Goal: Task Accomplishment & Management: Manage account settings

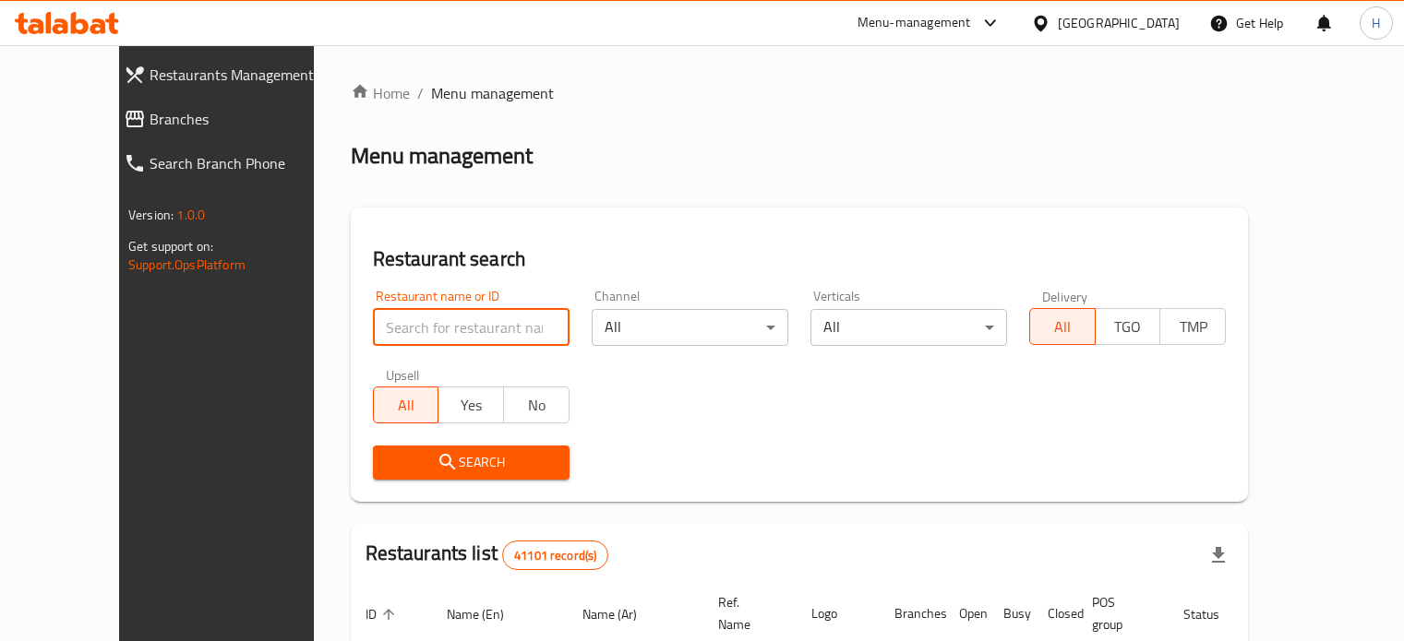
click at [476, 326] on input "search" at bounding box center [471, 327] width 197 height 37
type input "Hummy yummy"
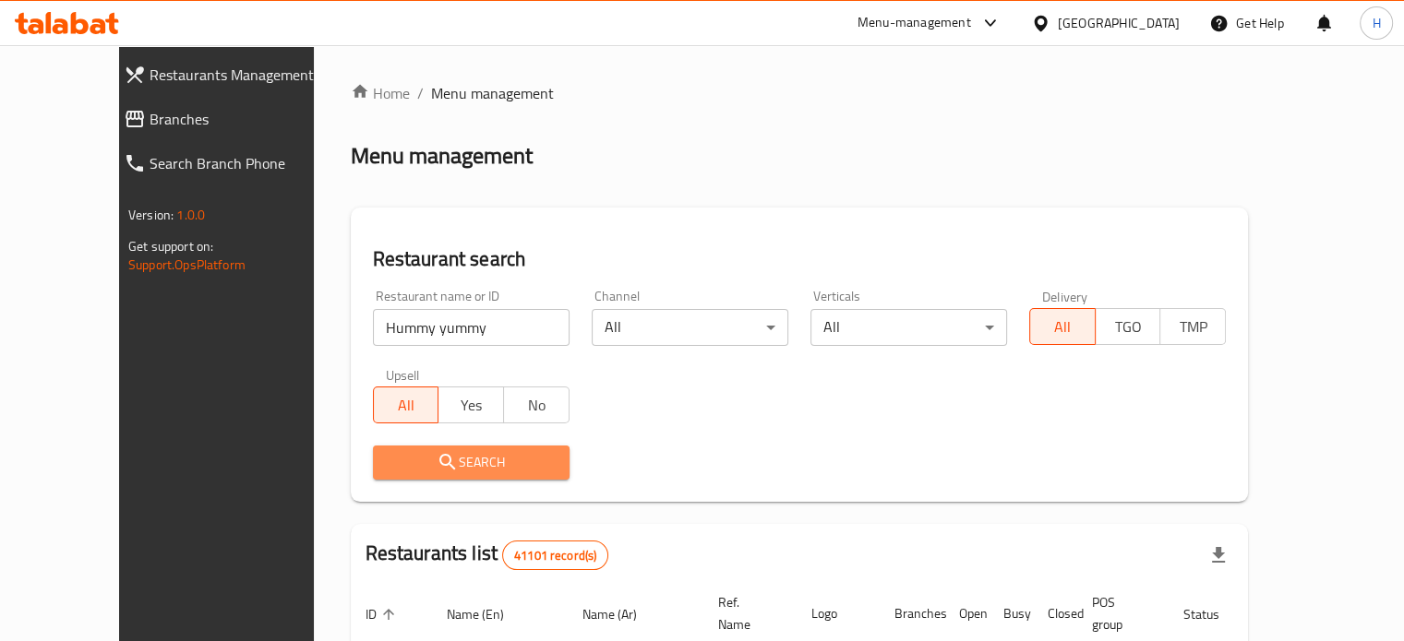
click at [436, 459] on span "Search" at bounding box center [471, 462] width 167 height 23
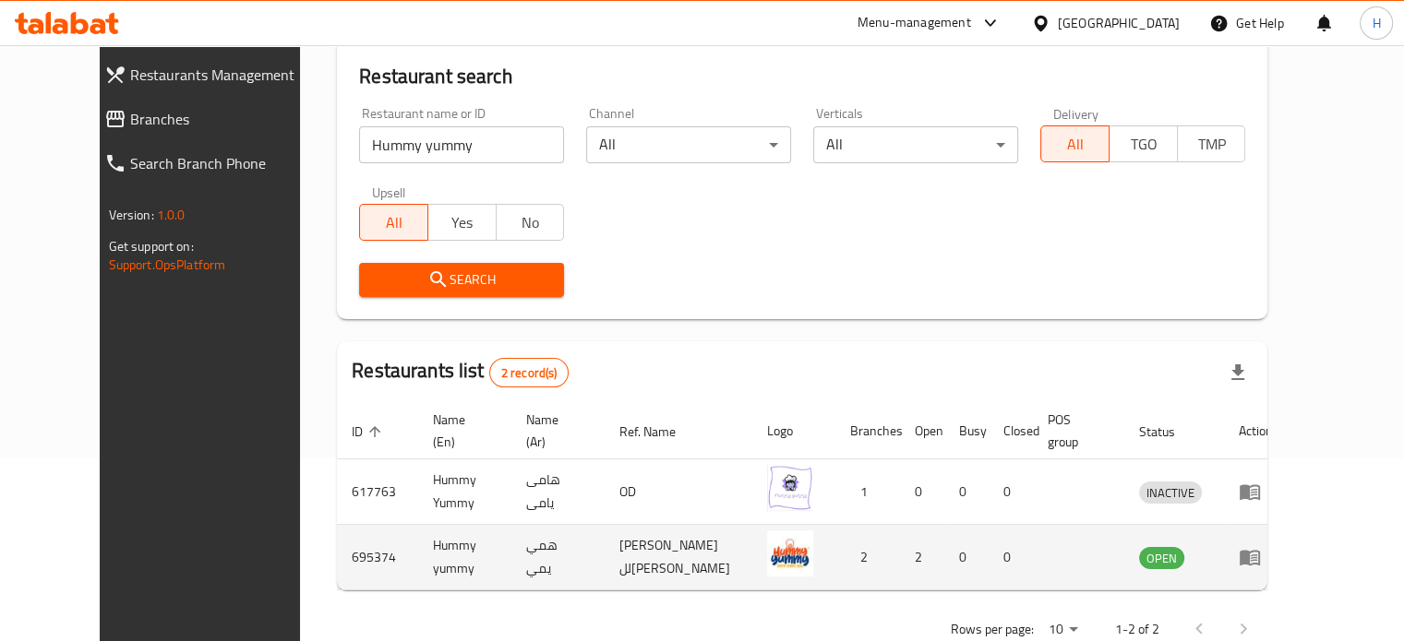
scroll to position [185, 0]
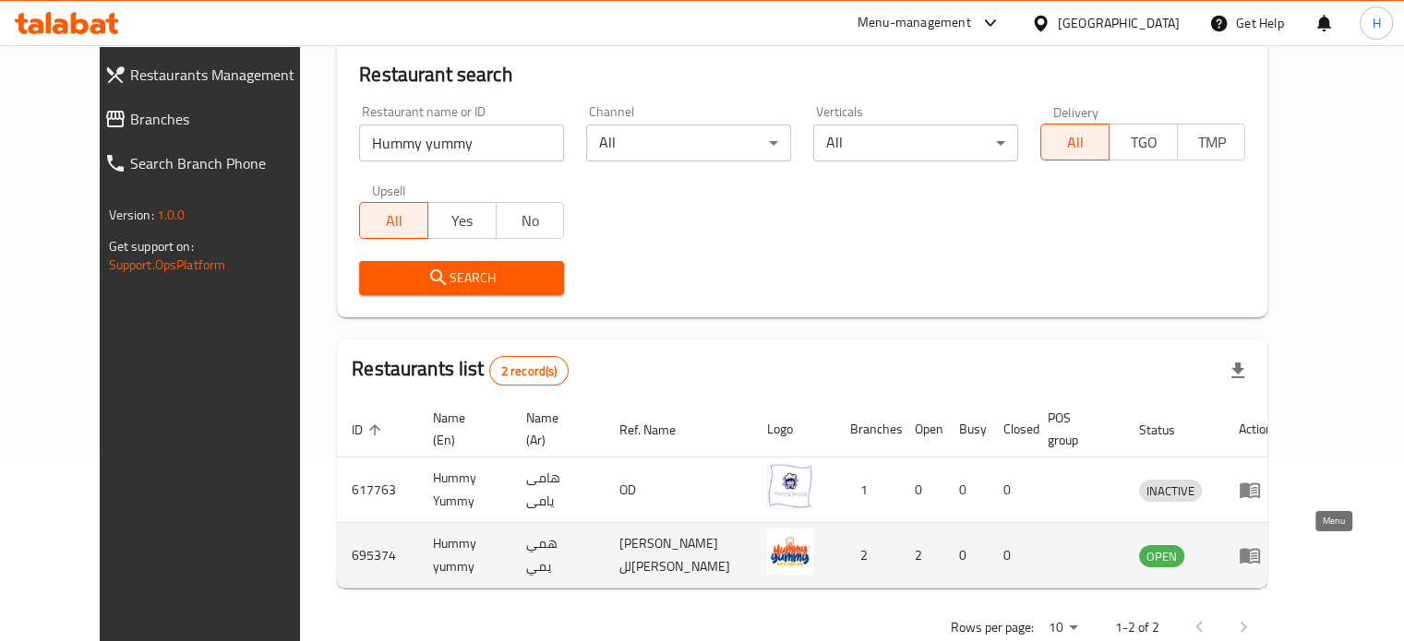
click at [1261, 548] on icon "enhanced table" at bounding box center [1250, 556] width 22 height 22
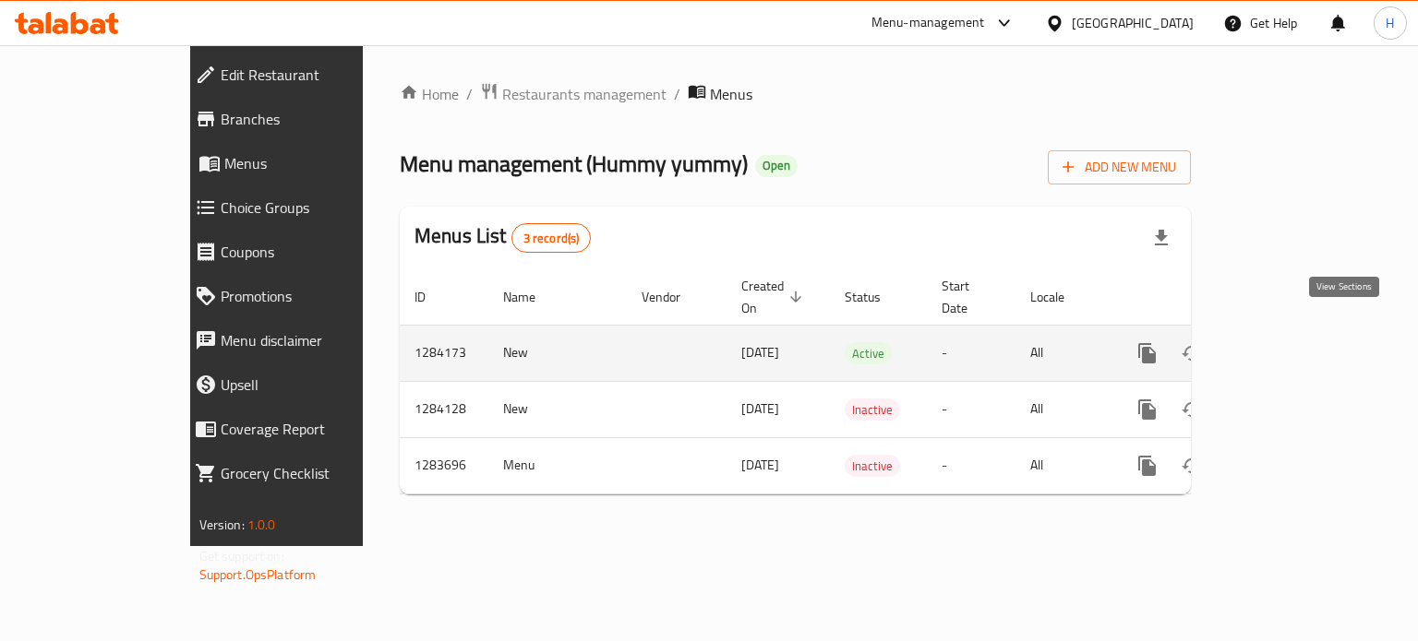
click at [1291, 342] on icon "enhanced table" at bounding box center [1280, 353] width 22 height 22
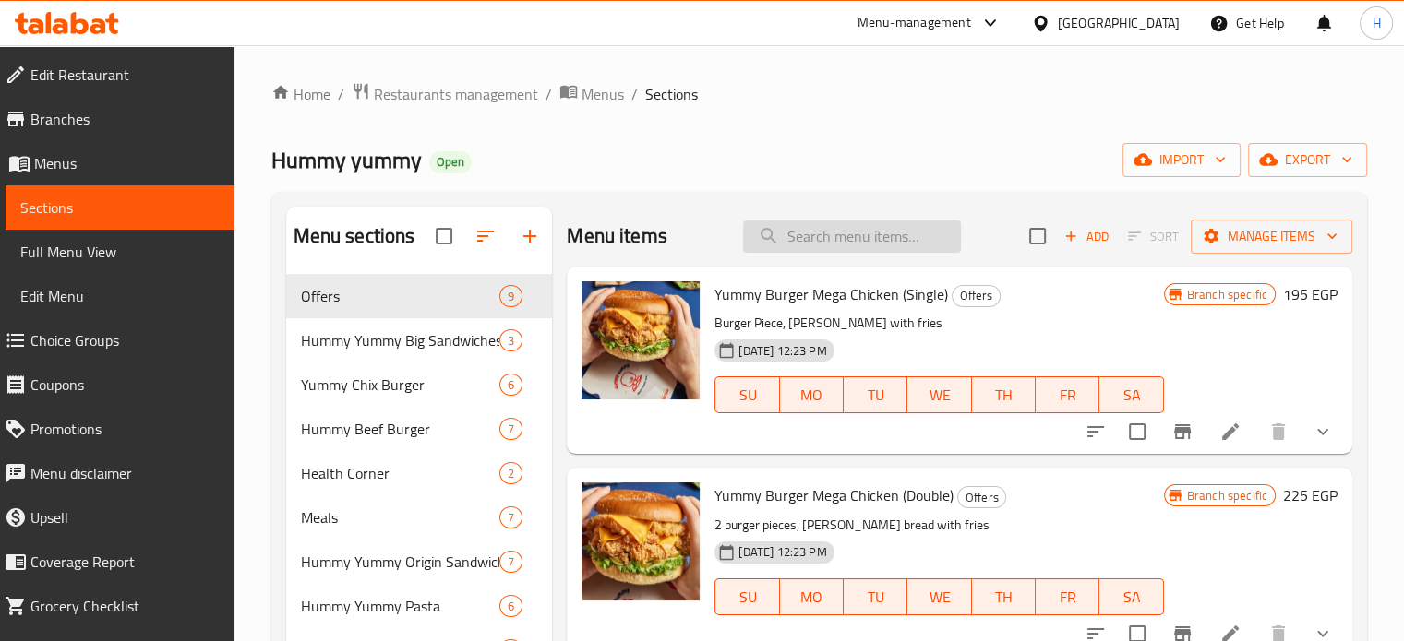
click at [815, 239] on input "search" at bounding box center [852, 237] width 218 height 32
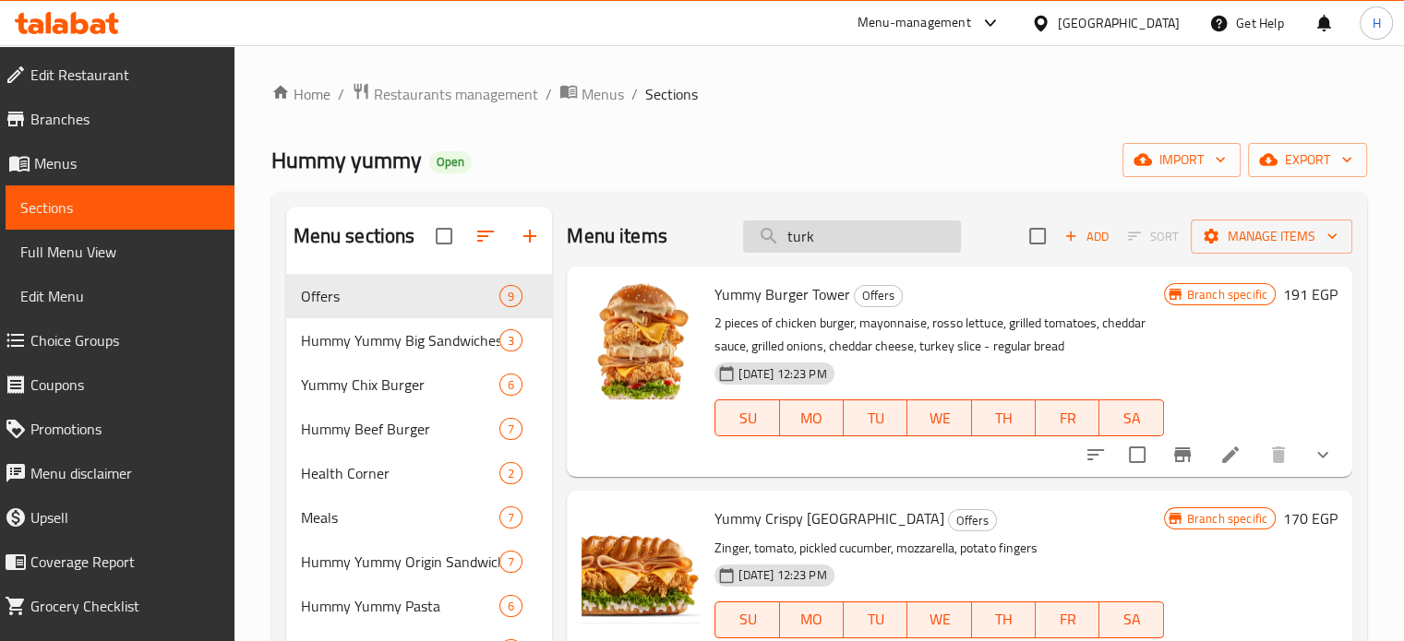
drag, startPoint x: 827, startPoint y: 243, endPoint x: 739, endPoint y: 239, distance: 87.8
click at [743, 239] on input "turk" at bounding box center [852, 237] width 218 height 32
paste input "Crispy 5"
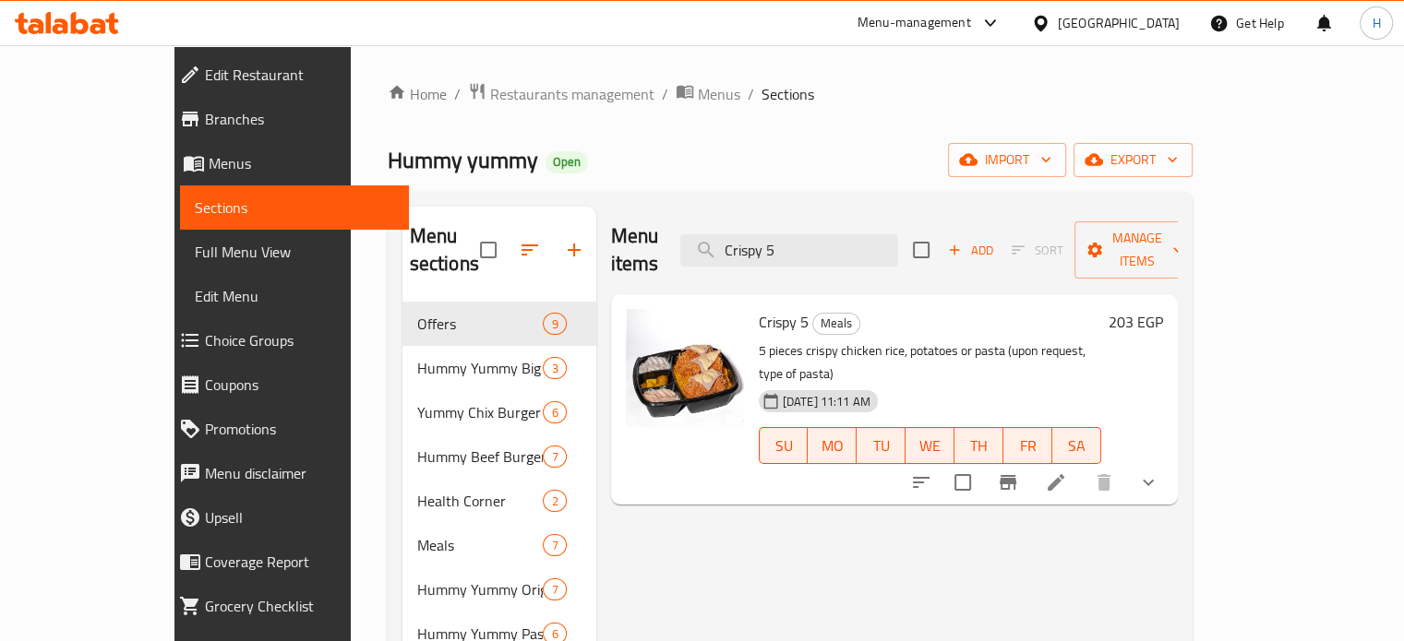
drag, startPoint x: 903, startPoint y: 240, endPoint x: 724, endPoint y: 231, distance: 179.3
click at [724, 231] on div "Menu items Crispy 5 Add Sort Manage items" at bounding box center [894, 251] width 567 height 88
paste input "HUMMY Original meat + fries"
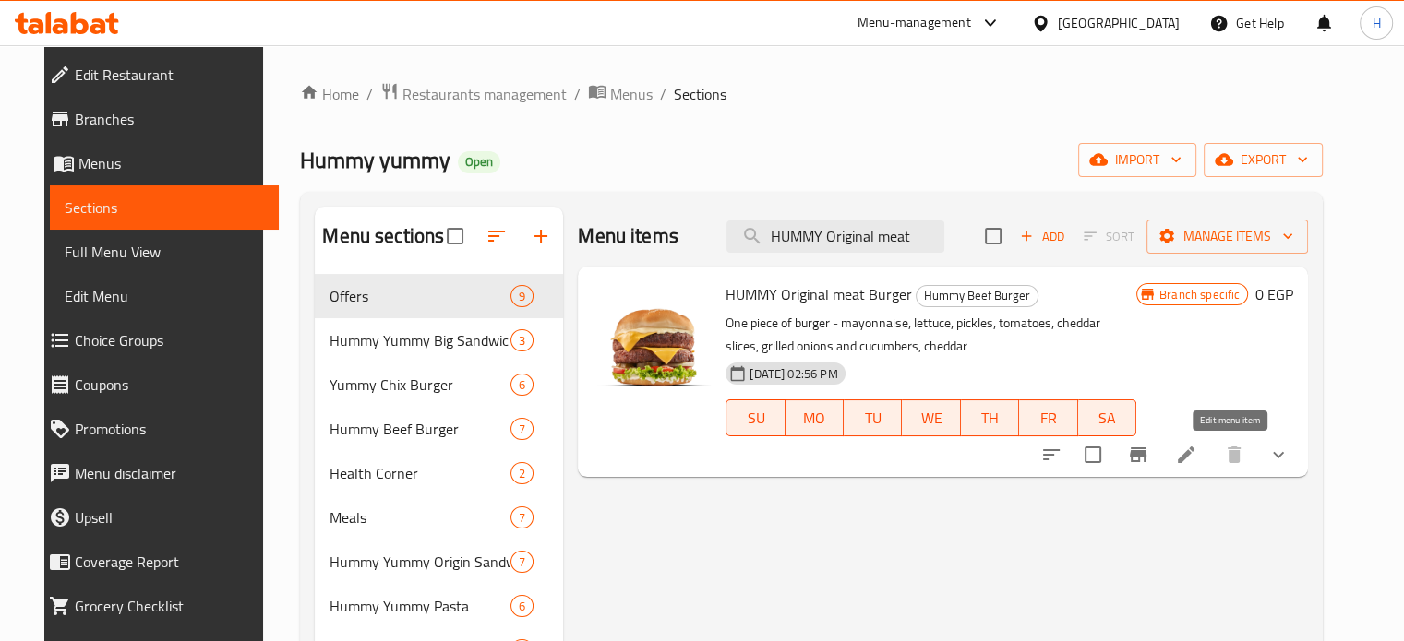
drag, startPoint x: 1233, startPoint y: 461, endPoint x: 1313, endPoint y: 449, distance: 81.1
click at [1289, 449] on icon "show more" at bounding box center [1278, 455] width 22 height 22
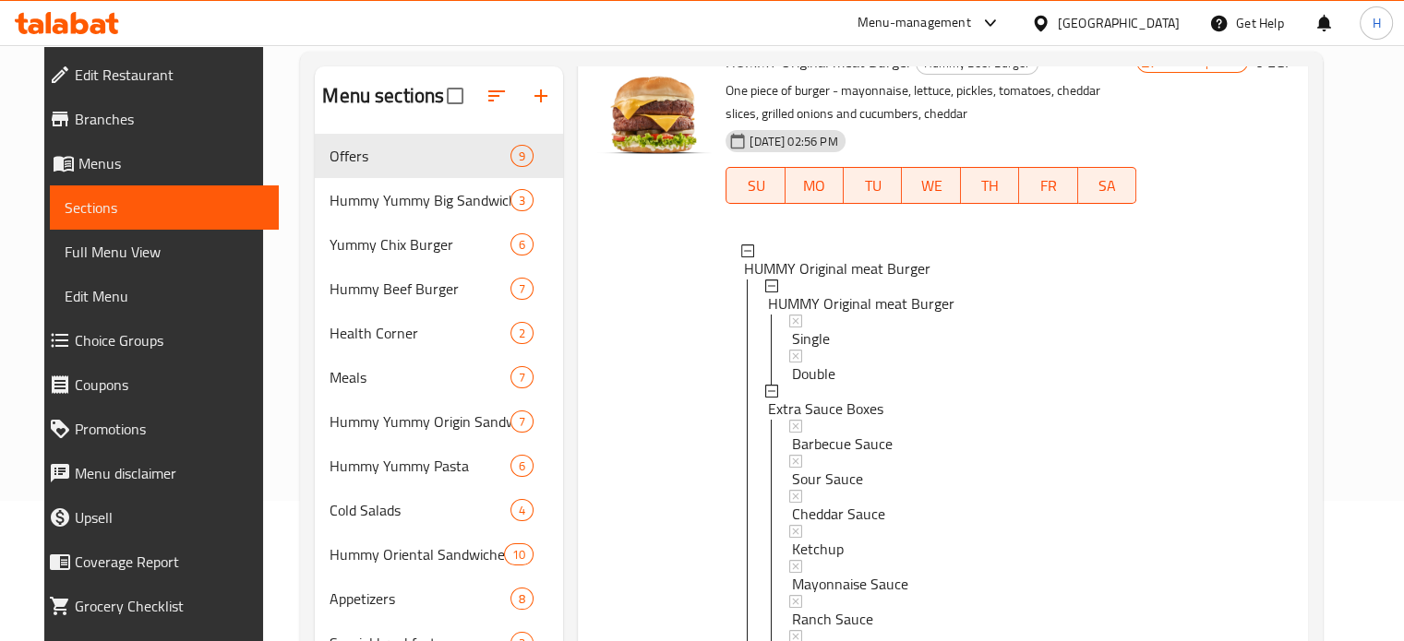
scroll to position [267, 0]
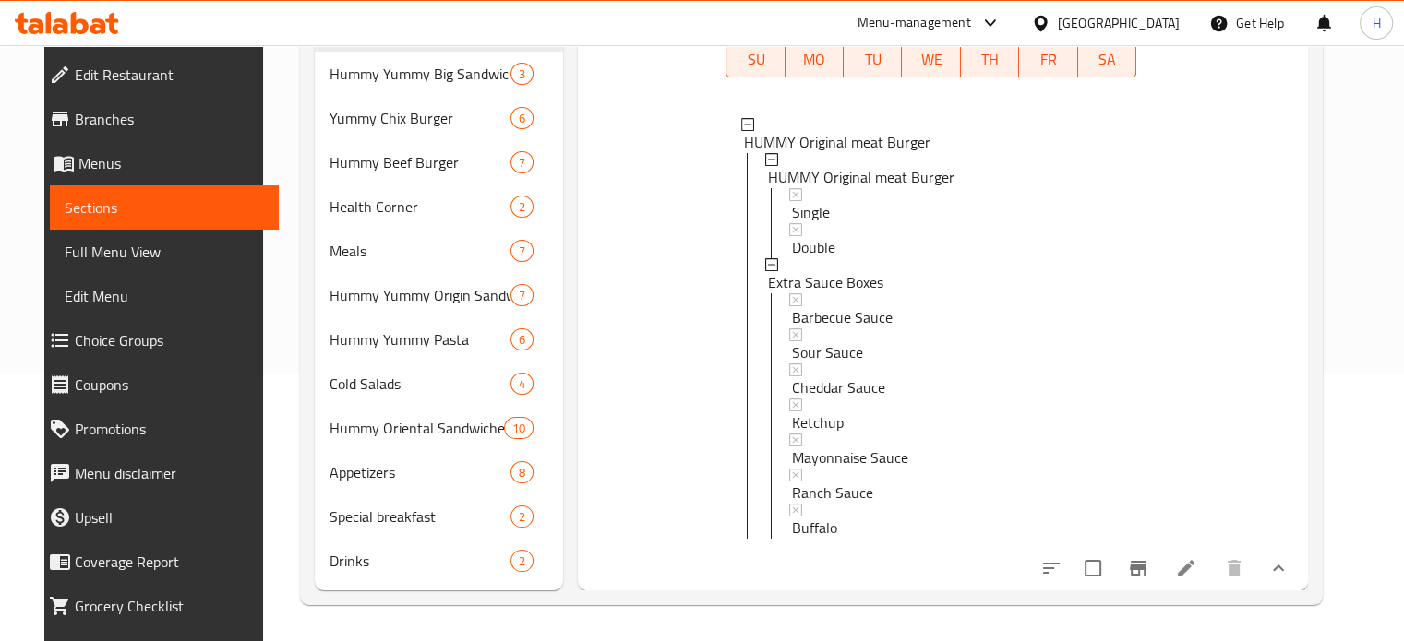
click at [1300, 550] on button "show more" at bounding box center [1278, 568] width 44 height 44
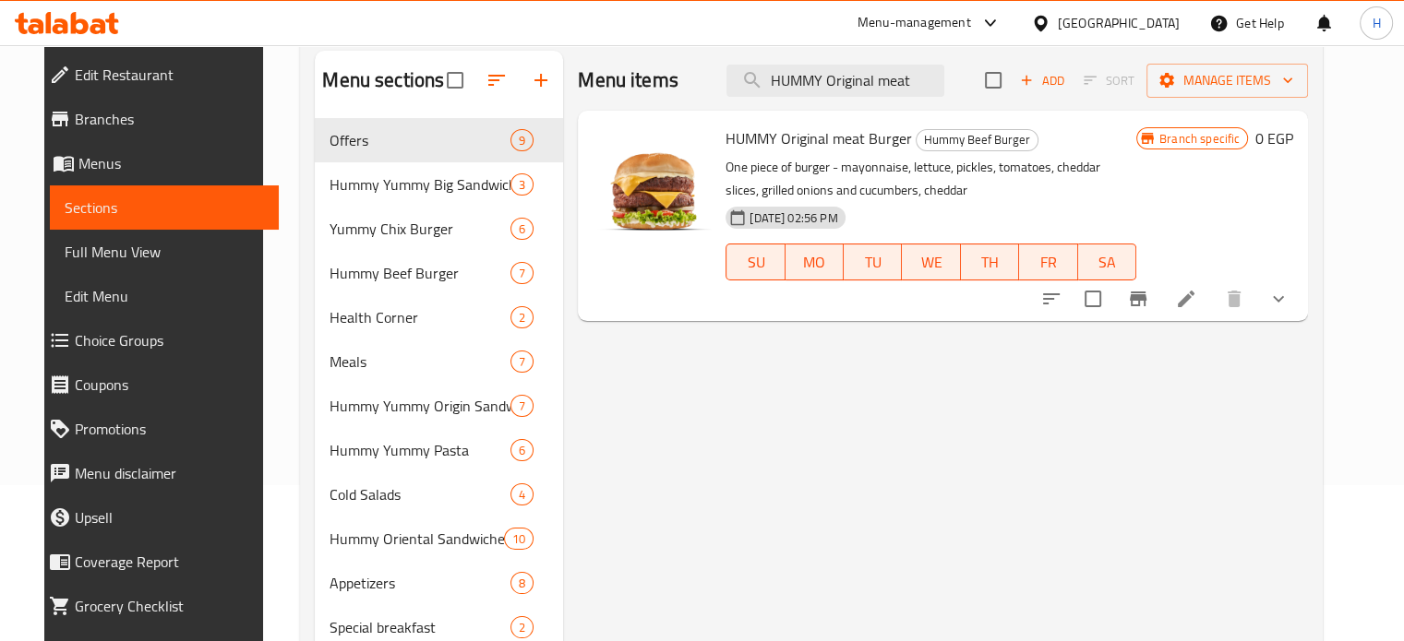
scroll to position [0, 0]
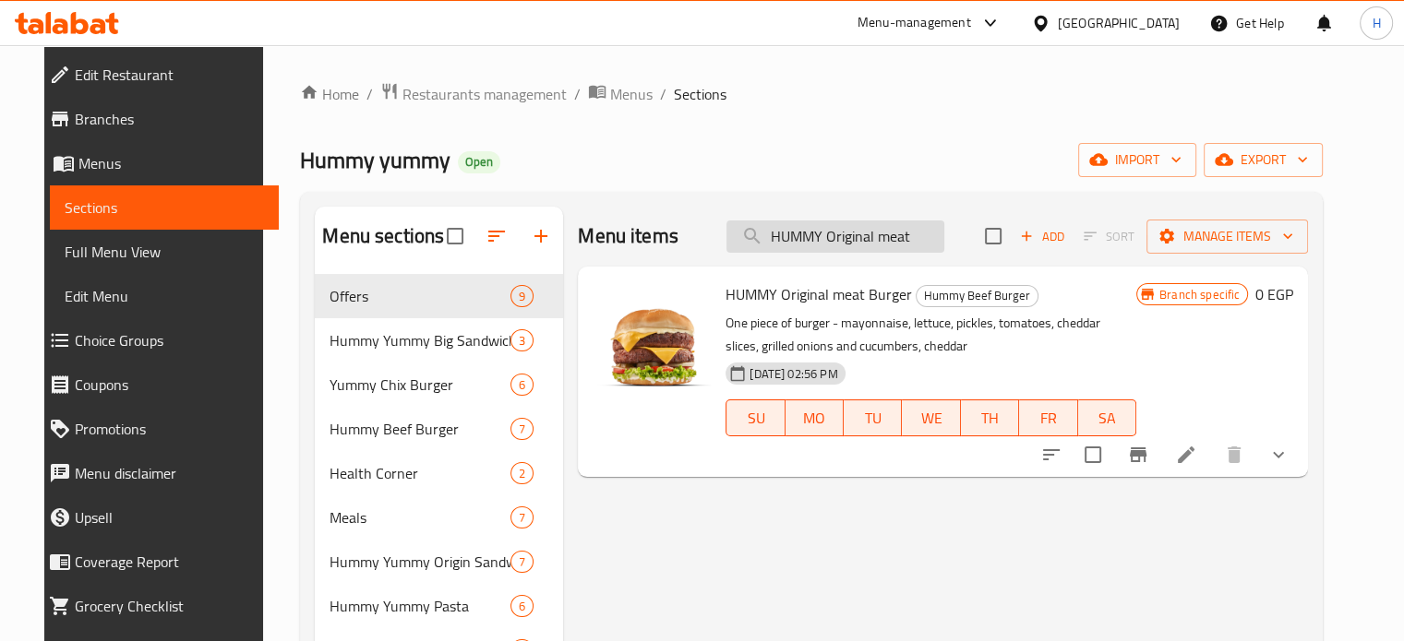
click at [879, 230] on input "HUMMY Original meat" at bounding box center [835, 237] width 218 height 32
paste input "Yummy Cheesy Burger"
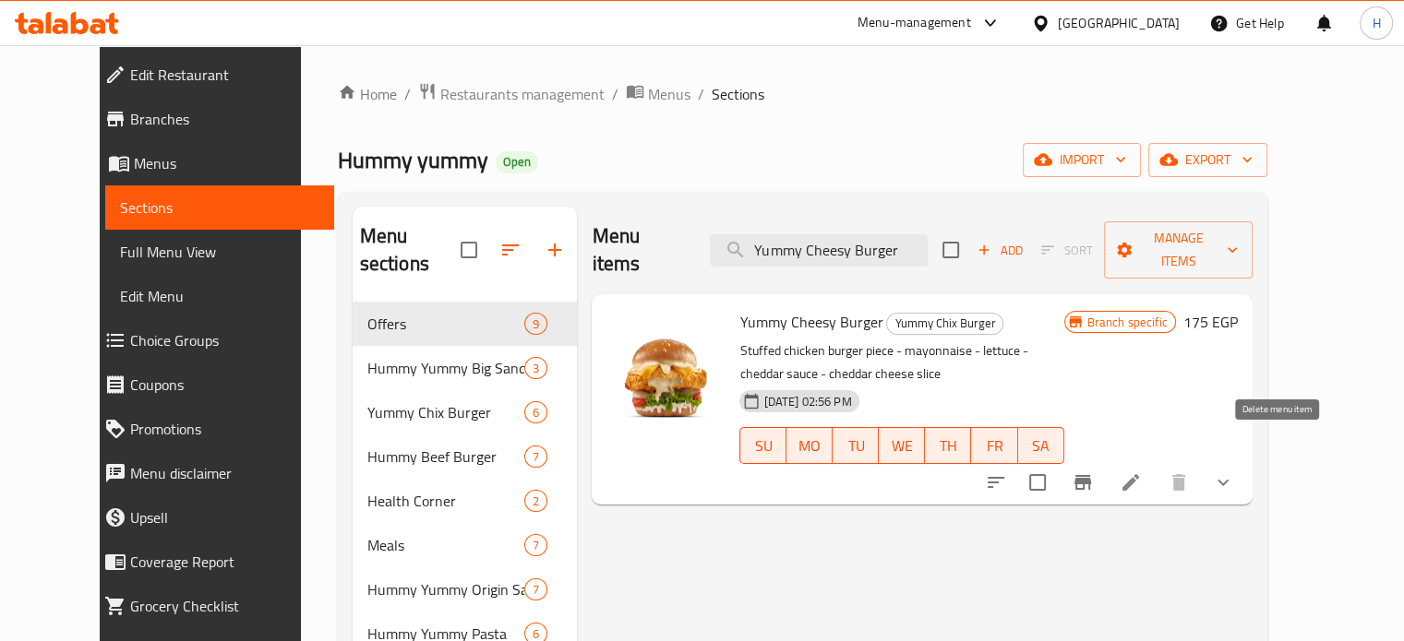
click at [1234, 472] on icon "show more" at bounding box center [1223, 483] width 22 height 22
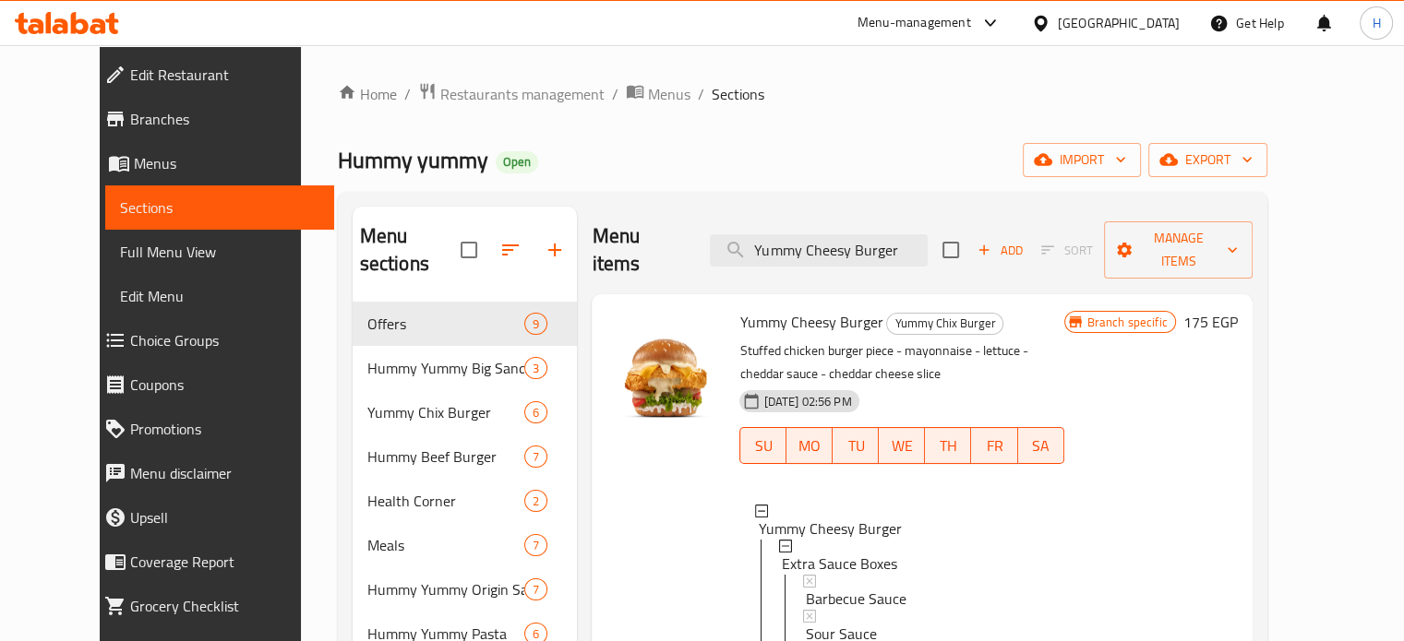
drag, startPoint x: 923, startPoint y: 229, endPoint x: 734, endPoint y: 221, distance: 189.4
click at [734, 221] on div "Menu items Yummy Cheesy Burger Add Sort Manage items" at bounding box center [922, 251] width 660 height 88
paste input "Double Trouble Off"
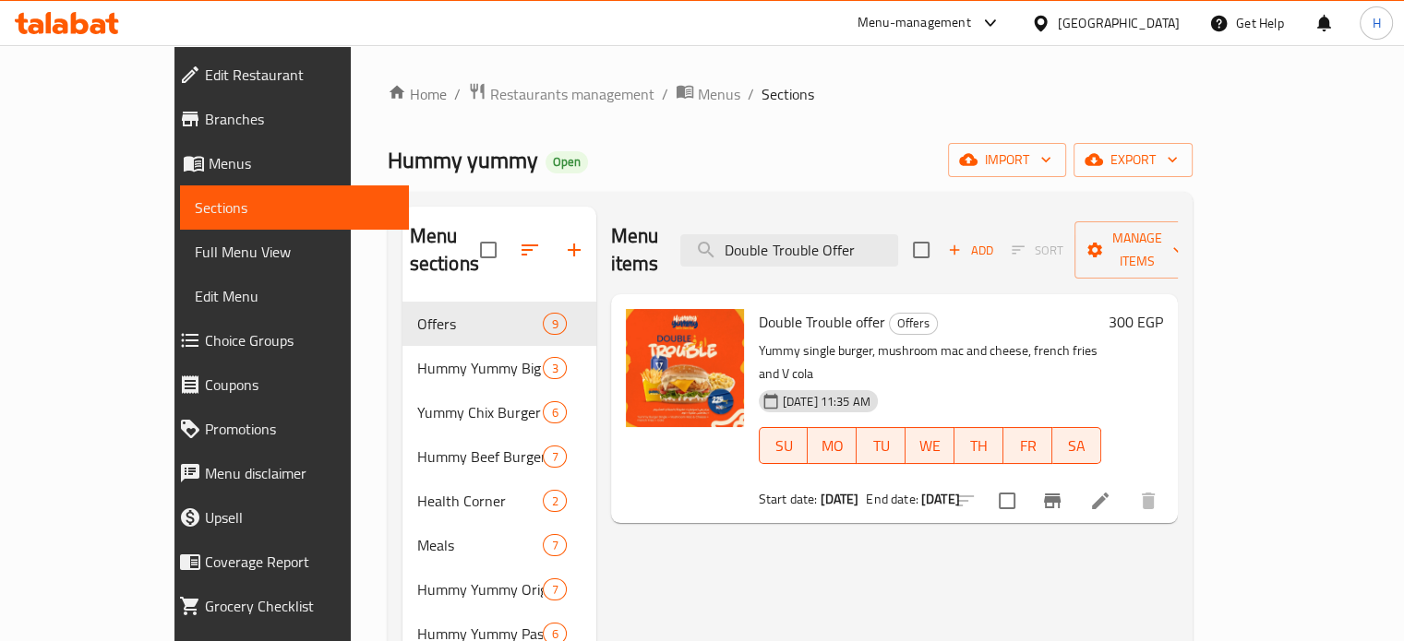
type input "Double Trouble Offer"
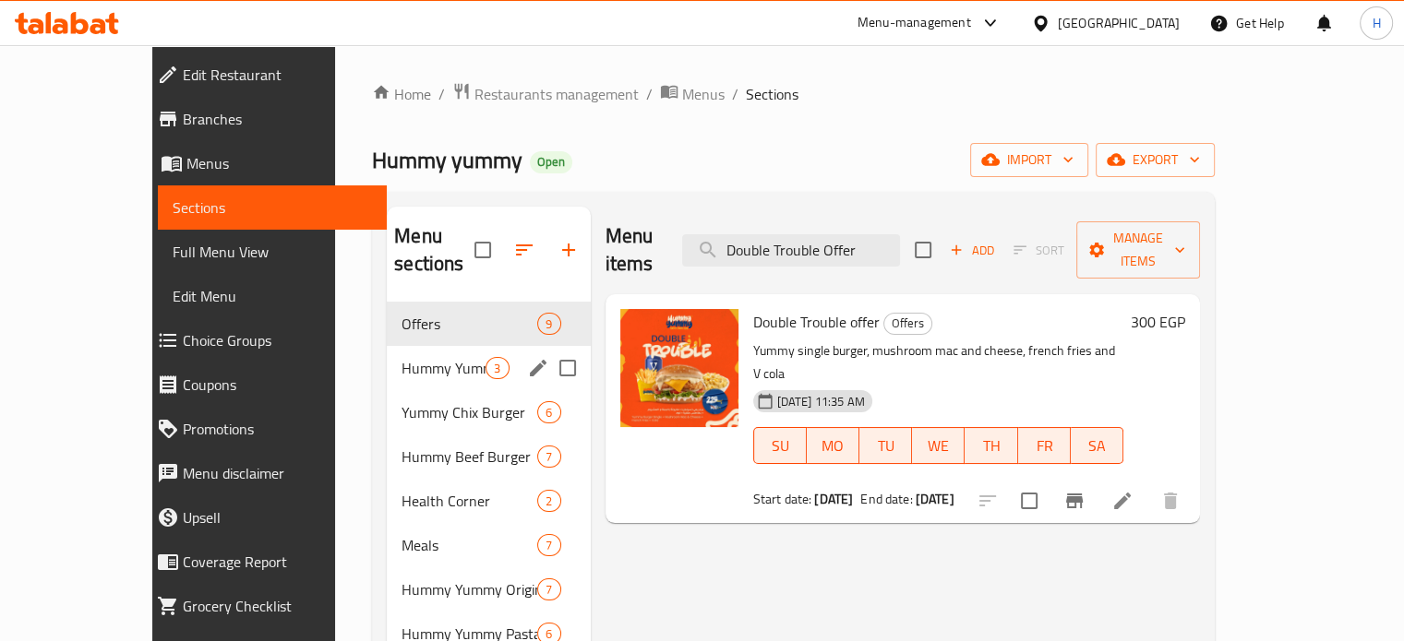
click at [401, 357] on span "Hummy Yummy Big Sandwiches" at bounding box center [443, 368] width 84 height 22
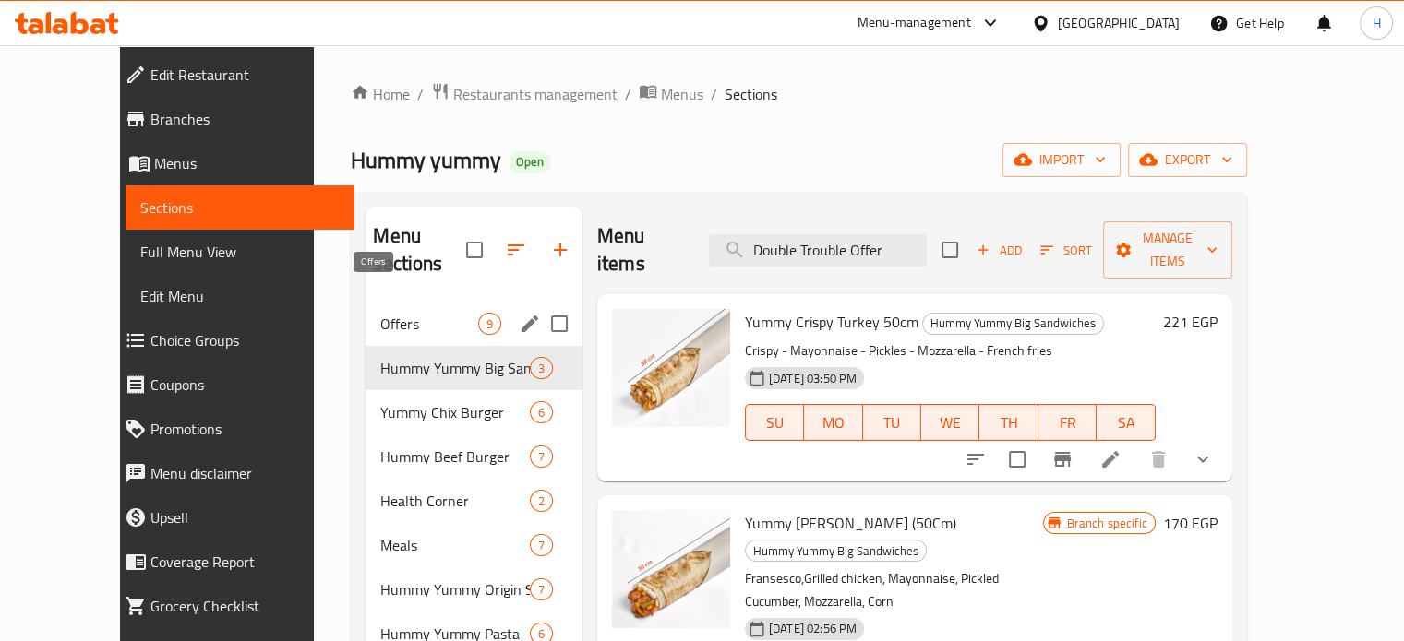
click at [380, 313] on span "Offers" at bounding box center [428, 324] width 97 height 22
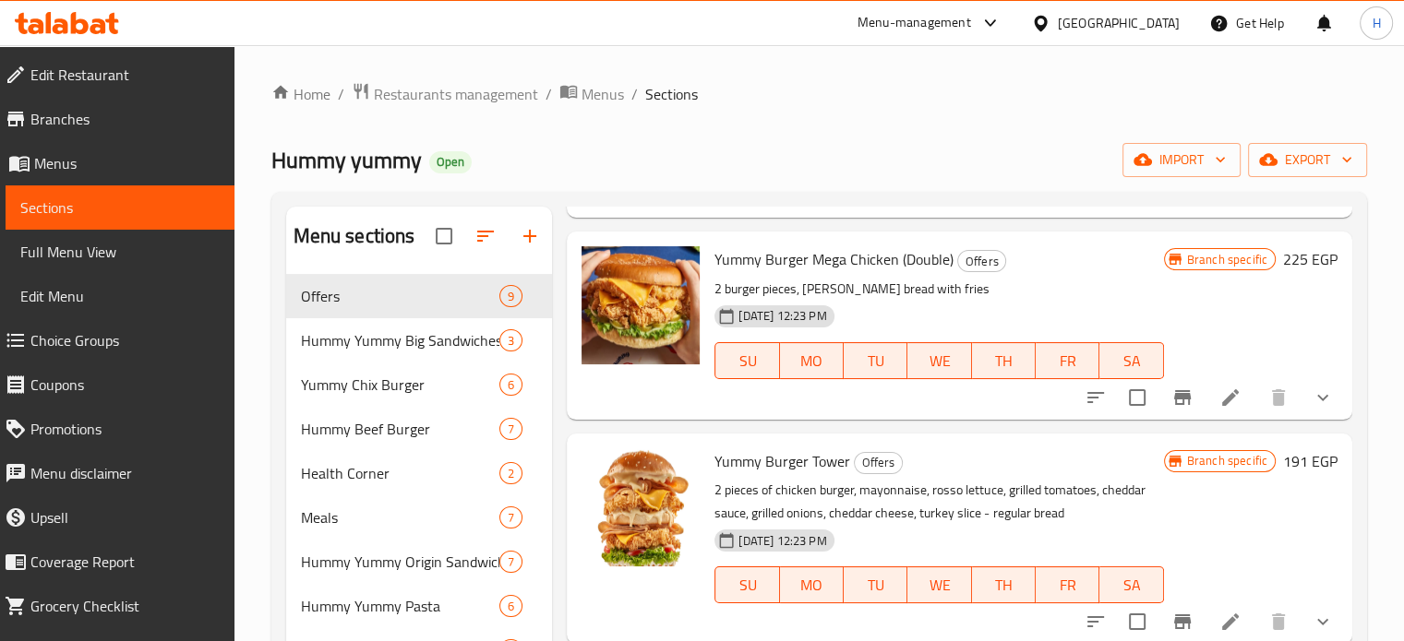
scroll to position [277, 0]
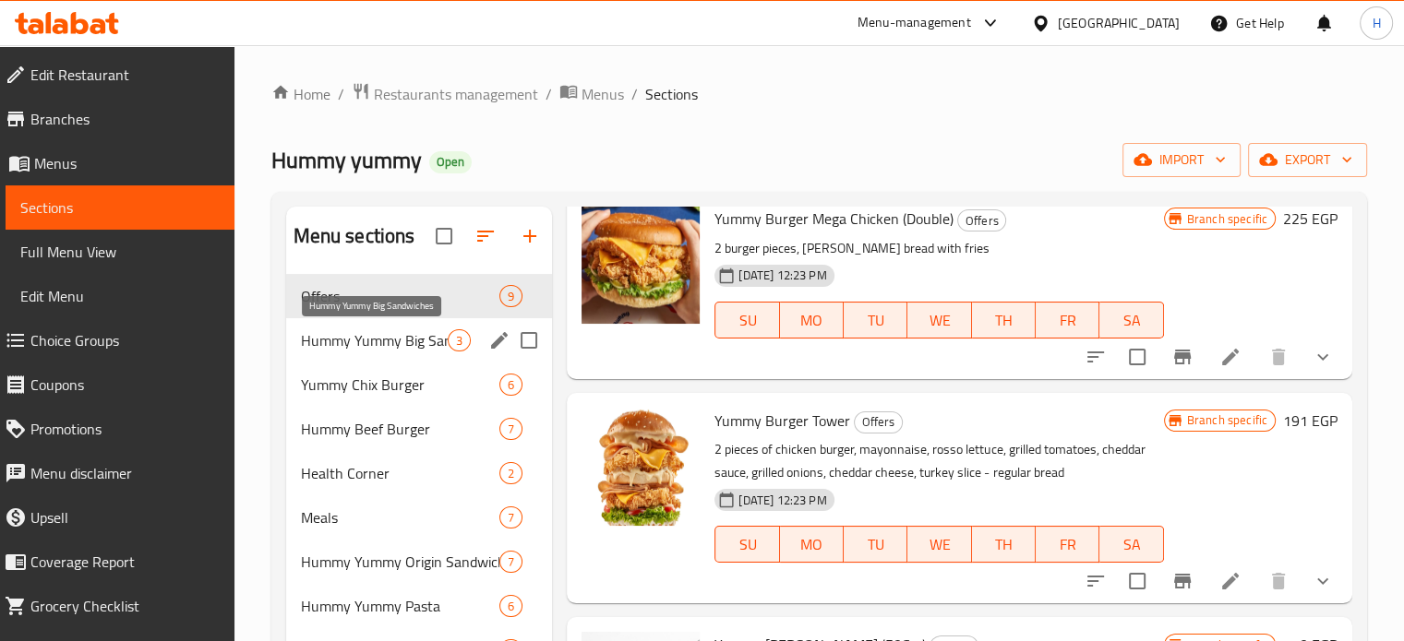
click at [386, 345] on span "Hummy Yummy Big Sandwiches" at bounding box center [375, 341] width 148 height 22
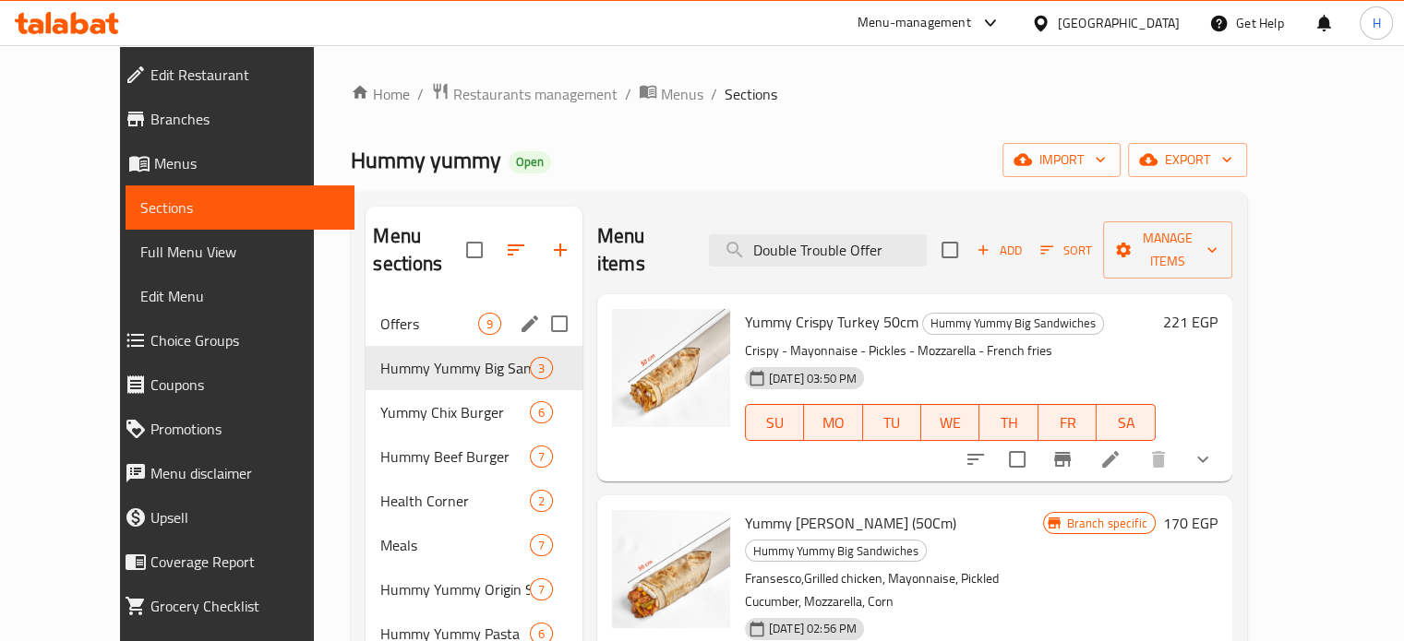
click at [395, 312] on div "Offers 9" at bounding box center [474, 324] width 217 height 44
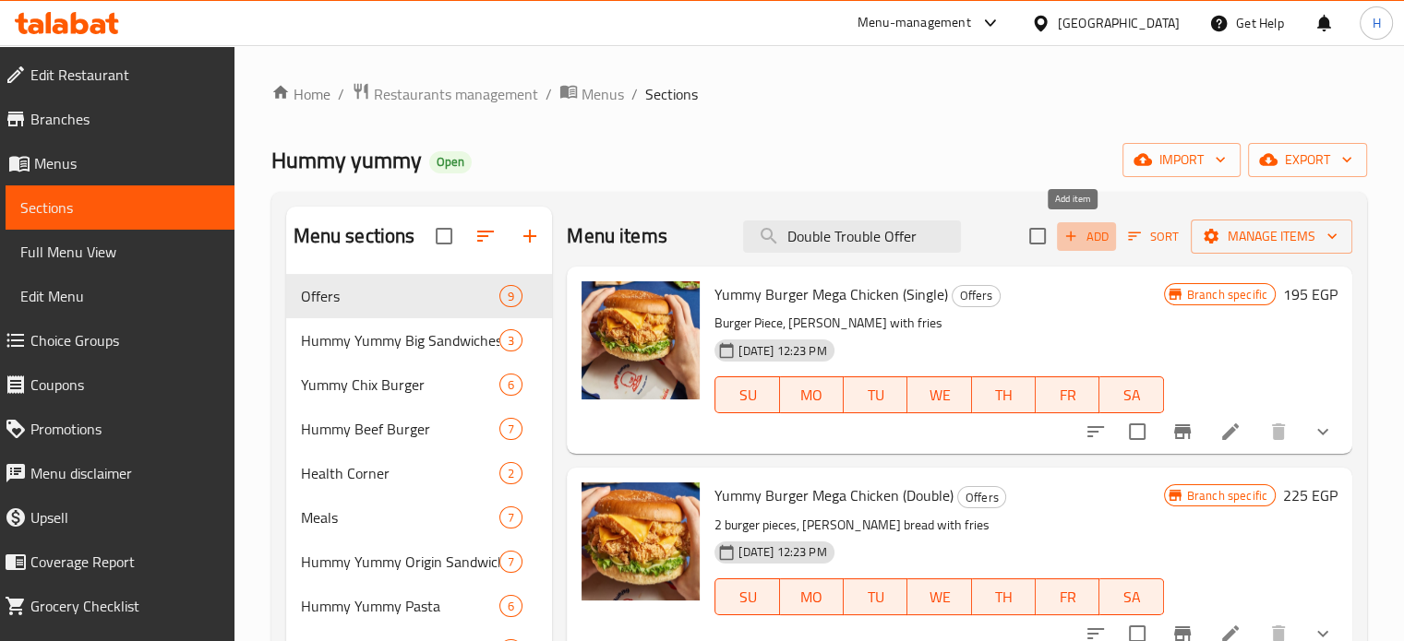
click at [1080, 239] on span "Add" at bounding box center [1086, 236] width 50 height 21
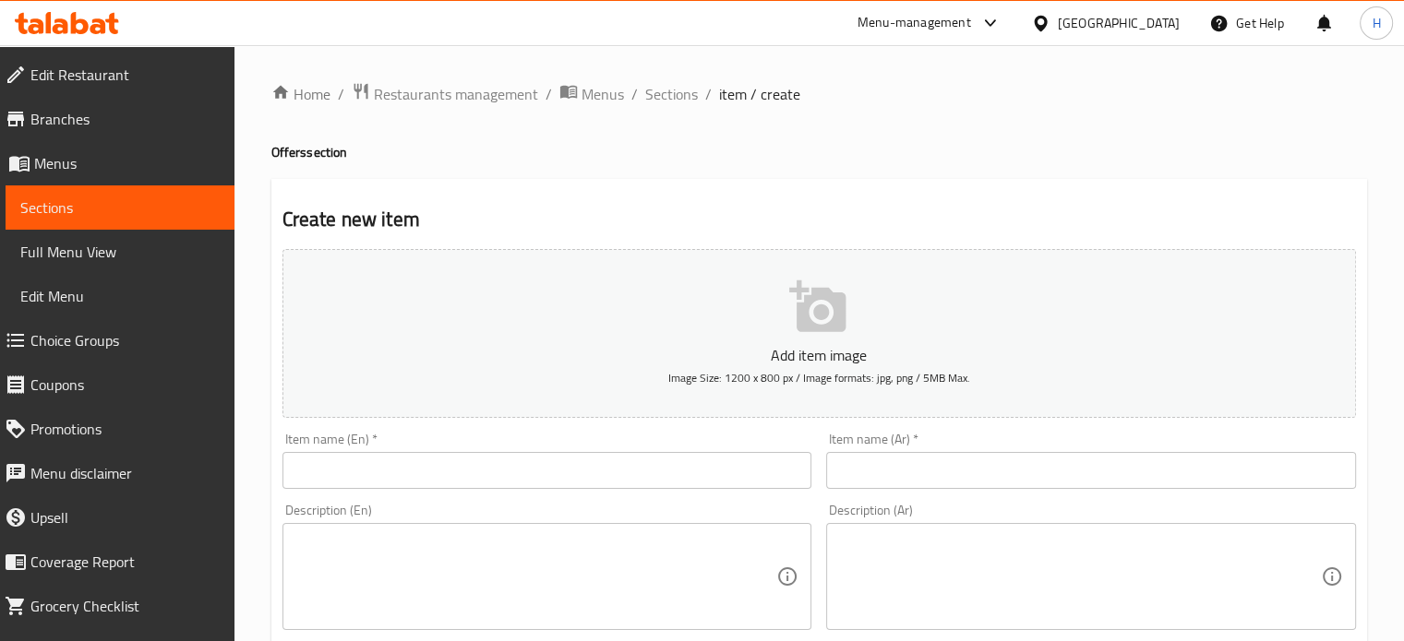
click at [470, 474] on input "text" at bounding box center [547, 470] width 530 height 37
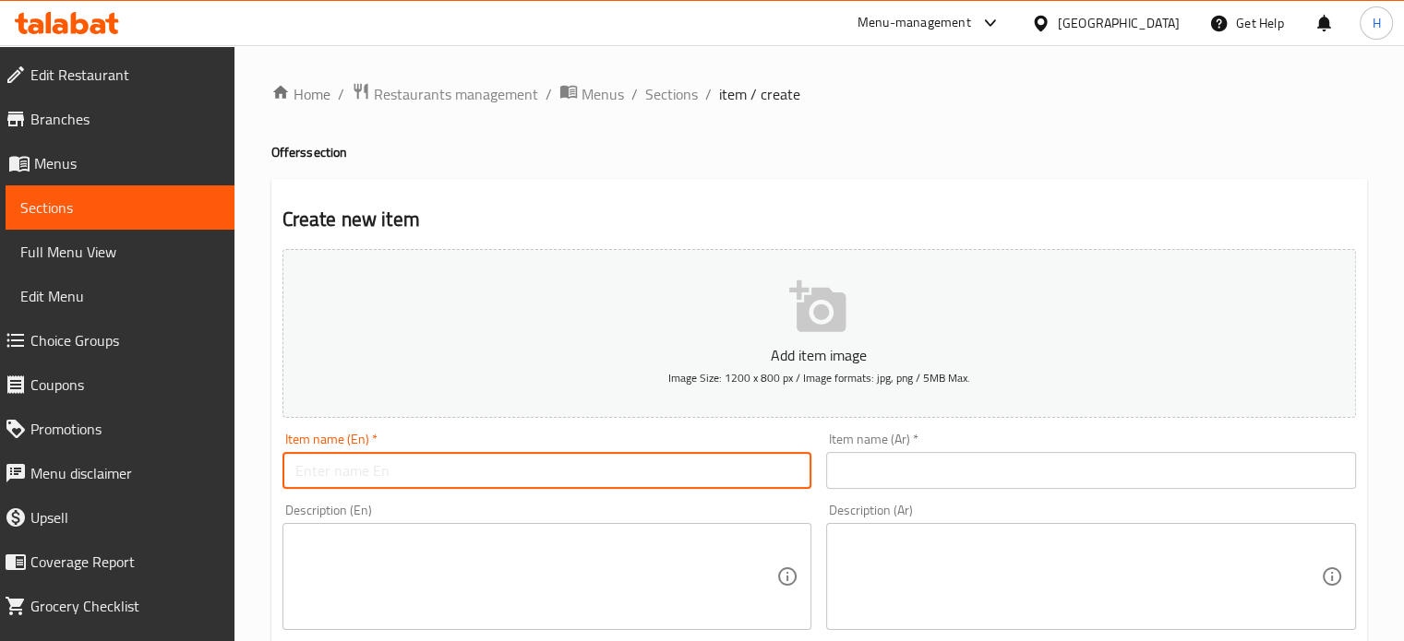
paste input "Crispy 5"
type input "Crispy 5 Offer"
click at [875, 479] on input "text" at bounding box center [1091, 470] width 530 height 37
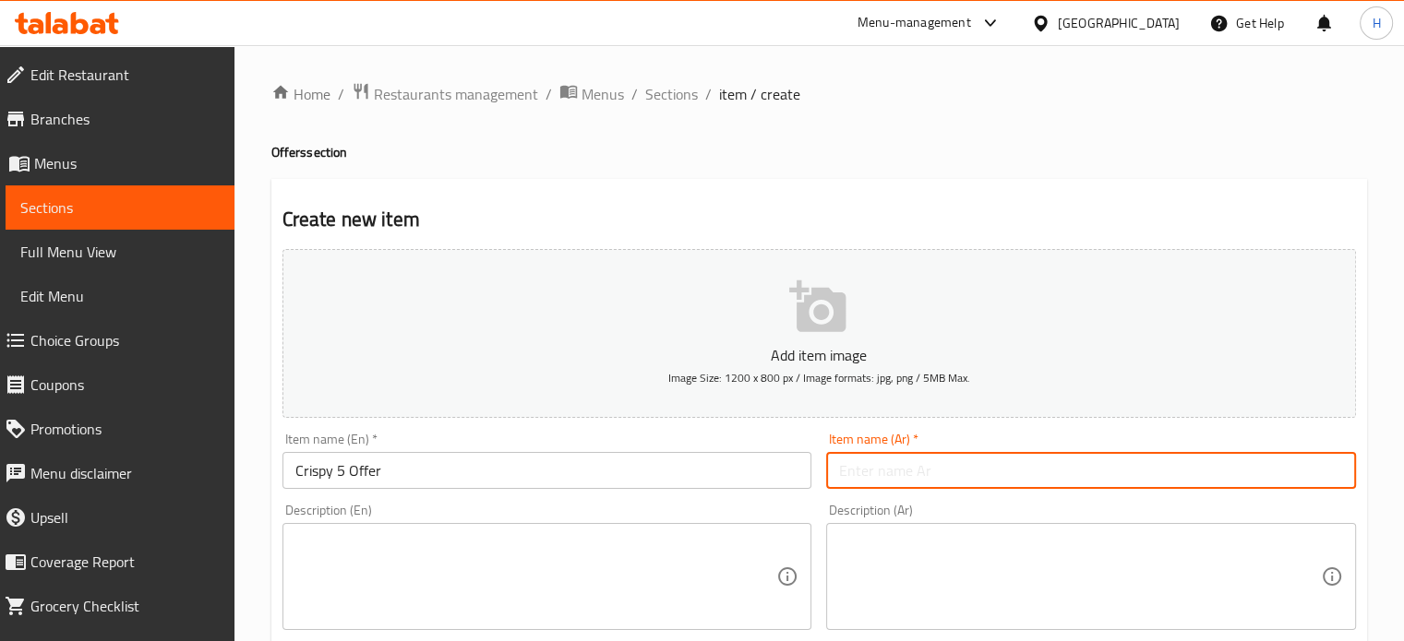
type input "u"
paste input "كريسبي 5"
type input "عرض كريسبي 5"
click at [373, 568] on textarea at bounding box center [536, 577] width 482 height 88
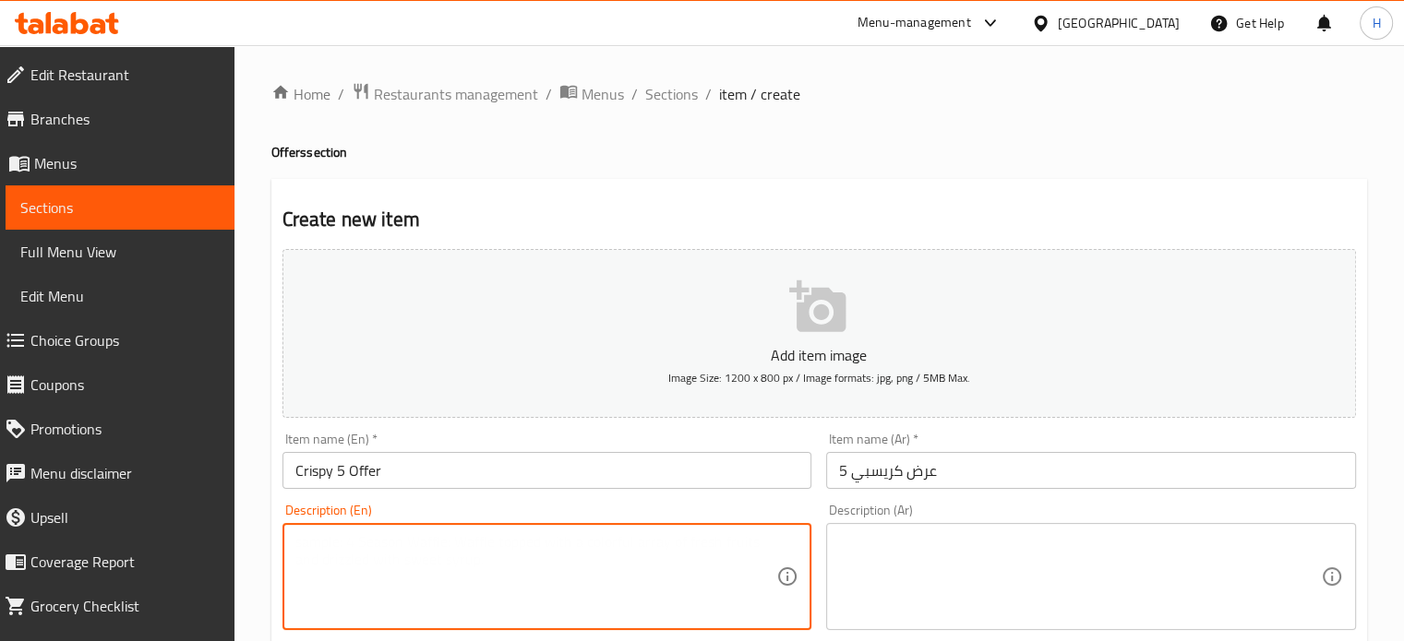
paste textarea "5 pieces crispy chicken rice, potatoes or pasta (upon request, type of pasta)"
type textarea "5 pieces crispy chicken rice, potatoes or pasta (upon request, type of pasta)"
click at [886, 564] on textarea at bounding box center [1080, 577] width 482 height 88
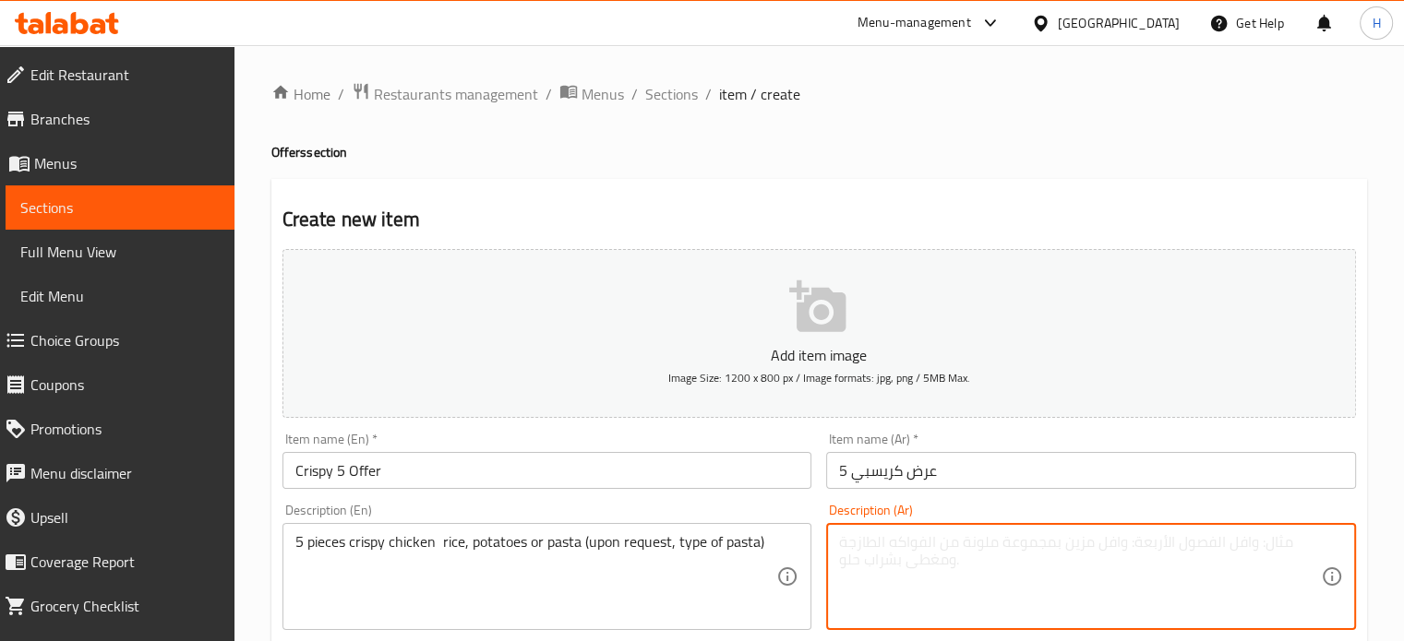
paste textarea "5 قطع دجاج كريسبي - ارز وبطاطس او باستا (حسب الطلب نوع المكرونه )"
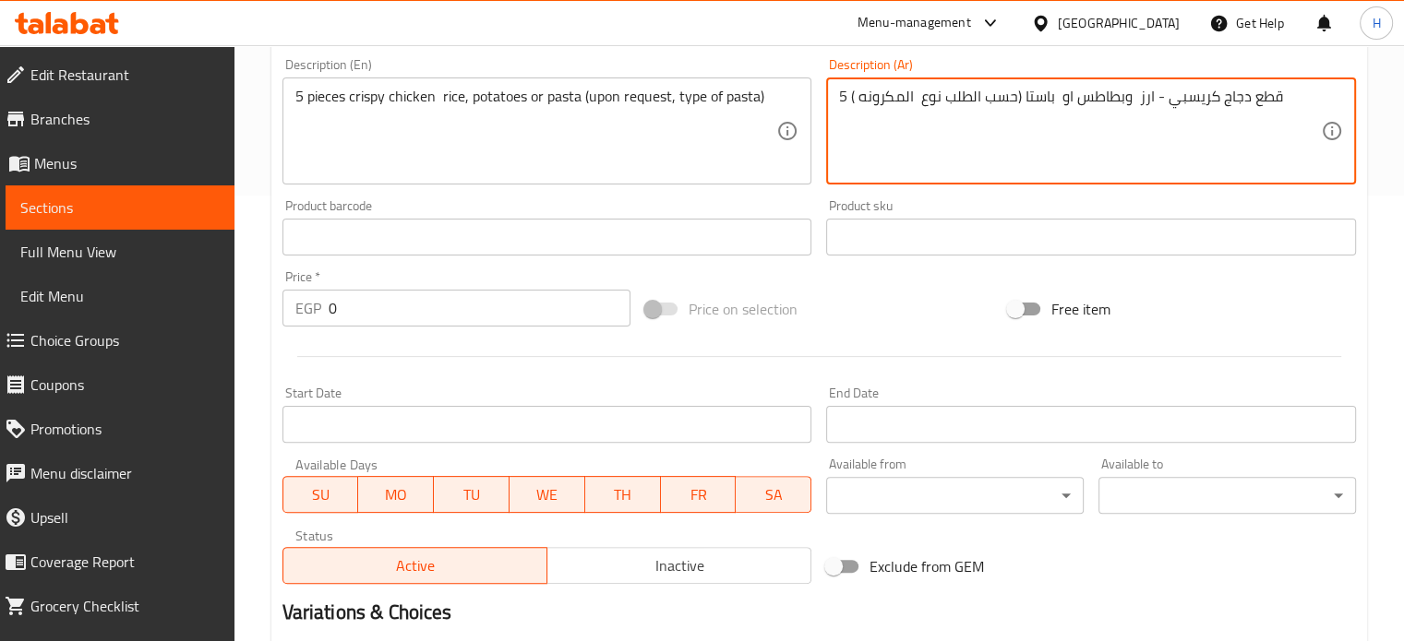
scroll to position [554, 0]
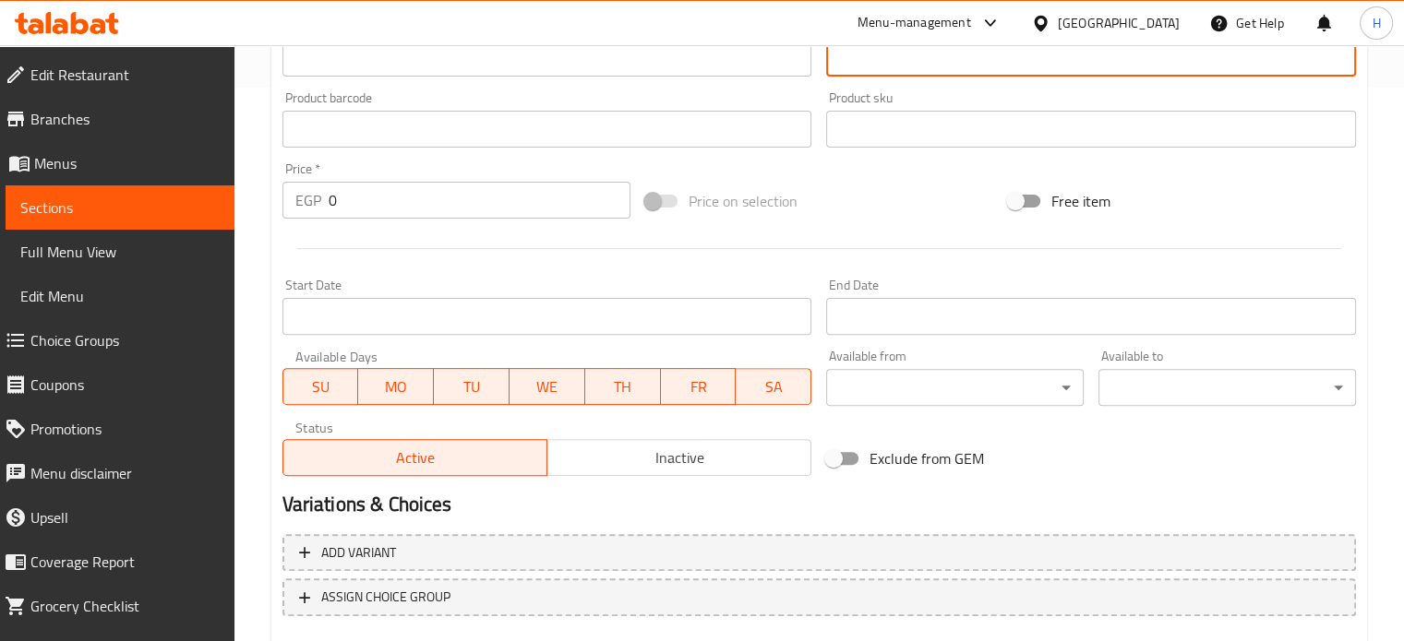
type textarea "5 قطع دجاج كريسبي - ارز وبطاطس او باستا (حسب الطلب نوع المكرونه )"
click at [605, 461] on span "Inactive" at bounding box center [679, 458] width 249 height 27
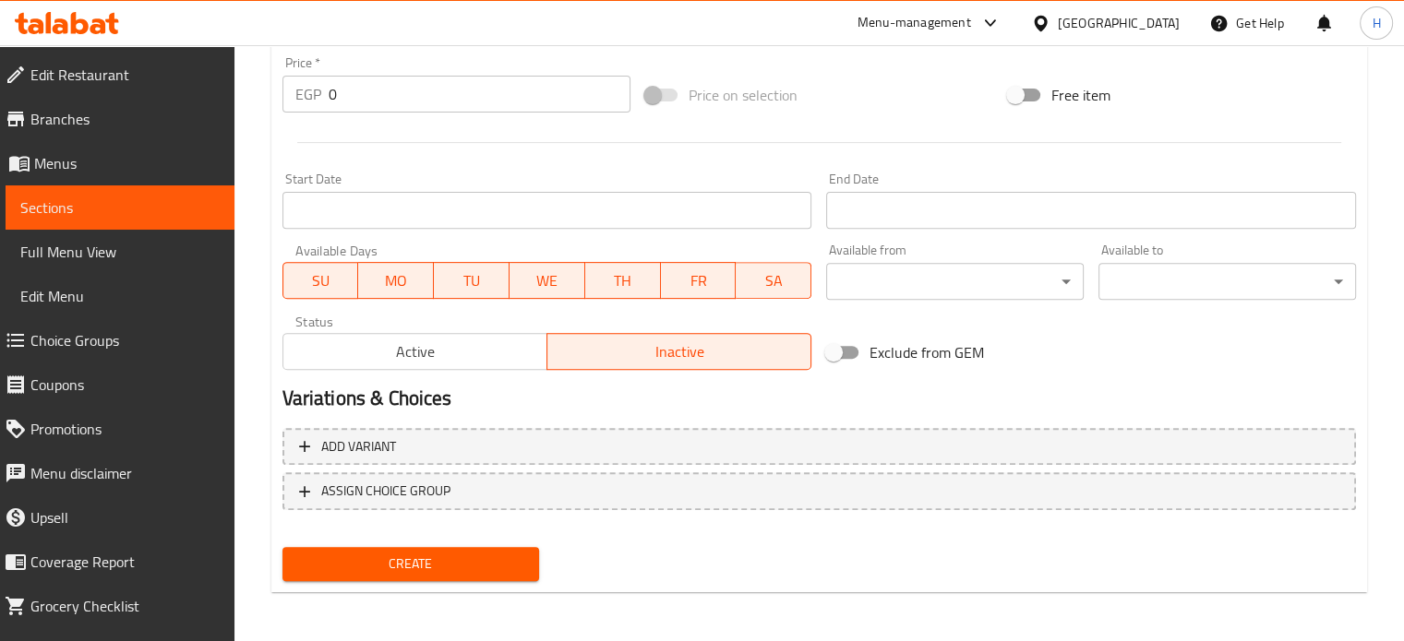
scroll to position [662, 0]
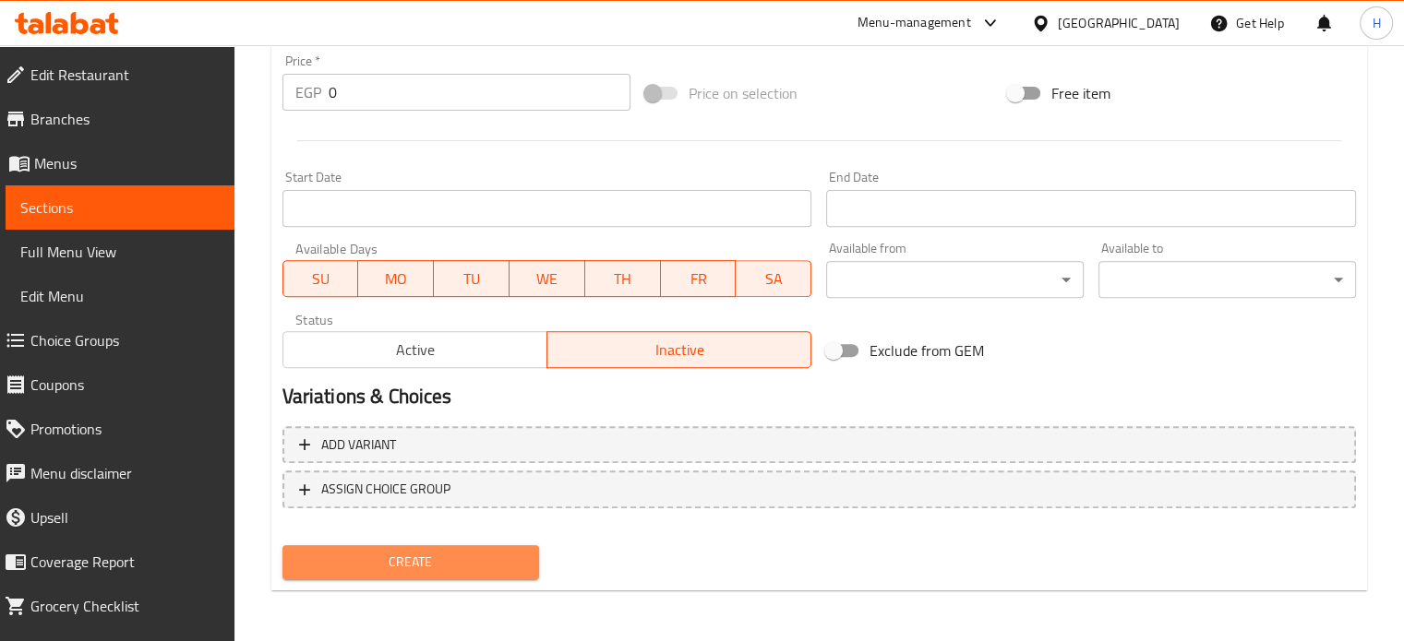
click at [428, 565] on span "Create" at bounding box center [411, 562] width 228 height 23
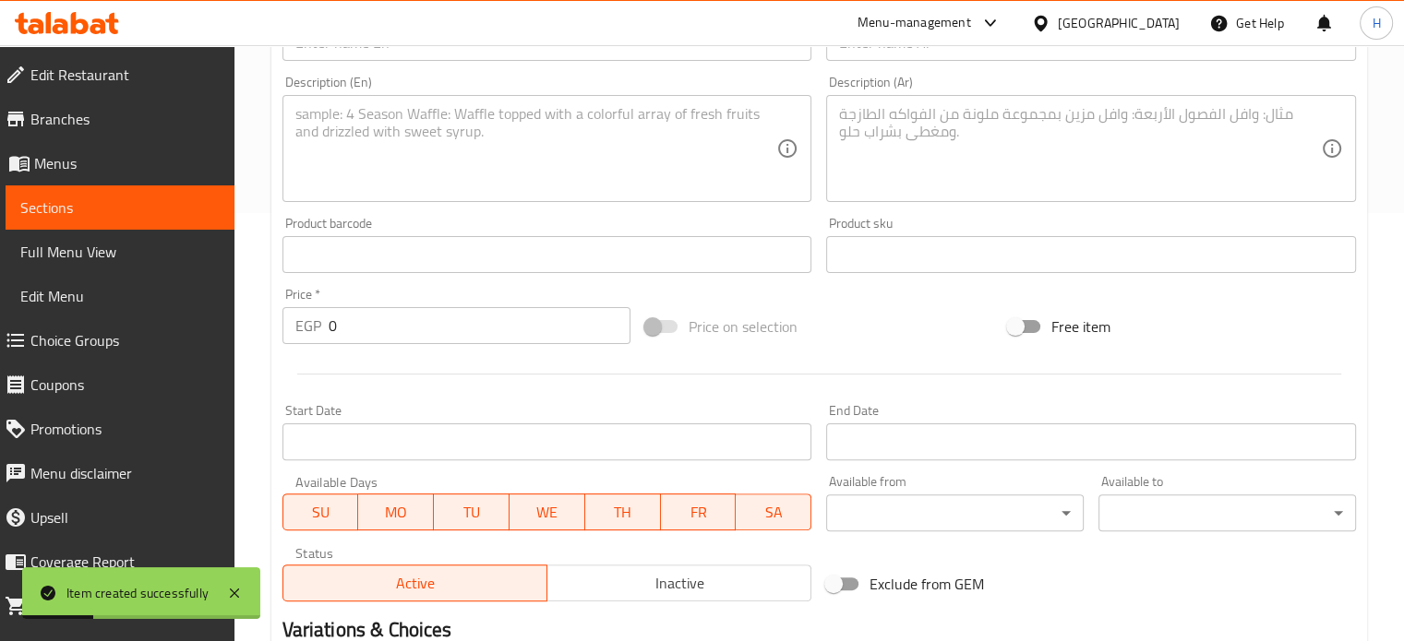
scroll to position [108, 0]
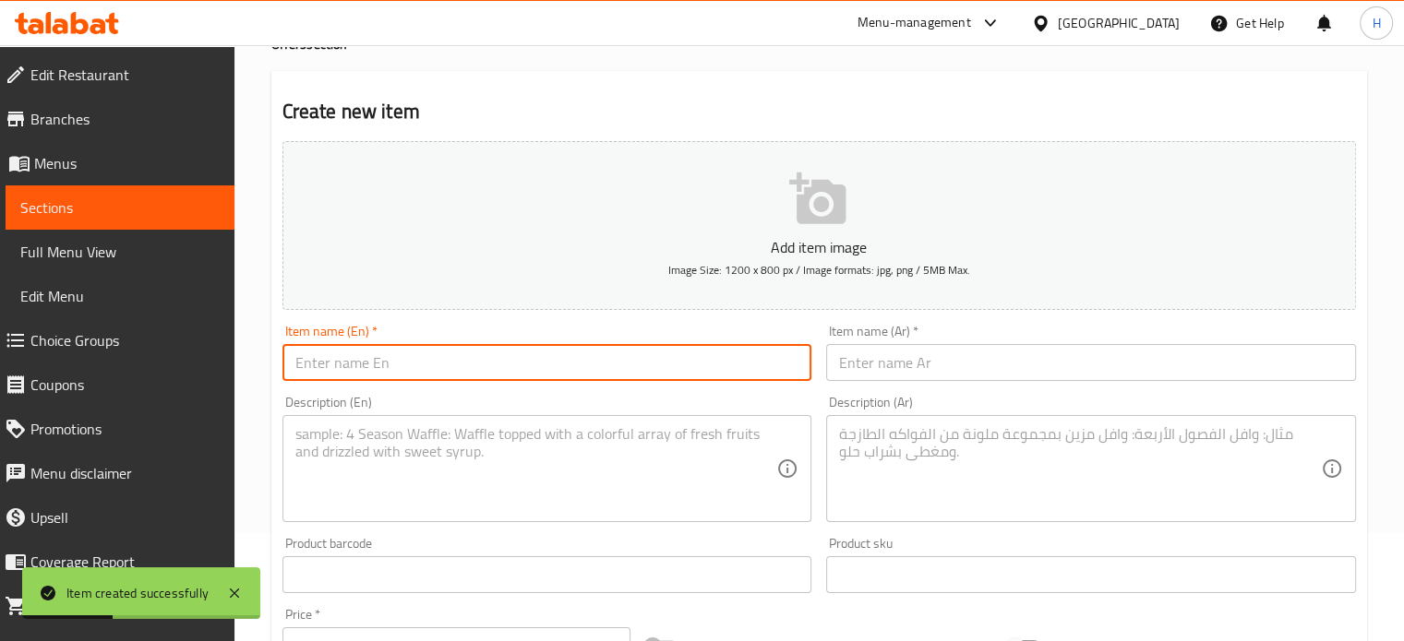
click at [398, 359] on input "text" at bounding box center [547, 362] width 530 height 37
paste input "HUMMY Original meat Burger"
type input "HUMMY Original meat Burger"
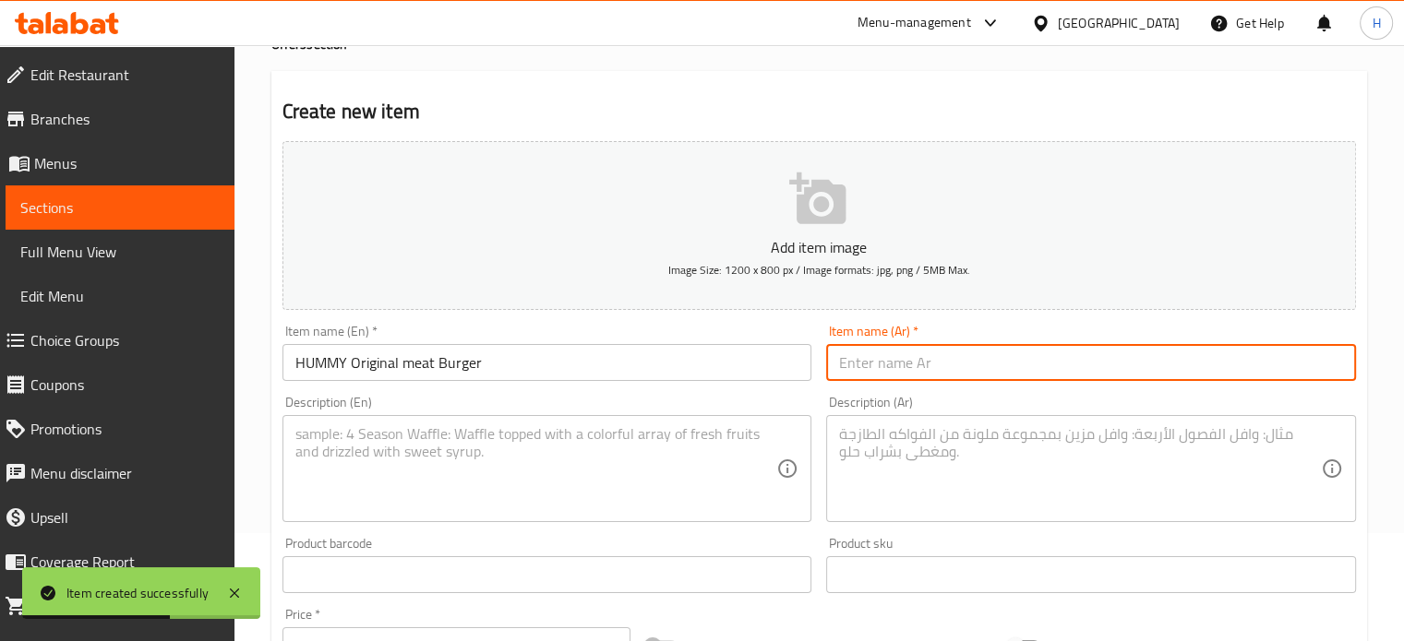
click at [934, 363] on input "text" at bounding box center [1091, 362] width 530 height 37
paste input "همي برجر اصلي لحم"
type input "همي برجر اصلي لحم"
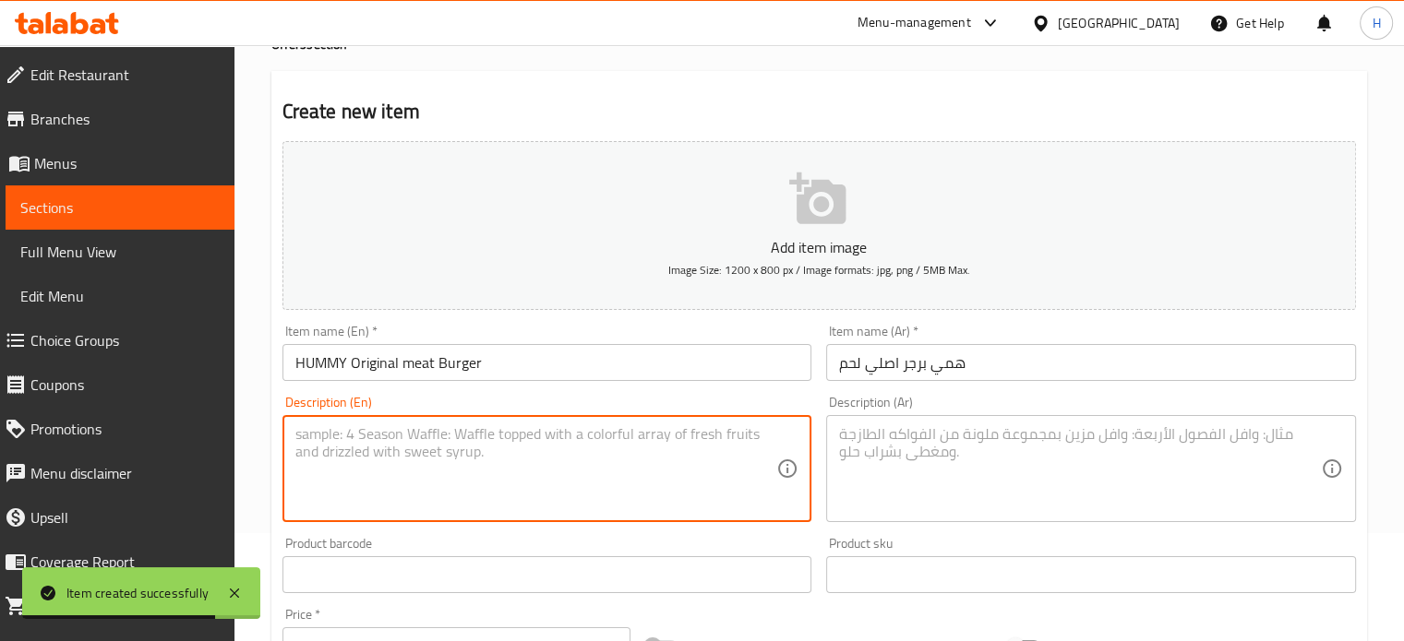
click at [386, 431] on textarea at bounding box center [536, 469] width 482 height 88
paste textarea "One piece of burger - mayonnaise, lettuce, pickles, tomatoes, cheddar slices, g…"
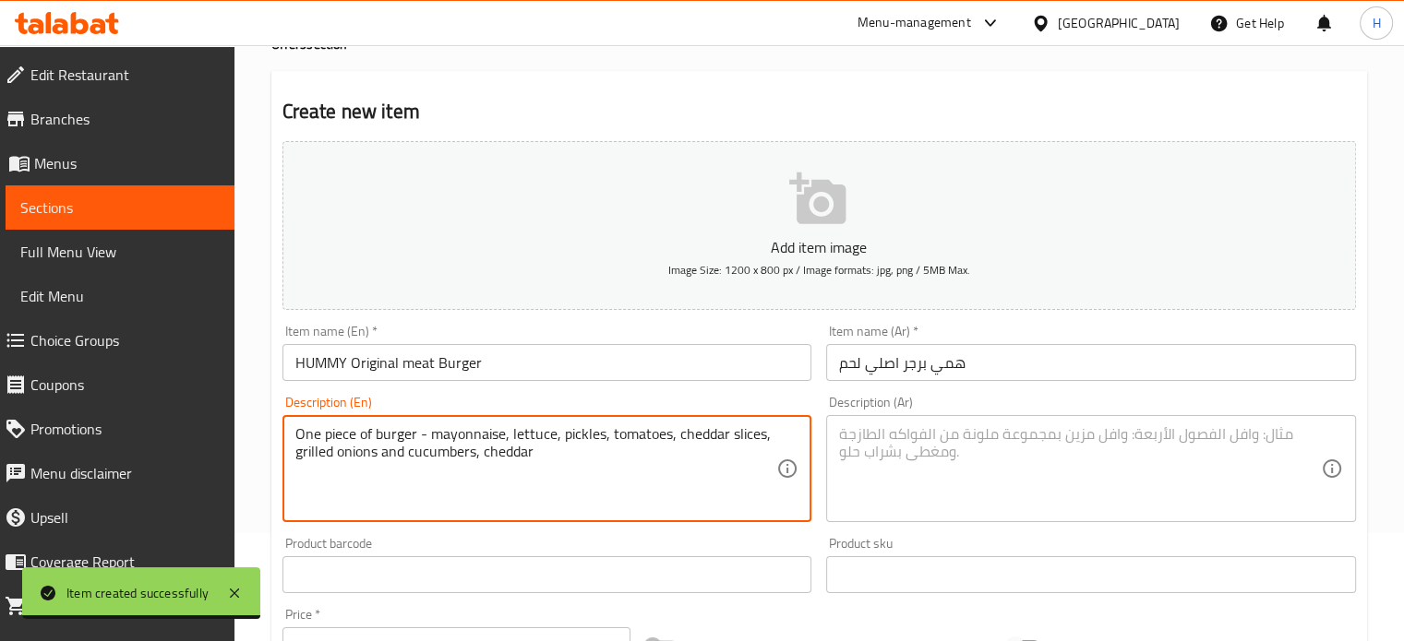
click at [417, 431] on textarea "One piece of burger - mayonnaise, lettuce, pickles, tomatoes, cheddar slices, g…" at bounding box center [536, 469] width 482 height 88
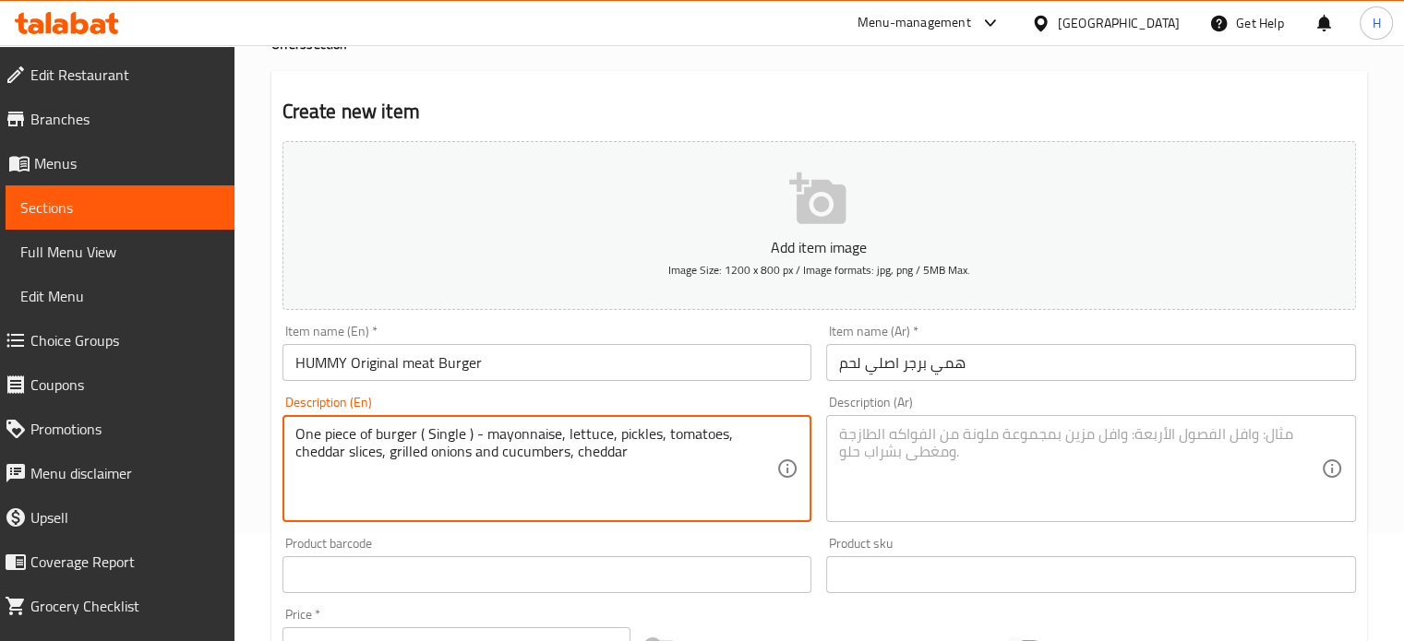
type textarea "One piece of burger ( Single ) - mayonnaise, lettuce, pickles, tomatoes, chedda…"
click at [936, 425] on textarea at bounding box center [1080, 469] width 482 height 88
paste textarea "قطعه واحده برجر- مايونيز، خس، مخلل، طماطم، شرائح شيدر ، بصل مشوي وخيار ، شيدر"
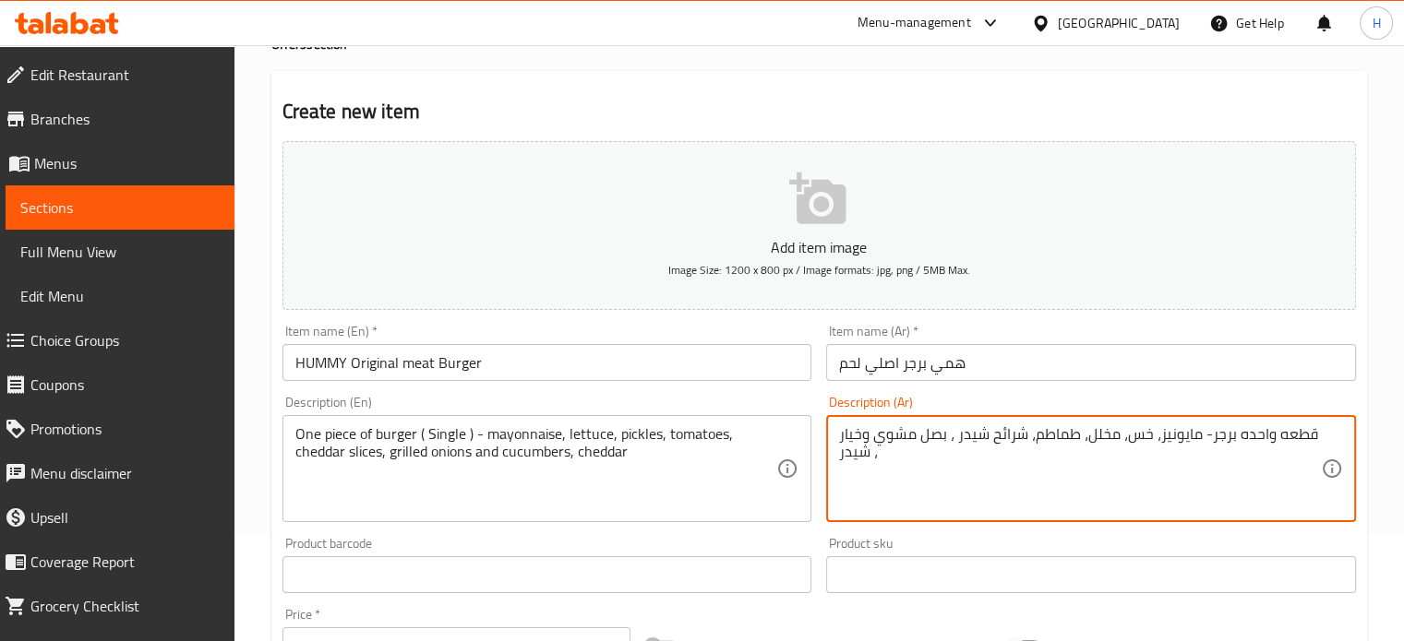
click at [1211, 431] on textarea "قطعه واحده برجر- مايونيز، خس، مخلل، طماطم، شرائح شيدر ، بصل مشوي وخيار ، شيدر" at bounding box center [1080, 469] width 482 height 88
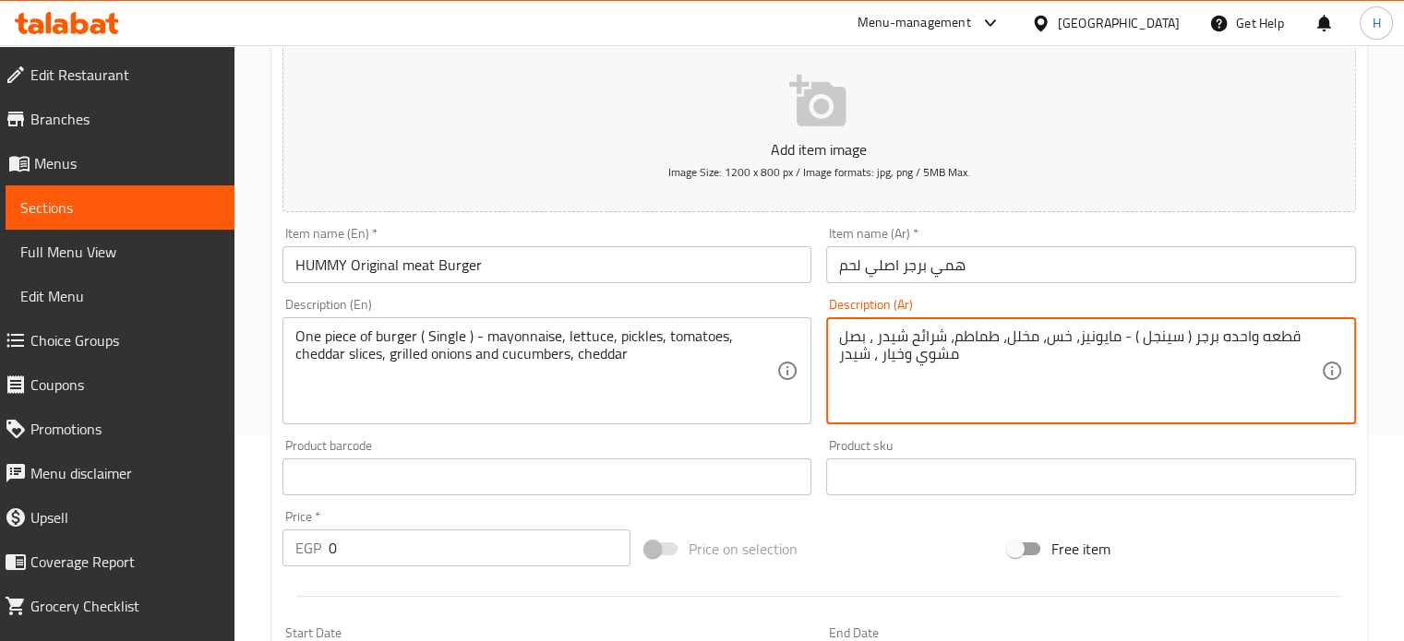
scroll to position [385, 0]
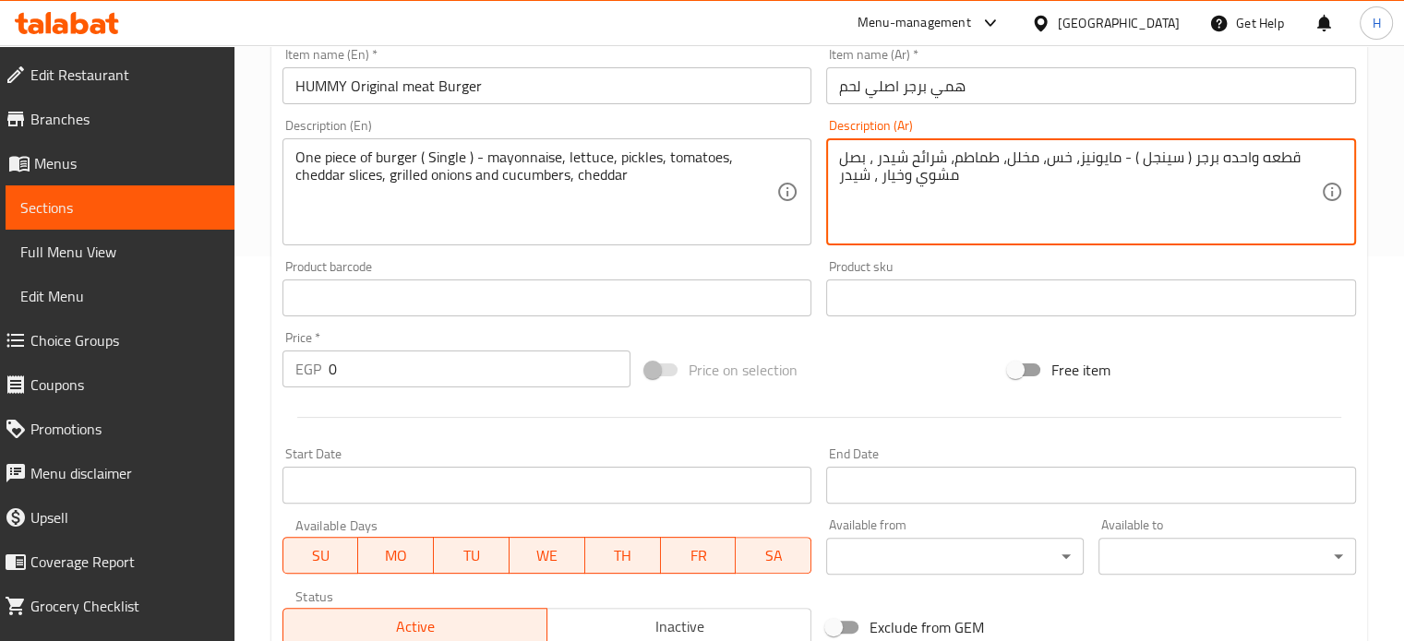
type textarea "قطعه واحده برجر ( سينجل ) - مايونيز، خس، مخلل، طماطم، شرائح شيدر ، بصل مشوي وخي…"
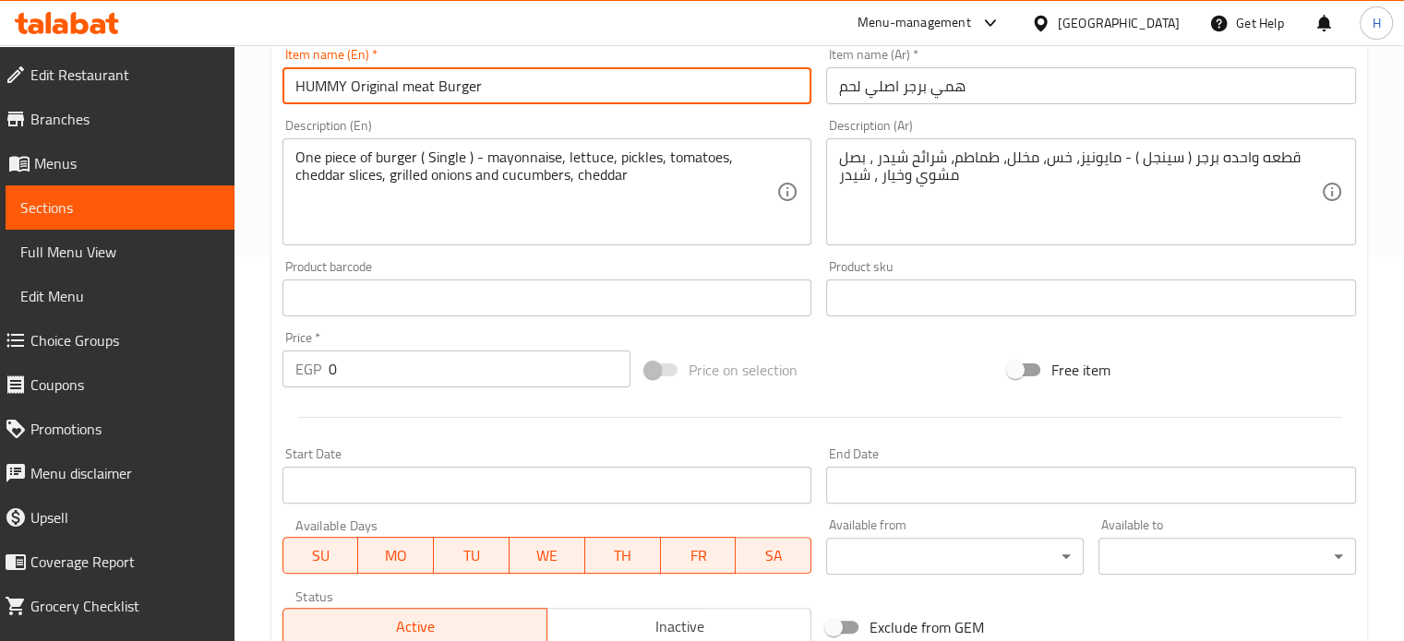
click at [561, 84] on input "HUMMY Original meat Burger" at bounding box center [547, 85] width 530 height 37
type input "HUMMY Original meat Burger Offer"
click at [833, 84] on input "همي برجر اصلي لحم" at bounding box center [1091, 85] width 530 height 37
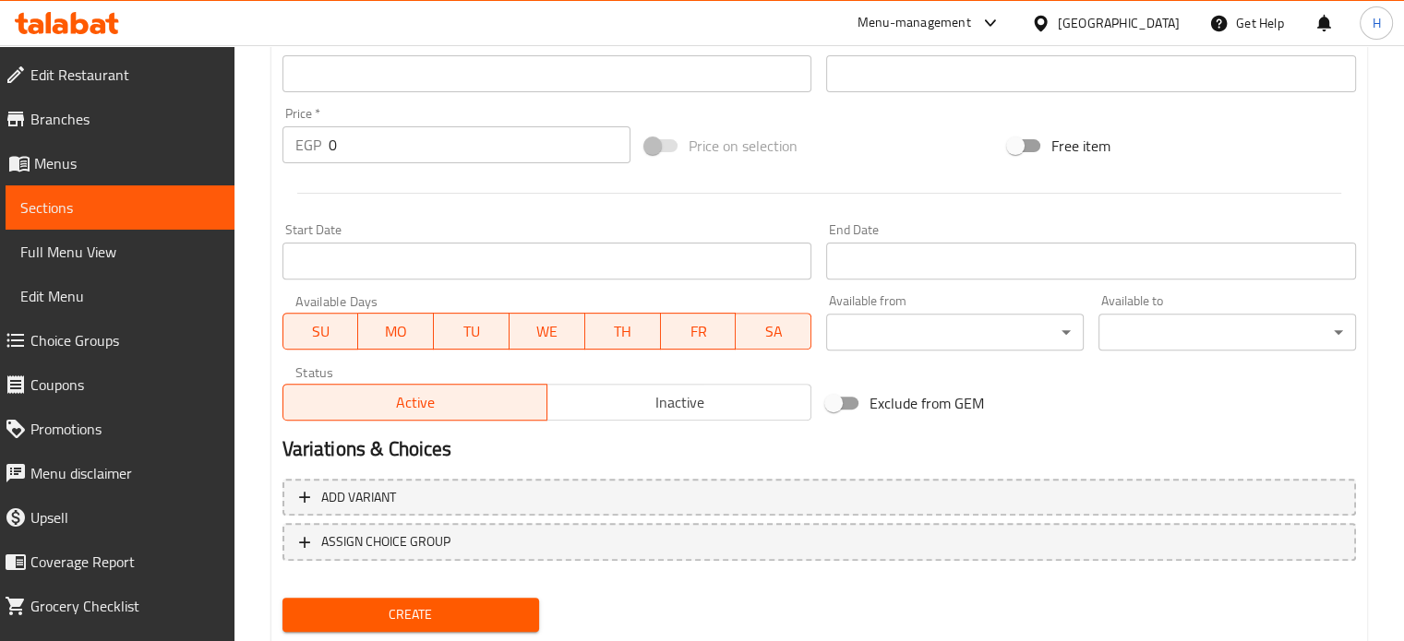
scroll to position [662, 0]
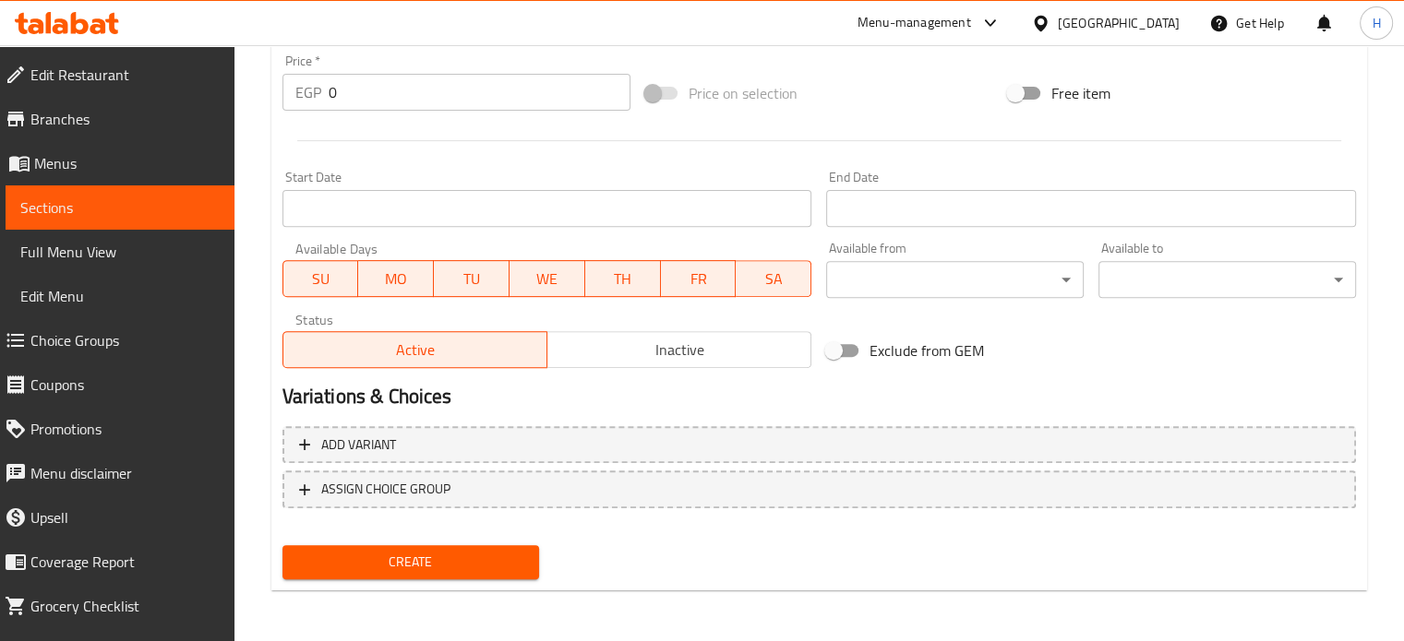
type input "عرض همي برجر اصلي لحم"
click at [592, 358] on span "Inactive" at bounding box center [679, 350] width 249 height 27
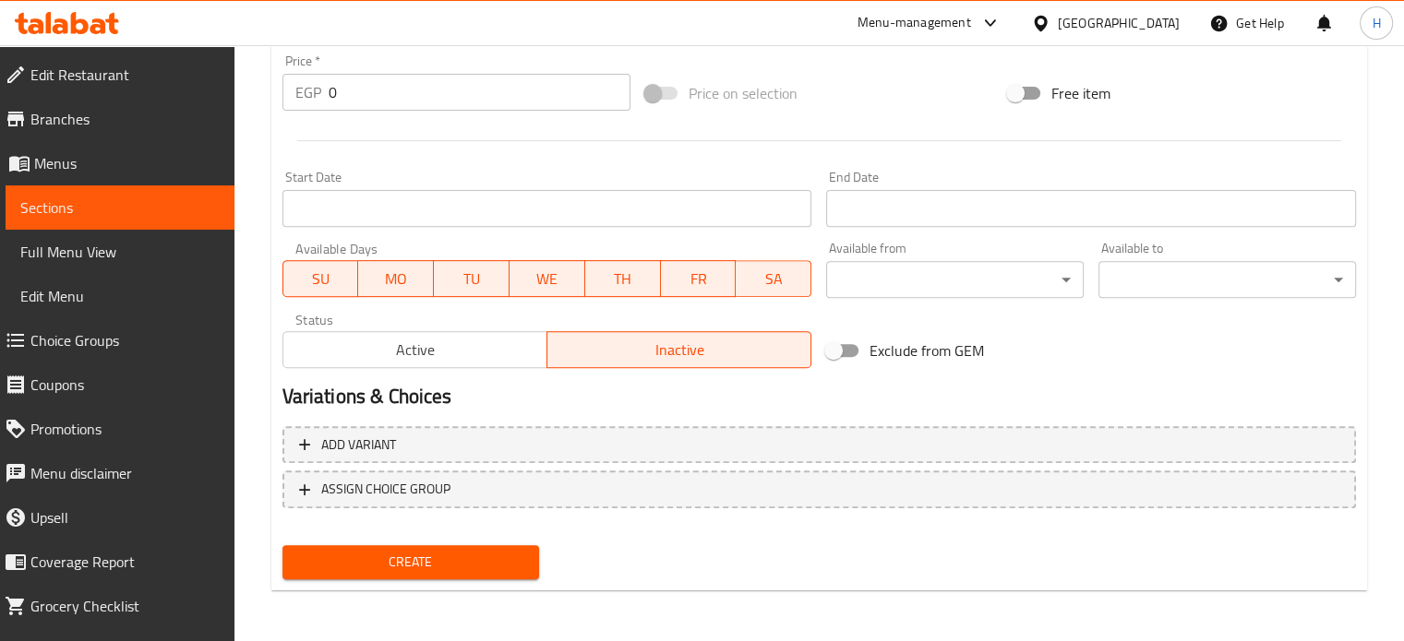
click at [451, 555] on span "Create" at bounding box center [411, 562] width 228 height 23
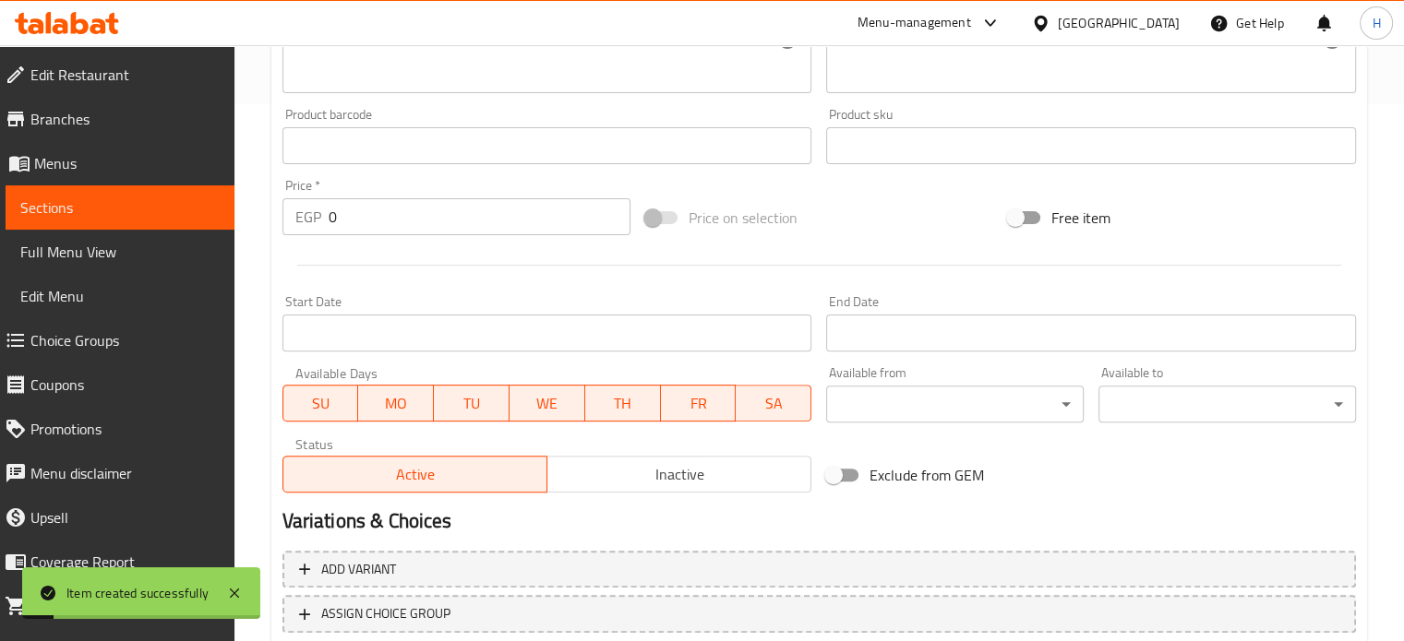
scroll to position [293, 0]
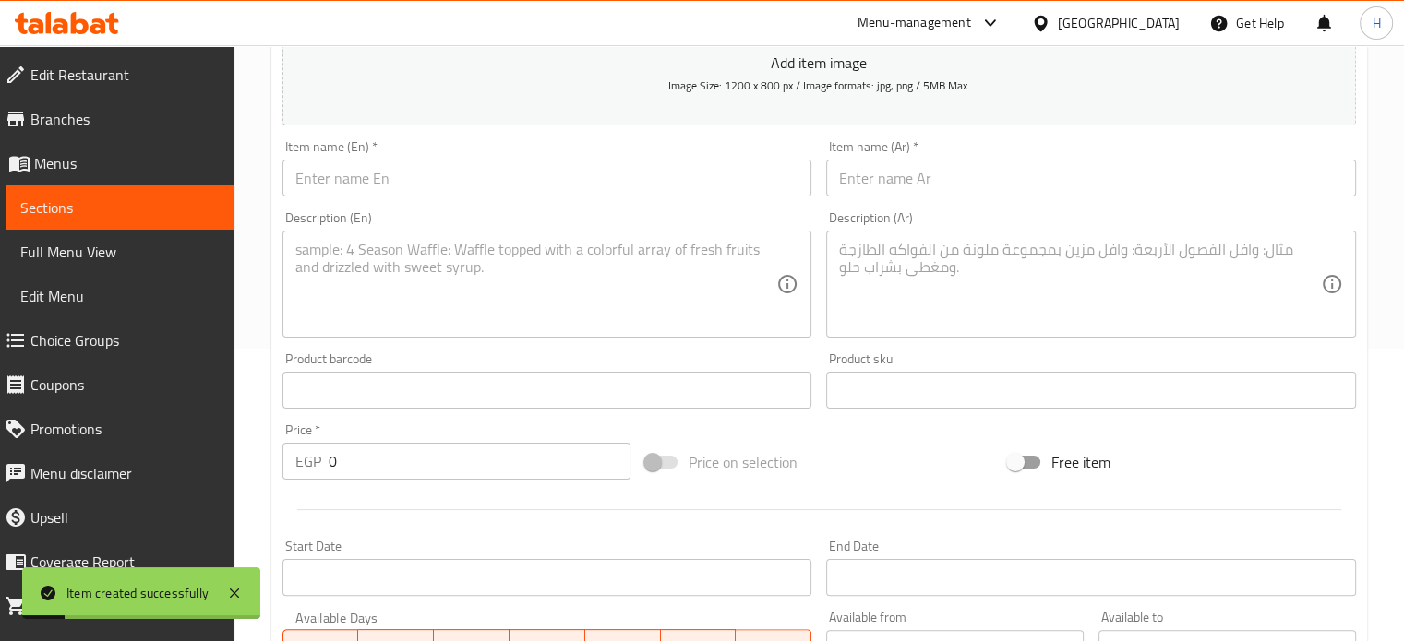
click at [360, 182] on input "text" at bounding box center [547, 178] width 530 height 37
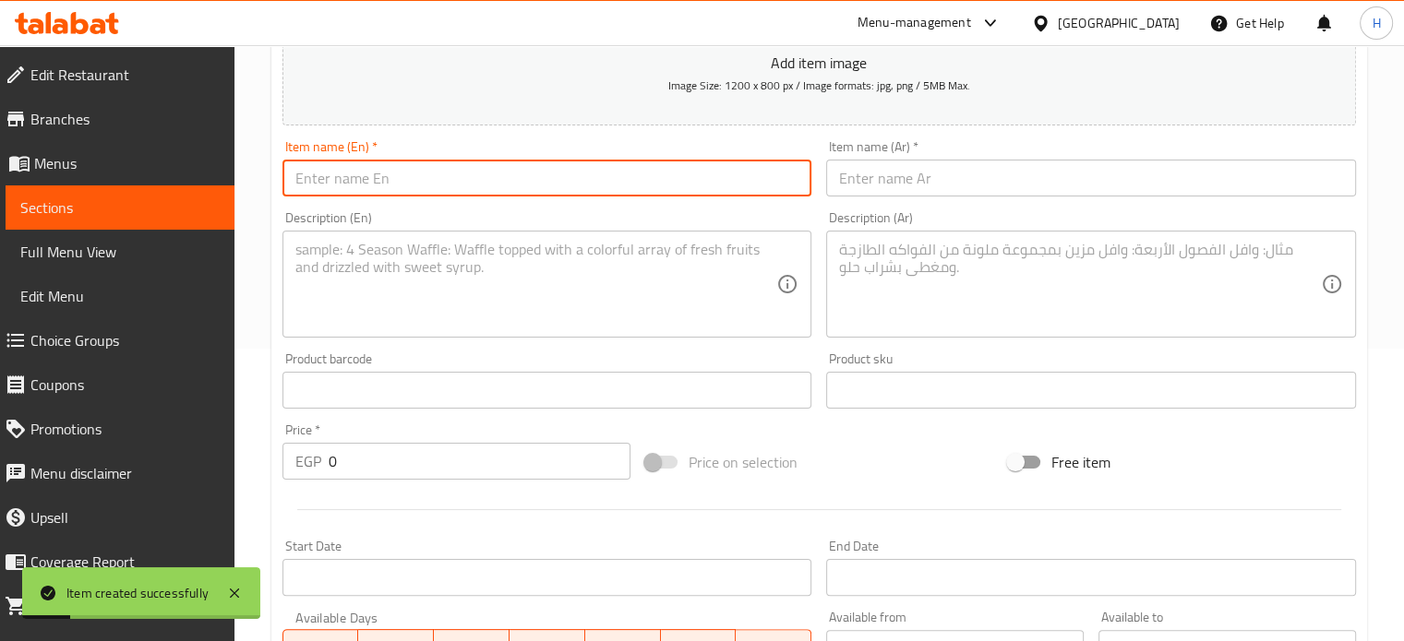
paste input "Yummy Cheesy Burger"
type input "Yummy Cheesy Burger Offer"
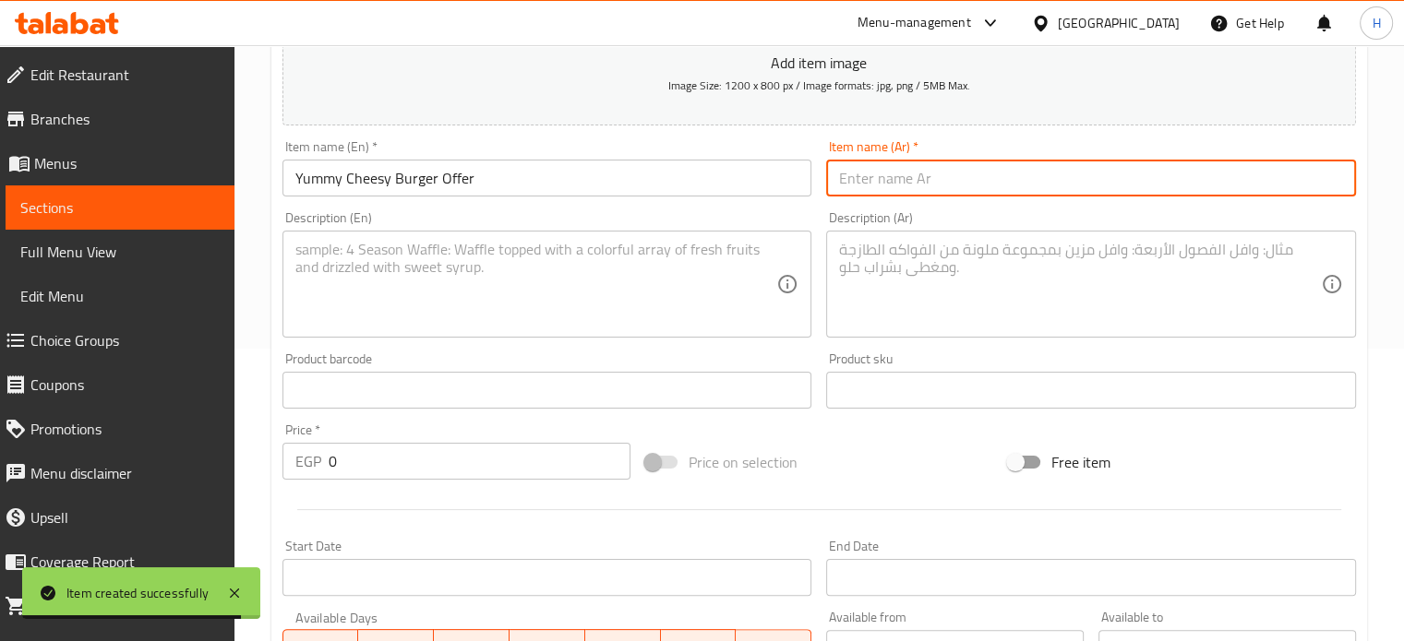
click at [932, 186] on input "text" at bounding box center [1091, 178] width 530 height 37
paste input "يمي تشيزي برجر"
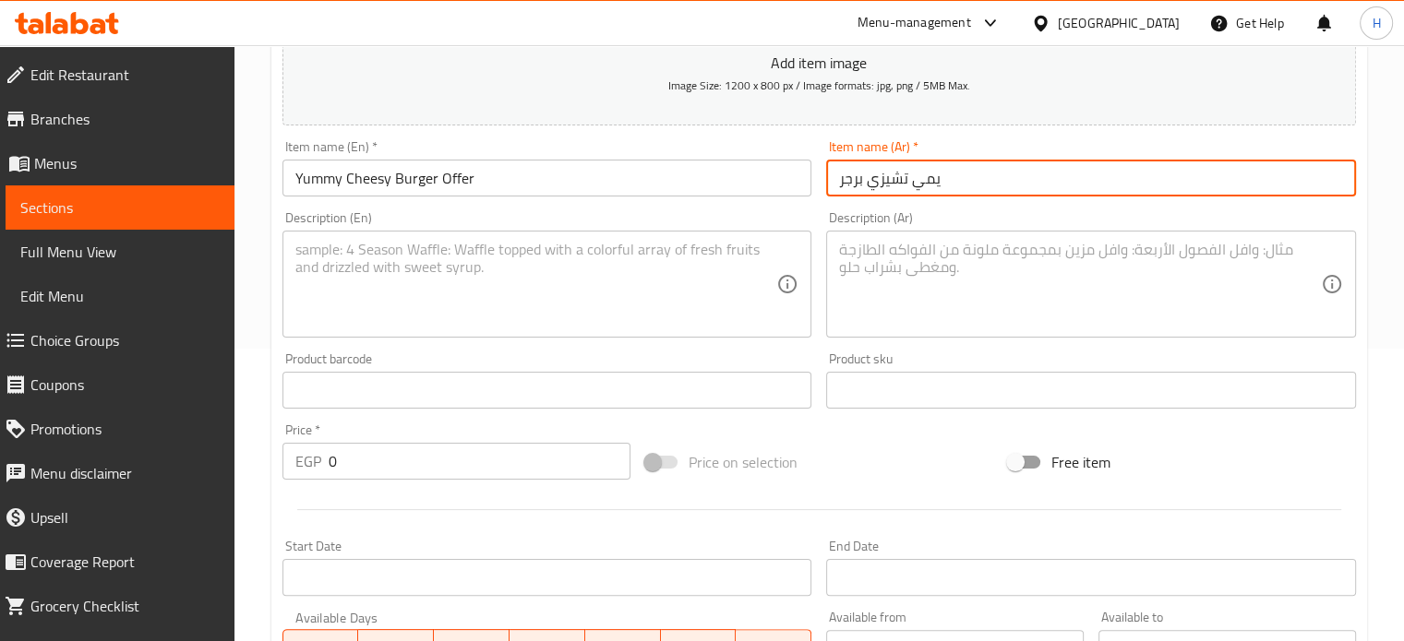
click at [841, 174] on input "يمي تشيزي برجر" at bounding box center [1091, 178] width 530 height 37
type input "عرض يمي تشيزي برجر"
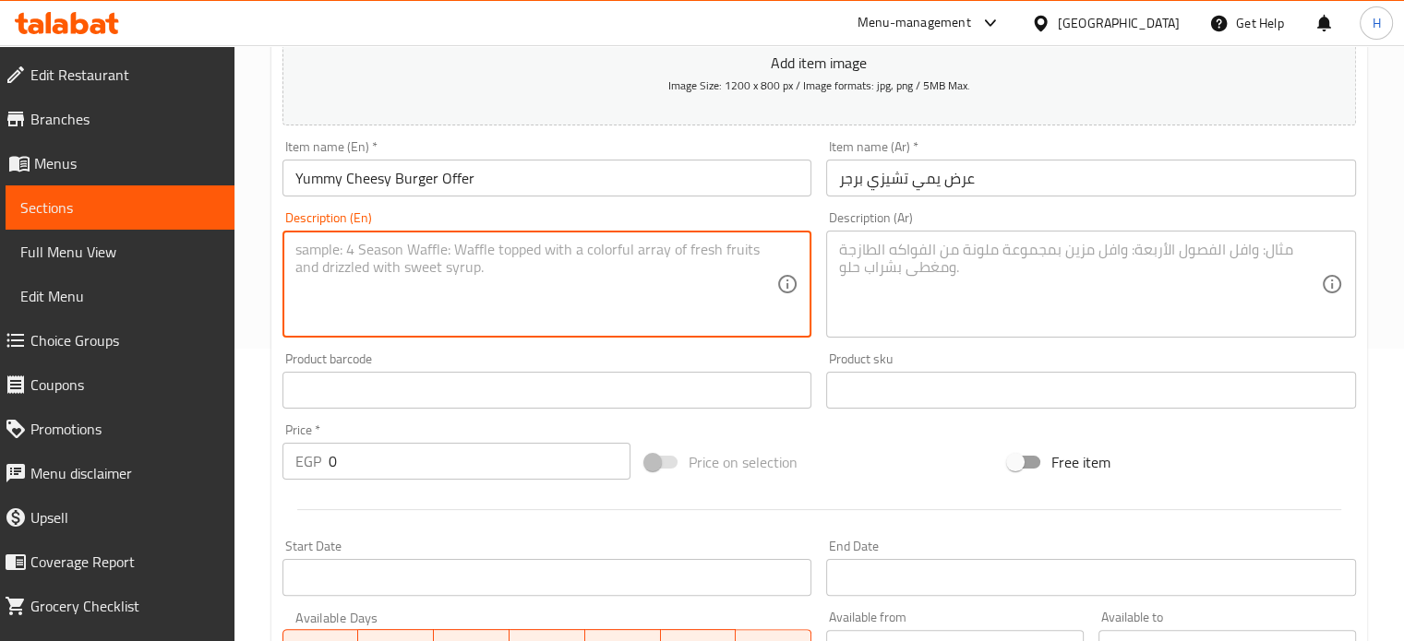
click at [353, 268] on textarea at bounding box center [536, 285] width 482 height 88
paste textarea "Stuffed chicken burger piece - mayonnaise - lettuce - cheddar sauce - cheddar c…"
type textarea "Stuffed chicken burger piece - mayonnaise - lettuce - cheddar sauce - cheddar c…"
click at [930, 280] on textarea at bounding box center [1080, 285] width 482 height 88
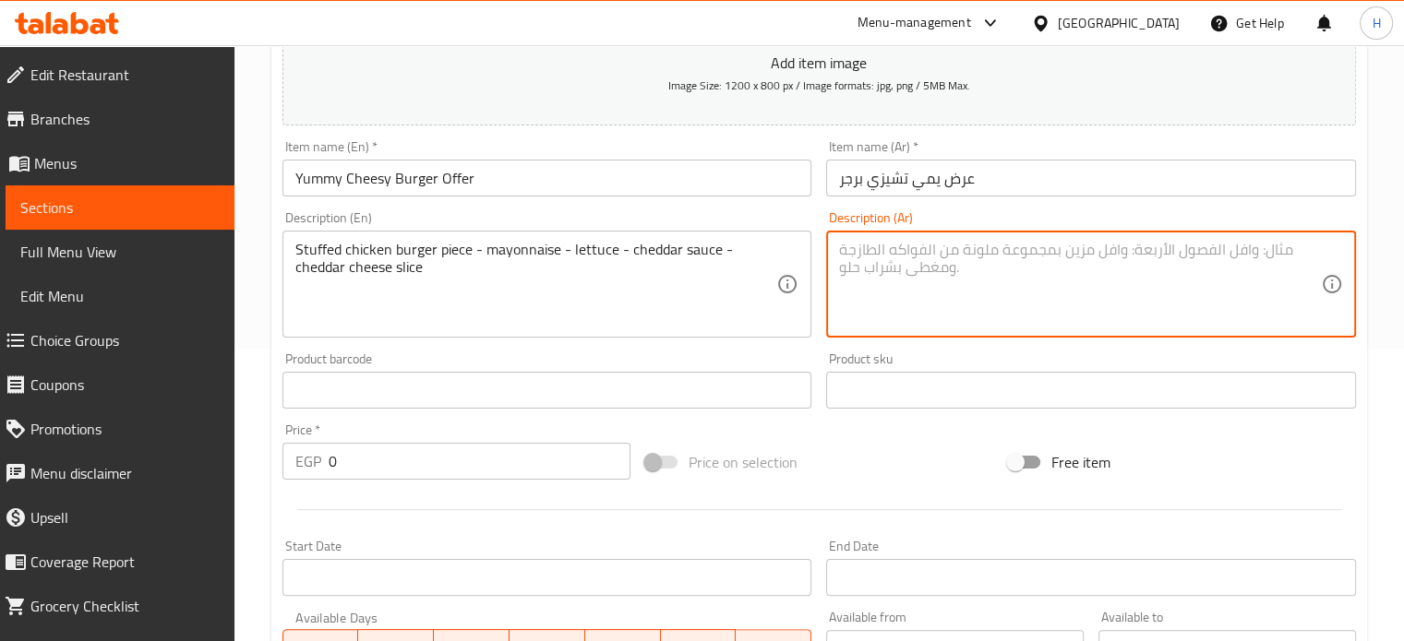
paste textarea "قطعه برجر فراخ محشية -مايونيز-خس -صوص شيدر -شريحة جبنه شيدر"
type textarea "قطعه برجر فراخ محشية -مايونيز-خس -صوص شيدر -شريحة جبنه شيدر"
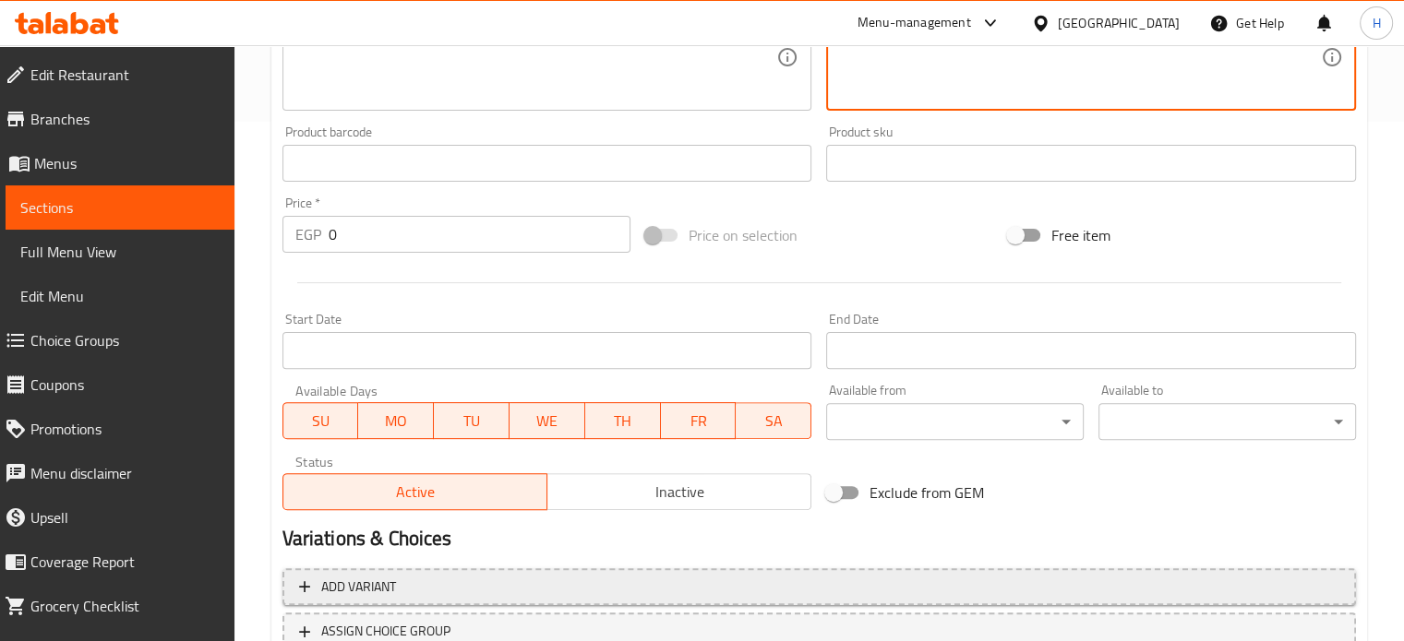
scroll to position [662, 0]
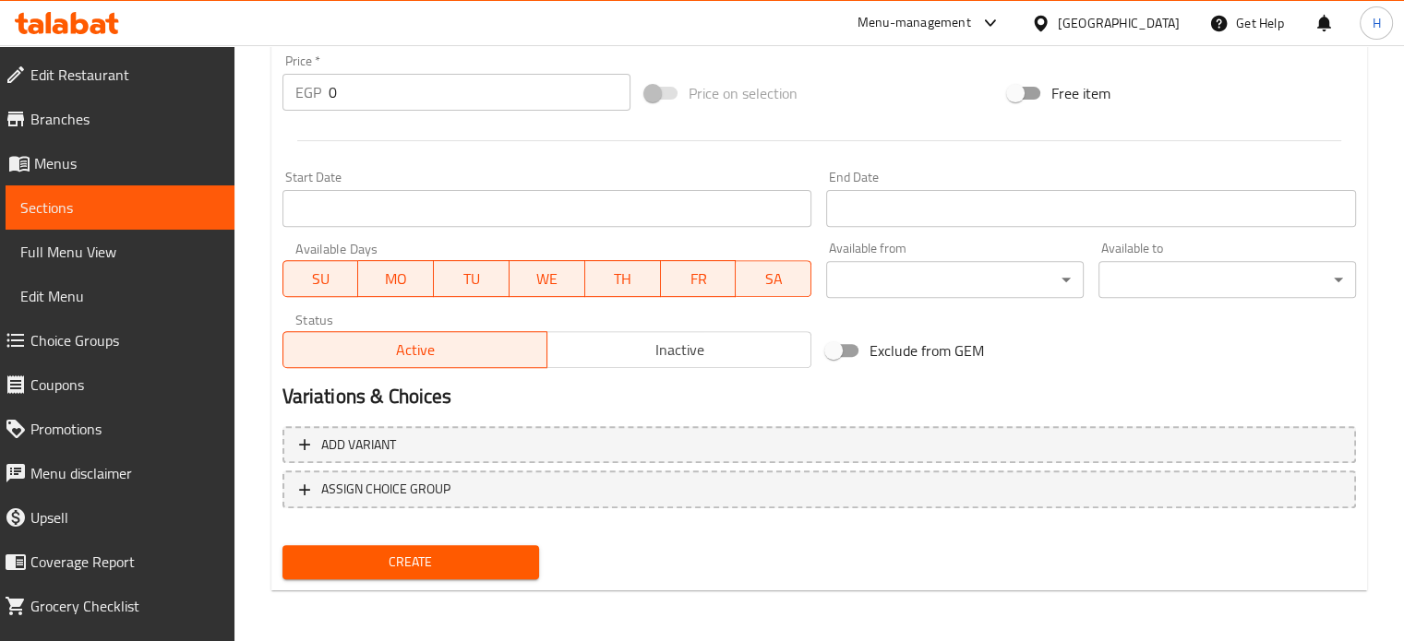
click at [652, 344] on span "Inactive" at bounding box center [679, 350] width 249 height 27
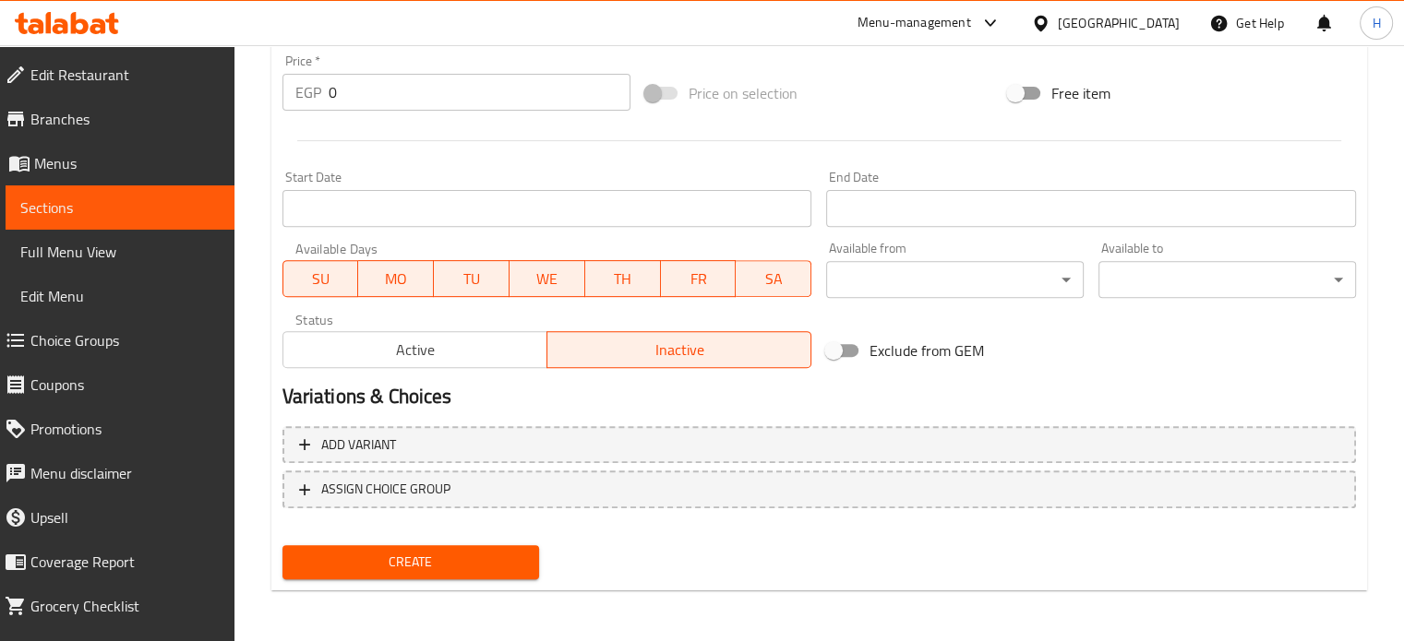
click at [442, 561] on span "Create" at bounding box center [411, 562] width 228 height 23
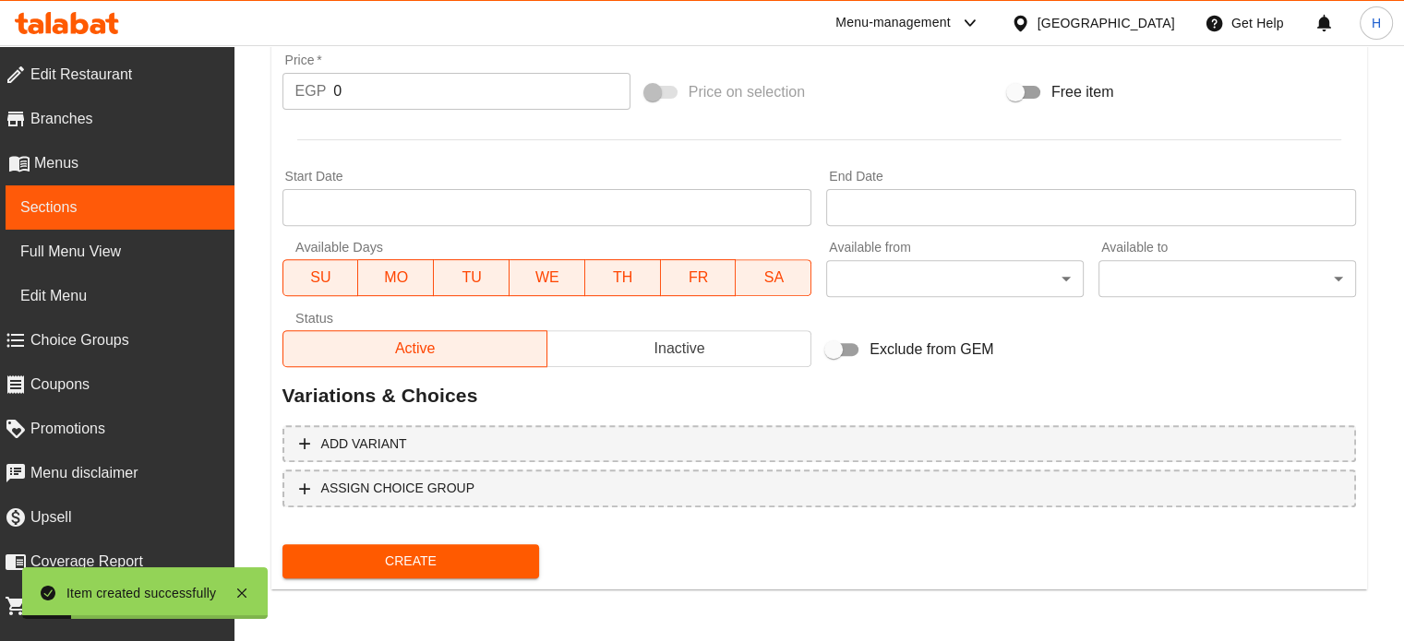
scroll to position [651, 0]
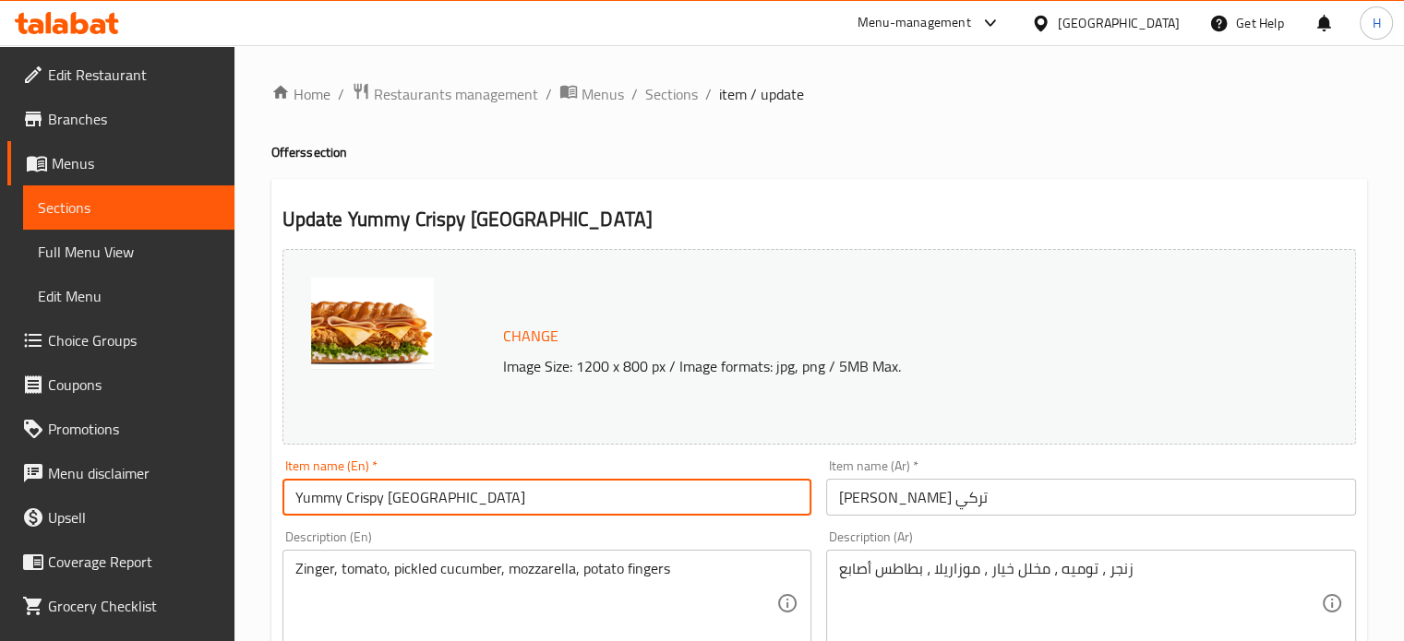
drag, startPoint x: 457, startPoint y: 509, endPoint x: 300, endPoint y: 505, distance: 157.0
click at [300, 505] on input "Yummy Crispy [GEOGRAPHIC_DATA]" at bounding box center [547, 497] width 530 height 37
click at [368, 509] on input "Yummy Crispy Turkey" at bounding box center [547, 497] width 530 height 37
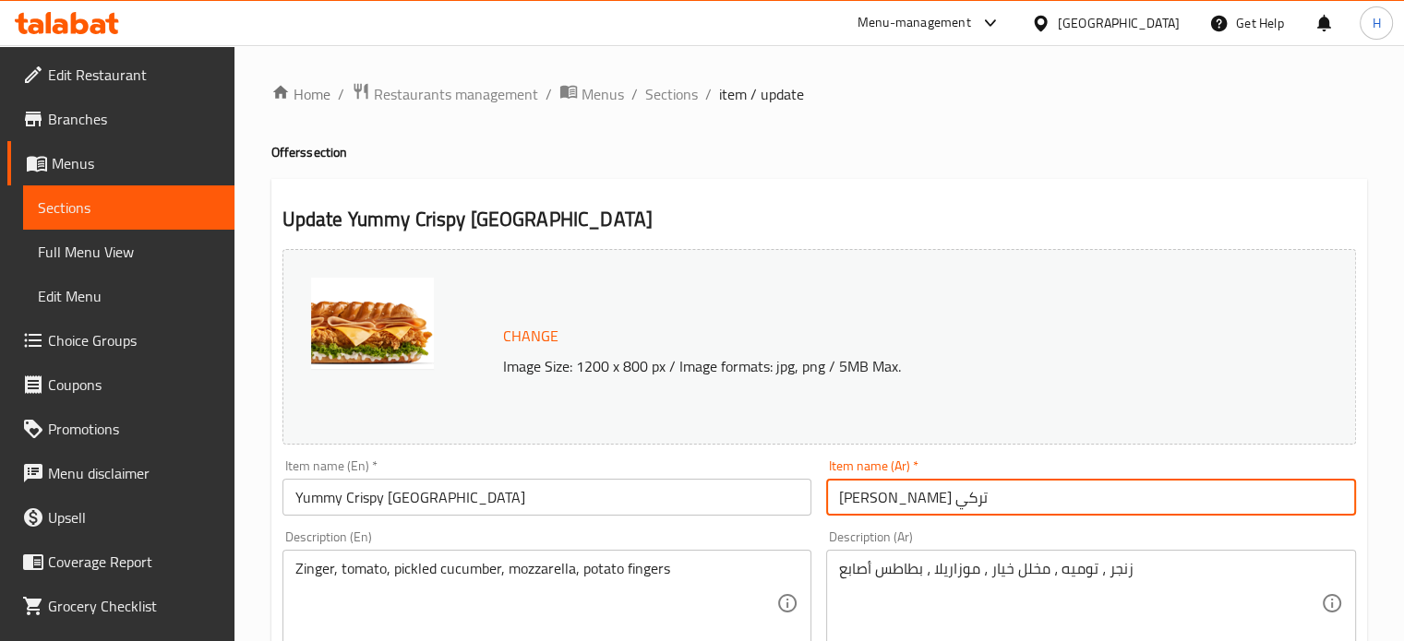
drag, startPoint x: 985, startPoint y: 501, endPoint x: 813, endPoint y: 495, distance: 171.8
click at [813, 495] on div "Change Image Size: 1200 x 800 px / Image formats: jpg, png / 5MB Max. Item name…" at bounding box center [819, 653] width 1088 height 822
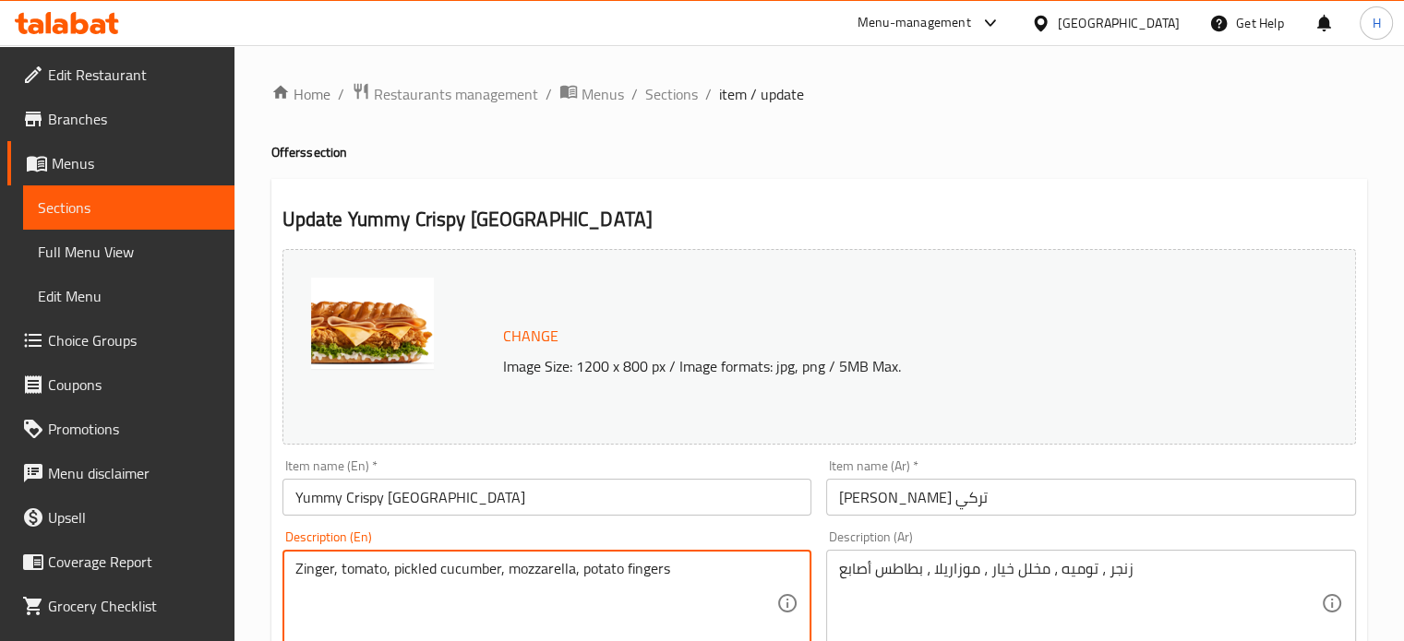
click at [520, 565] on textarea "Zinger, tomato, pickled cucumber, mozzarella, potato fingers" at bounding box center [536, 604] width 482 height 88
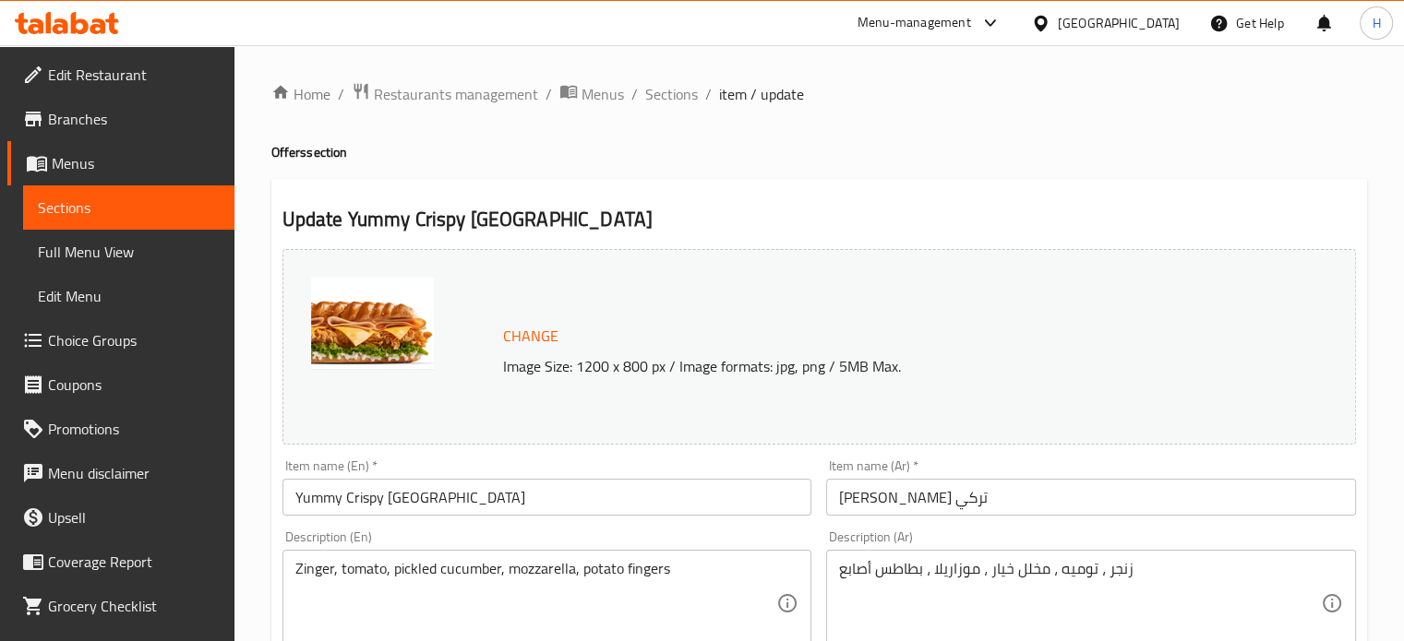
click at [920, 550] on div "زنجر ، توميه ، مخلل خيار ، موزاريلا ، بطاطس أصابع Description (Ar)" at bounding box center [1091, 603] width 530 height 107
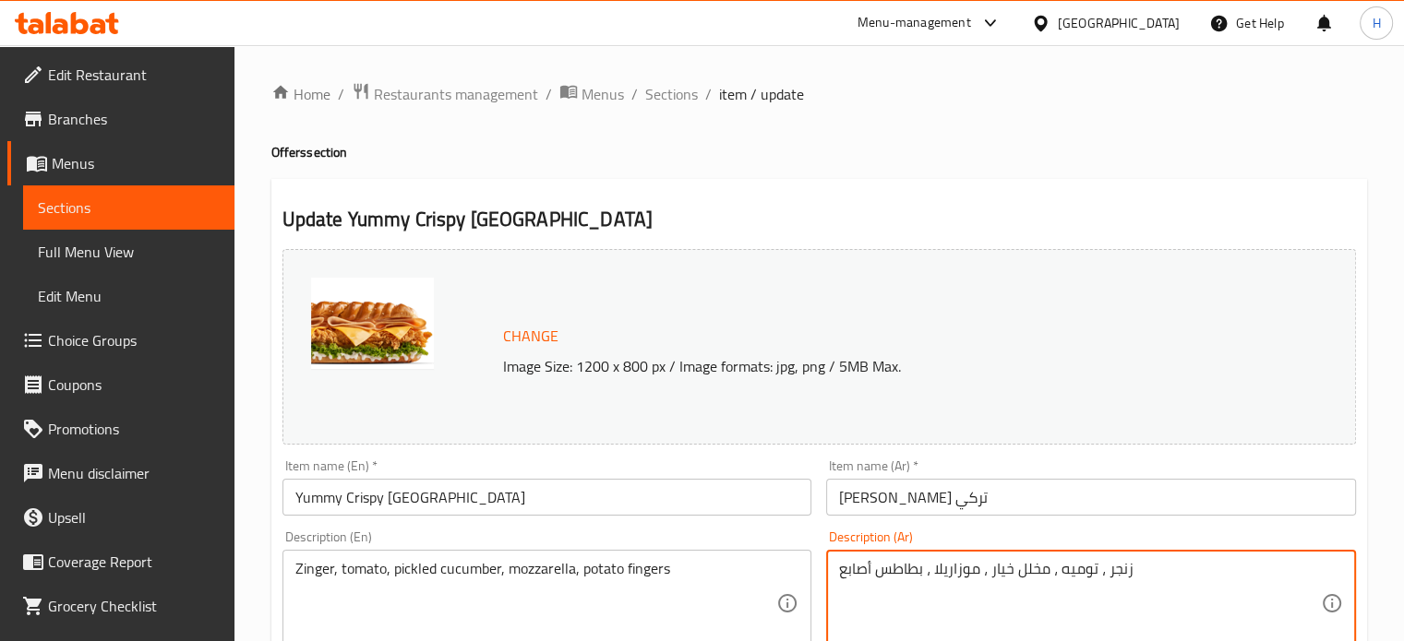
click at [919, 584] on textarea "زنجر ، توميه ، مخلل خيار ، موزاريلا ، بطاطس أصابع" at bounding box center [1080, 604] width 482 height 88
paste textarea "Zinger, tomato, pickled cucumber, mozzarella, potato fingers"
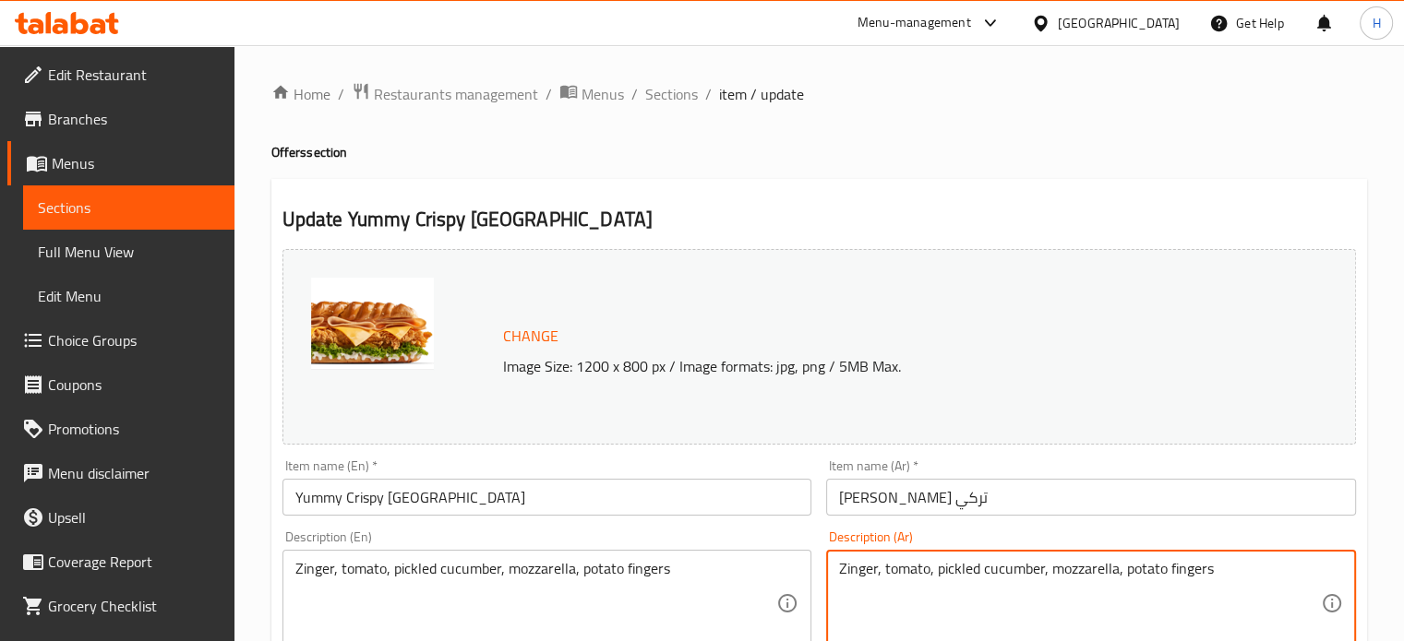
type textarea "زنجر ، توميه ، مخلل خيار ، موزاريلا ، بطاطس أصابع"
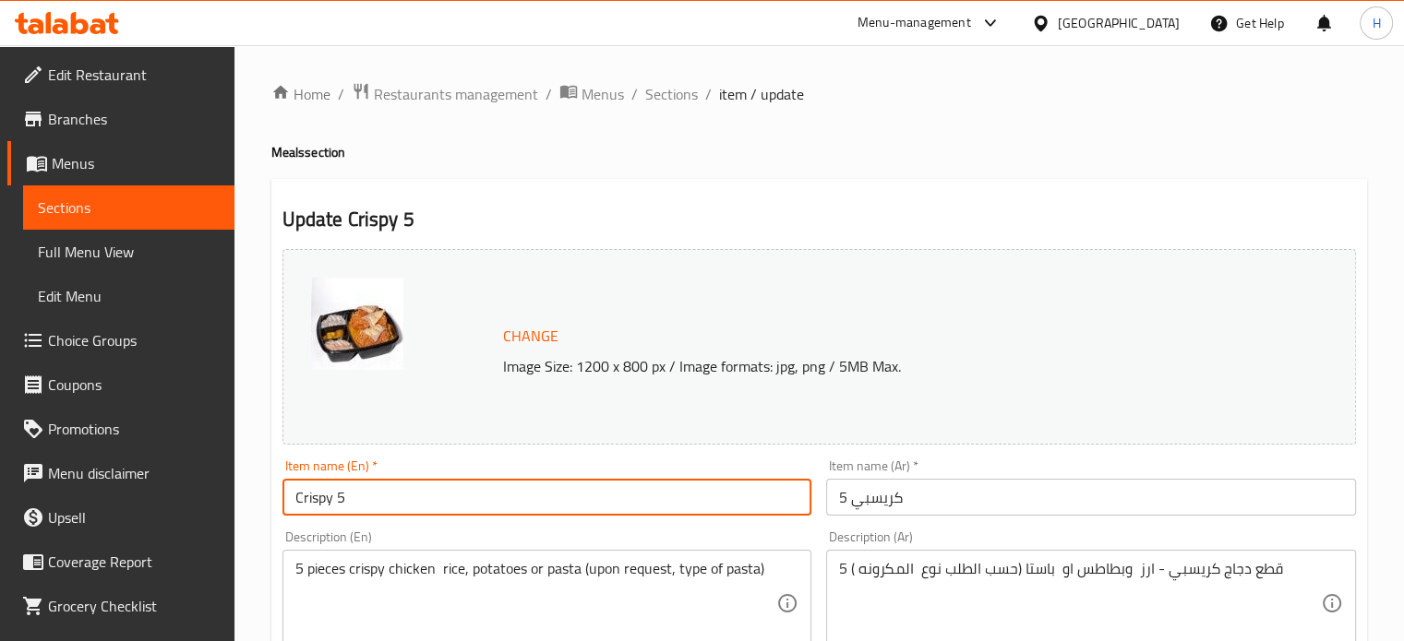
drag, startPoint x: 285, startPoint y: 493, endPoint x: 254, endPoint y: 491, distance: 31.4
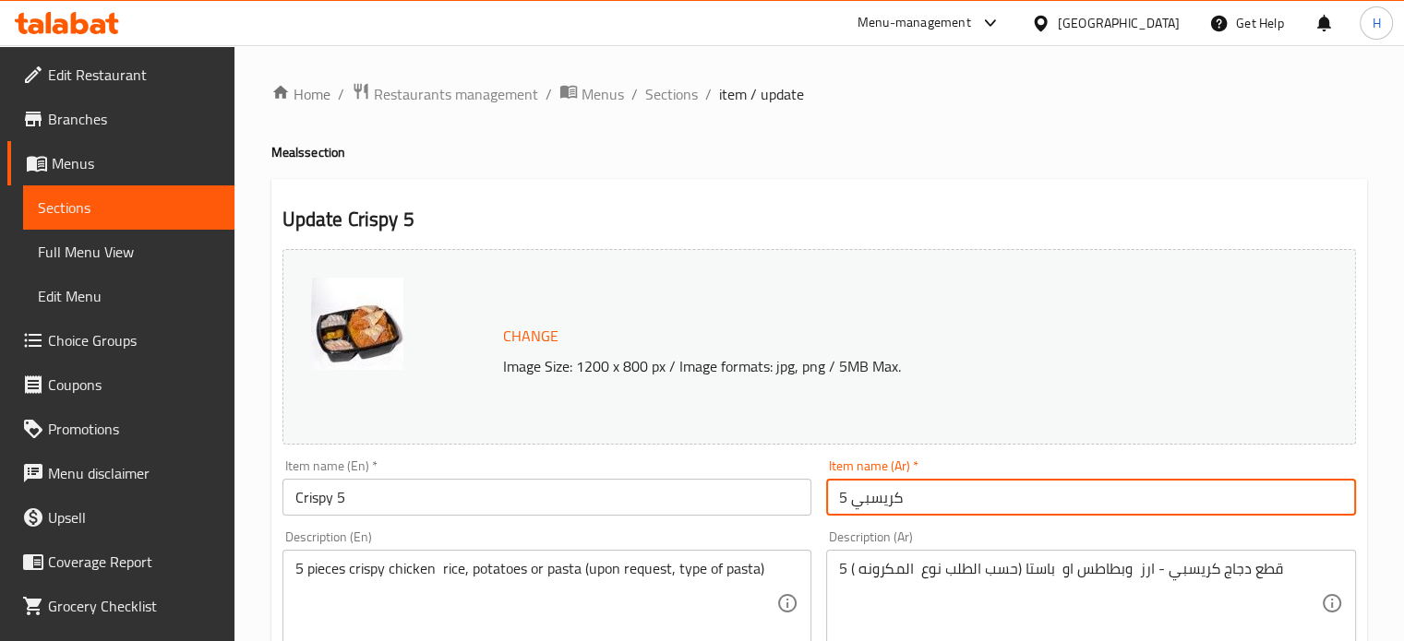
drag, startPoint x: 931, startPoint y: 502, endPoint x: 745, endPoint y: 499, distance: 186.5
click at [745, 499] on div "Change Image Size: 1200 x 800 px / Image formats: jpg, png / 5MB Max. Item name…" at bounding box center [819, 653] width 1088 height 822
click at [845, 499] on input "كريسبي 5" at bounding box center [1091, 497] width 530 height 37
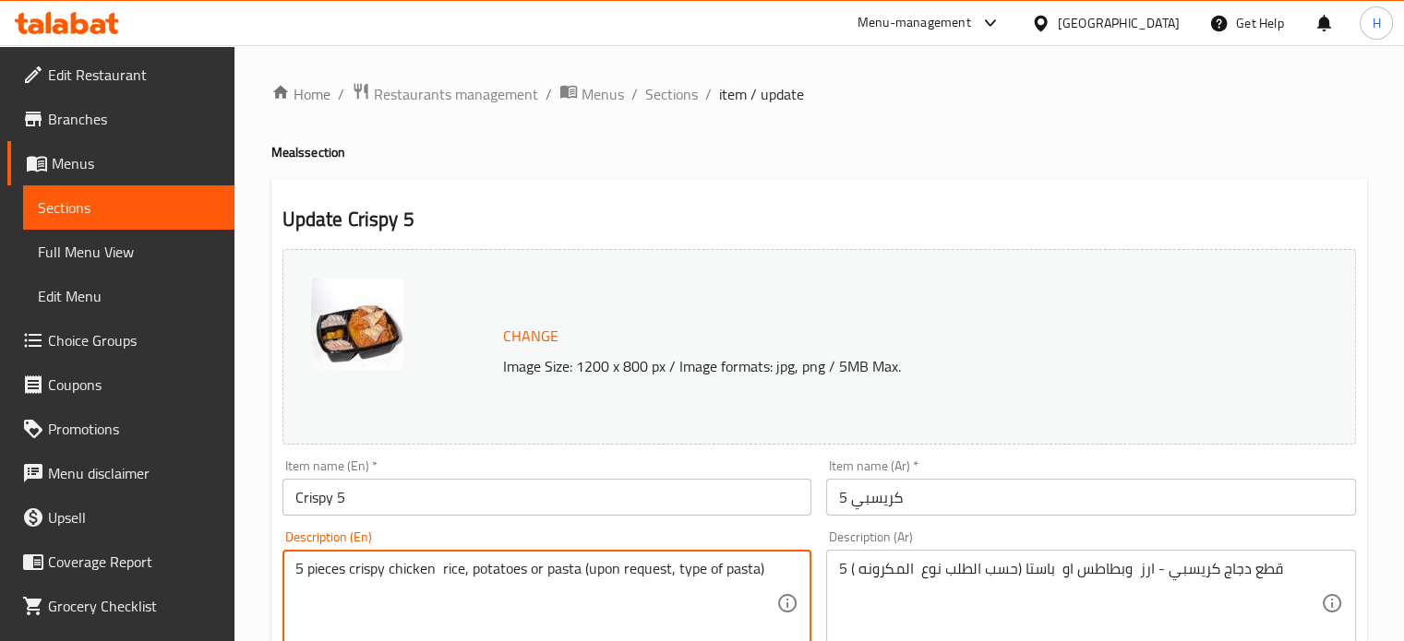
click at [434, 575] on textarea "5 pieces crispy chicken rice, potatoes or pasta (upon request, type of pasta)" at bounding box center [536, 604] width 482 height 88
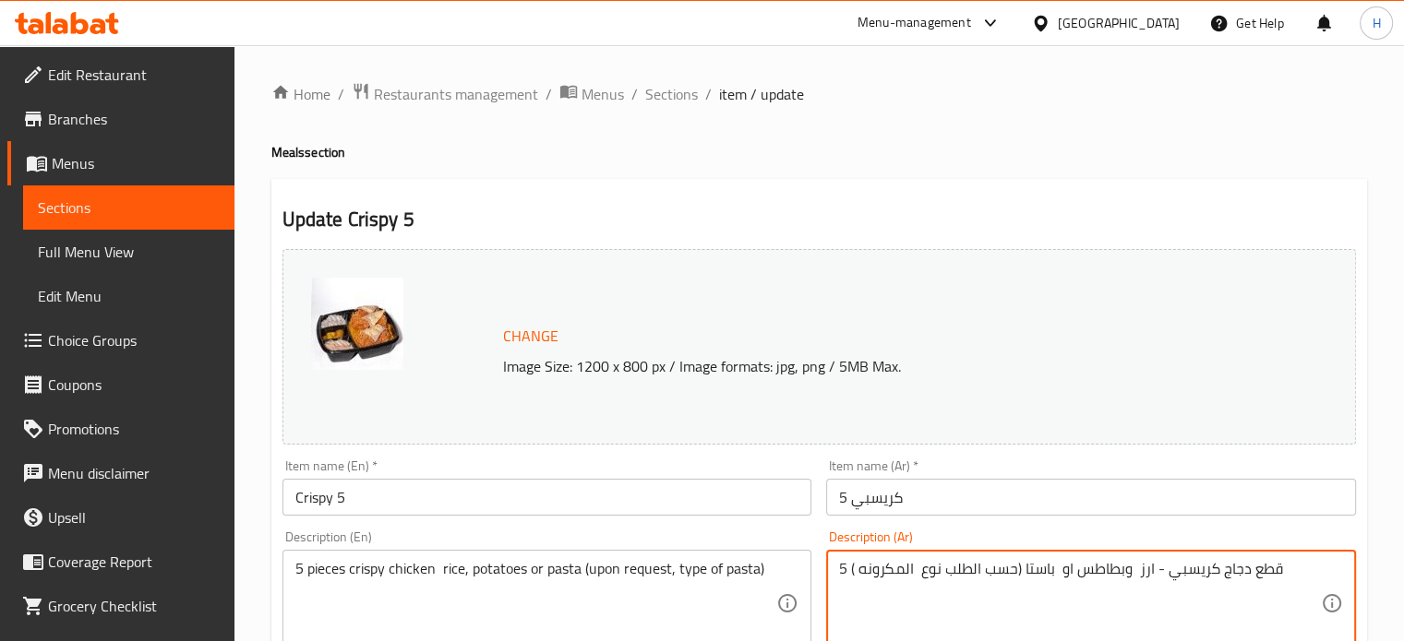
click at [978, 564] on textarea "5 قطع دجاج كريسبي - ارز وبطاطس او باستا (حسب الطلب نوع المكرونه )" at bounding box center [1080, 604] width 482 height 88
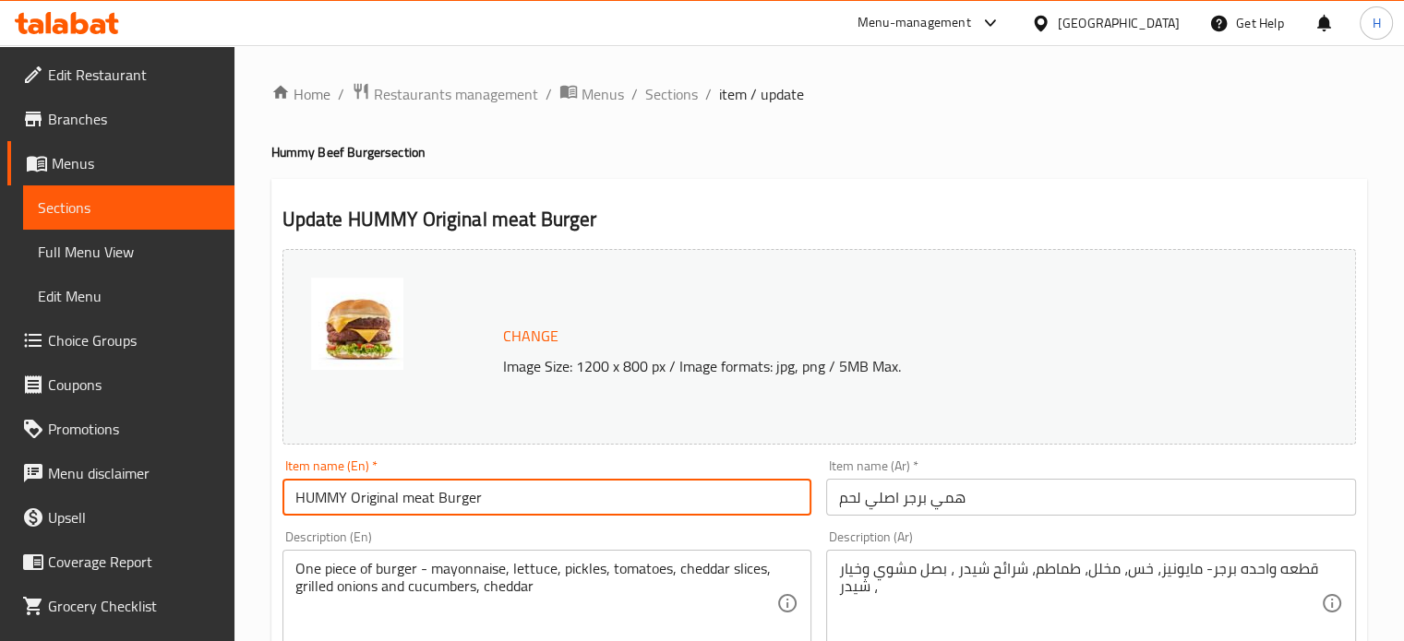
drag, startPoint x: 493, startPoint y: 496, endPoint x: 257, endPoint y: 481, distance: 236.7
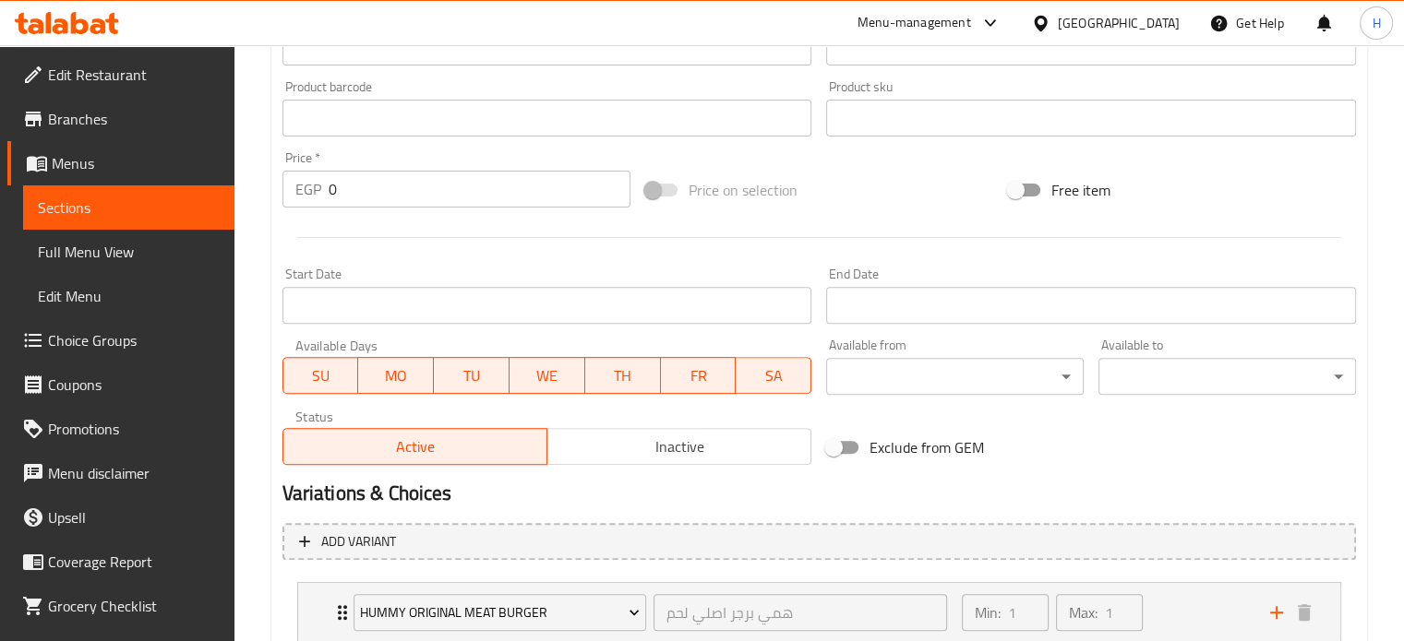
scroll to position [794, 0]
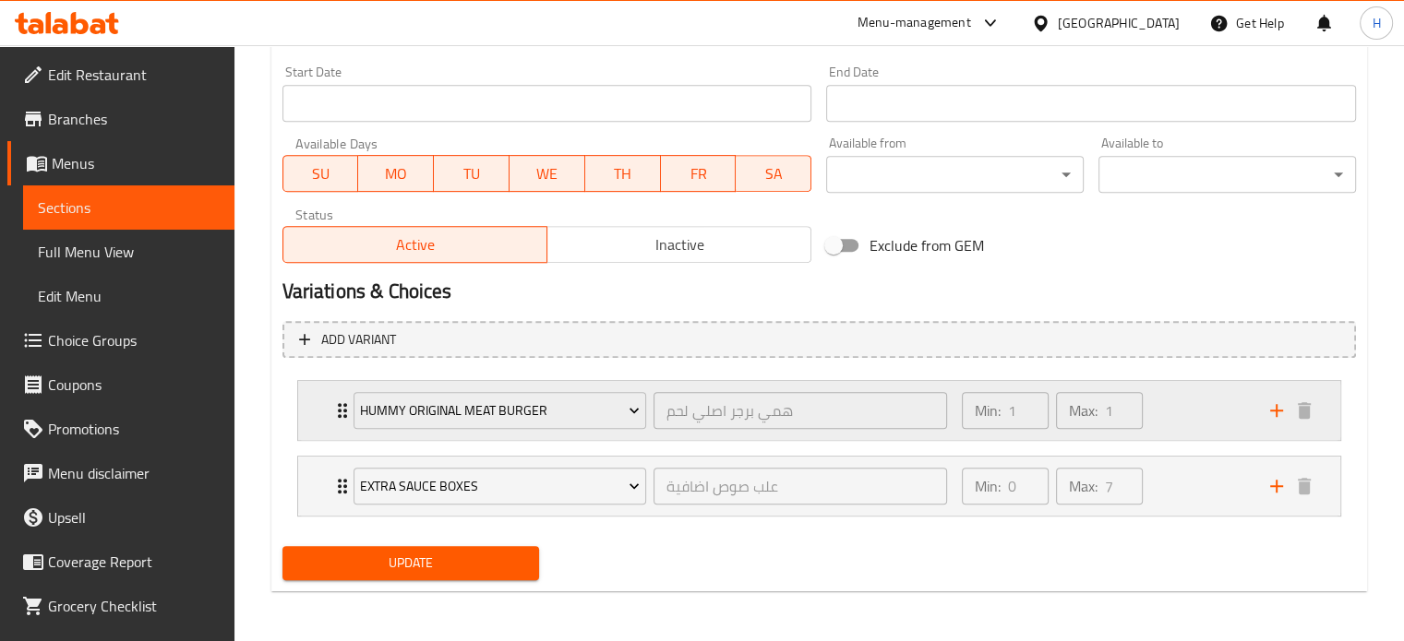
click at [299, 406] on div "HUMMY Original meat Burger همي برجر اصلي لحم ​ Min: 1 ​ Max: 1 ​" at bounding box center [819, 410] width 1042 height 59
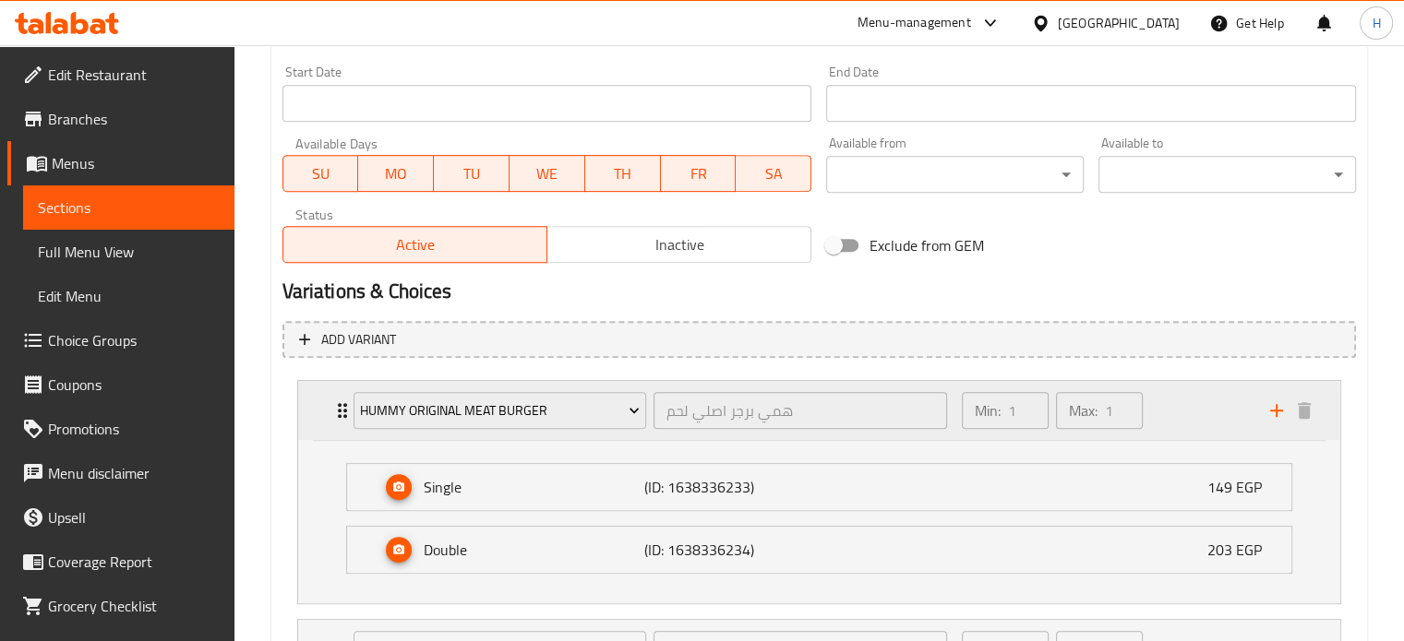
click at [299, 406] on div "HUMMY Original meat Burger همي برجر اصلي لحم ​ Min: 1 ​ Max: 1 ​" at bounding box center [819, 410] width 1042 height 59
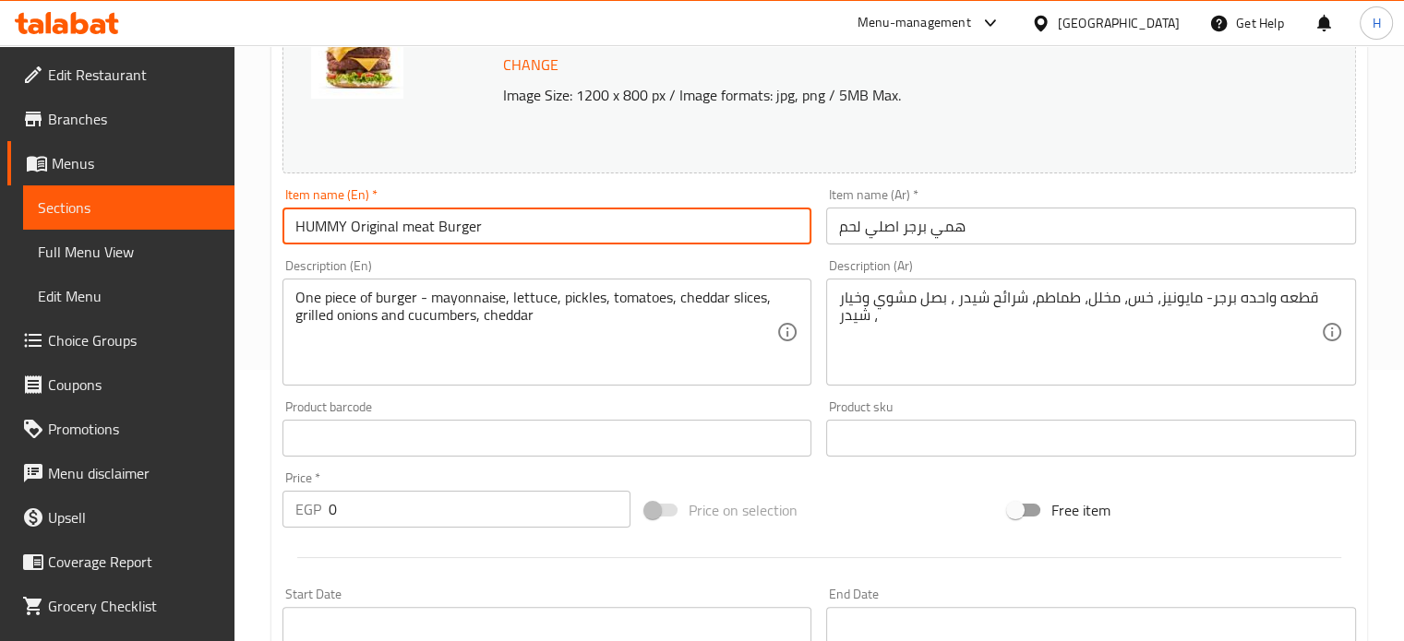
scroll to position [240, 0]
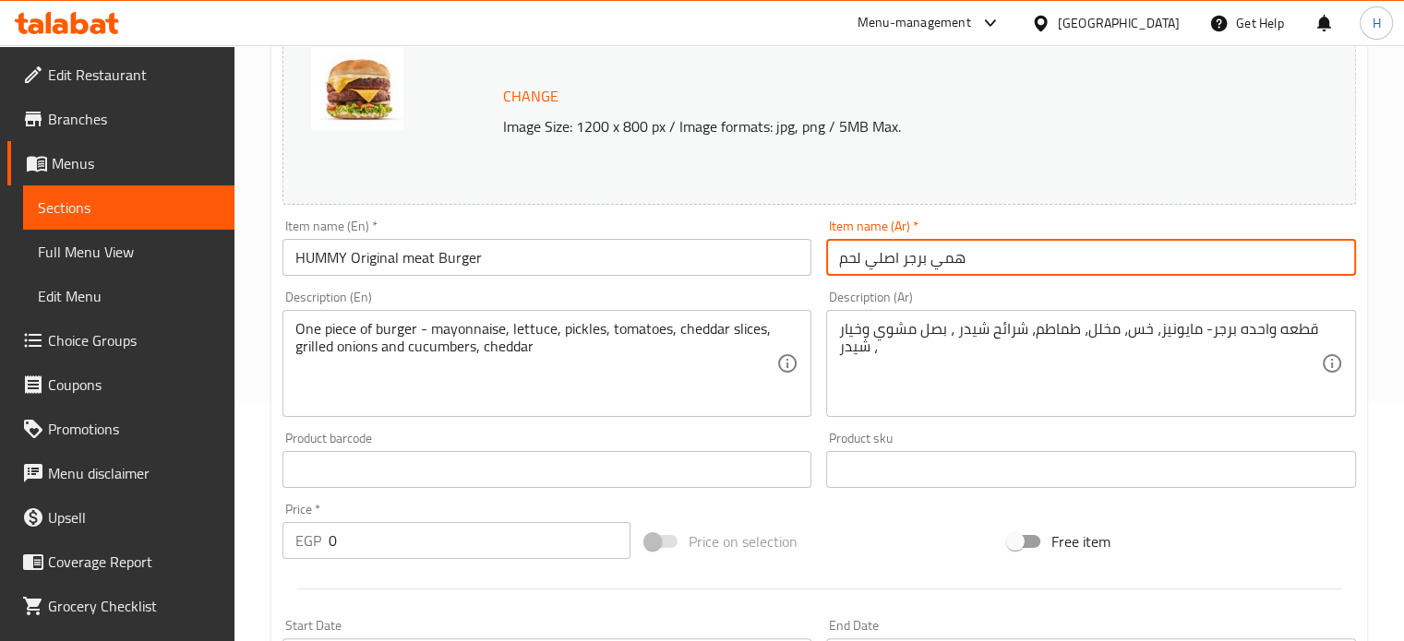
drag, startPoint x: 989, startPoint y: 258, endPoint x: 812, endPoint y: 257, distance: 177.2
click at [812, 257] on div "Change Image Size: 1200 x 800 px / Image formats: jpg, png / 5MB Max. Item name…" at bounding box center [819, 413] width 1088 height 822
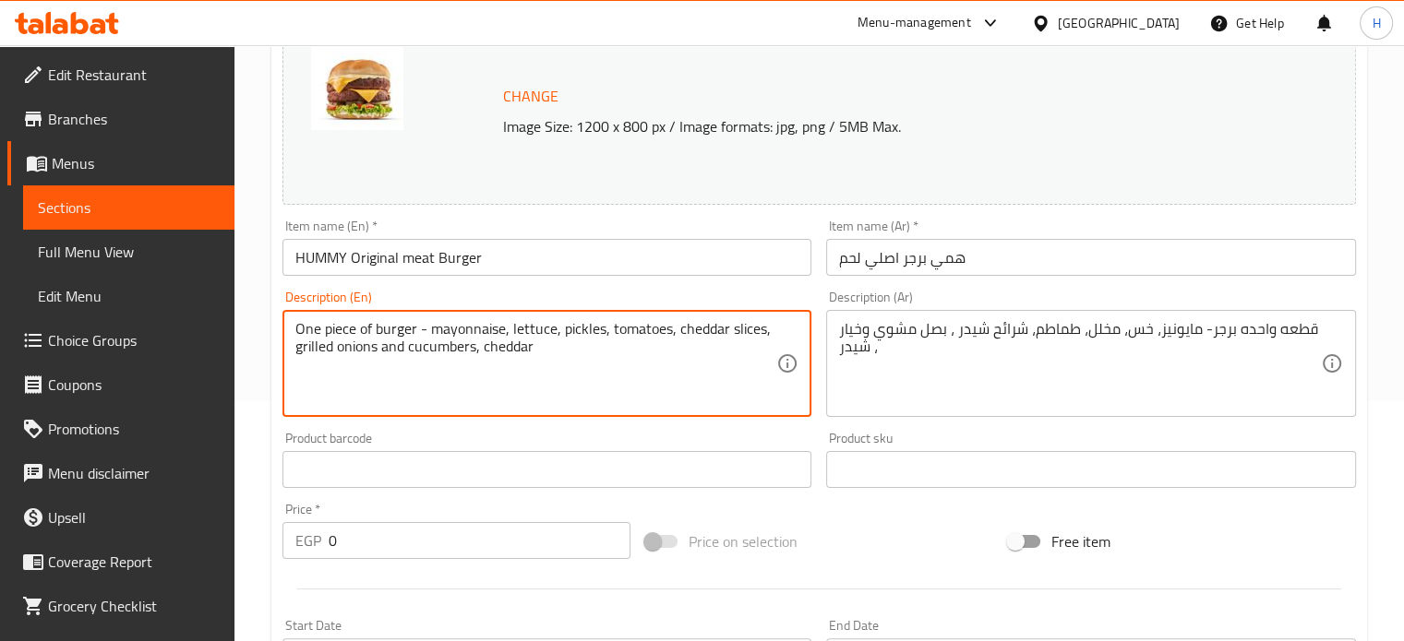
drag, startPoint x: 555, startPoint y: 353, endPoint x: 275, endPoint y: 330, distance: 280.6
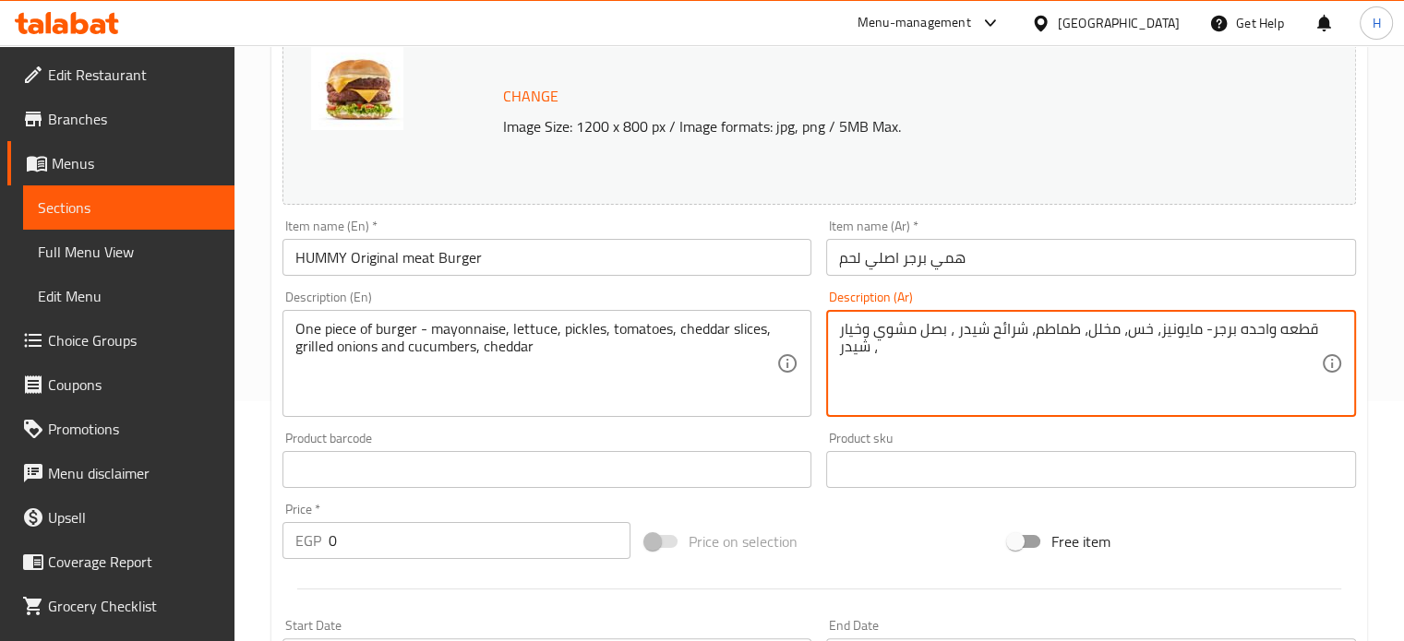
click at [868, 354] on textarea "قطعه واحده برجر- مايونيز، خس، مخلل، طماطم، شرائح شيدر ، بصل مشوي وخيار ، شيدر" at bounding box center [1080, 364] width 482 height 88
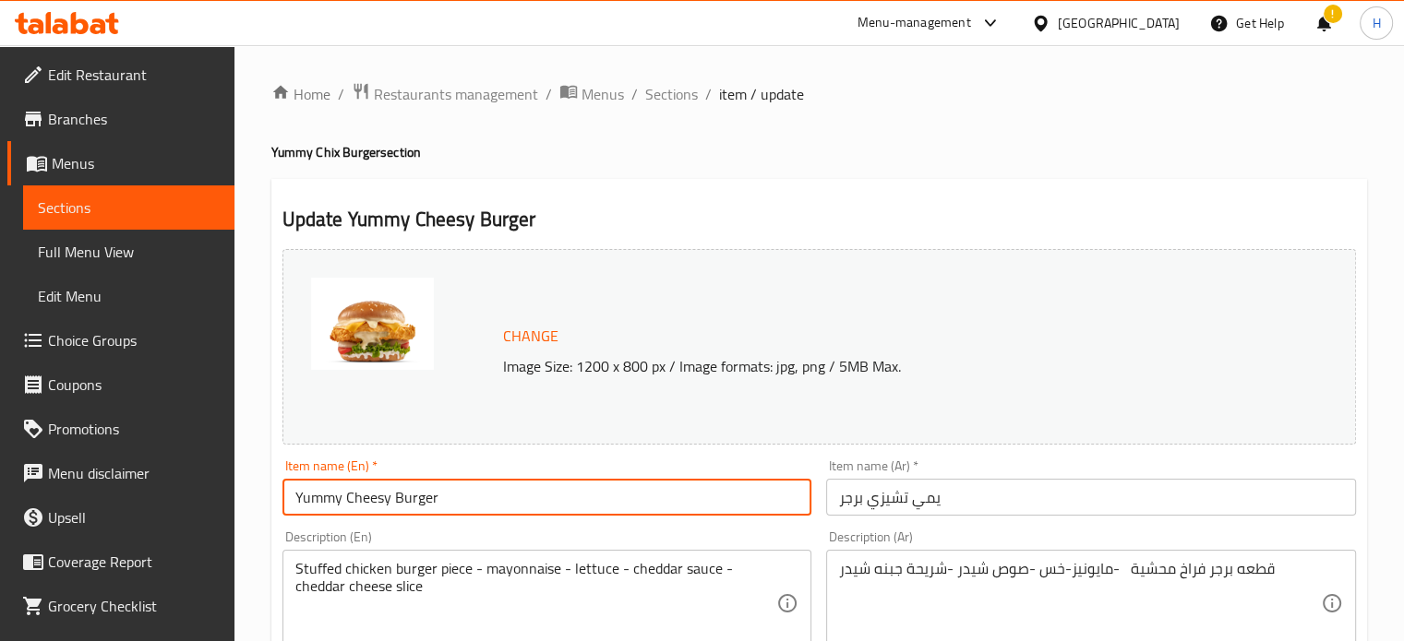
drag, startPoint x: 452, startPoint y: 501, endPoint x: 286, endPoint y: 495, distance: 166.3
click at [286, 495] on input "Yummy Cheesy Burger" at bounding box center [547, 497] width 530 height 37
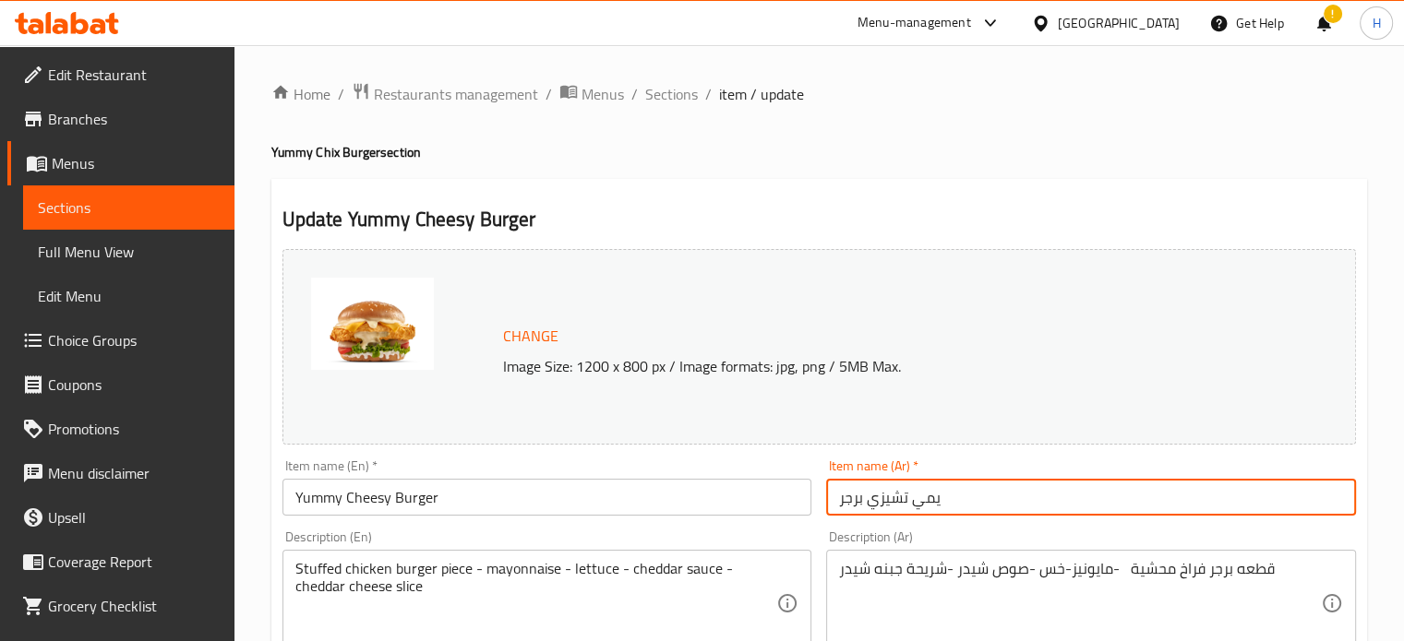
drag, startPoint x: 959, startPoint y: 499, endPoint x: 797, endPoint y: 501, distance: 161.5
click at [797, 501] on div "Change Image Size: 1200 x 800 px / Image formats: jpg, png / 5MB Max. Item name…" at bounding box center [819, 653] width 1088 height 822
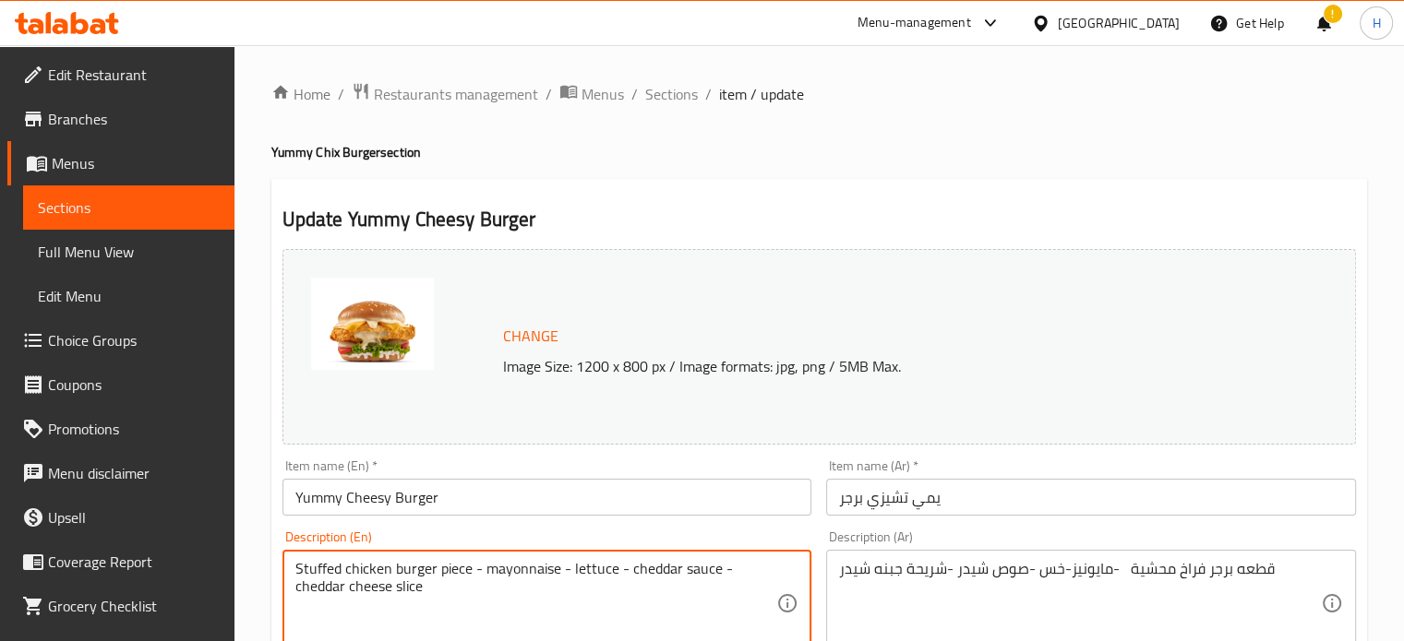
drag, startPoint x: 442, startPoint y: 585, endPoint x: 255, endPoint y: 557, distance: 189.4
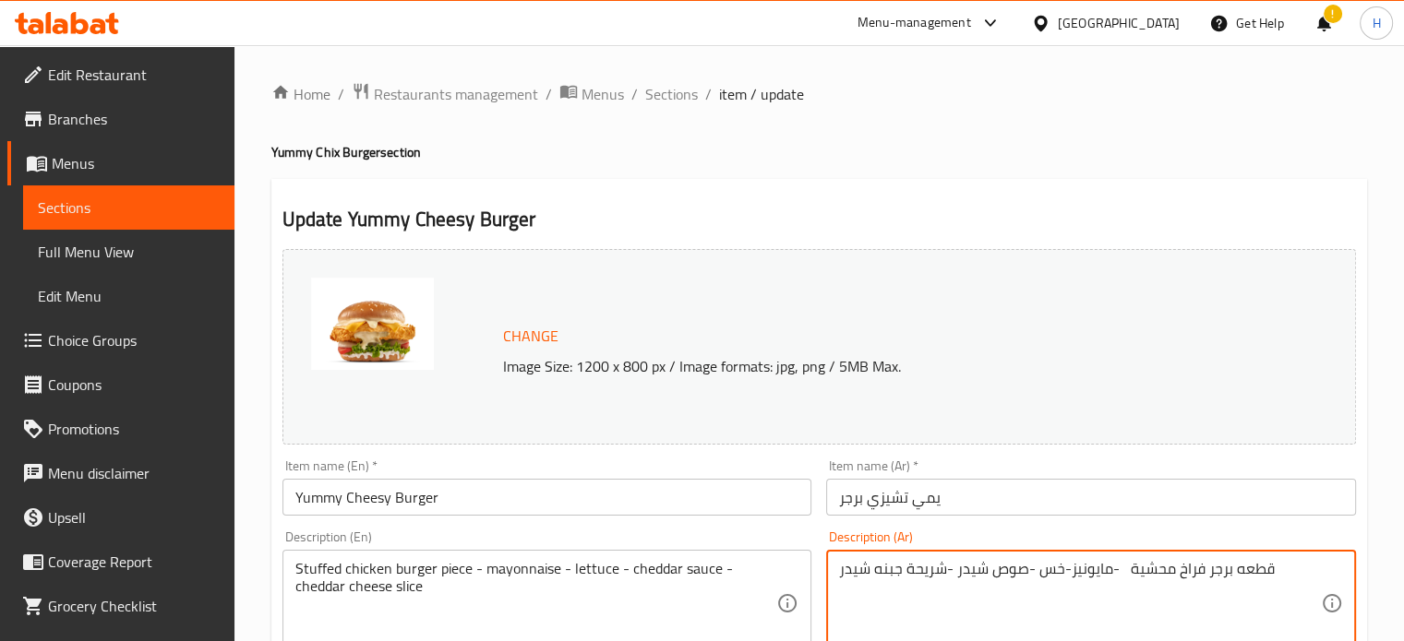
click at [917, 565] on textarea "قطعه برجر فراخ محشية -مايونيز-خس -صوص شيدر -شريحة جبنه شيدر" at bounding box center [1080, 604] width 482 height 88
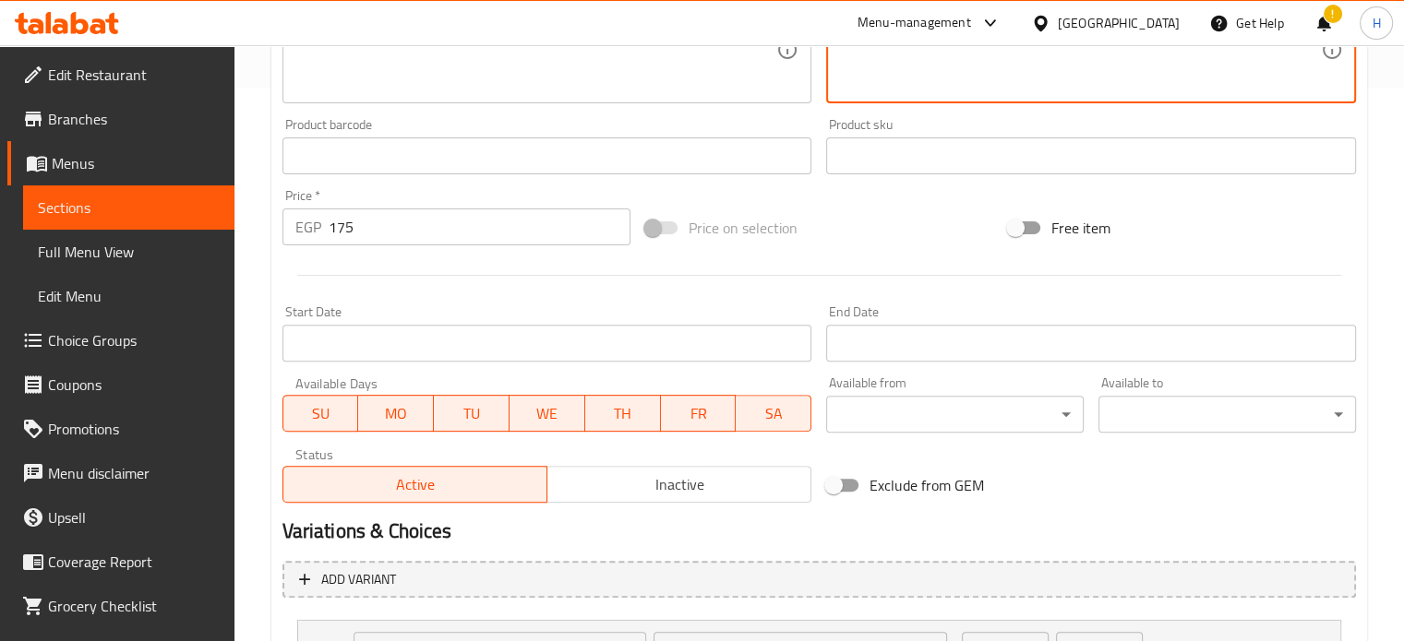
scroll to position [719, 0]
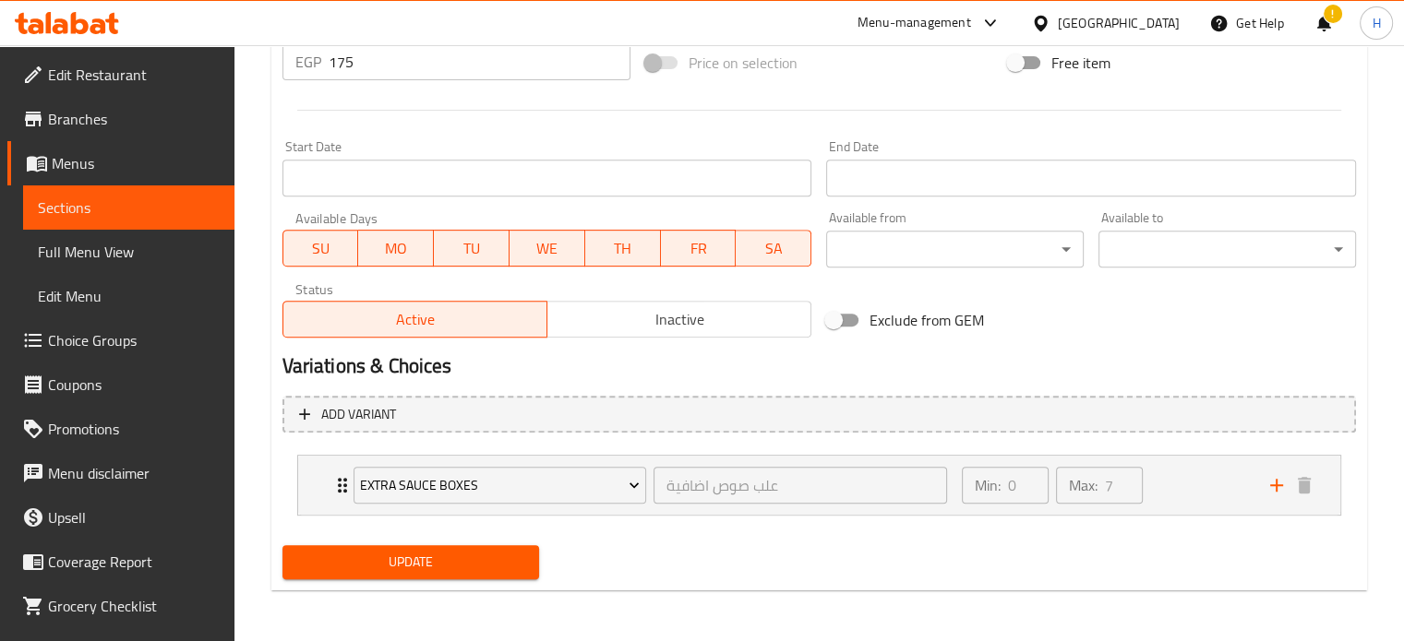
click at [111, 110] on span "Branches" at bounding box center [134, 119] width 172 height 22
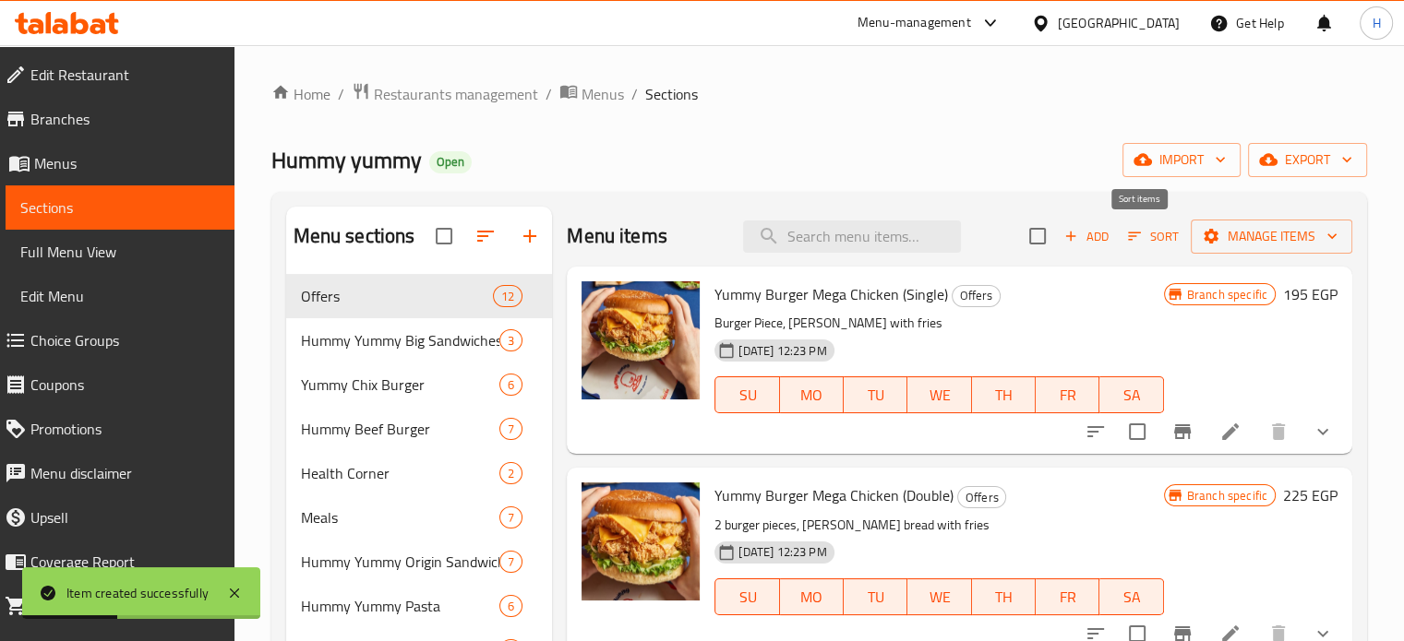
click at [1128, 242] on icon "button" at bounding box center [1134, 236] width 17 height 17
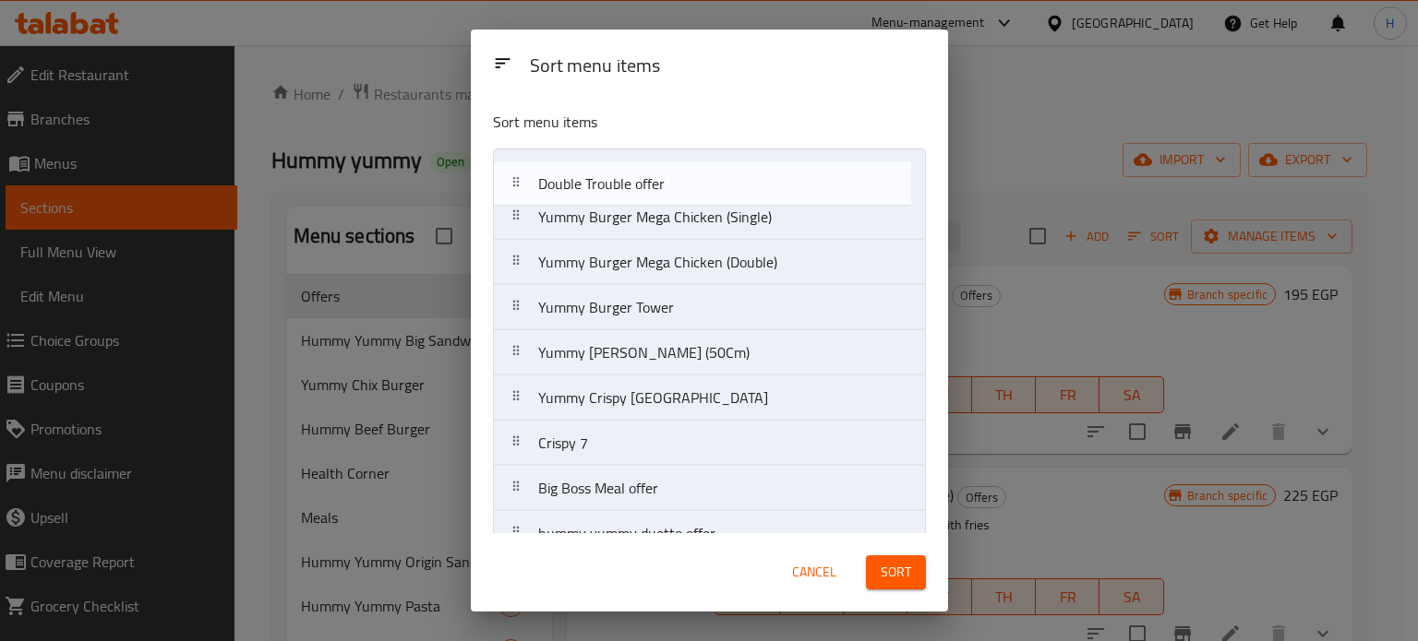
drag, startPoint x: 620, startPoint y: 372, endPoint x: 622, endPoint y: 174, distance: 198.5
click at [622, 174] on nav "Yummy Burger Mega Chicken (Single) Yummy Burger Mega Chicken (Double) Yummy Bur…" at bounding box center [709, 421] width 433 height 545
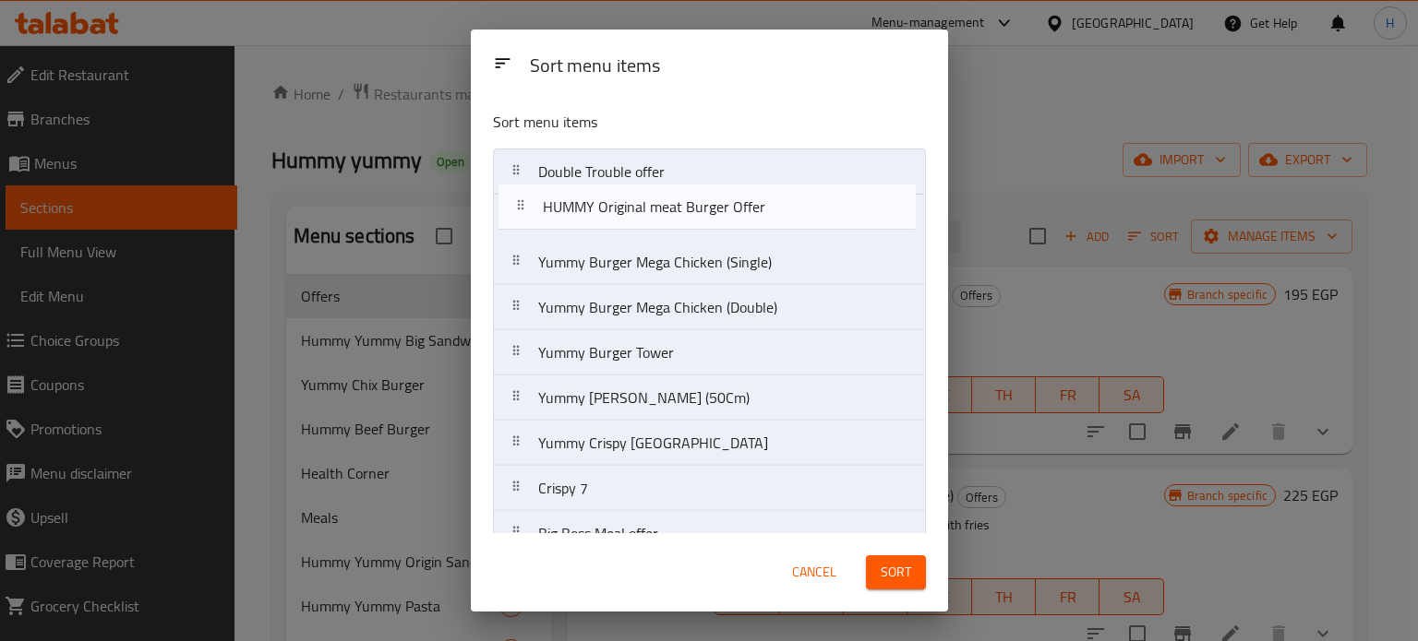
drag, startPoint x: 612, startPoint y: 468, endPoint x: 620, endPoint y: 210, distance: 257.6
click at [620, 210] on nav "Double Trouble offer Yummy Burger Mega Chicken (Single) Yummy Burger Mega Chick…" at bounding box center [709, 421] width 433 height 545
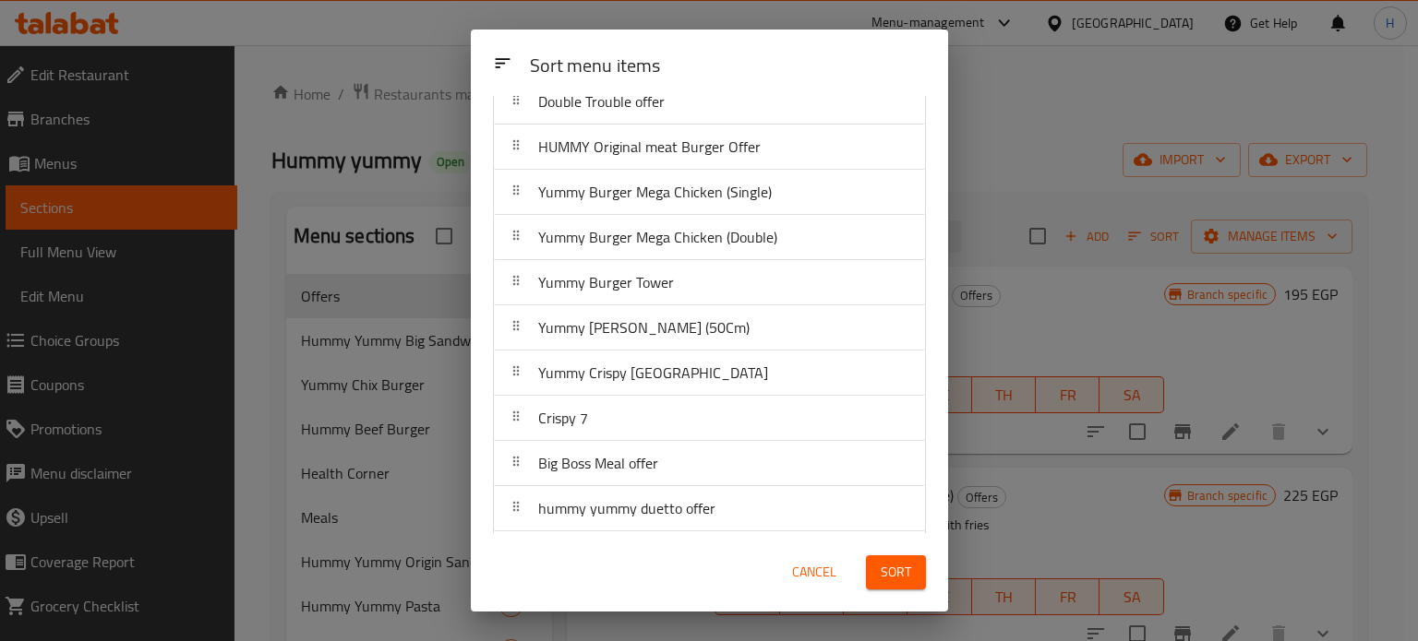
scroll to position [163, 0]
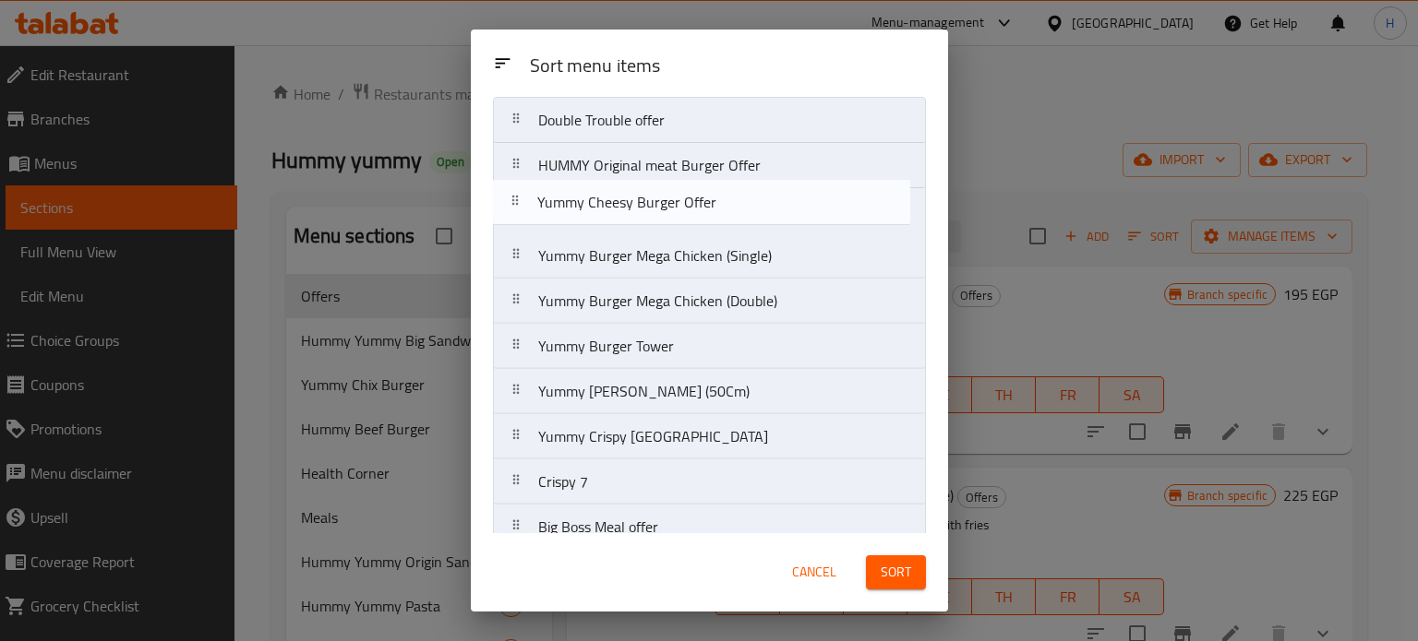
drag, startPoint x: 618, startPoint y: 513, endPoint x: 619, endPoint y: 207, distance: 306.4
click at [619, 207] on nav "Double Trouble offer HUMMY Original meat Burger Offer Yummy Burger Mega Chicken…" at bounding box center [709, 369] width 433 height 545
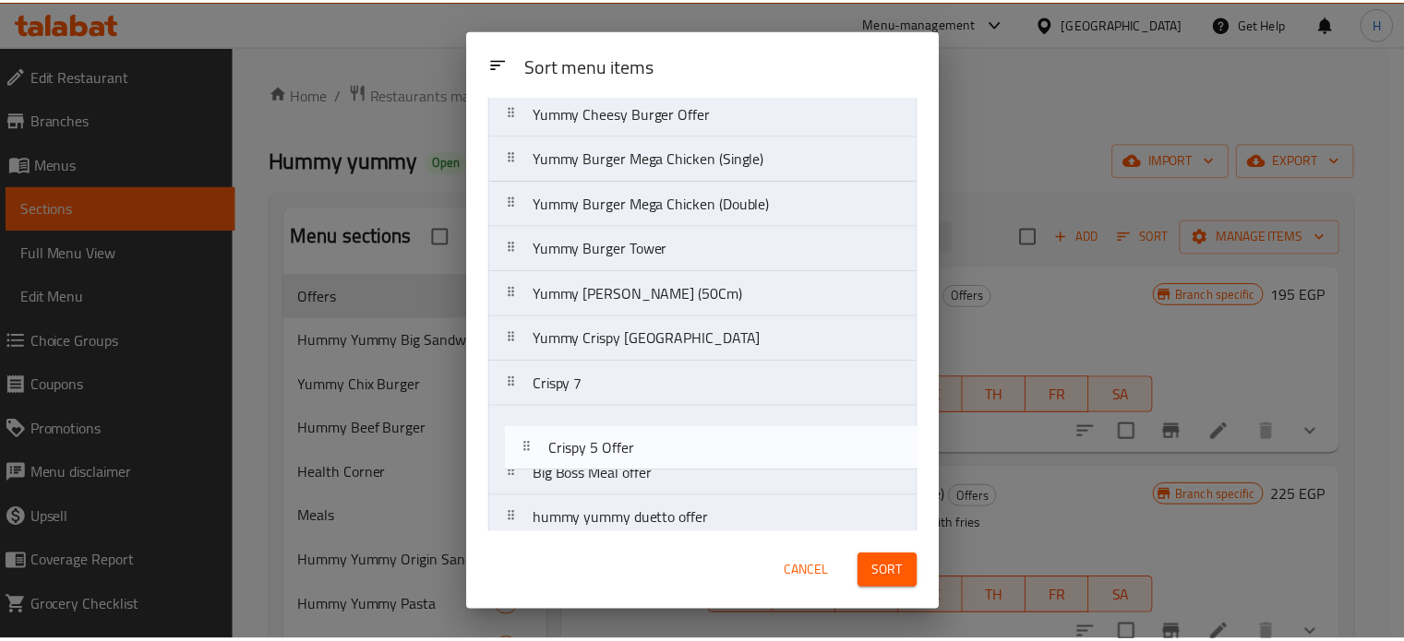
scroll to position [150, 0]
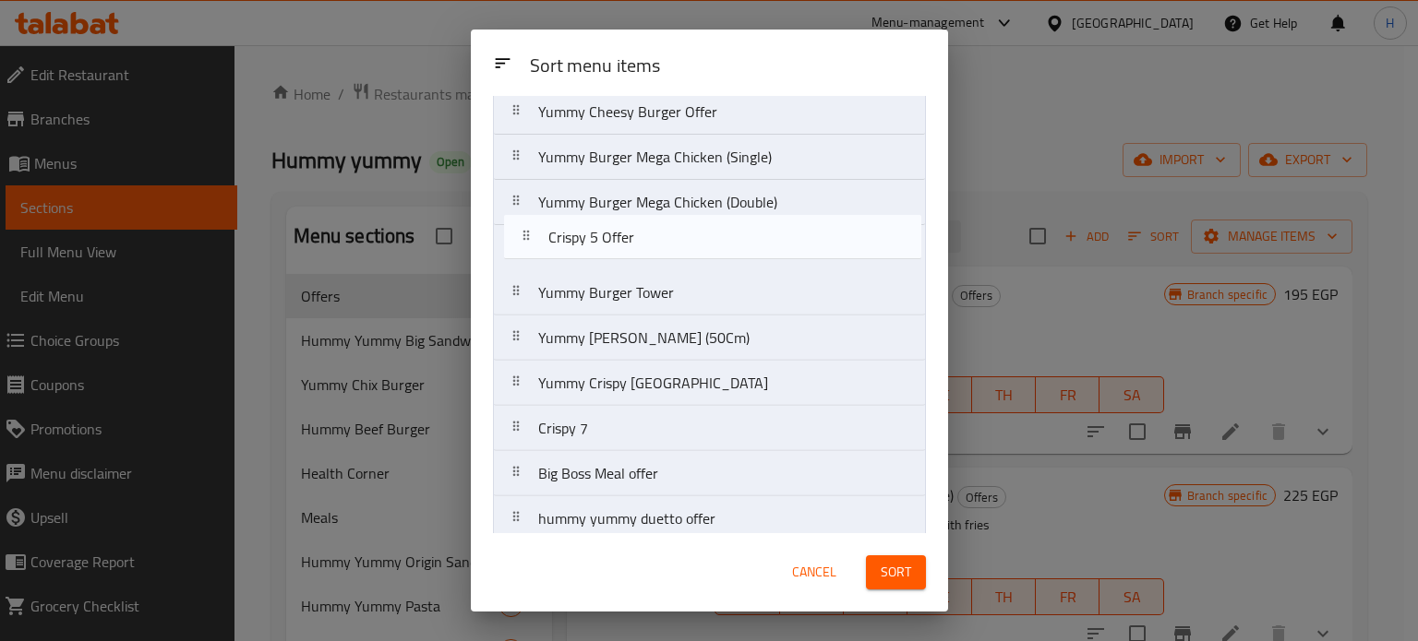
drag, startPoint x: 611, startPoint y: 523, endPoint x: 622, endPoint y: 230, distance: 293.7
click at [622, 230] on nav "Double Trouble offer HUMMY Original meat Burger Offer Yummy Cheesy Burger Offer…" at bounding box center [709, 270] width 433 height 545
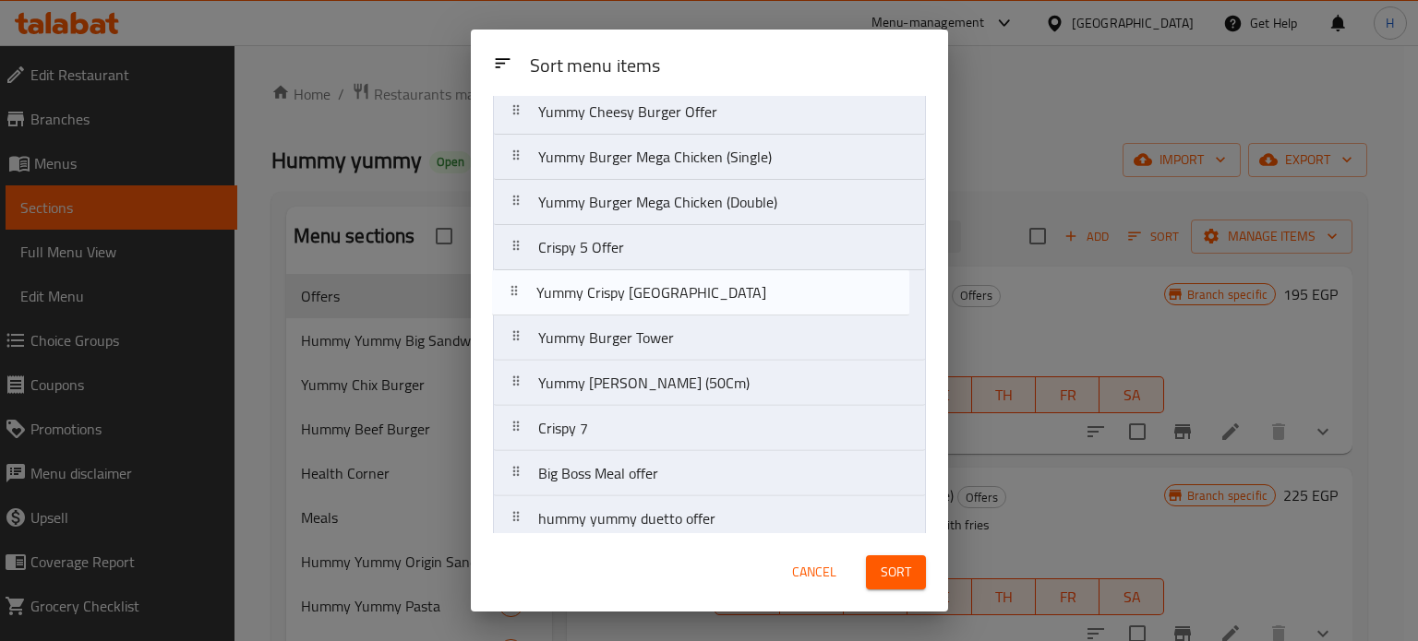
drag, startPoint x: 639, startPoint y: 392, endPoint x: 638, endPoint y: 298, distance: 94.1
click at [638, 298] on nav "Double Trouble offer HUMMY Original meat Burger Offer Yummy Cheesy Burger Offer…" at bounding box center [709, 270] width 433 height 545
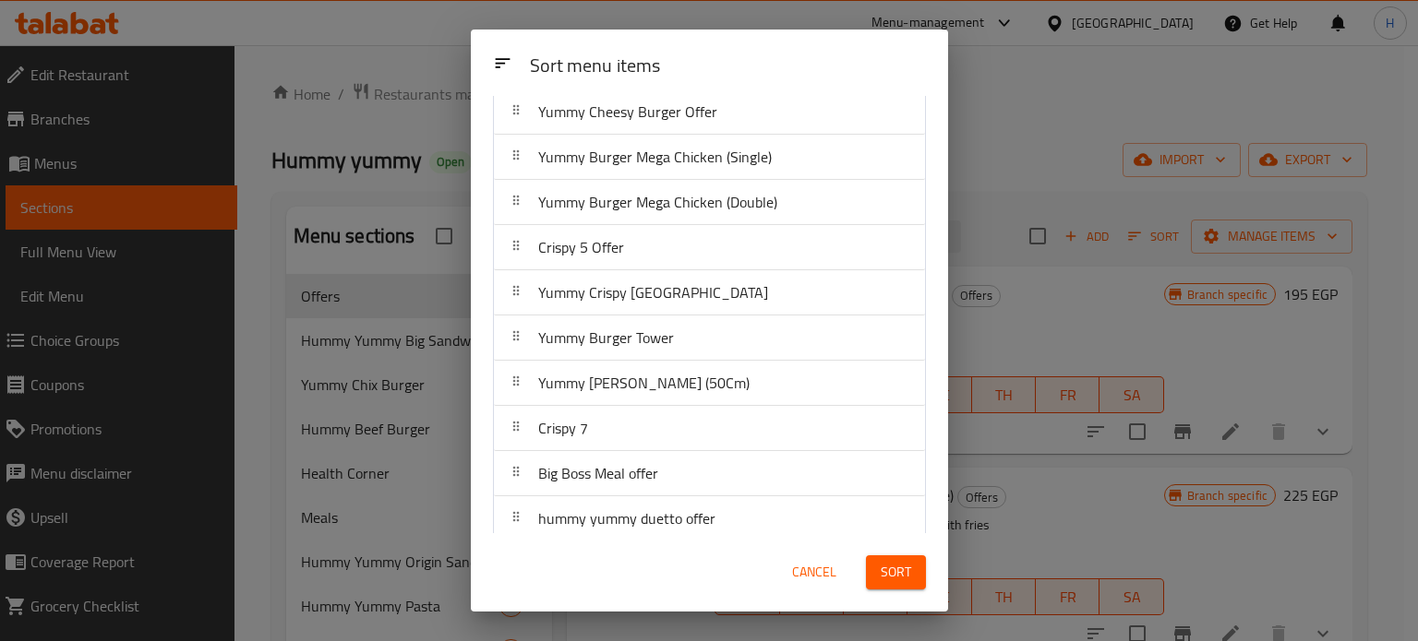
click at [901, 582] on span "Sort" at bounding box center [896, 572] width 30 height 23
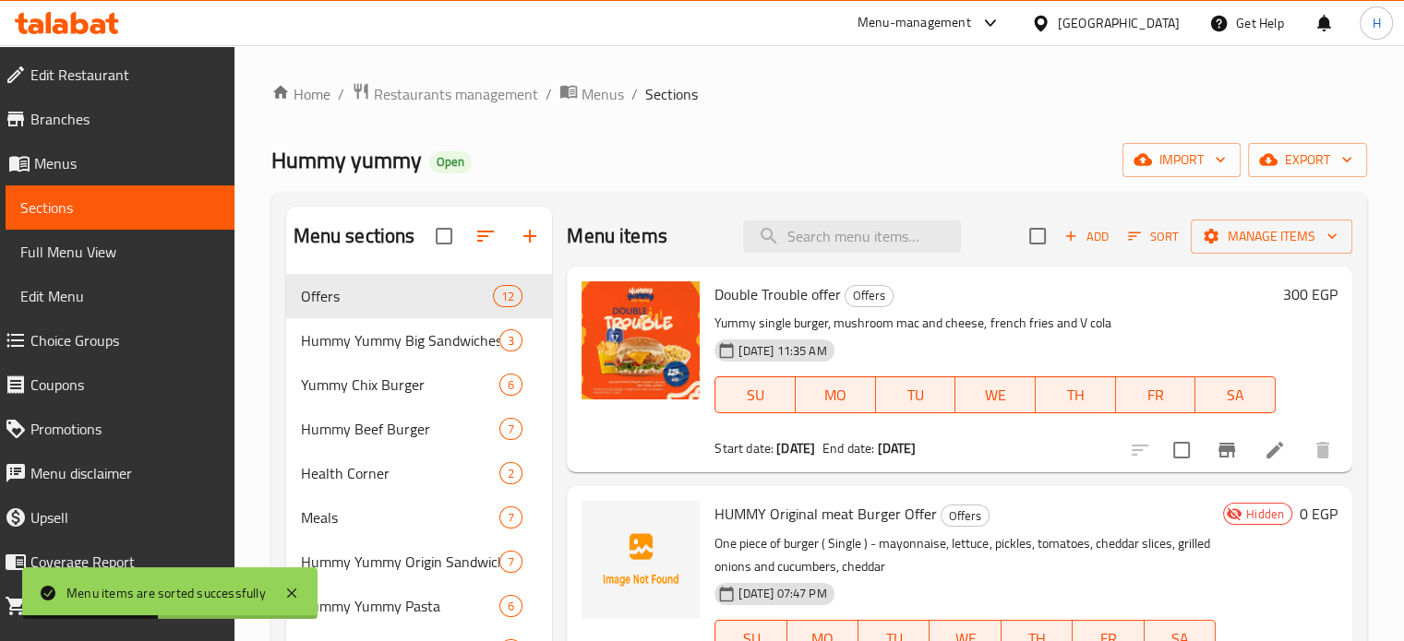
scroll to position [92, 0]
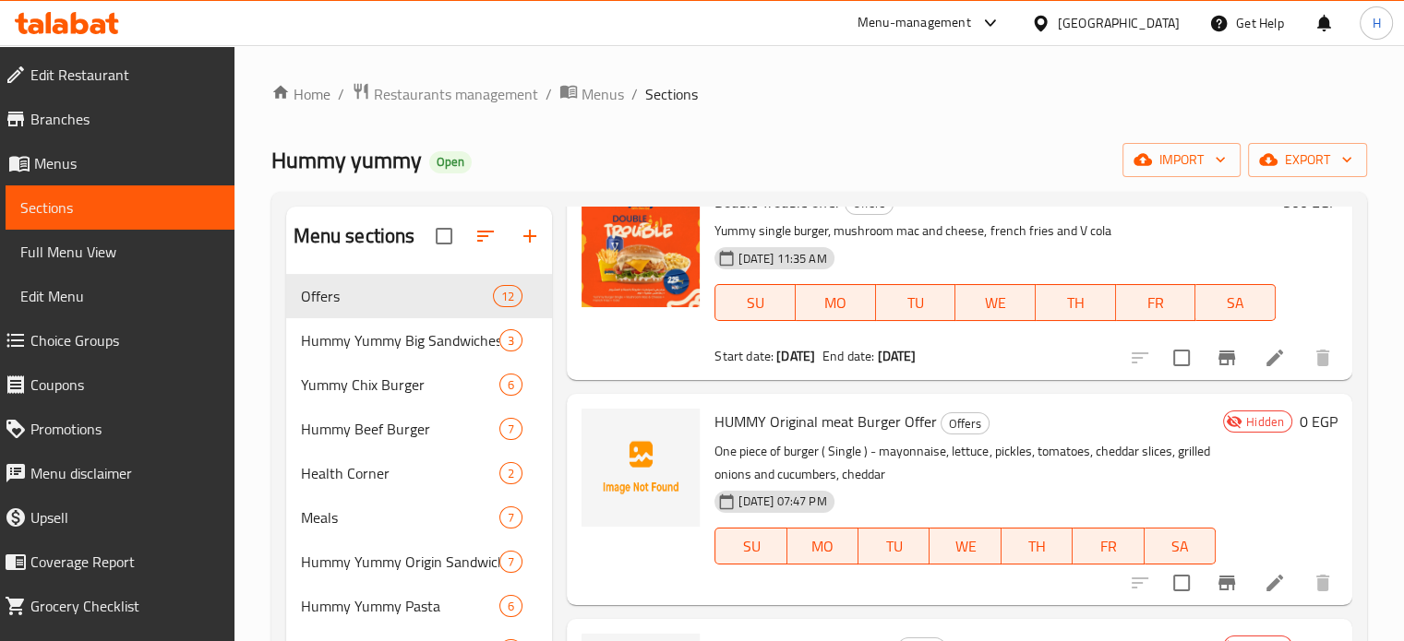
click at [1300, 421] on h6 "0 EGP" at bounding box center [1319, 422] width 38 height 26
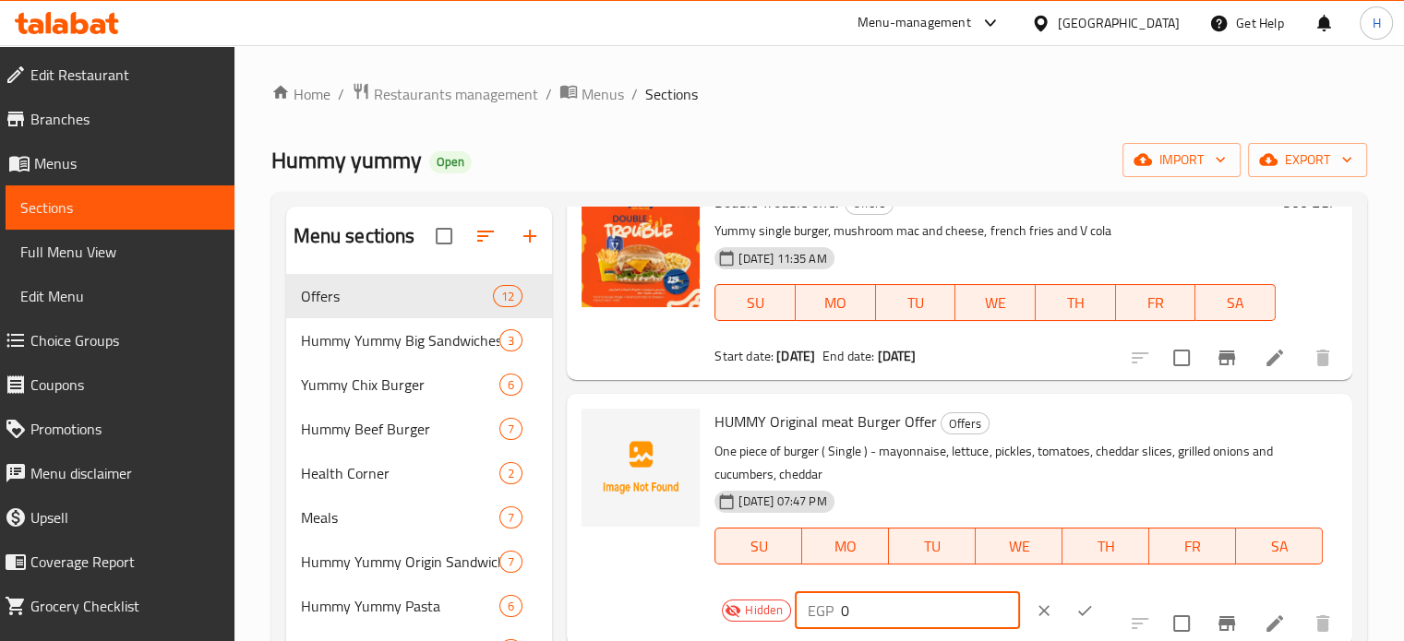
drag, startPoint x: 860, startPoint y: 614, endPoint x: 821, endPoint y: 613, distance: 39.7
click at [821, 613] on div "EGP 0 ​" at bounding box center [907, 611] width 224 height 37
paste input "179"
type input "179"
click at [1075, 612] on icon "ok" at bounding box center [1084, 611] width 18 height 18
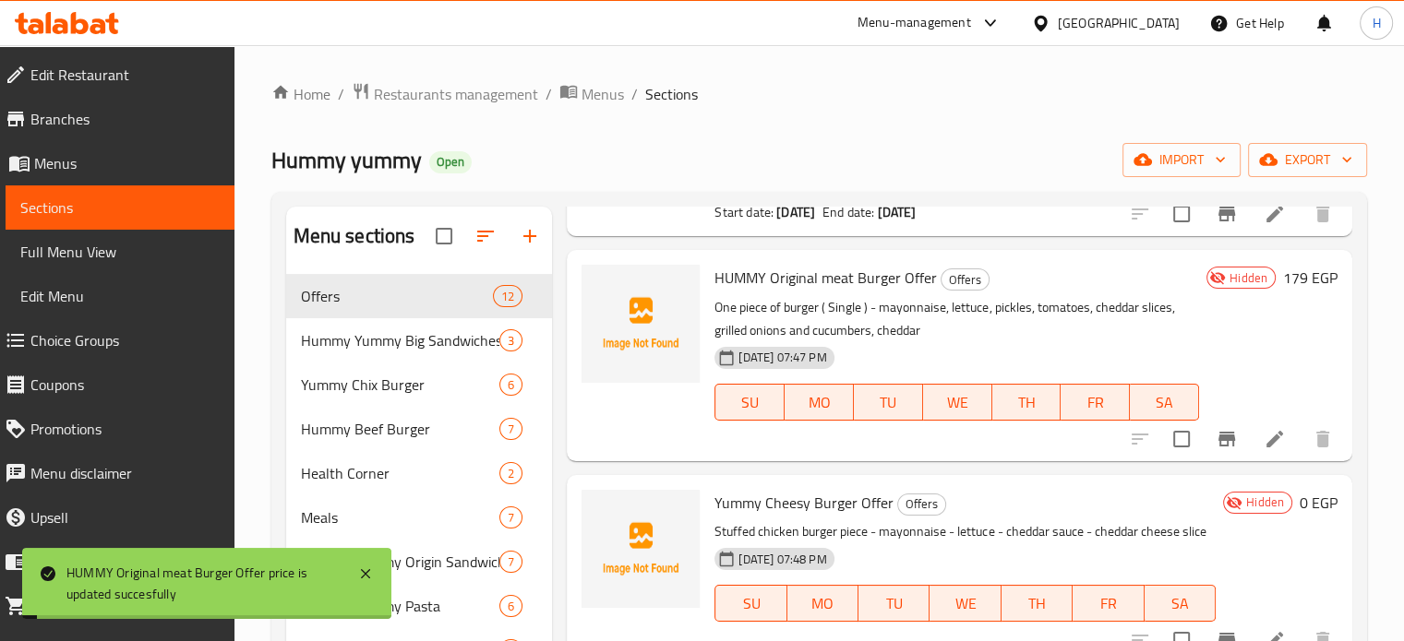
scroll to position [277, 0]
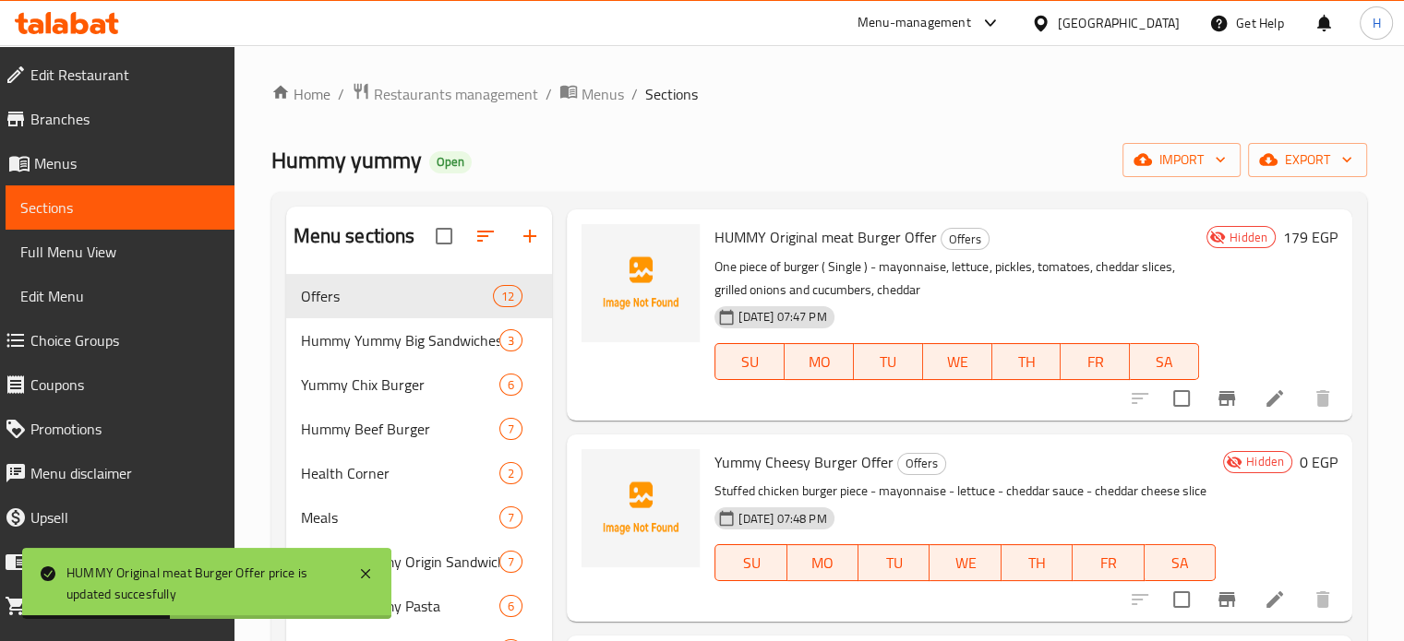
click at [1300, 467] on h6 "0 EGP" at bounding box center [1319, 462] width 38 height 26
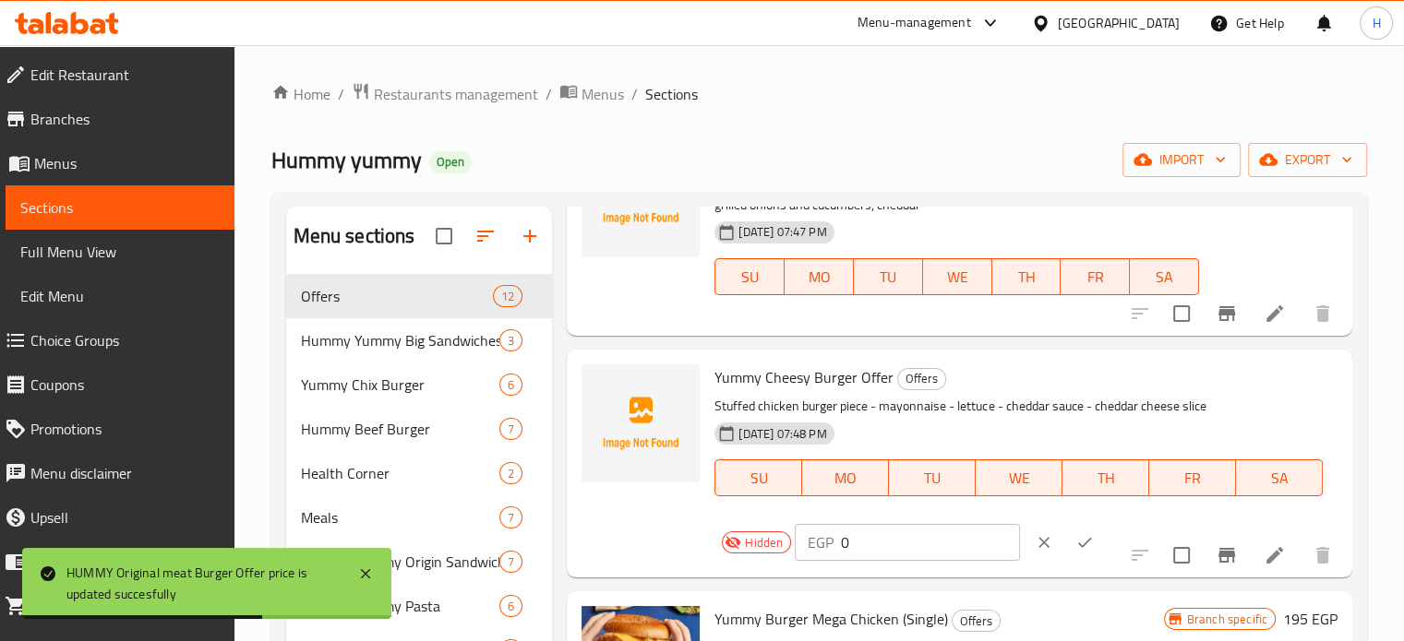
scroll to position [461, 0]
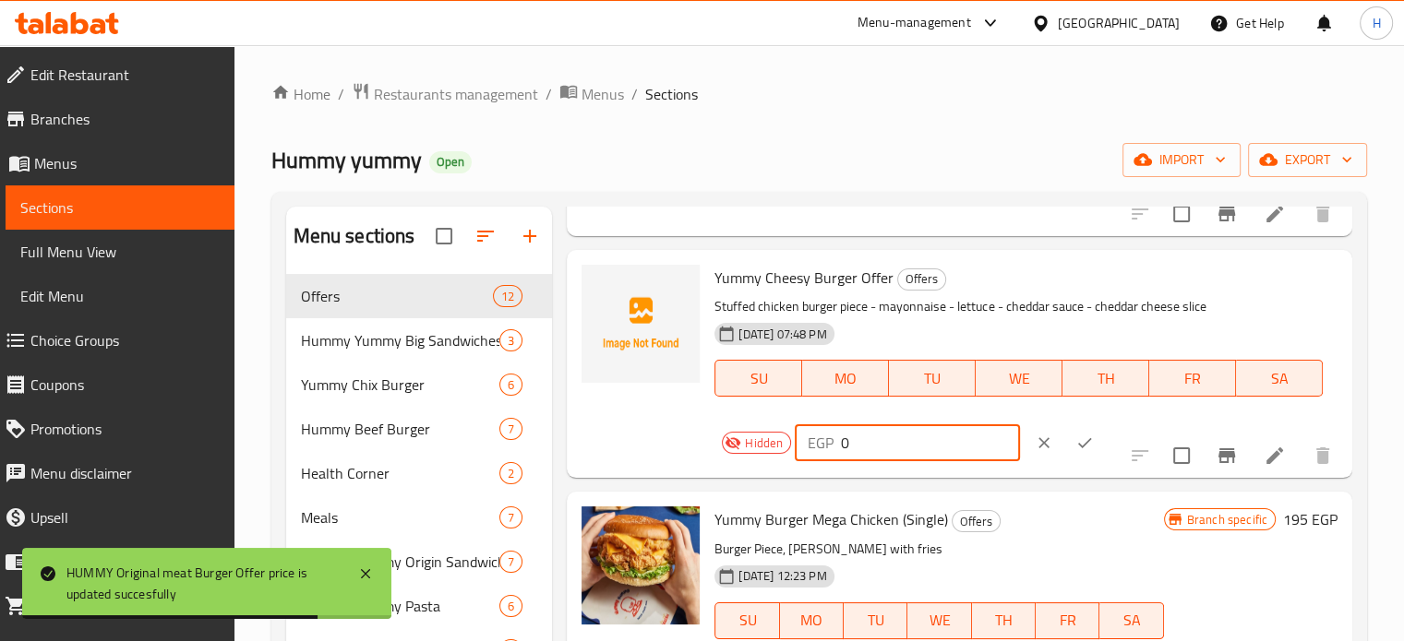
drag, startPoint x: 854, startPoint y: 446, endPoint x: 810, endPoint y: 446, distance: 43.4
click at [810, 446] on div "EGP 0 ​" at bounding box center [907, 443] width 224 height 37
paste input "195"
type input "195"
click at [1073, 439] on button "ok" at bounding box center [1084, 443] width 41 height 41
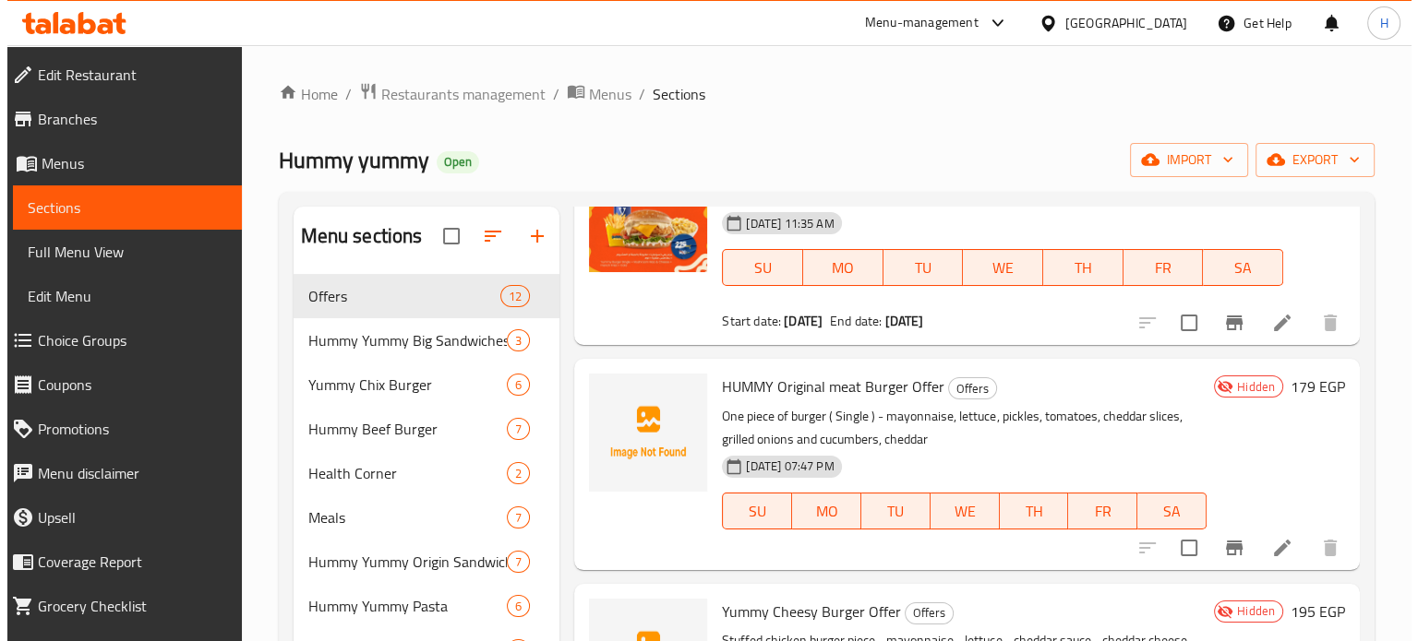
scroll to position [0, 0]
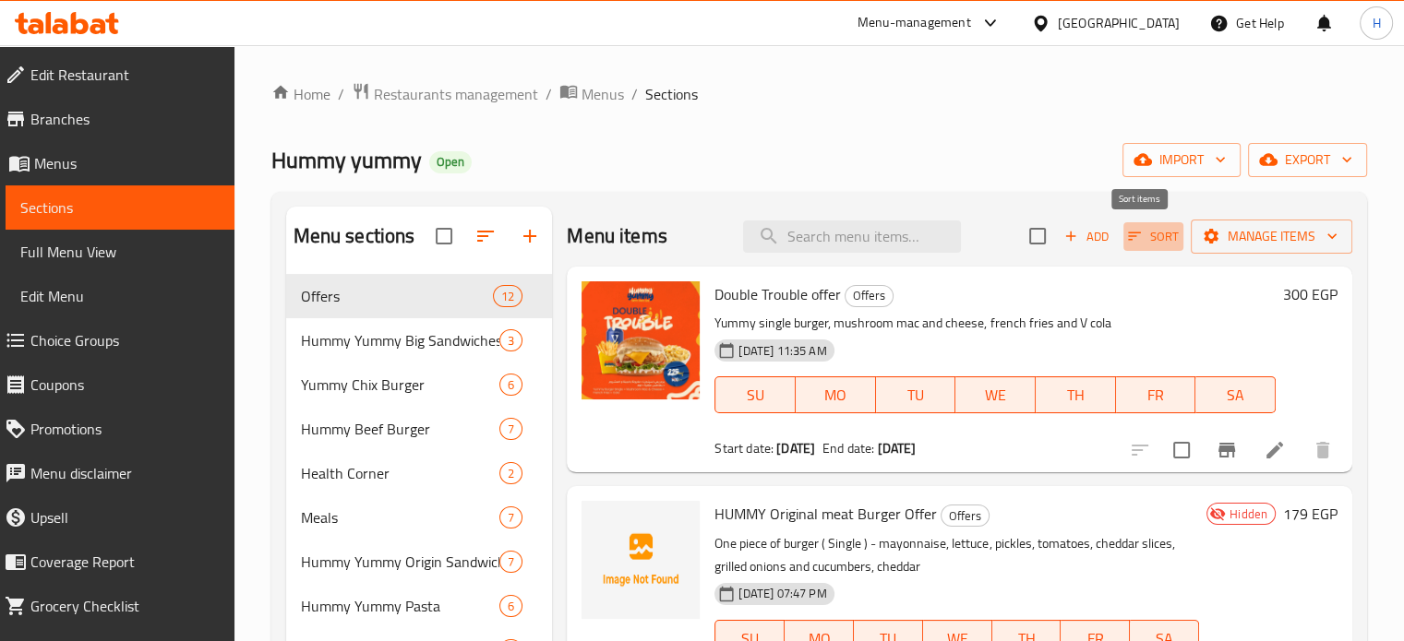
click at [1139, 243] on span "Sort" at bounding box center [1153, 236] width 51 height 21
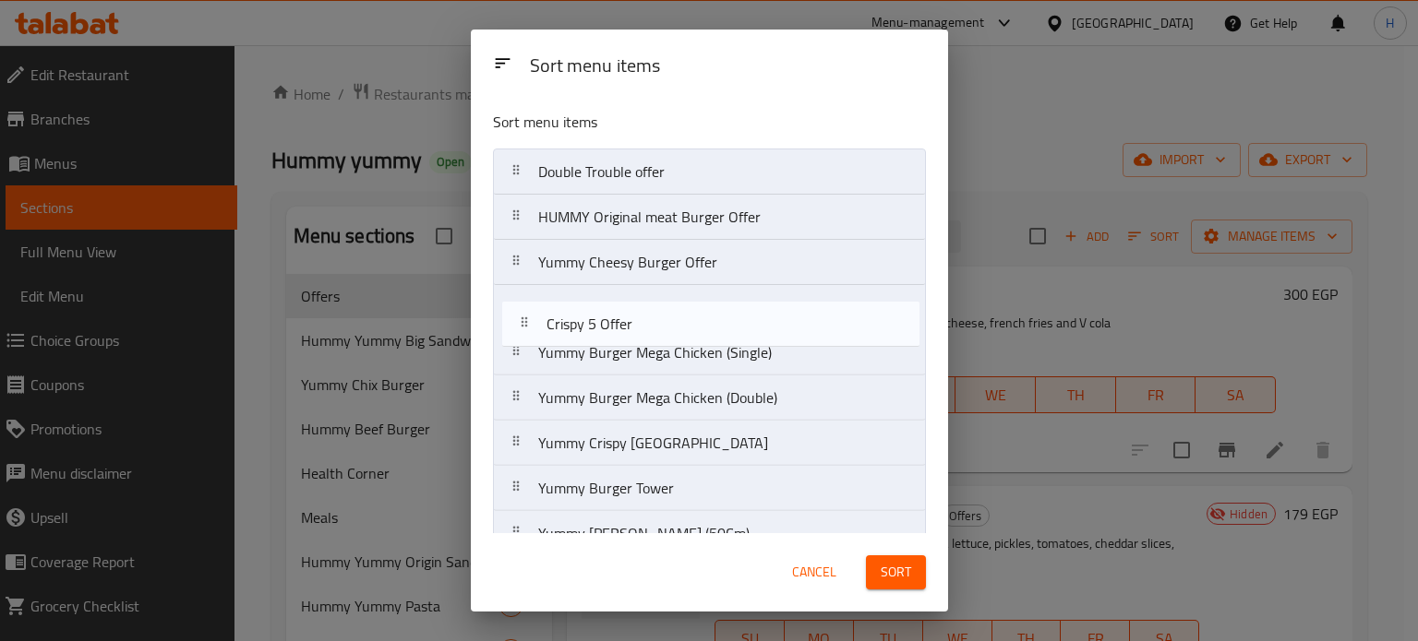
drag, startPoint x: 620, startPoint y: 399, endPoint x: 633, endPoint y: 315, distance: 85.0
click at [633, 315] on nav "Double Trouble offer HUMMY Original meat Burger Offer Yummy Cheesy Burger Offer…" at bounding box center [709, 421] width 433 height 545
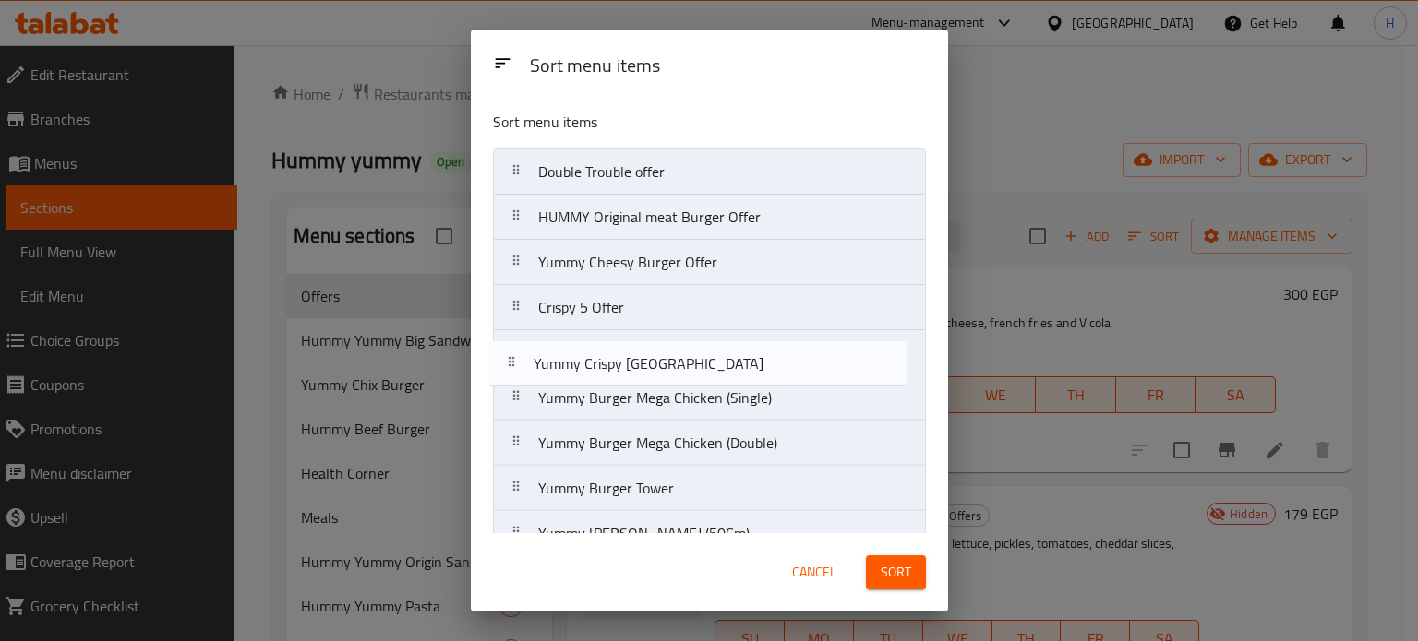
drag, startPoint x: 672, startPoint y: 444, endPoint x: 665, endPoint y: 350, distance: 94.4
click at [665, 350] on nav "Double Trouble offer HUMMY Original meat Burger Offer Yummy Cheesy Burger Offer…" at bounding box center [709, 421] width 433 height 545
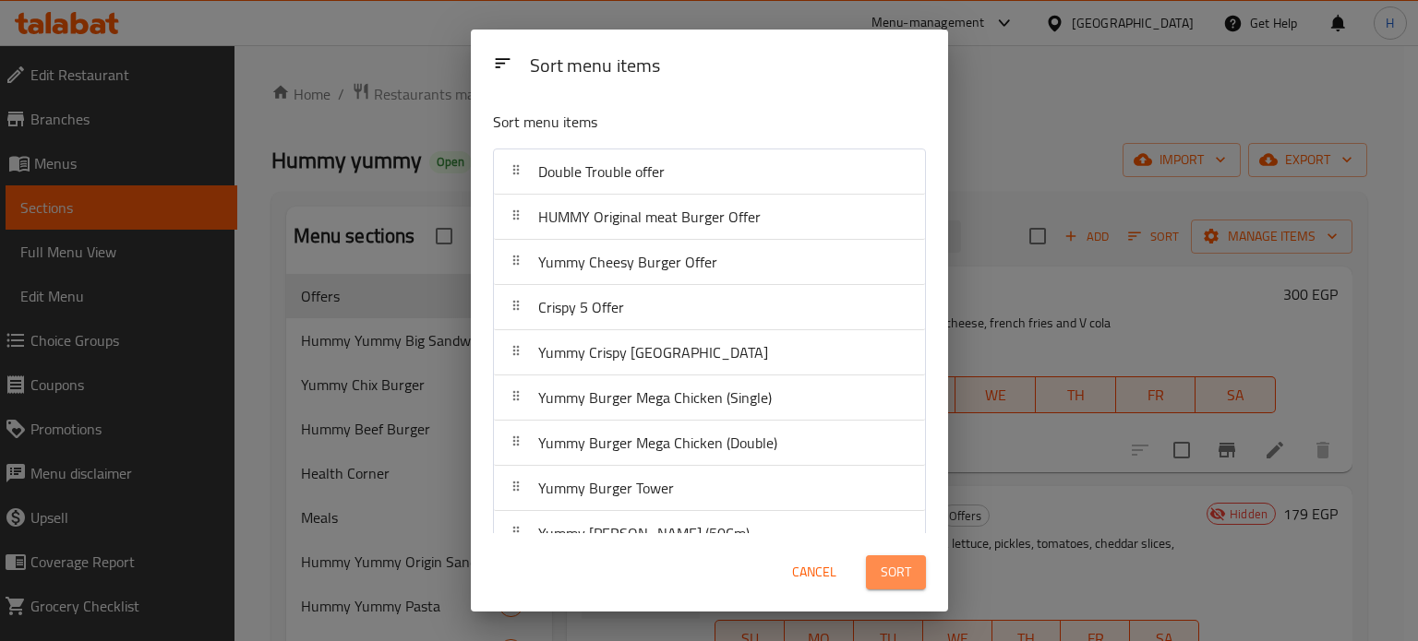
click at [886, 568] on span "Sort" at bounding box center [896, 572] width 30 height 23
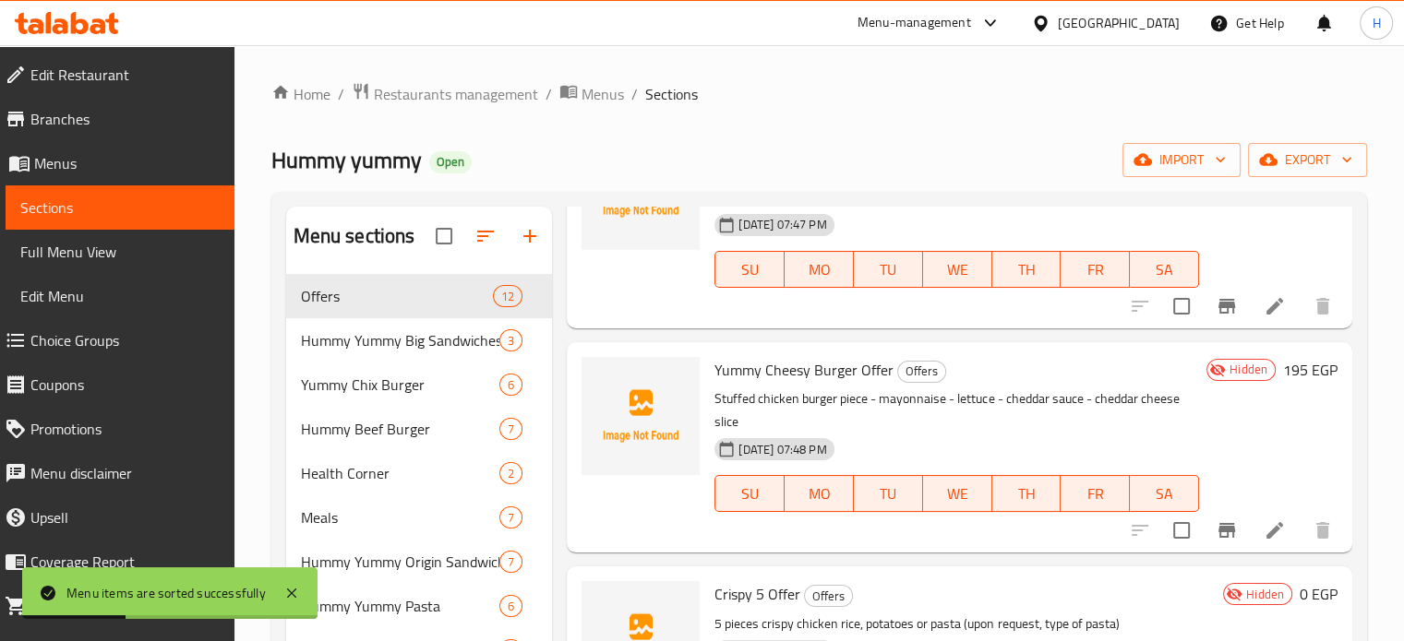
scroll to position [554, 0]
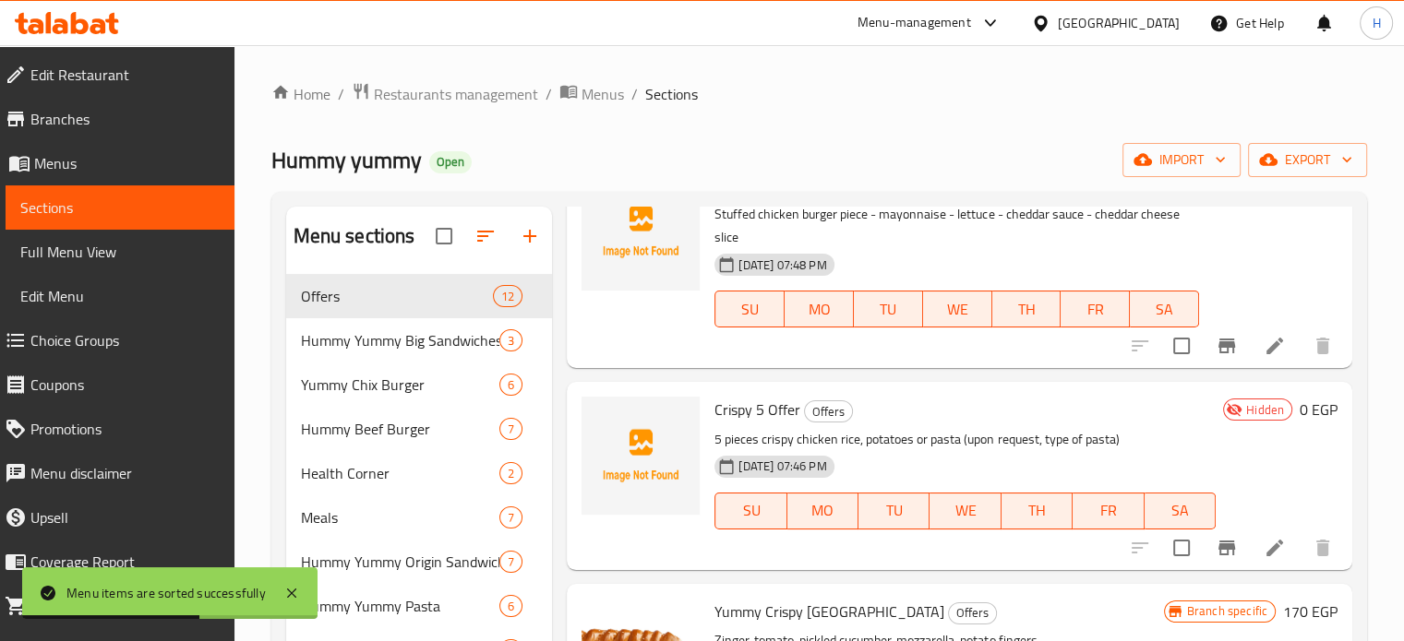
click at [1300, 410] on h6 "0 EGP" at bounding box center [1319, 410] width 38 height 26
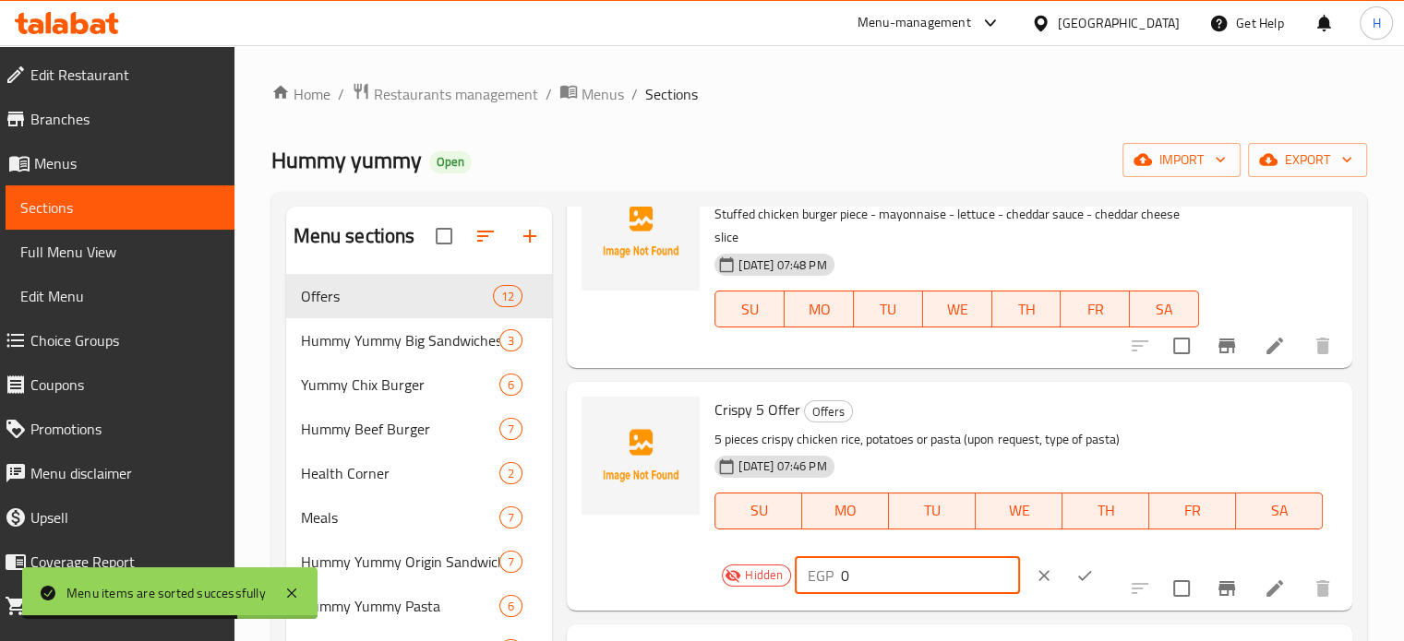
drag, startPoint x: 866, startPoint y: 567, endPoint x: 817, endPoint y: 567, distance: 48.9
click at [817, 567] on div "EGP 0 ​" at bounding box center [907, 575] width 224 height 37
paste input "235"
type input "235"
click at [1064, 579] on button "ok" at bounding box center [1084, 576] width 41 height 41
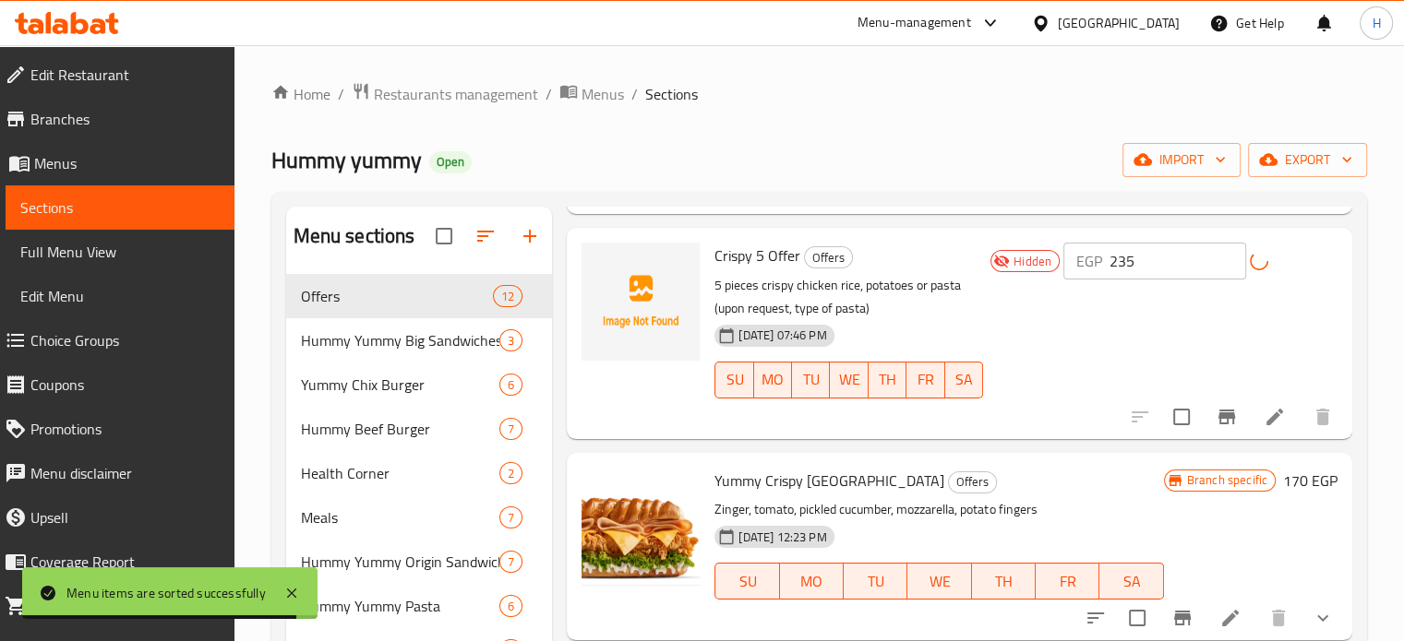
scroll to position [738, 0]
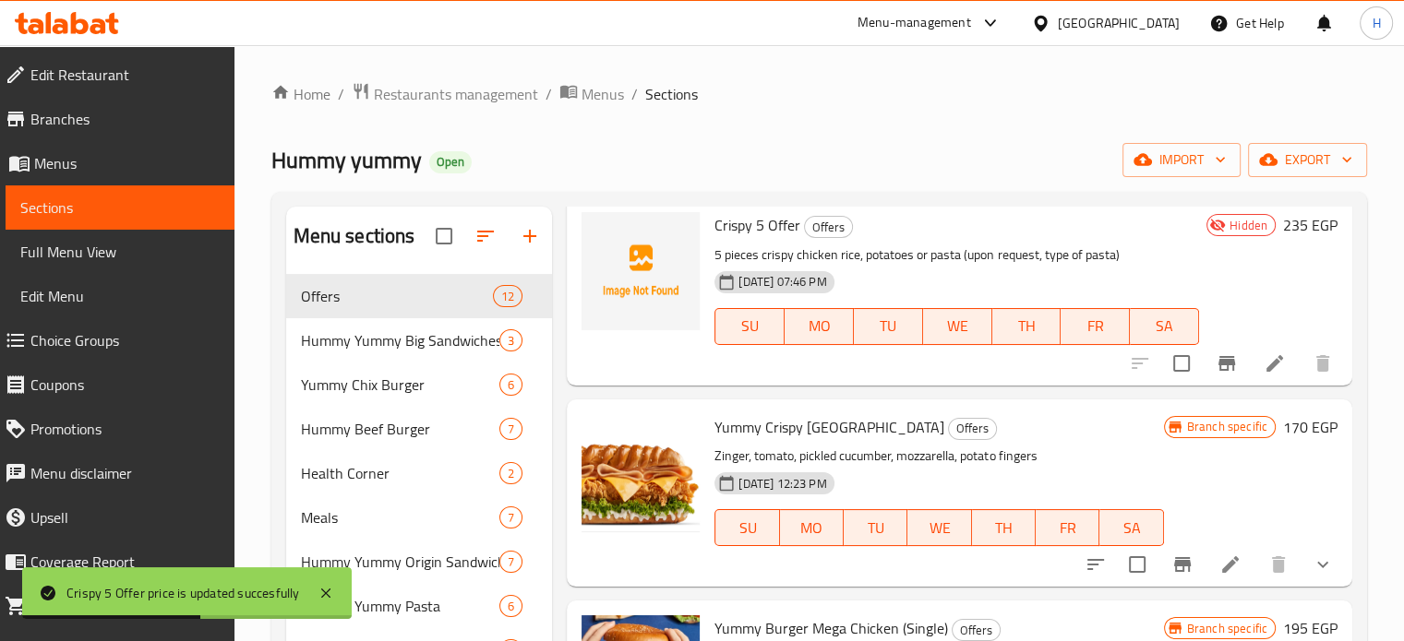
click at [1171, 556] on icon "Branch-specific-item" at bounding box center [1182, 565] width 22 height 22
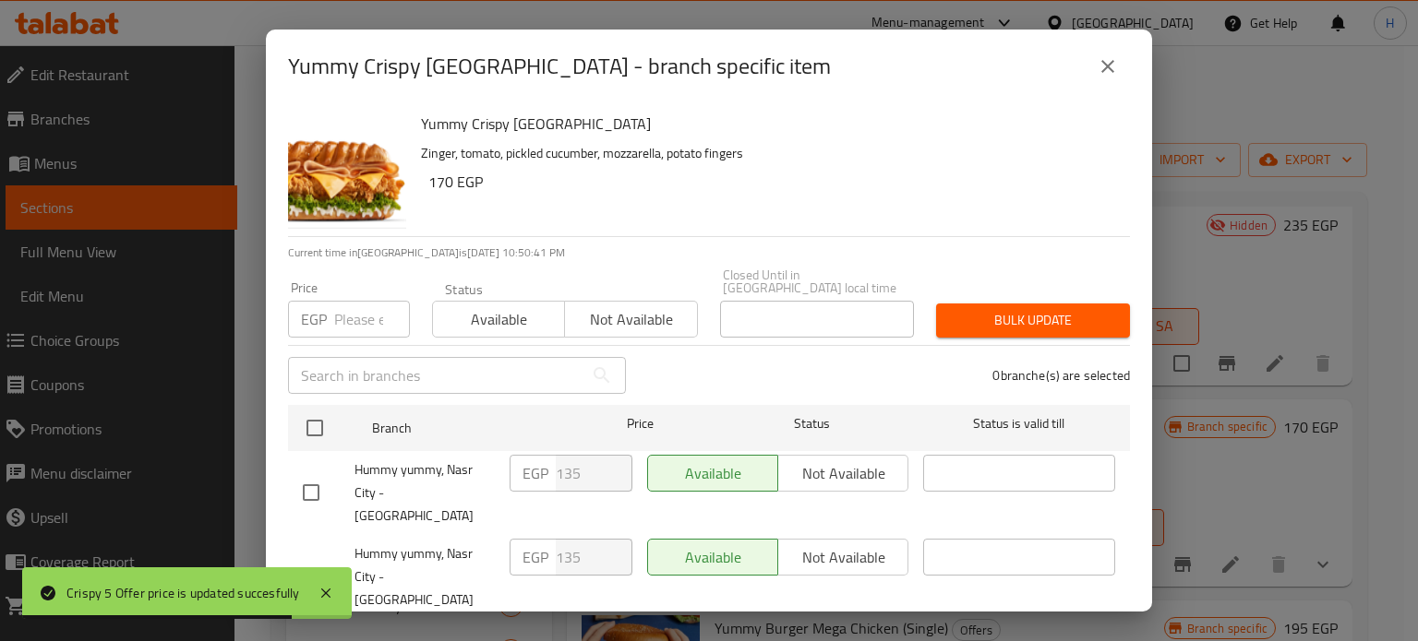
click at [1093, 63] on button "close" at bounding box center [1107, 66] width 44 height 44
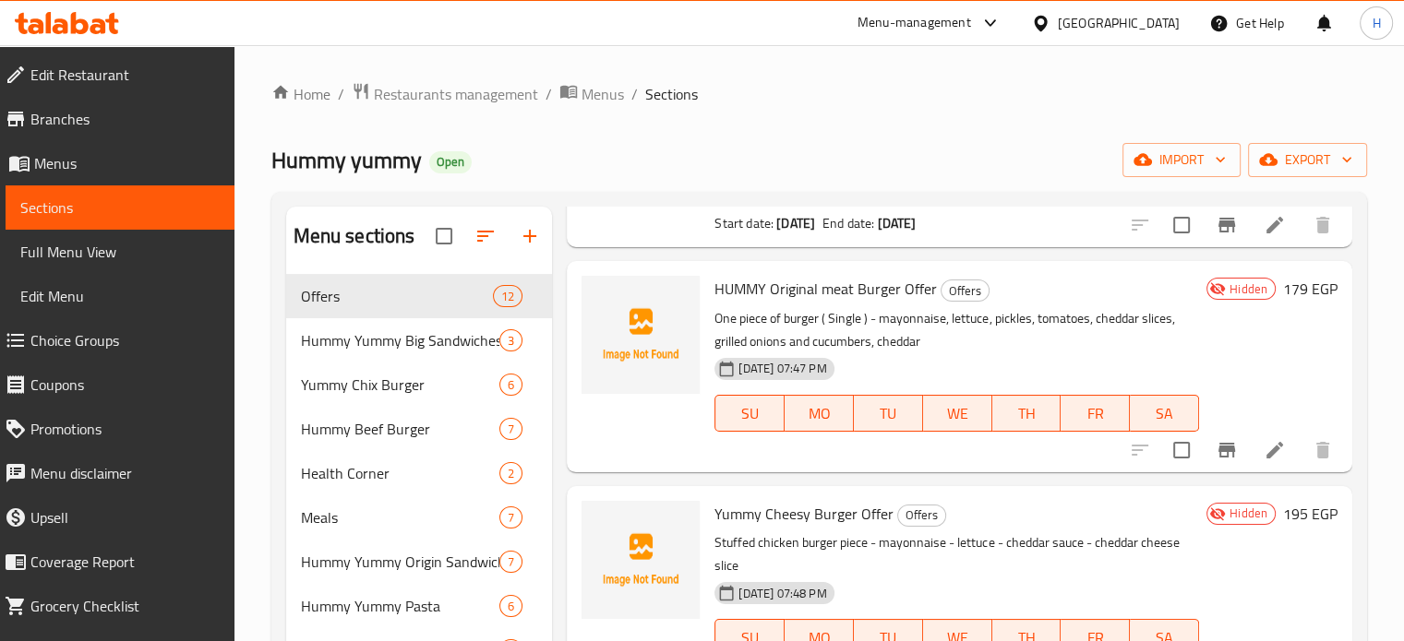
scroll to position [369, 0]
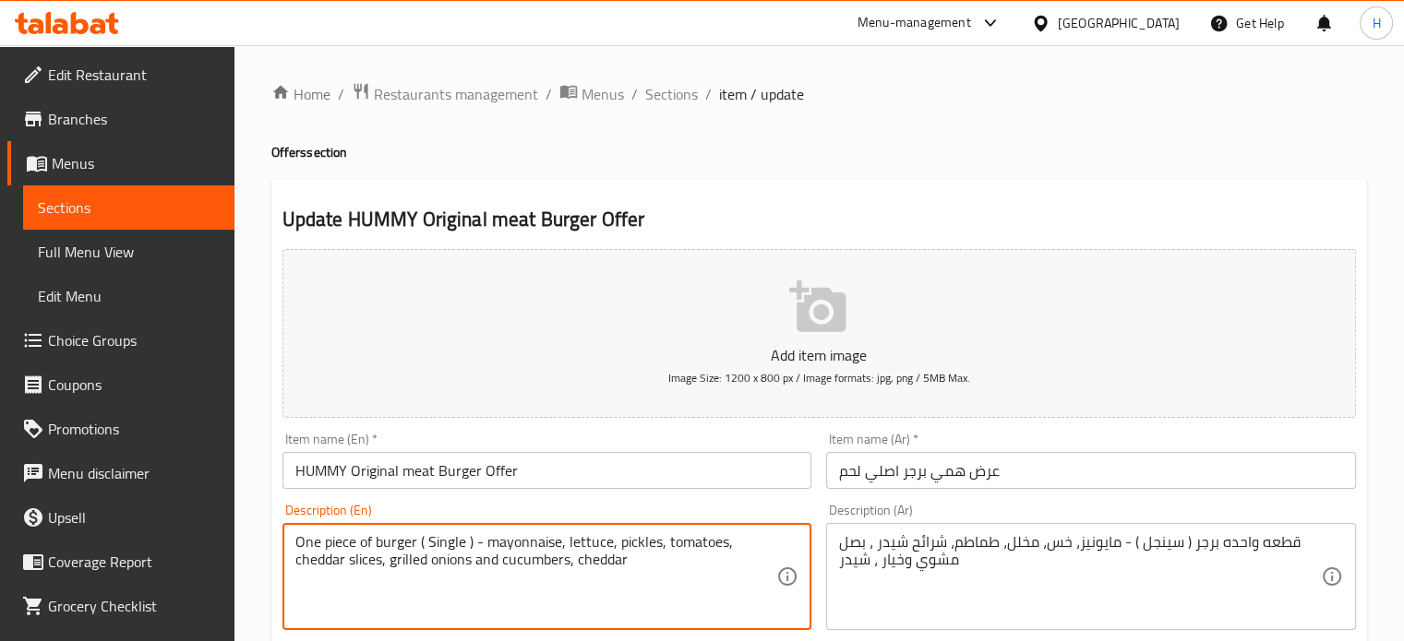
click at [481, 472] on input "HUMMY Original meat Burger Offer" at bounding box center [547, 470] width 530 height 37
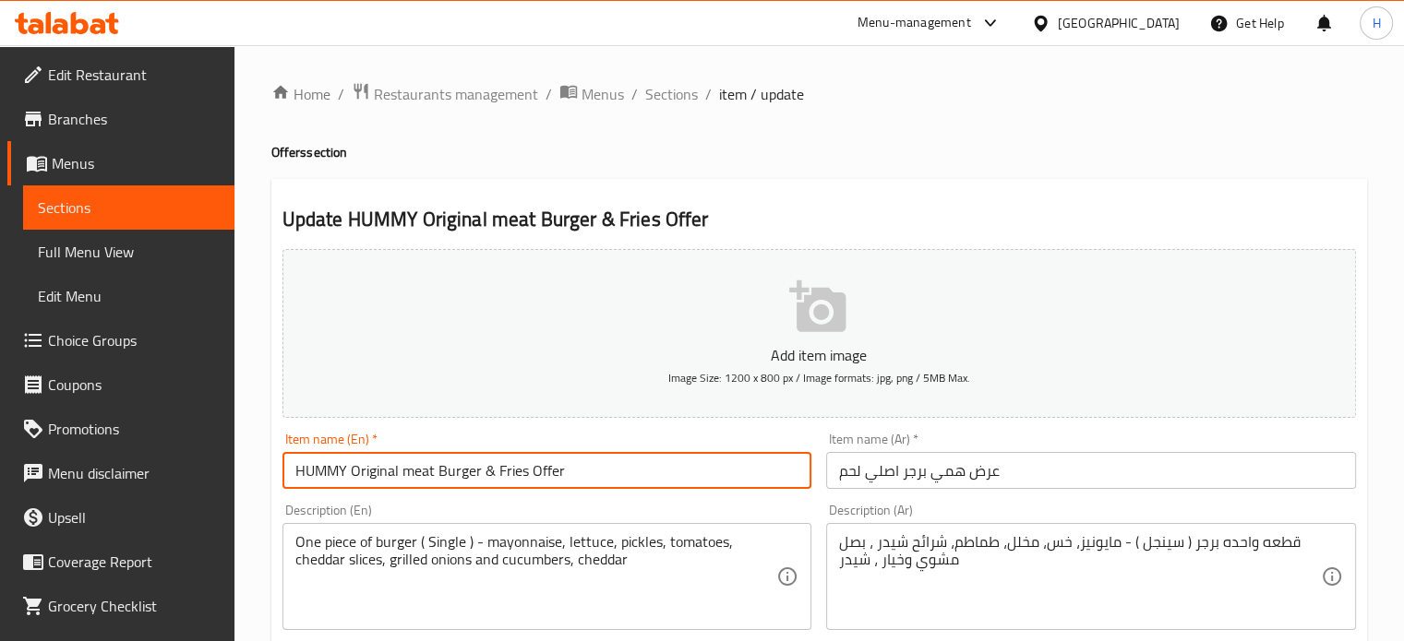
type input "HUMMY Original meat Burger & Fries Offer"
click at [1069, 472] on input "عرض همي برجر اصلي لحم" at bounding box center [1091, 470] width 530 height 37
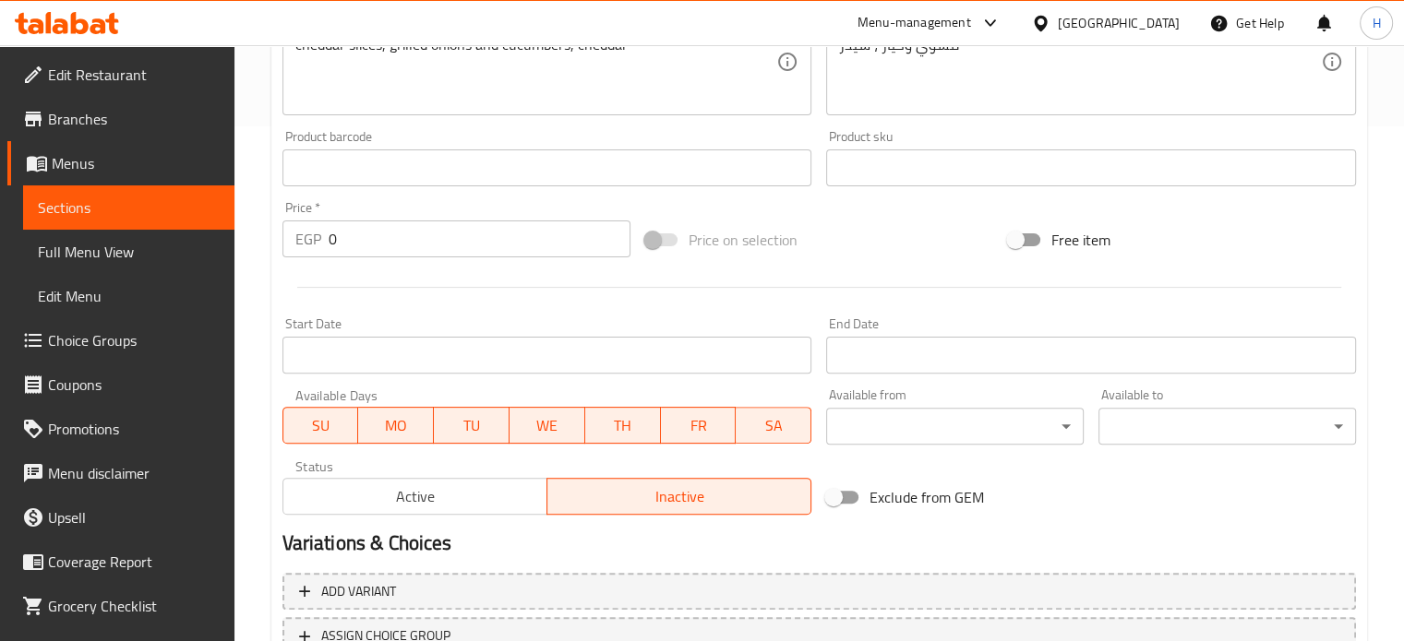
scroll to position [662, 0]
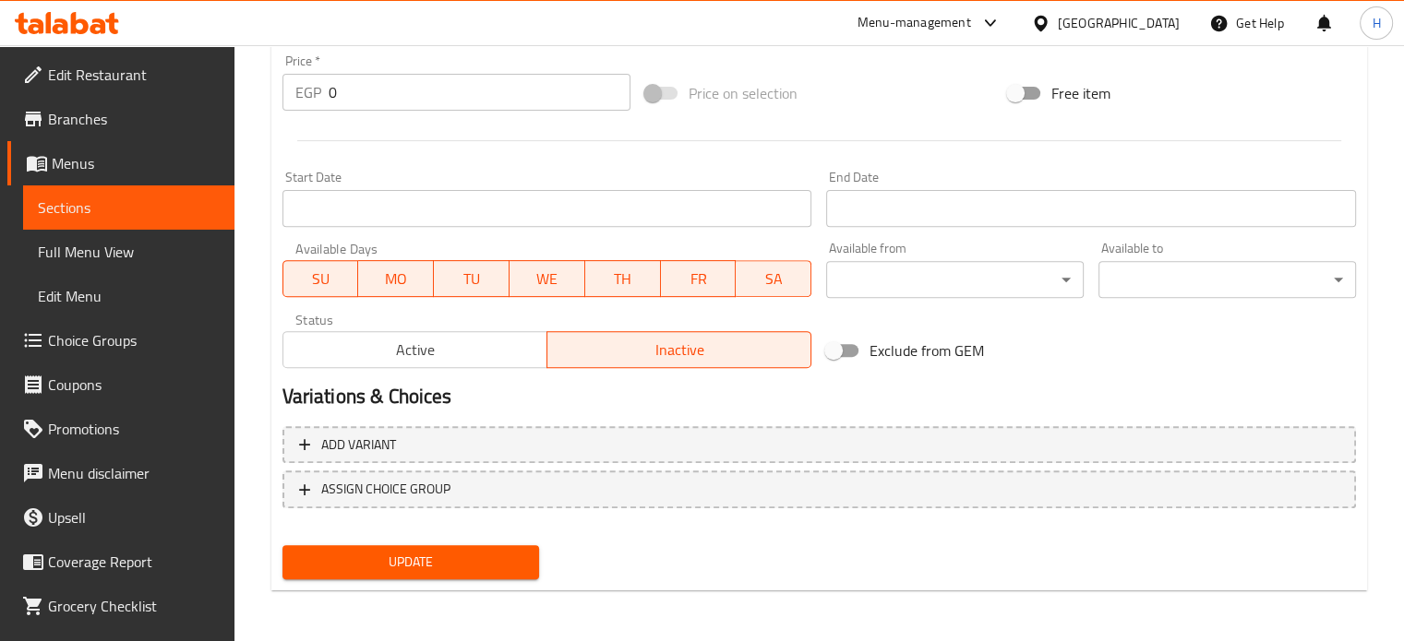
type input "عرض همي برجر اصلي لحم مع بطاطس"
click at [470, 578] on button "Update" at bounding box center [411, 562] width 258 height 34
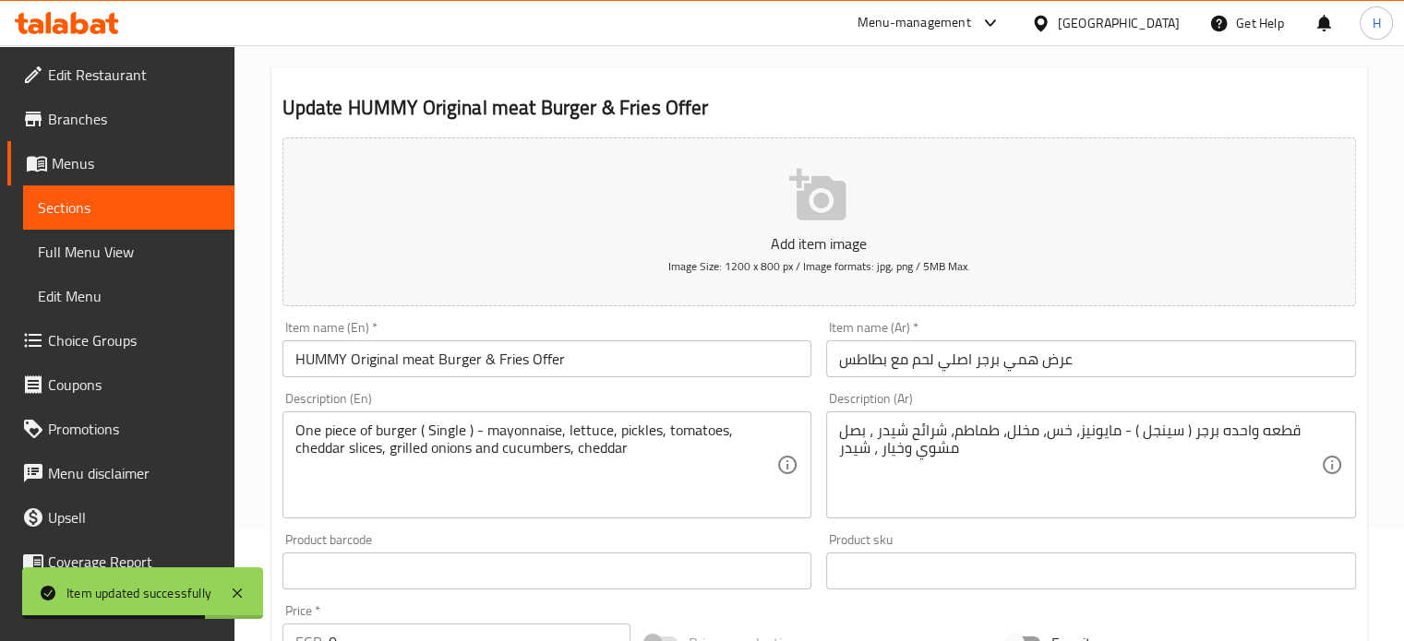
scroll to position [0, 0]
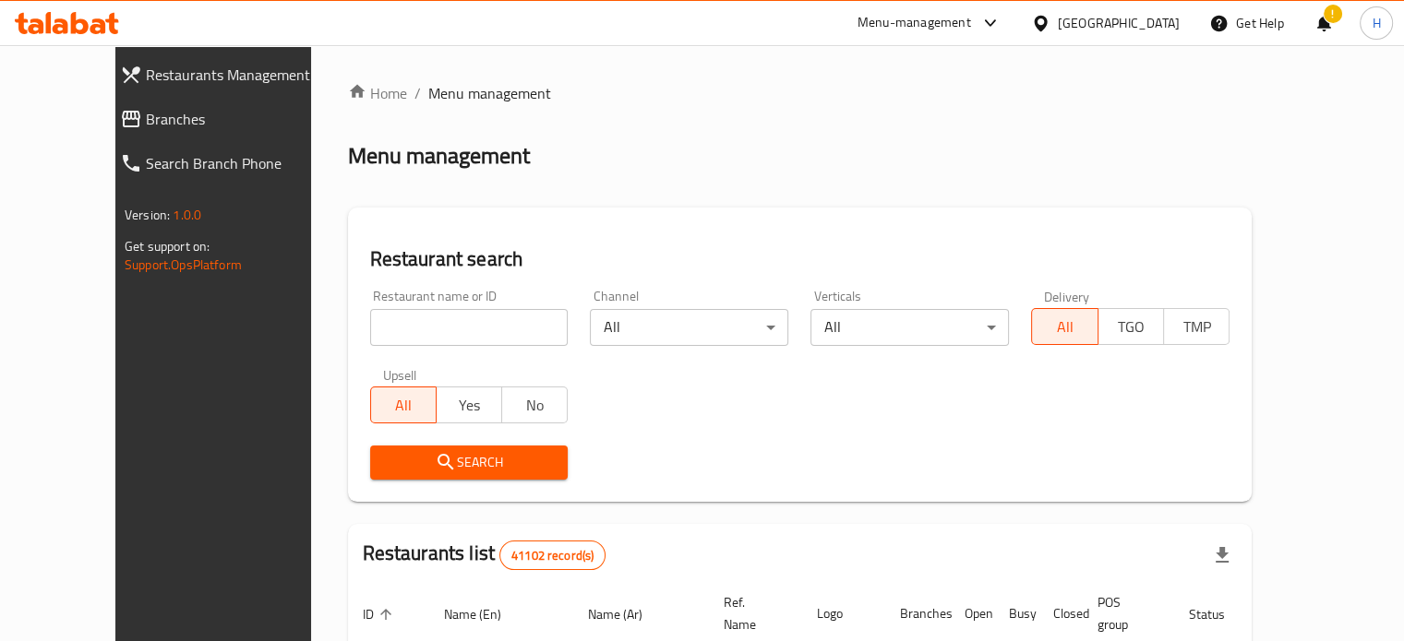
click at [376, 326] on input "search" at bounding box center [469, 327] width 198 height 37
type input "ا"
type input "Hummy yummy"
click at [446, 470] on span "Search" at bounding box center [469, 462] width 169 height 23
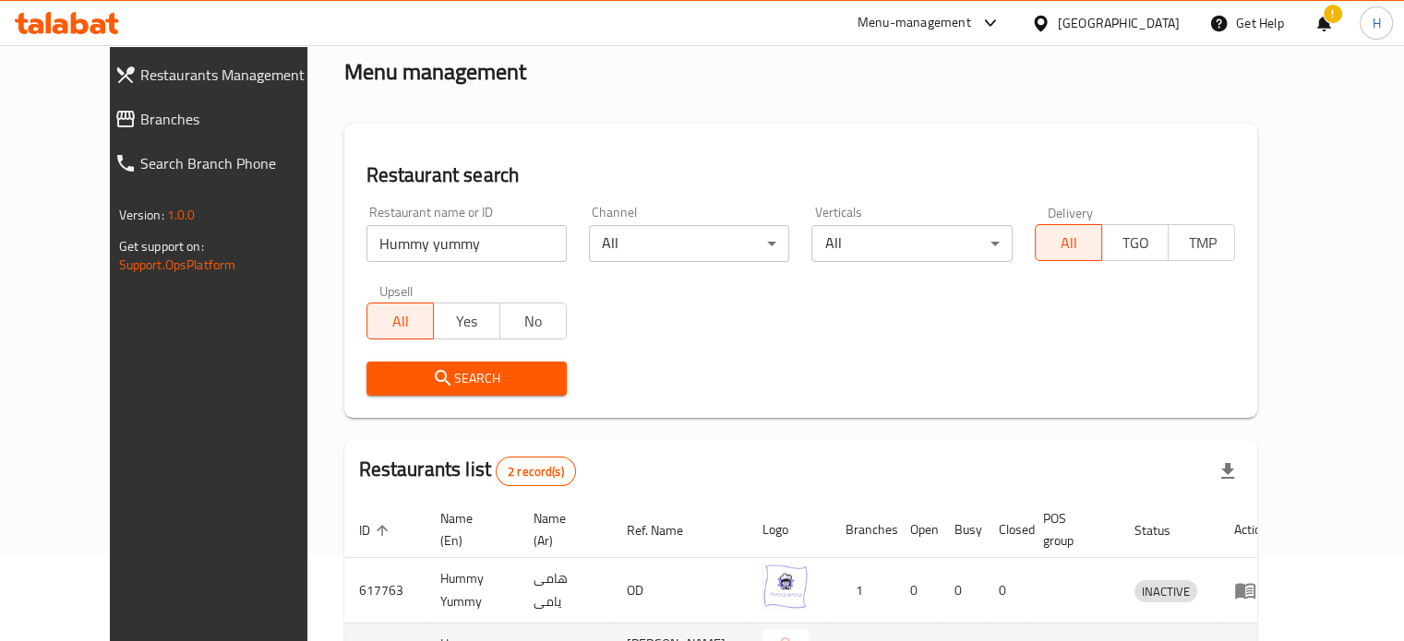
scroll to position [223, 0]
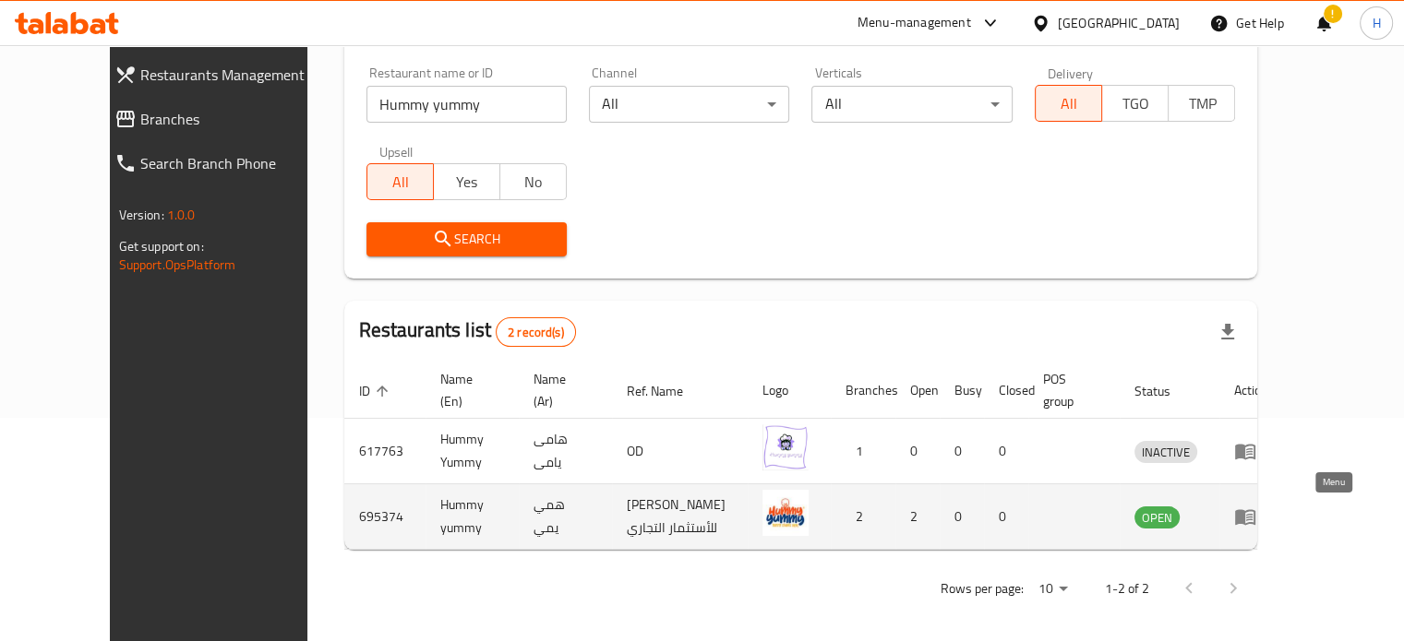
click at [1255, 522] on icon "enhanced table" at bounding box center [1245, 518] width 20 height 16
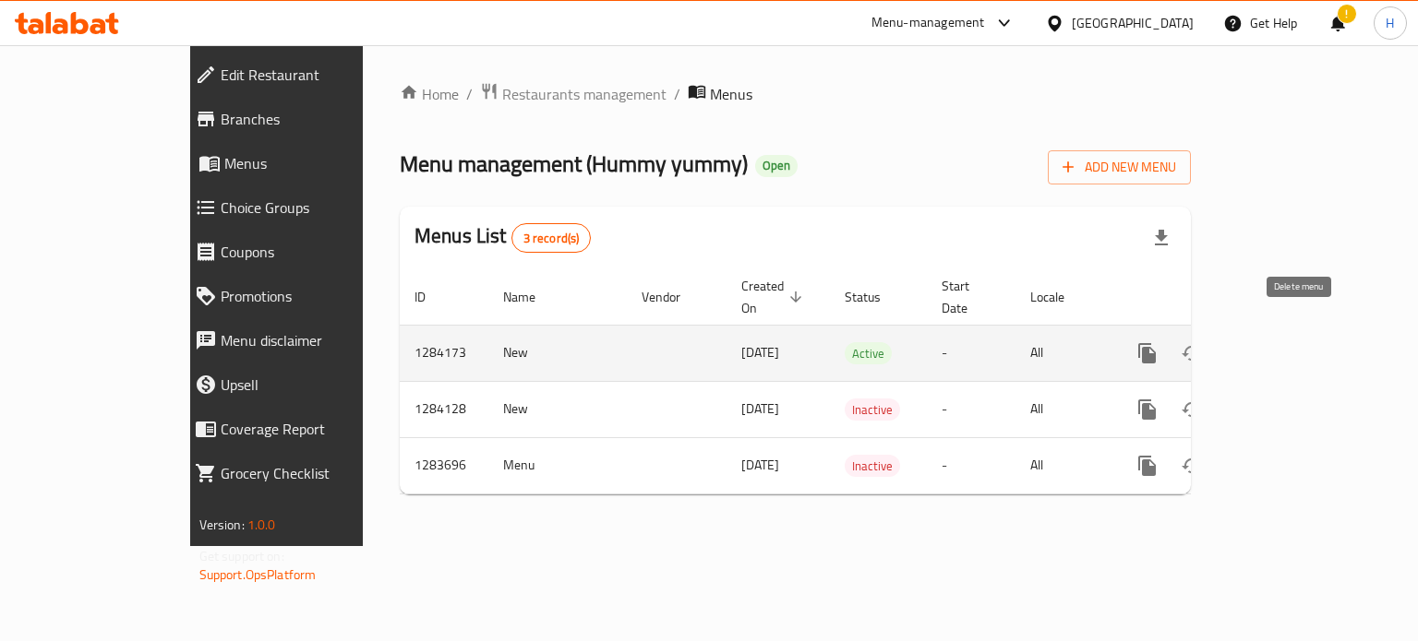
click at [1291, 342] on icon "enhanced table" at bounding box center [1280, 353] width 22 height 22
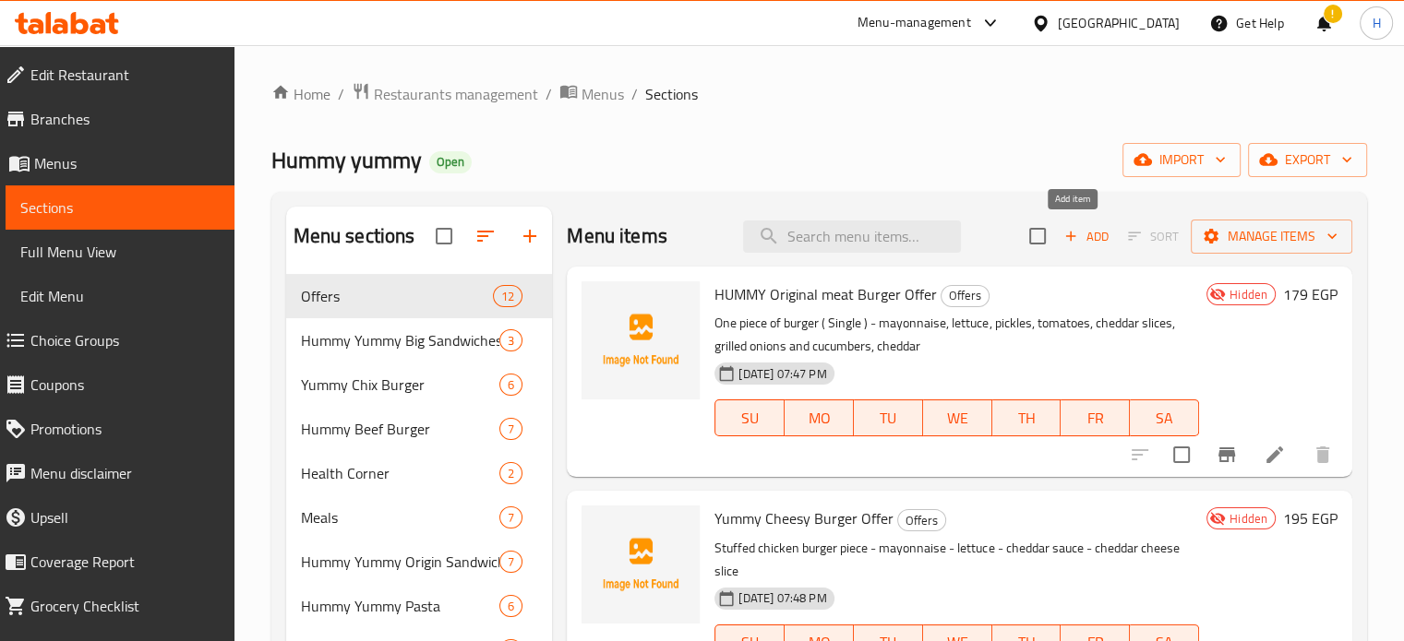
click at [1074, 234] on span "Add" at bounding box center [1086, 236] width 50 height 21
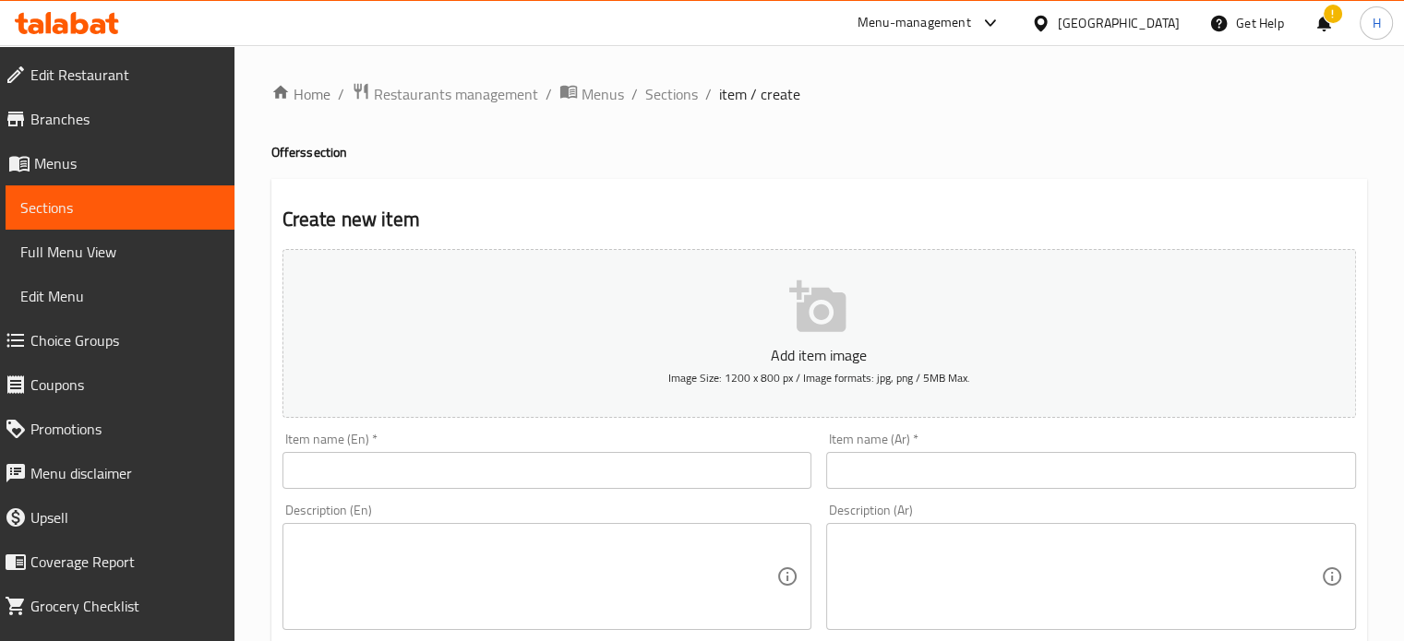
click at [448, 468] on input "text" at bounding box center [547, 470] width 530 height 37
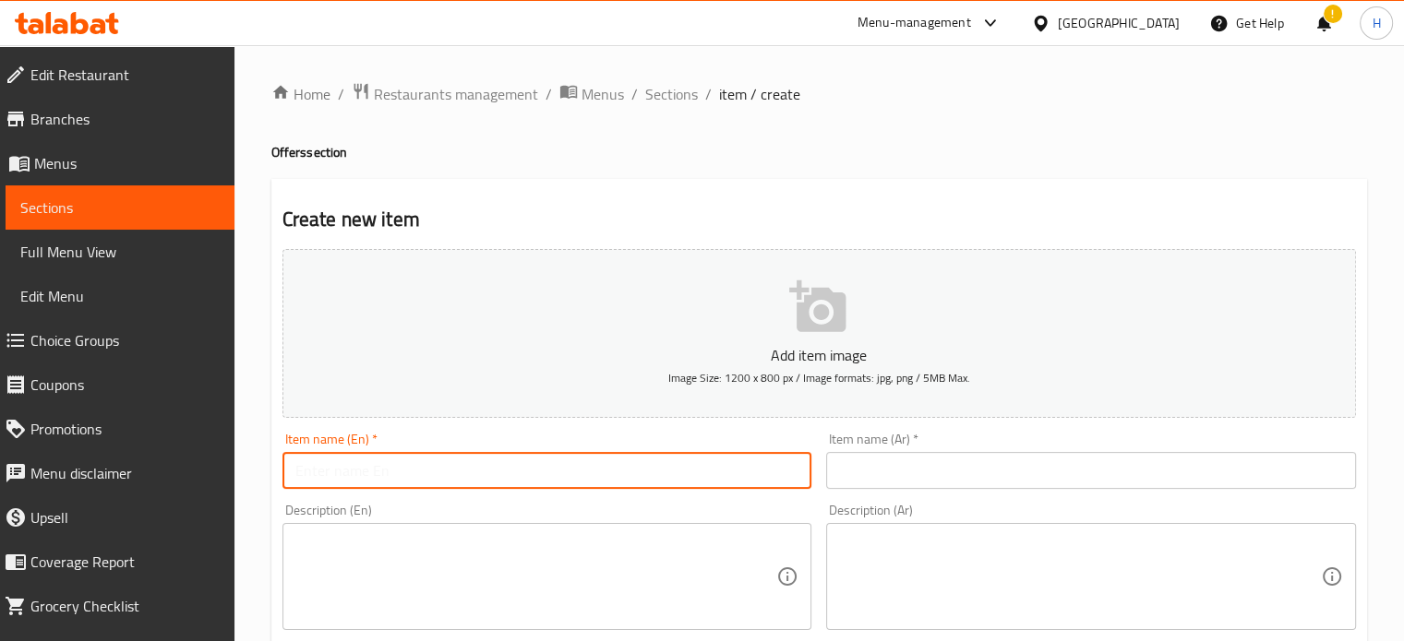
paste input "Yummy Crispy [GEOGRAPHIC_DATA]"
type input "Yummy Crispy Turkey 50CM"
click at [905, 493] on div "Item name (Ar)   * Item name (Ar) *" at bounding box center [1091, 460] width 545 height 71
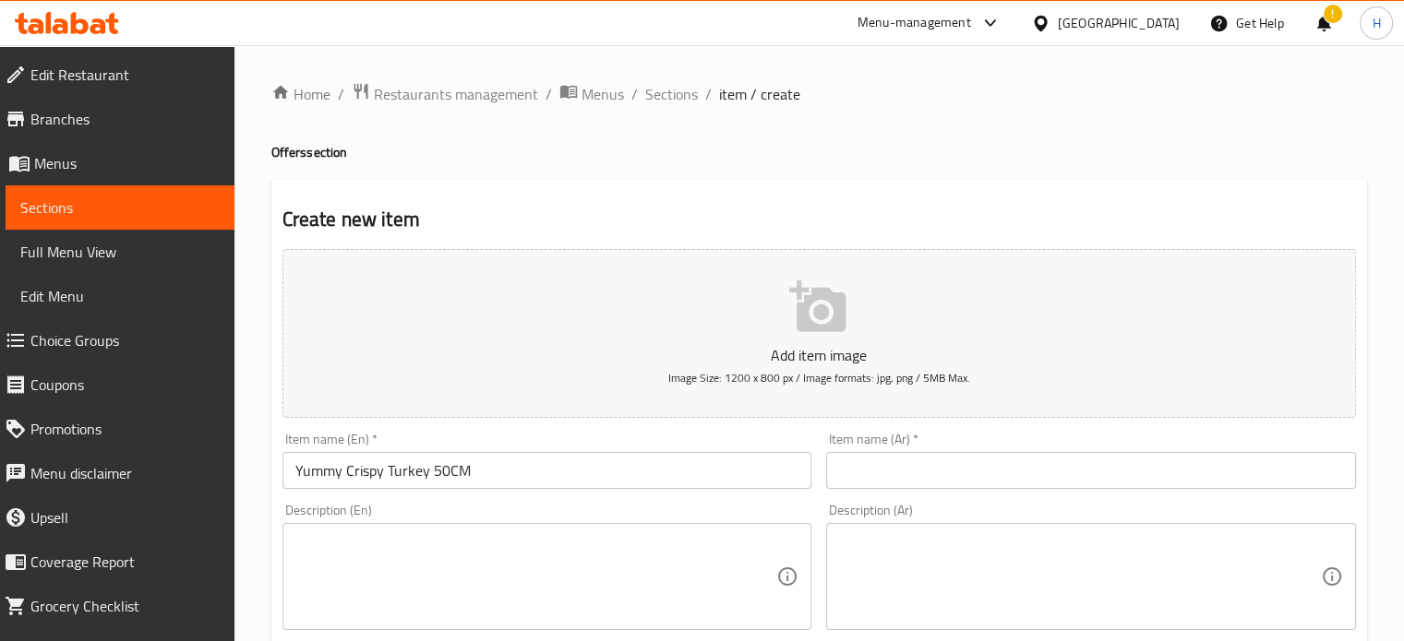
click at [901, 475] on input "text" at bounding box center [1091, 470] width 530 height 37
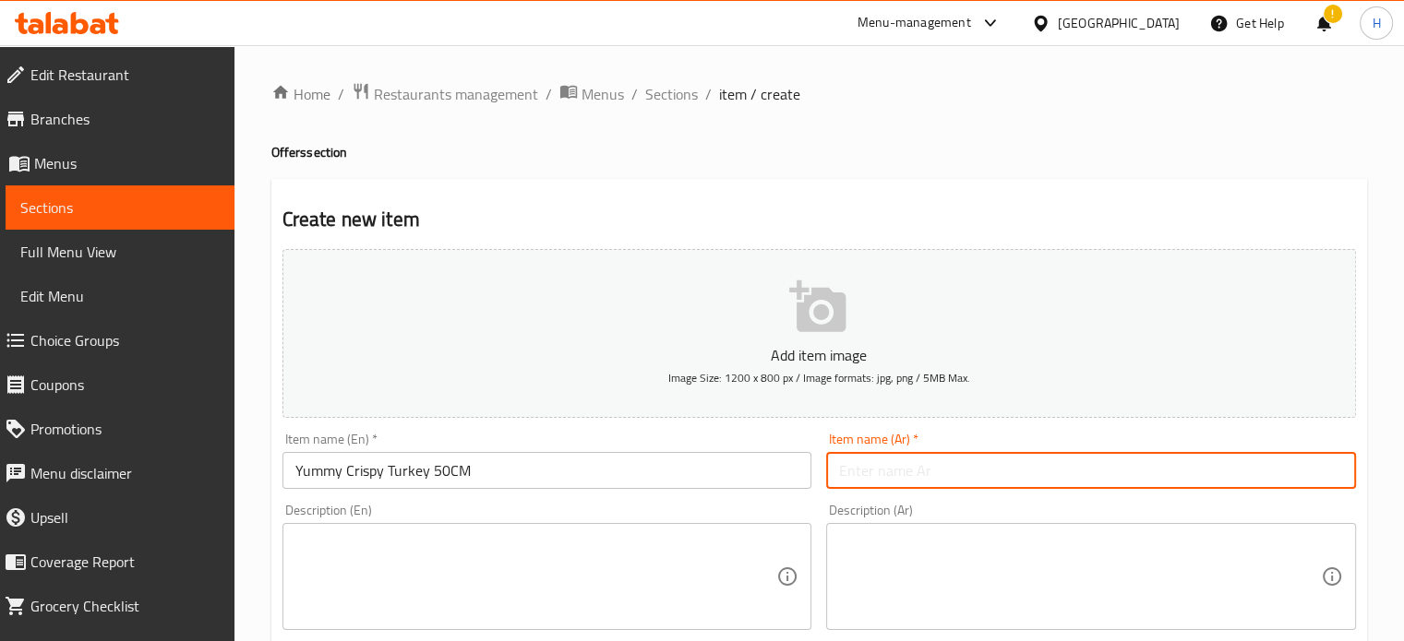
paste input "[PERSON_NAME] تركي"
type input "[PERSON_NAME] تركي 50سم"
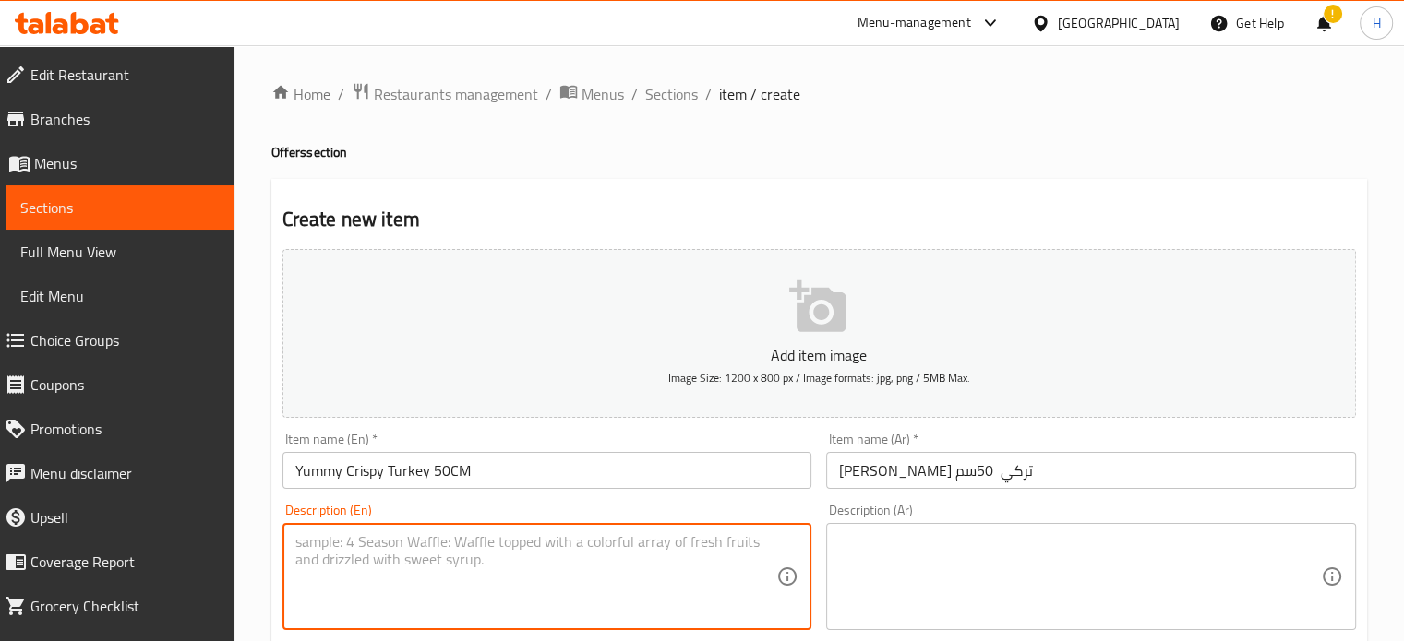
click at [413, 582] on textarea at bounding box center [536, 577] width 482 height 88
paste textarea "Zinger, tomato, pickled cucumber, mozzarella, potato fingers"
type textarea "Zinger, tomato, pickled cucumber, mozzarella, potato fingers"
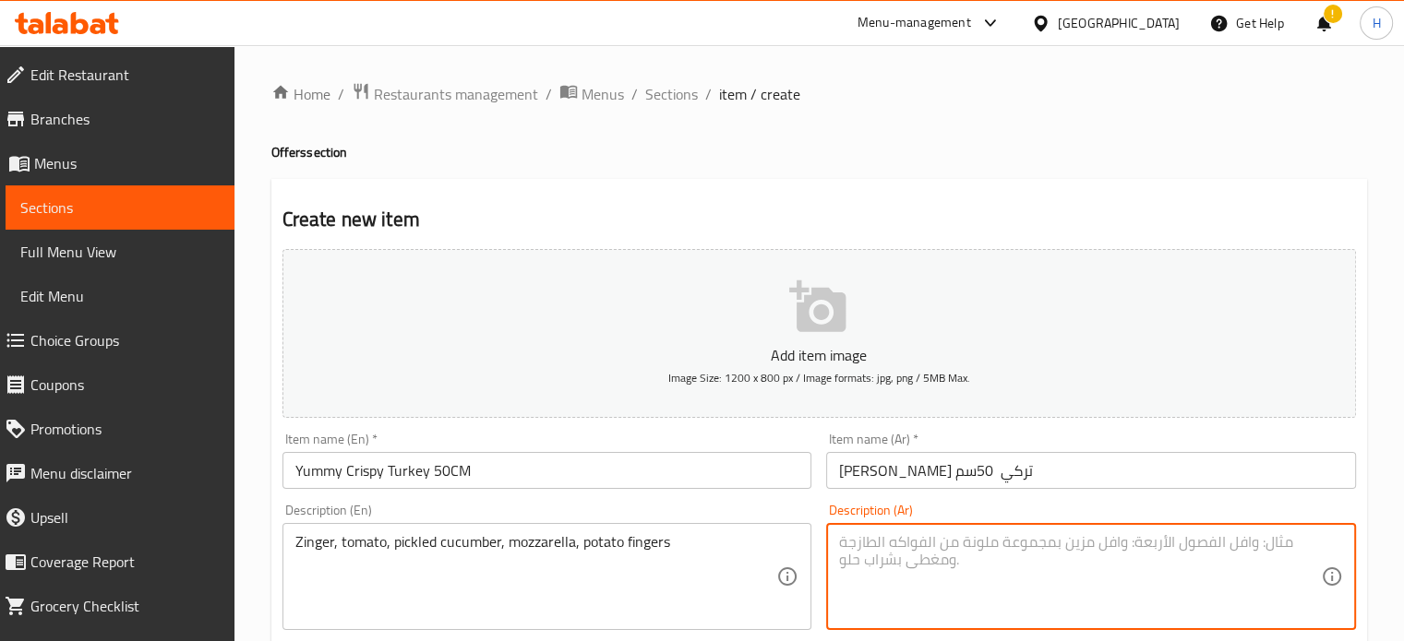
click at [879, 555] on textarea at bounding box center [1080, 577] width 482 height 88
paste textarea "زنجر ، توميه ، مخلل خيار ، موزاريلا ، بطاطس أصابع"
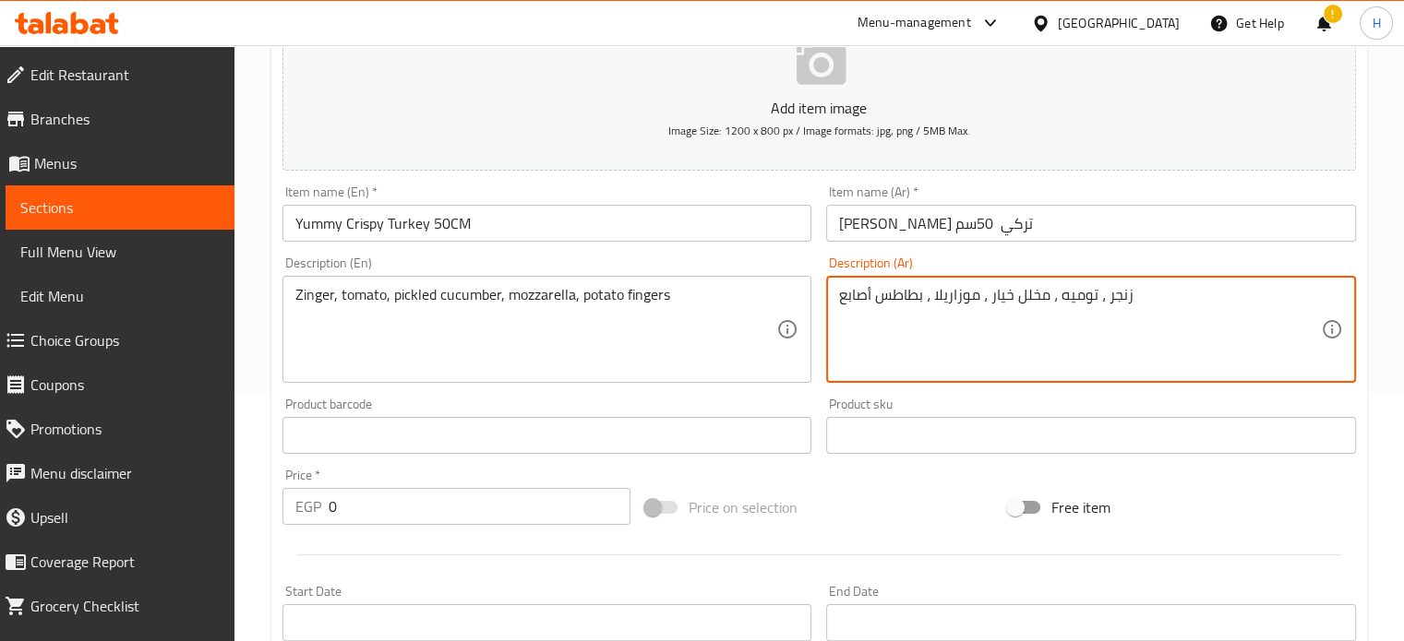
scroll to position [277, 0]
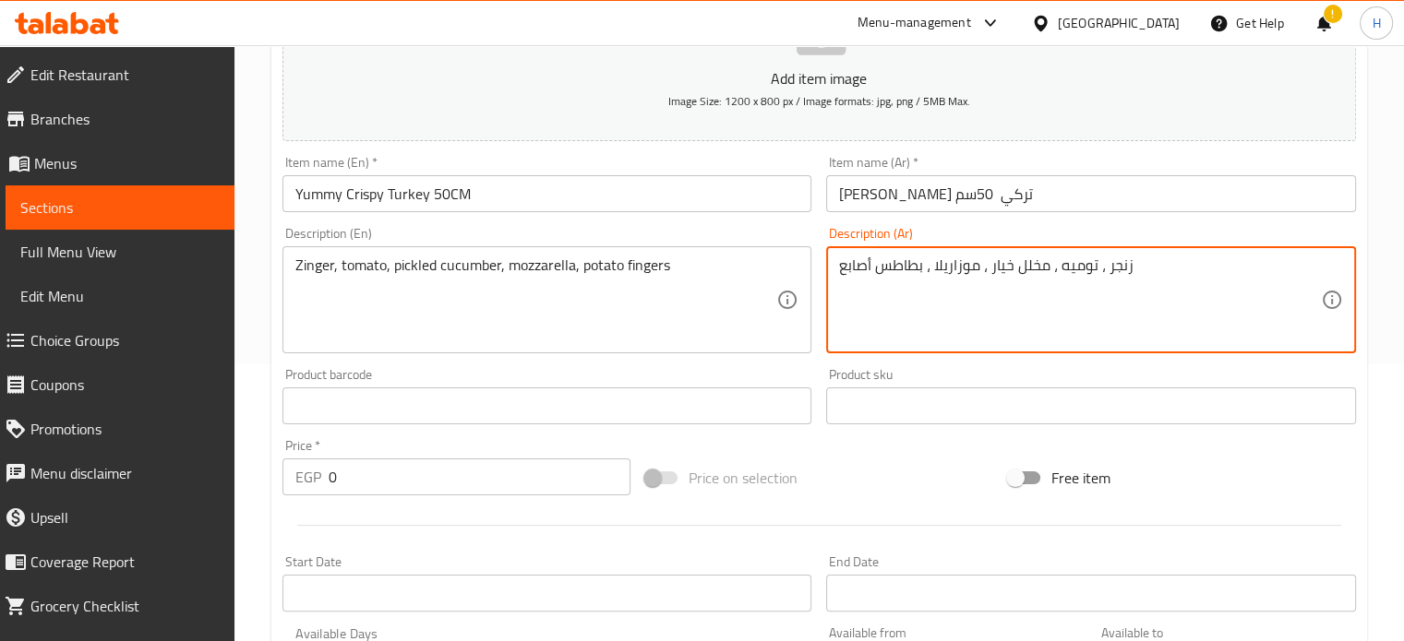
type textarea "زنجر ، توميه ، مخلل خيار ، موزاريلا ، بطاطس أصابع"
drag, startPoint x: 380, startPoint y: 477, endPoint x: 298, endPoint y: 474, distance: 82.2
click at [298, 474] on div "EGP 0 Price *" at bounding box center [456, 477] width 348 height 37
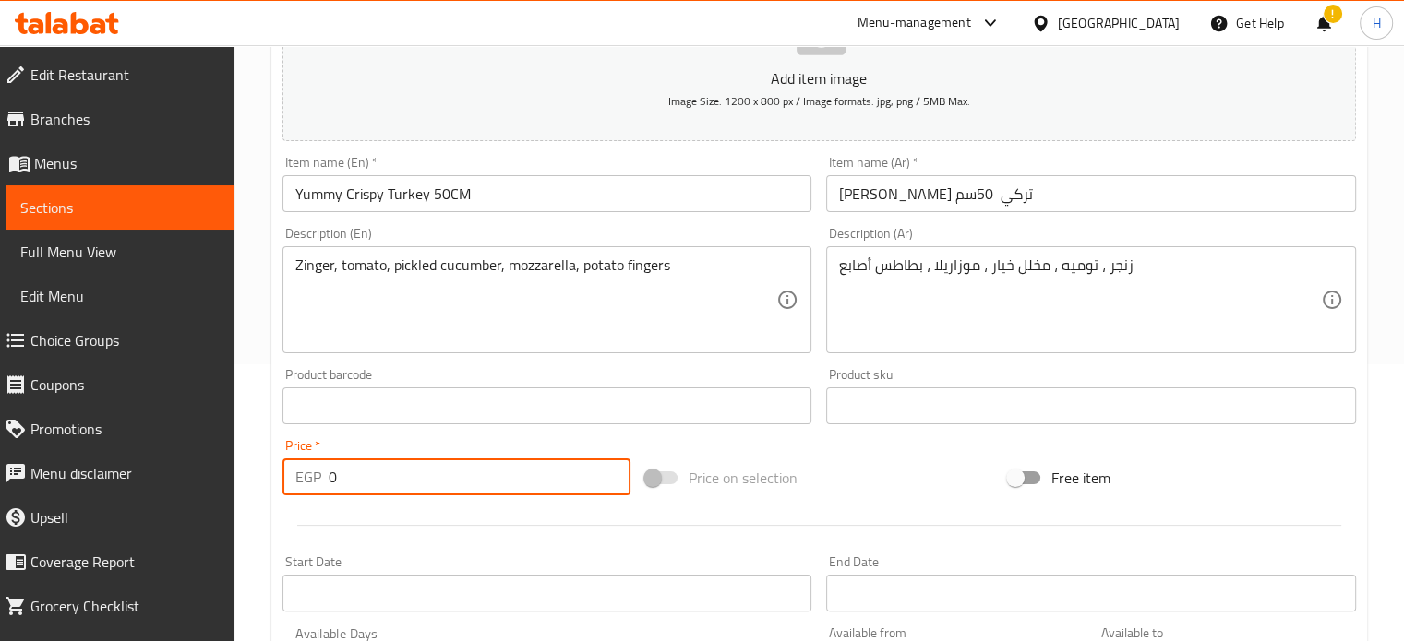
paste input "255"
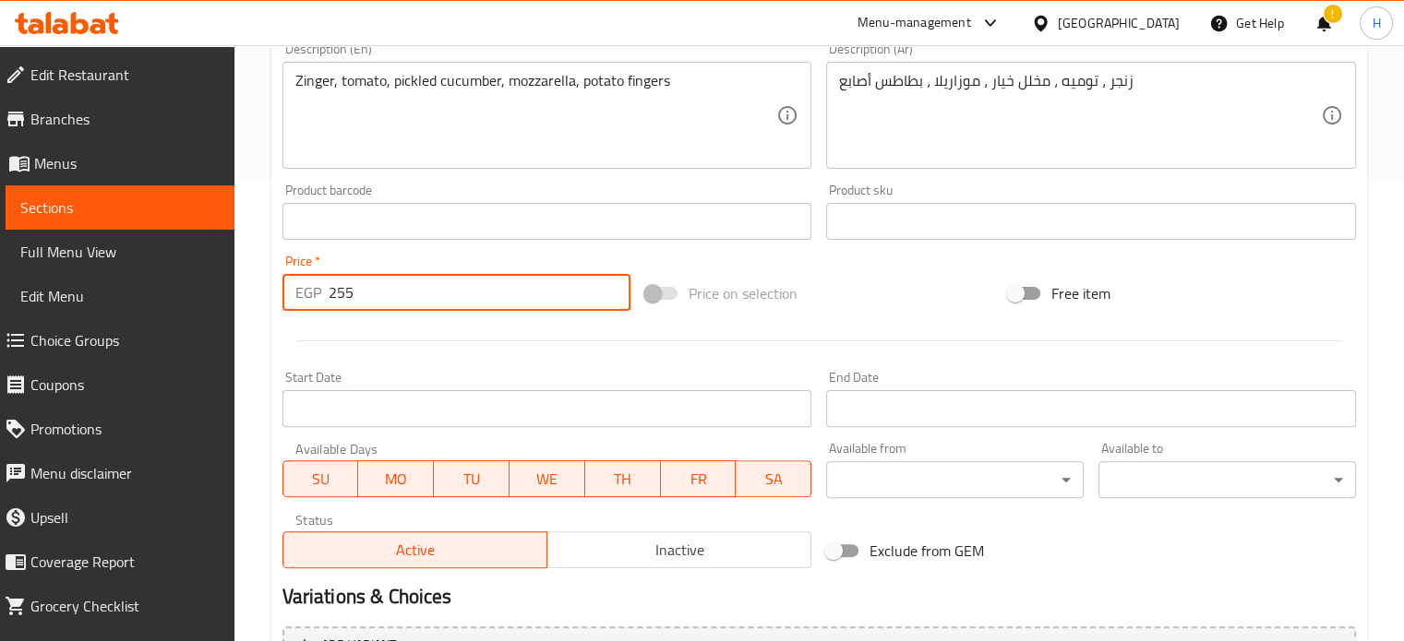
type input "255"
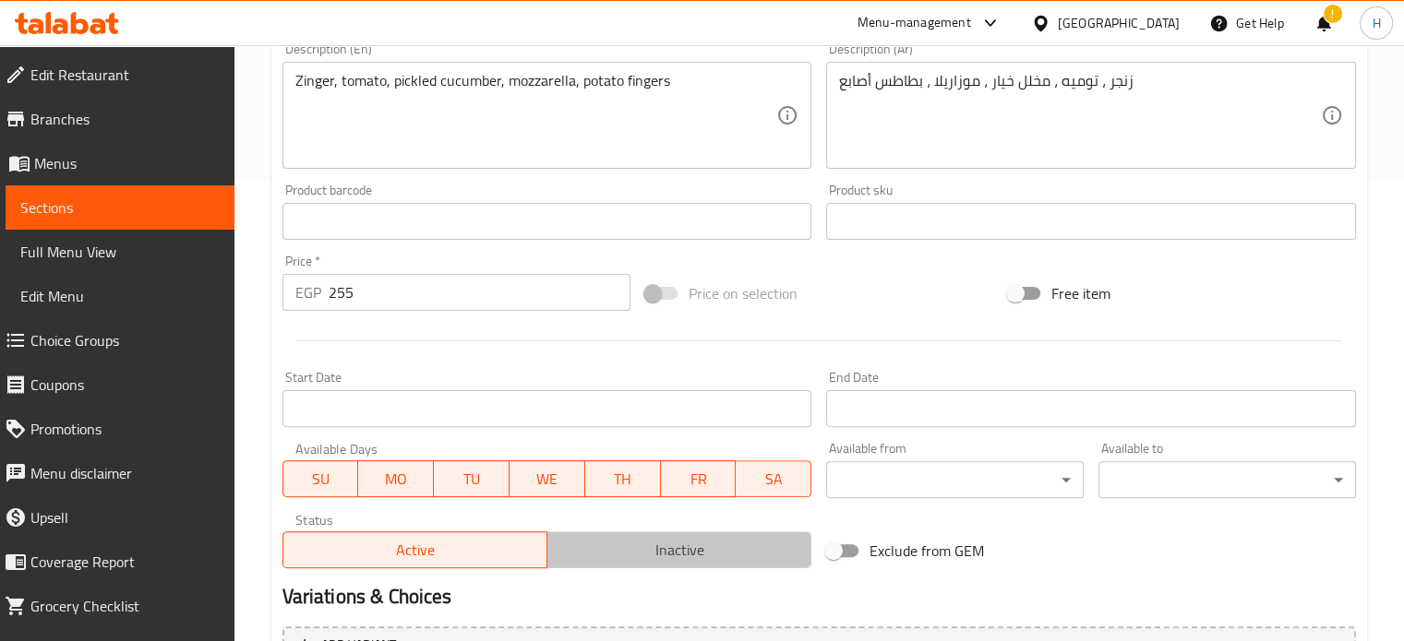
click at [652, 551] on span "Inactive" at bounding box center [679, 550] width 249 height 27
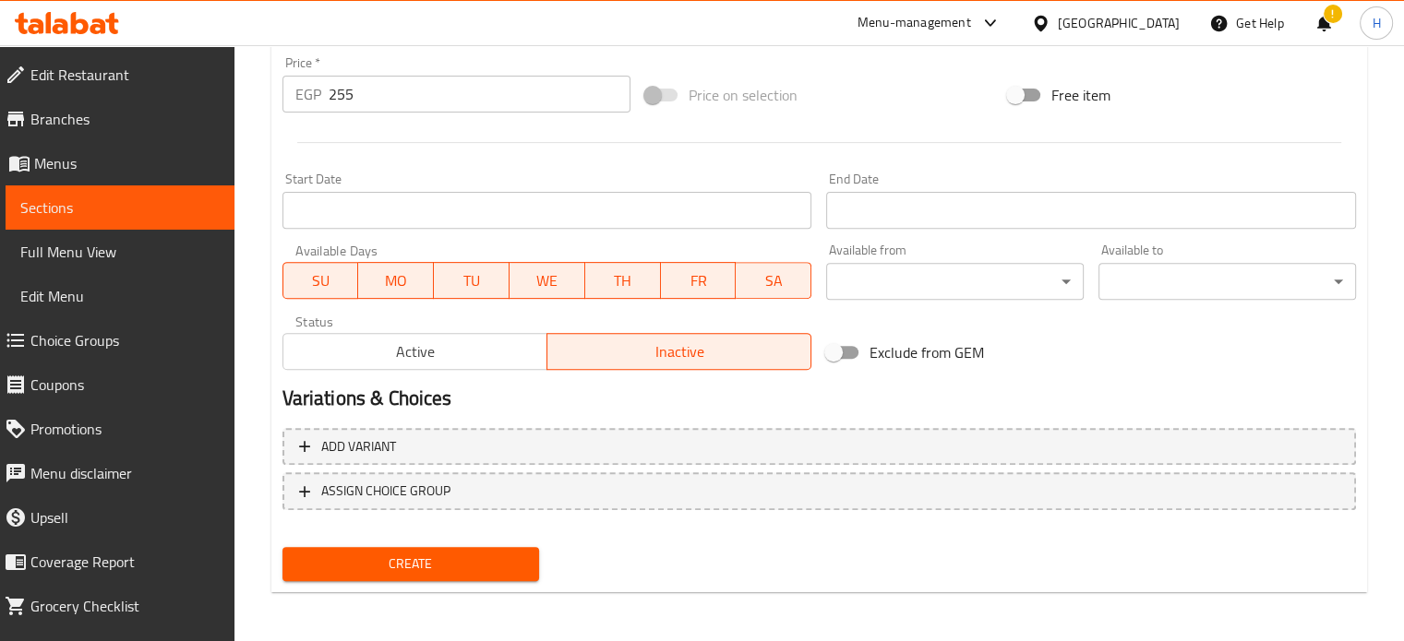
scroll to position [662, 0]
click at [485, 572] on span "Create" at bounding box center [411, 562] width 228 height 23
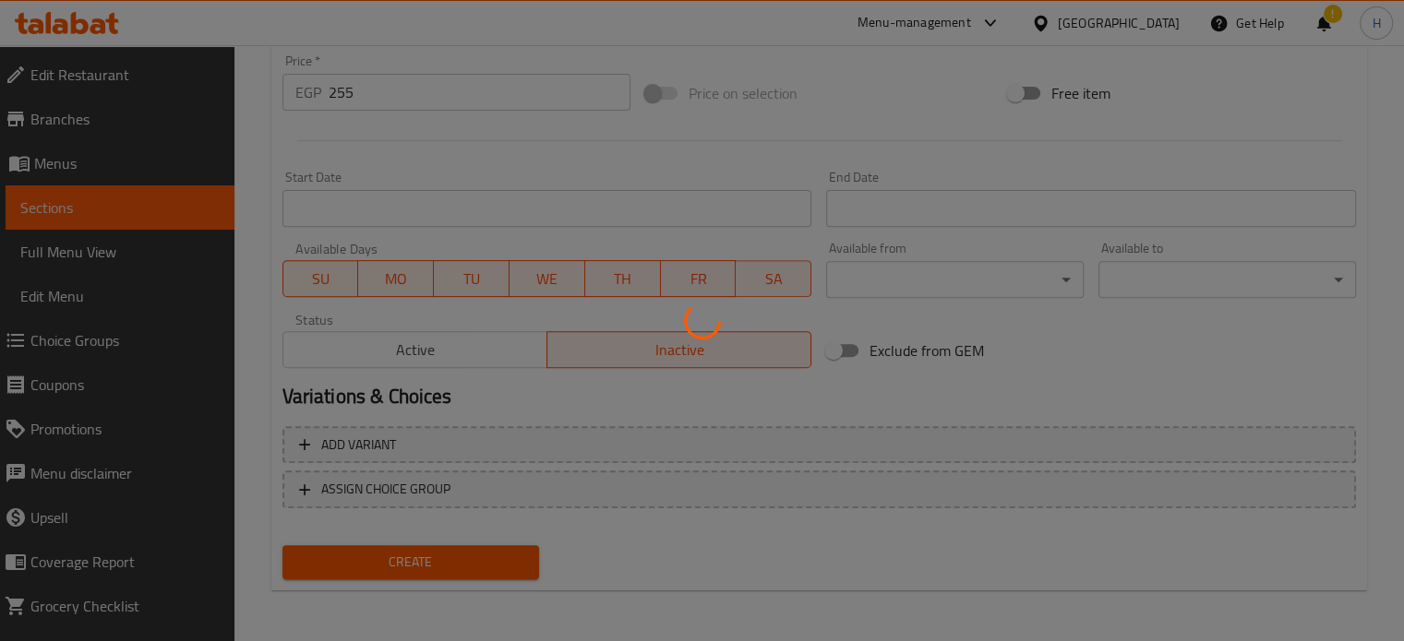
type input "0"
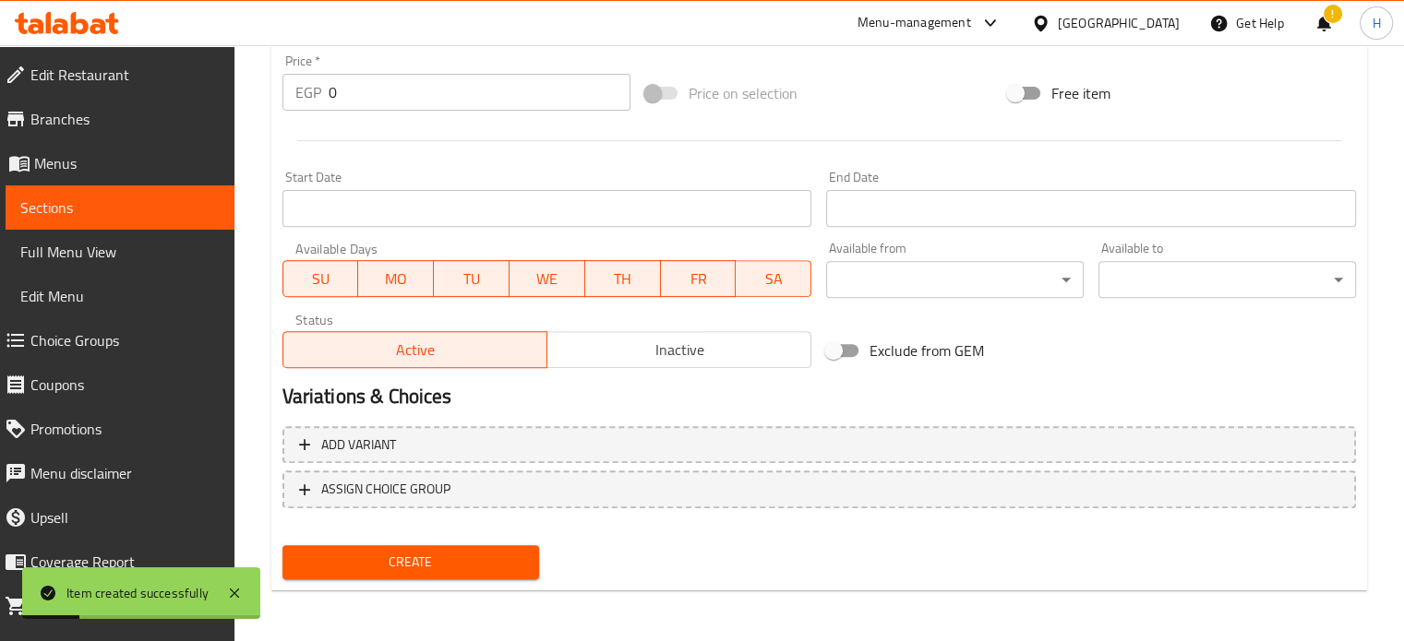
click at [51, 158] on span "Menus" at bounding box center [127, 163] width 186 height 22
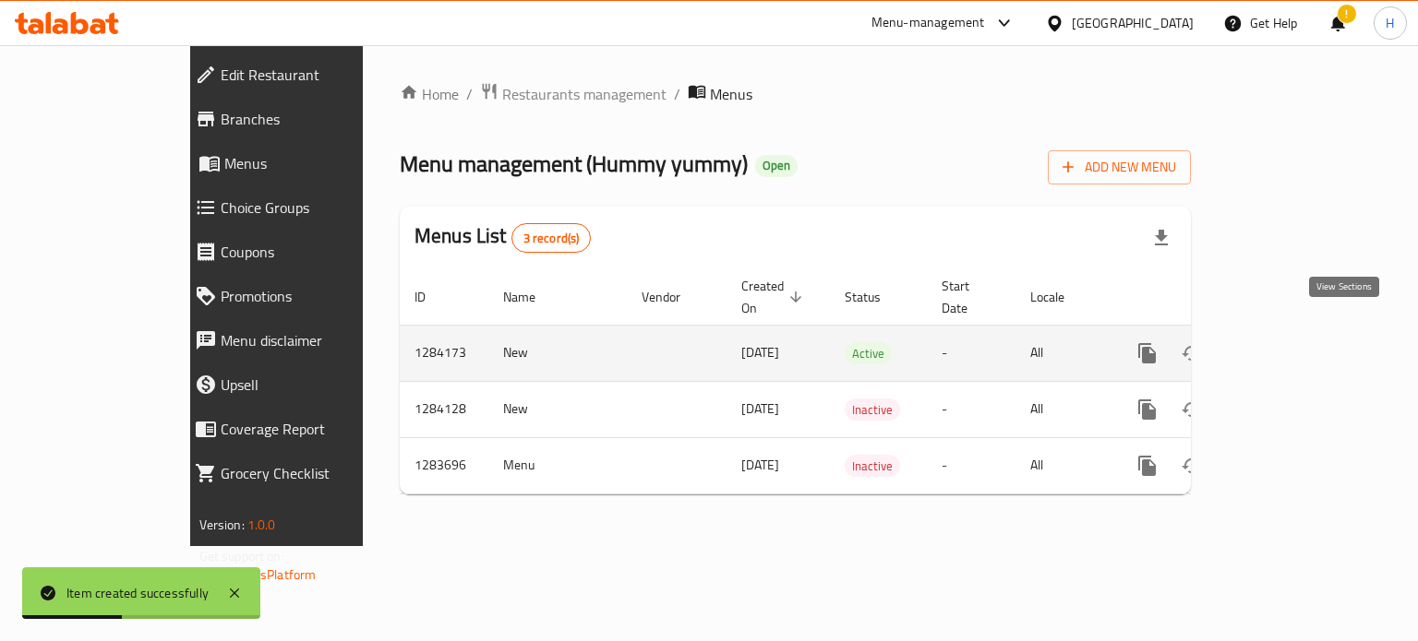
click at [1302, 331] on link "enhanced table" at bounding box center [1280, 353] width 44 height 44
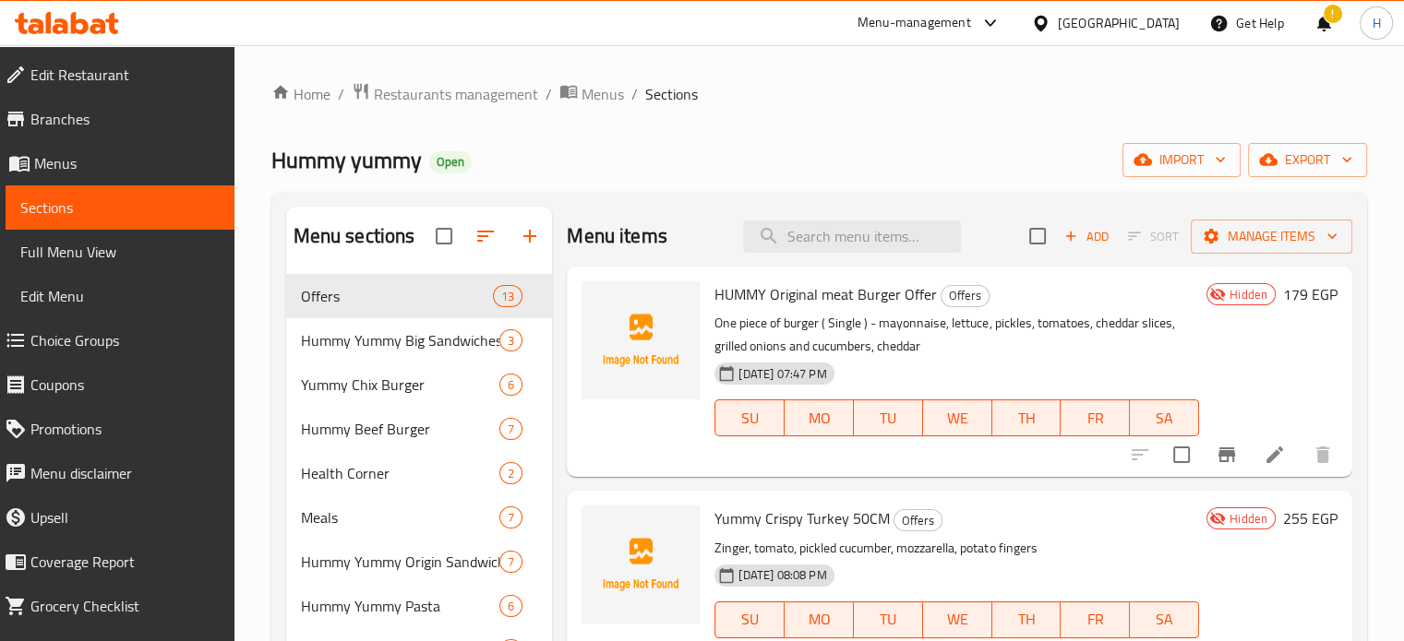
click at [1119, 363] on div "16-09-2025 07:47 PM SU MO TU WE TH FR SA" at bounding box center [956, 405] width 499 height 100
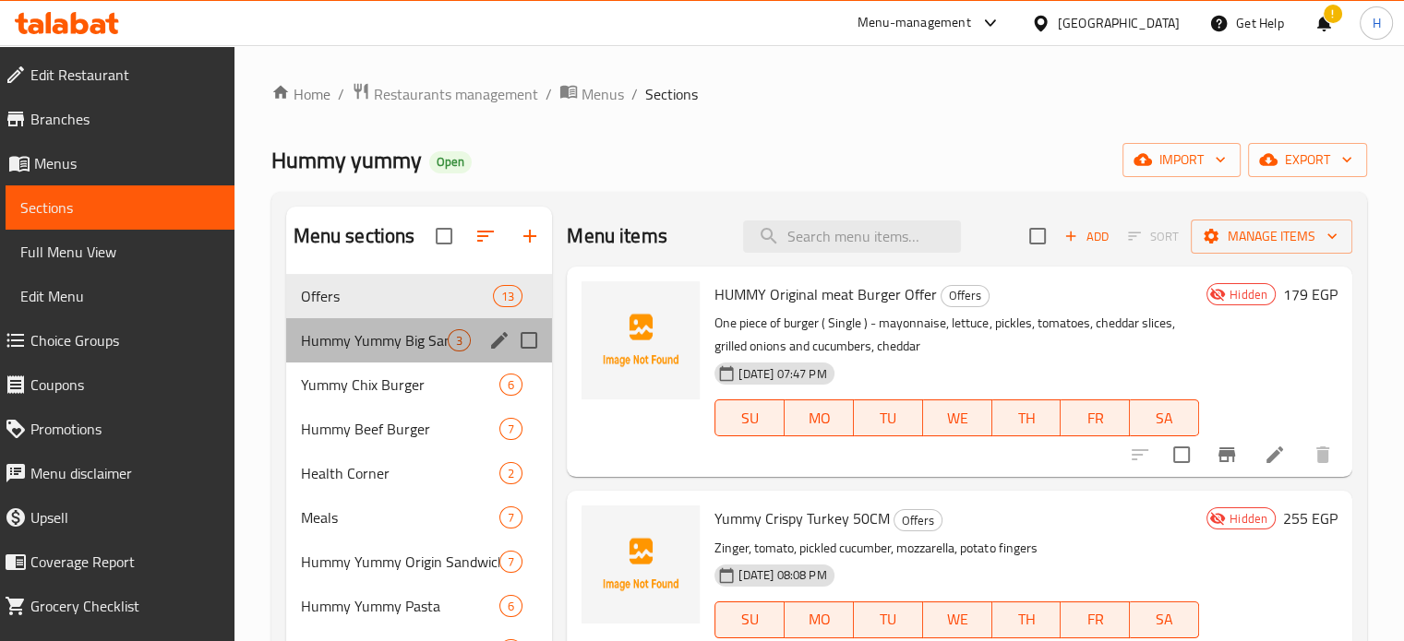
click at [335, 330] on span "Hummy Yummy Big Sandwiches" at bounding box center [375, 341] width 148 height 22
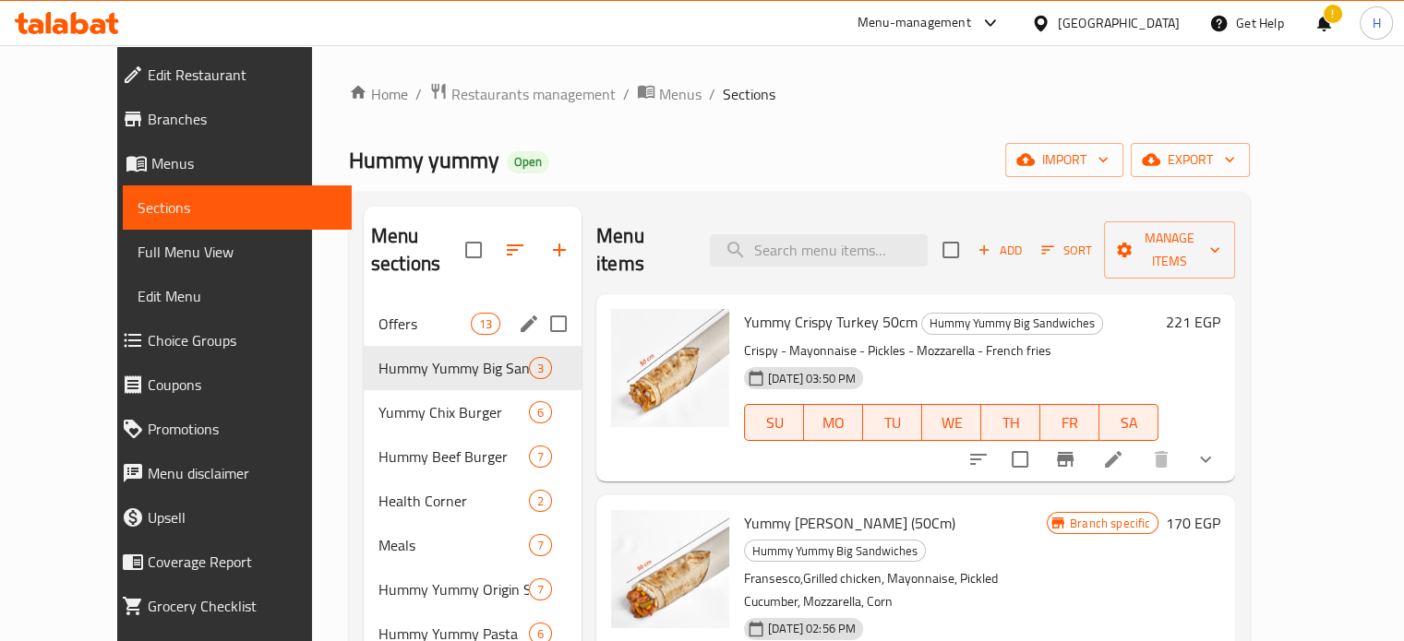
click at [378, 313] on span "Offers" at bounding box center [424, 324] width 92 height 22
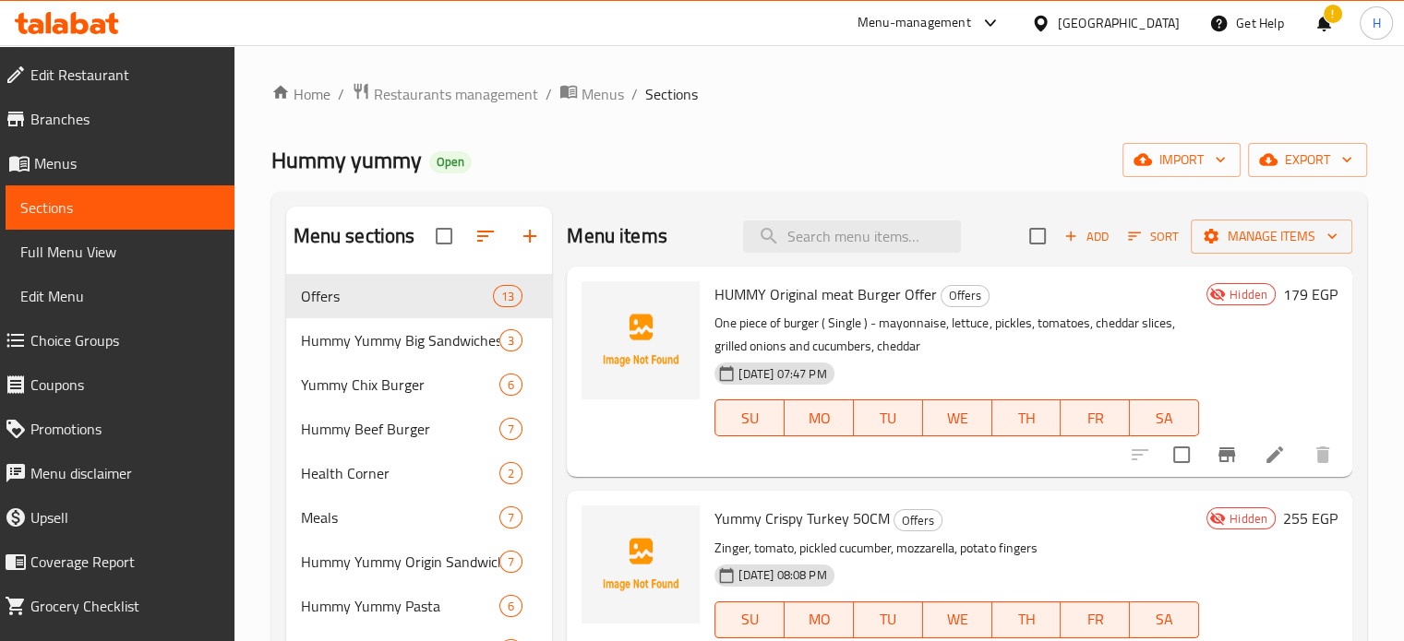
click at [770, 298] on span "HUMMY Original meat Burger Offer" at bounding box center [825, 295] width 222 height 28
click at [1126, 242] on icon "button" at bounding box center [1134, 236] width 17 height 17
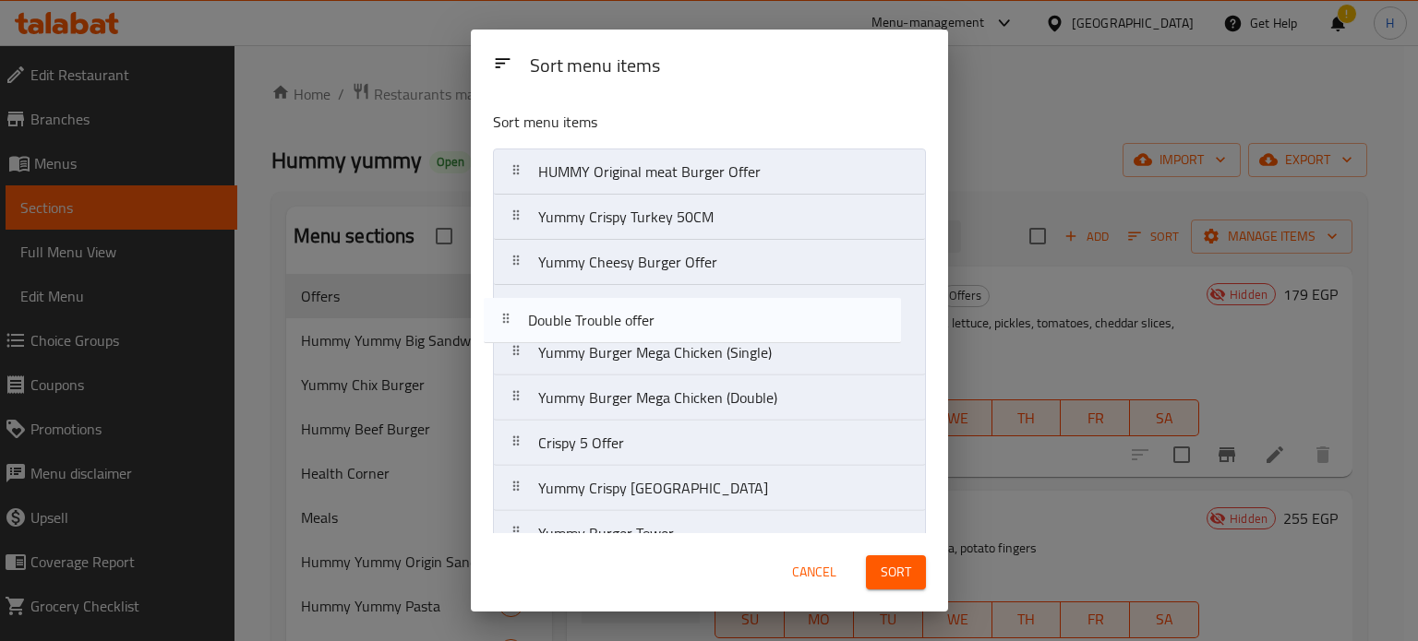
drag, startPoint x: 610, startPoint y: 398, endPoint x: 599, endPoint y: 317, distance: 82.0
click at [599, 317] on nav "HUMMY Original meat Burger Offer Yummy Crispy Turkey 50CM Yummy Cheesy Burger O…" at bounding box center [709, 444] width 433 height 590
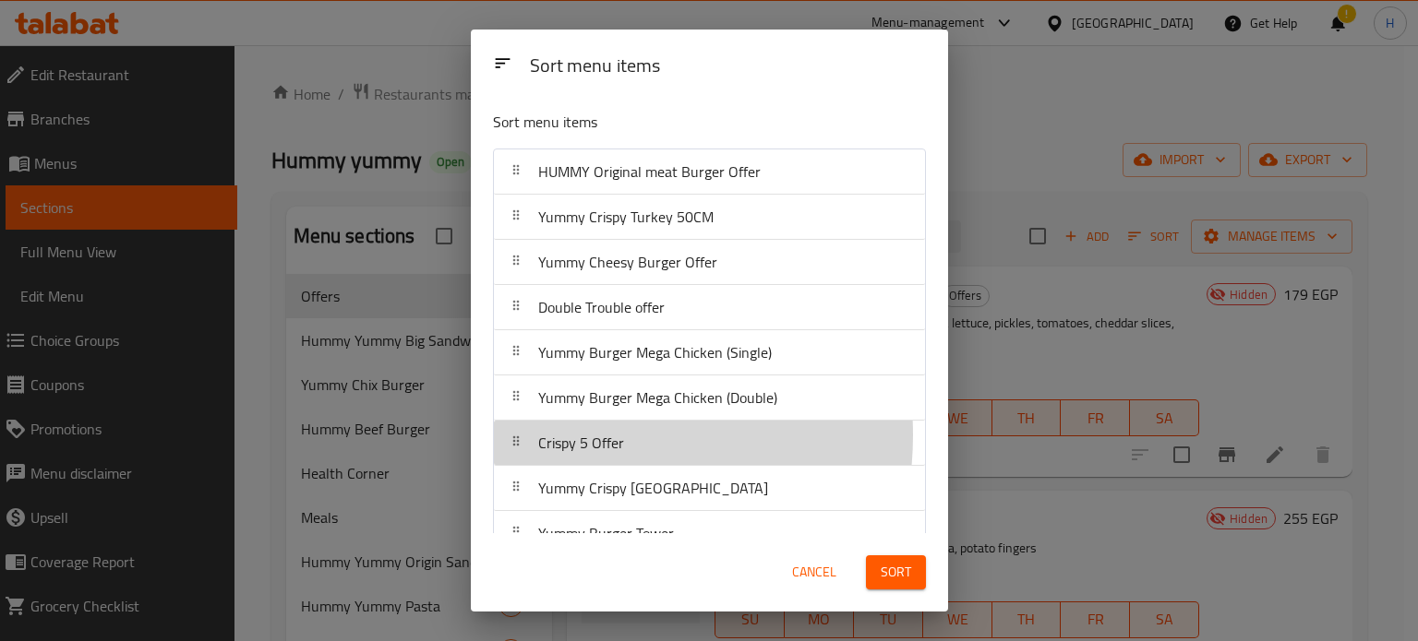
scroll to position [1, 0]
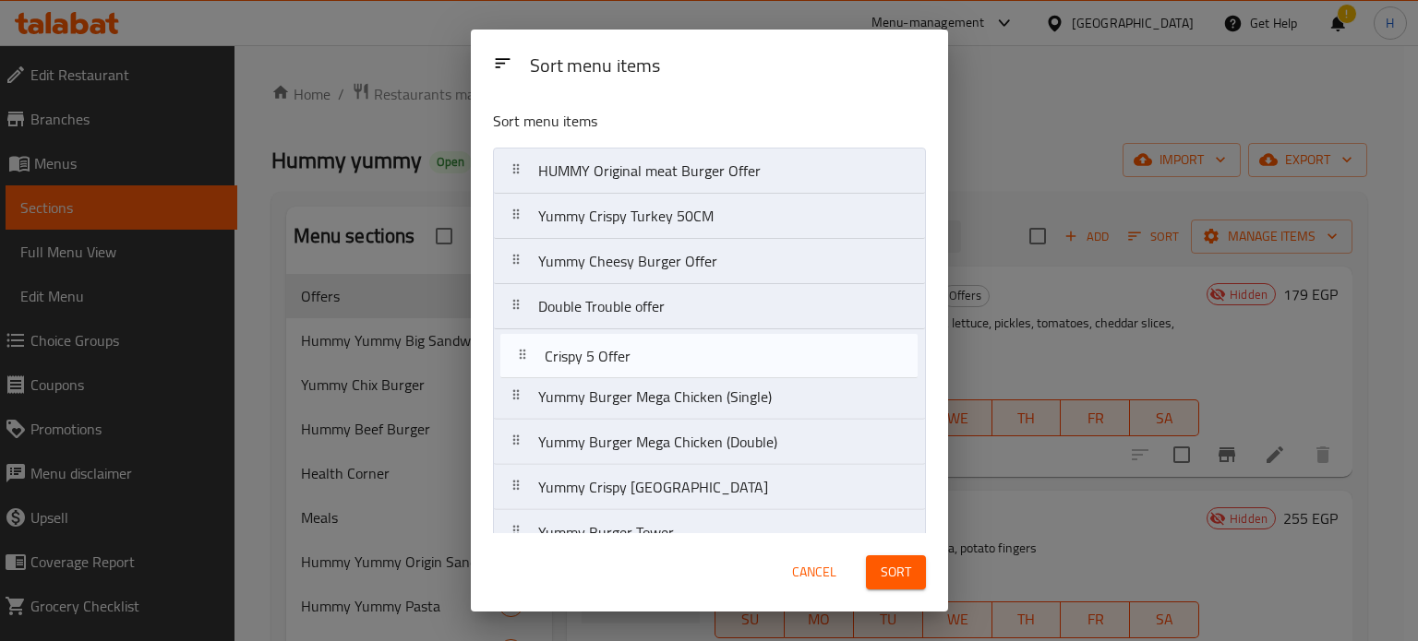
drag, startPoint x: 585, startPoint y: 435, endPoint x: 591, endPoint y: 343, distance: 91.5
click at [591, 343] on nav "HUMMY Original meat Burger Offer Yummy Crispy Turkey 50CM Yummy Cheesy Burger O…" at bounding box center [709, 443] width 433 height 590
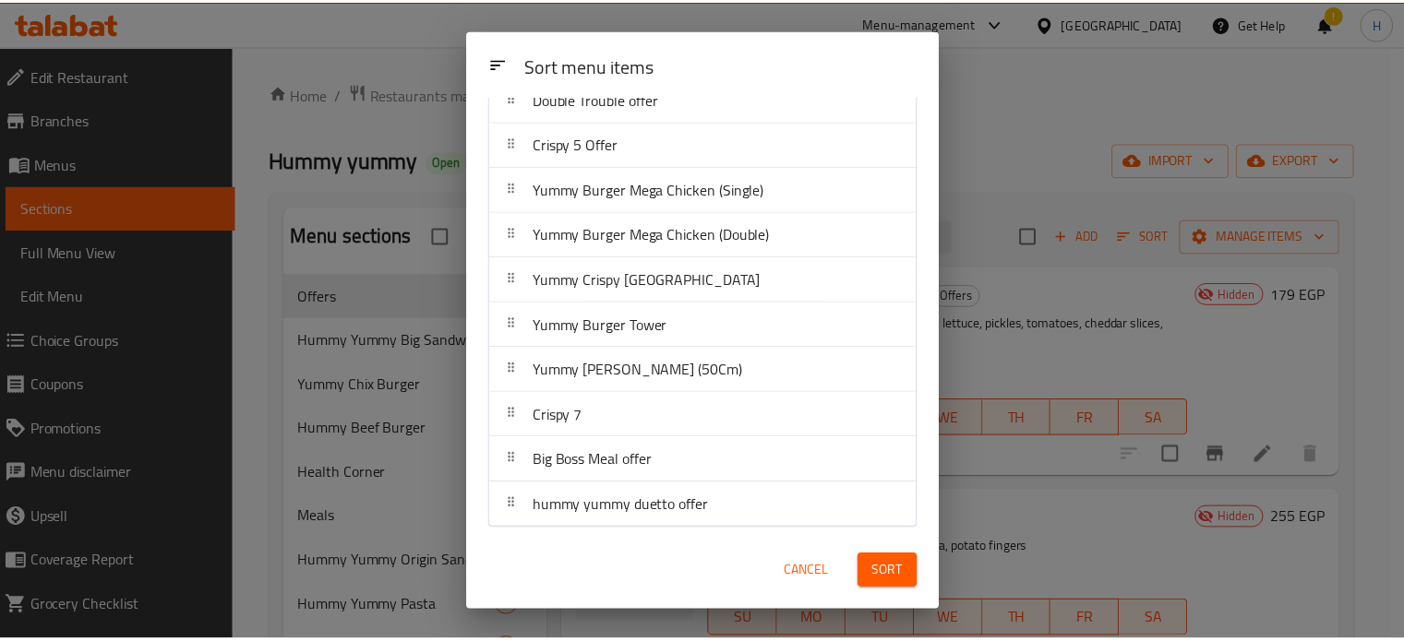
scroll to position [116, 0]
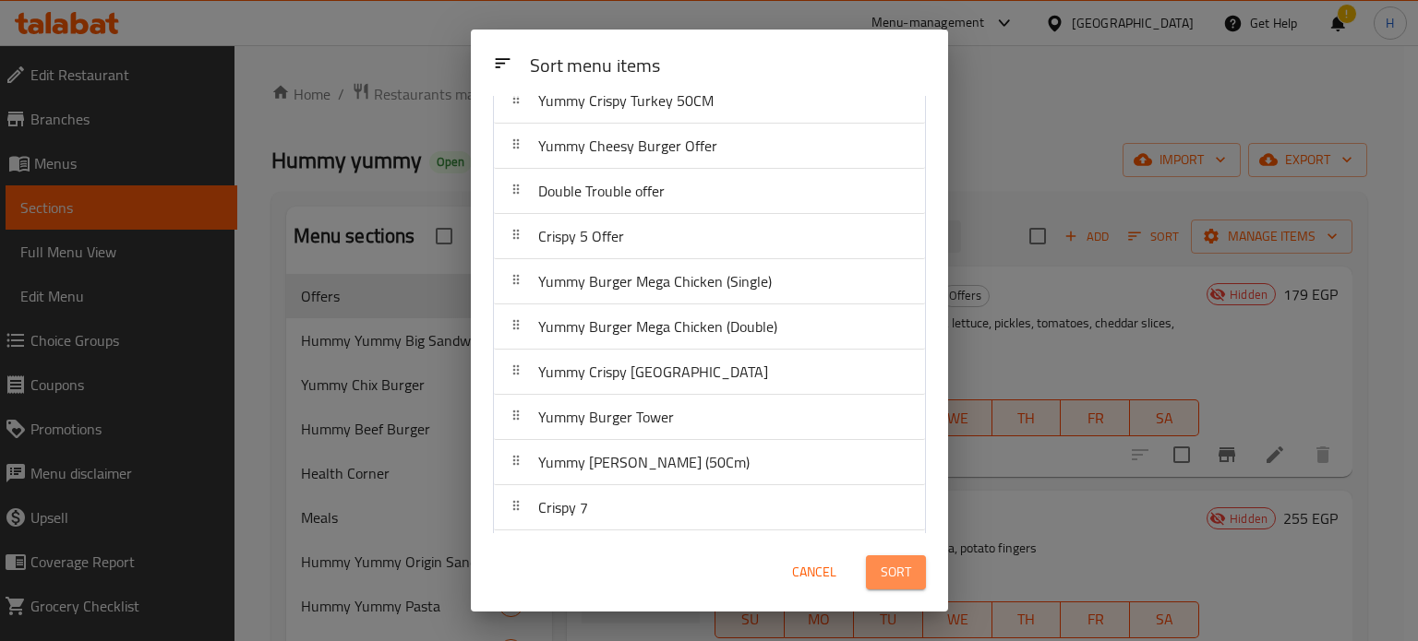
click at [888, 579] on span "Sort" at bounding box center [896, 572] width 30 height 23
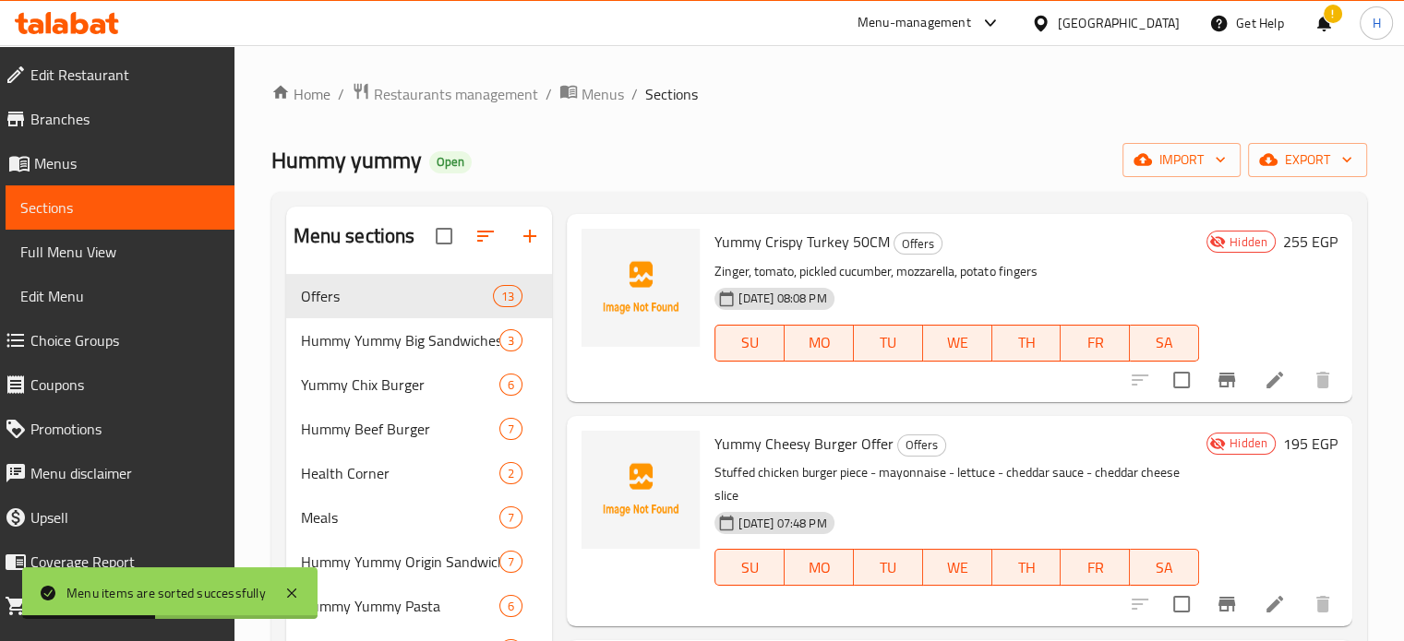
scroll to position [0, 0]
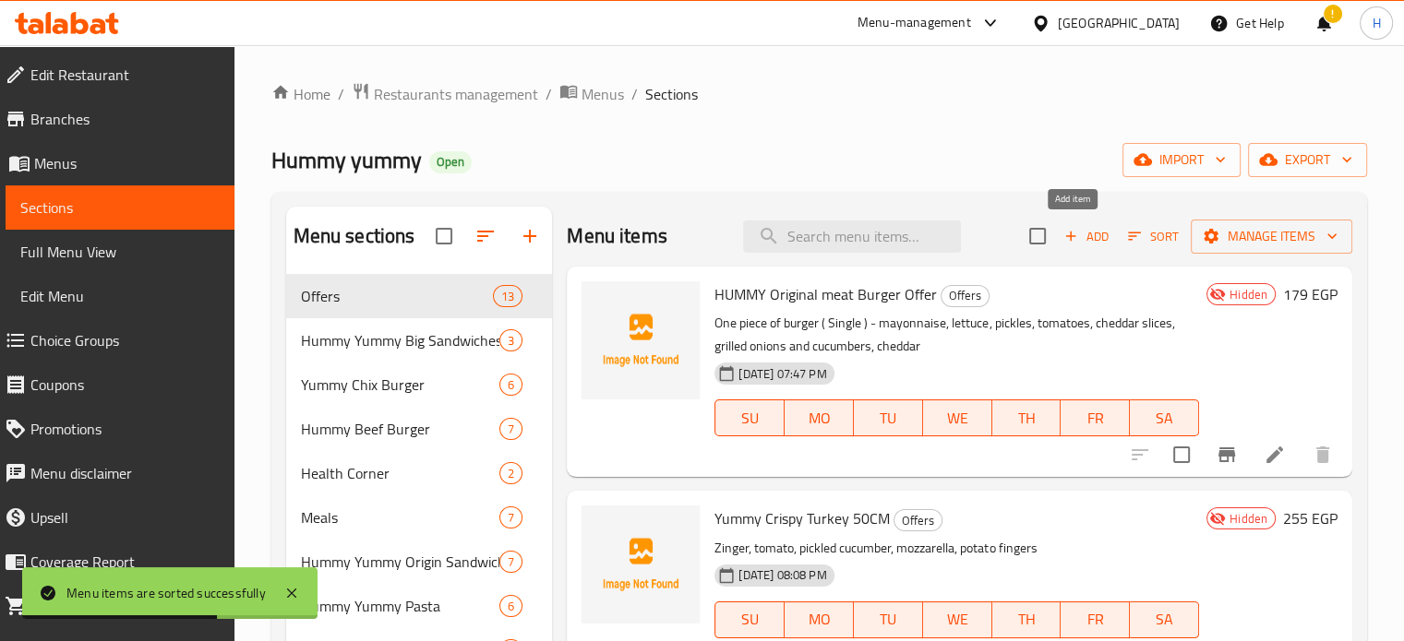
click at [1076, 234] on span "Add" at bounding box center [1086, 236] width 50 height 21
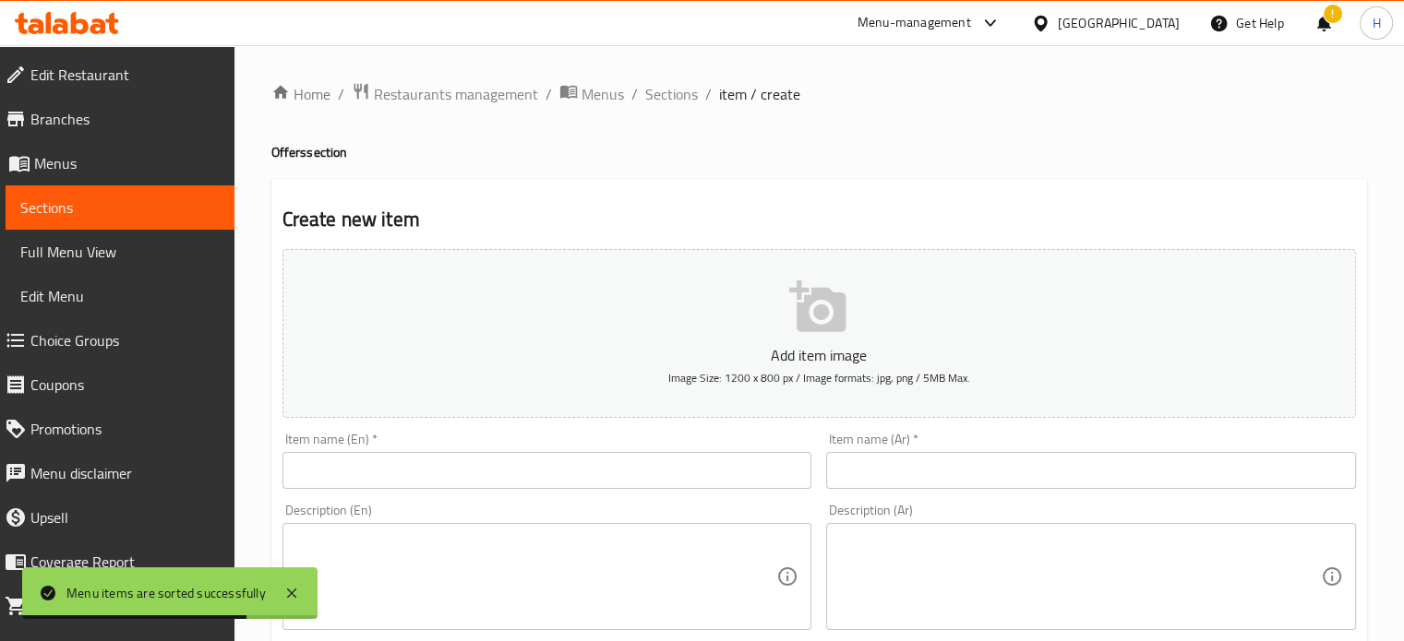
click at [446, 462] on input "text" at bounding box center [547, 470] width 530 height 37
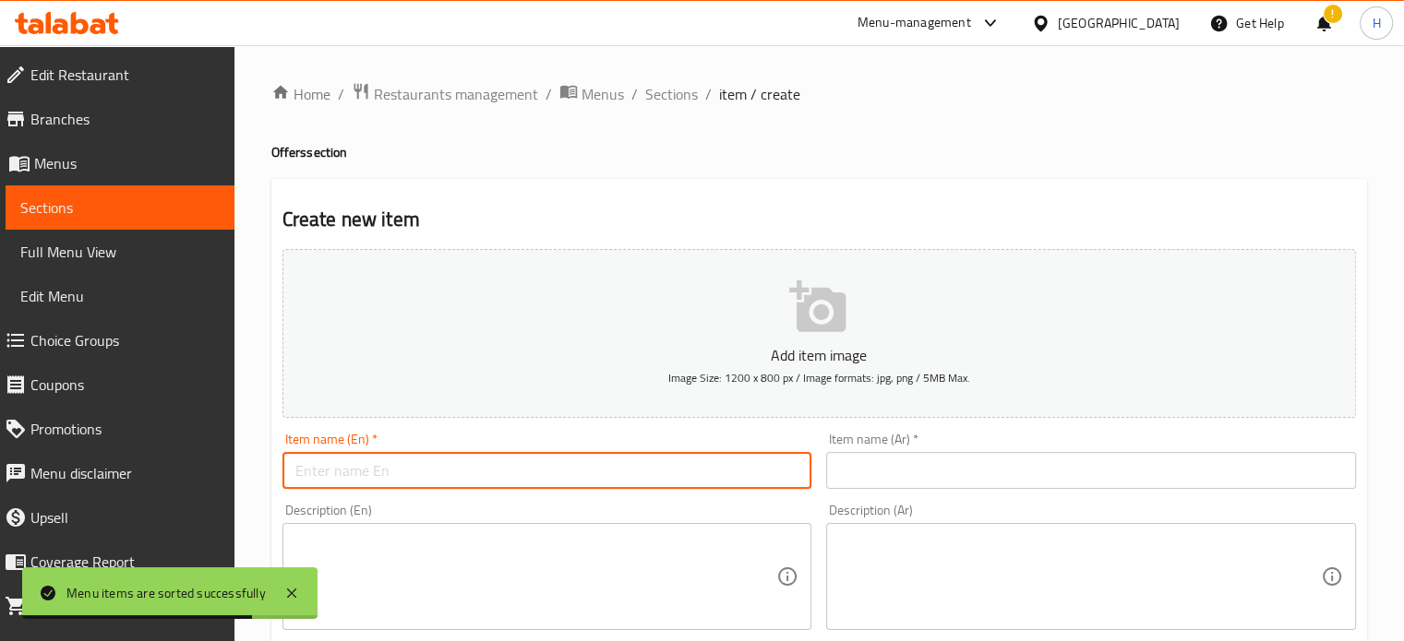
paste input "Display box (4 sandwiches)"
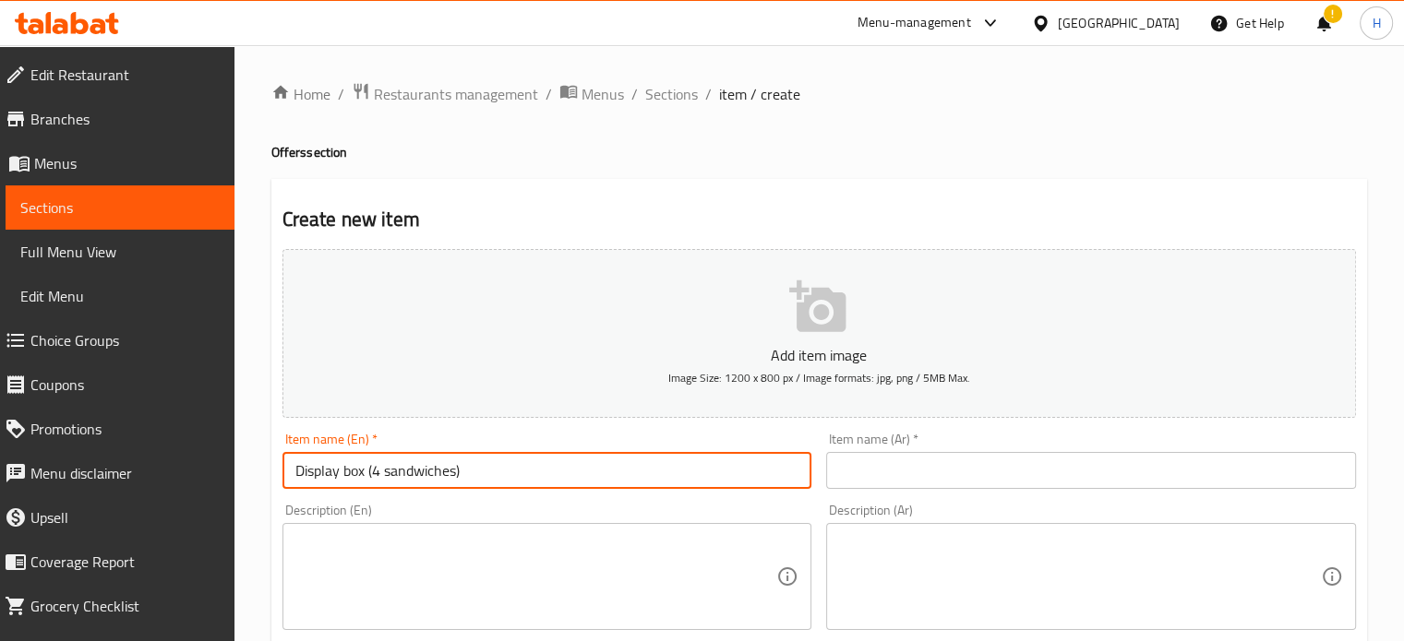
drag, startPoint x: 480, startPoint y: 474, endPoint x: 368, endPoint y: 475, distance: 111.7
click at [368, 475] on input "Display box (4 sandwiches)" at bounding box center [547, 470] width 530 height 37
type input "Display box"
click at [329, 546] on textarea at bounding box center [536, 577] width 482 height 88
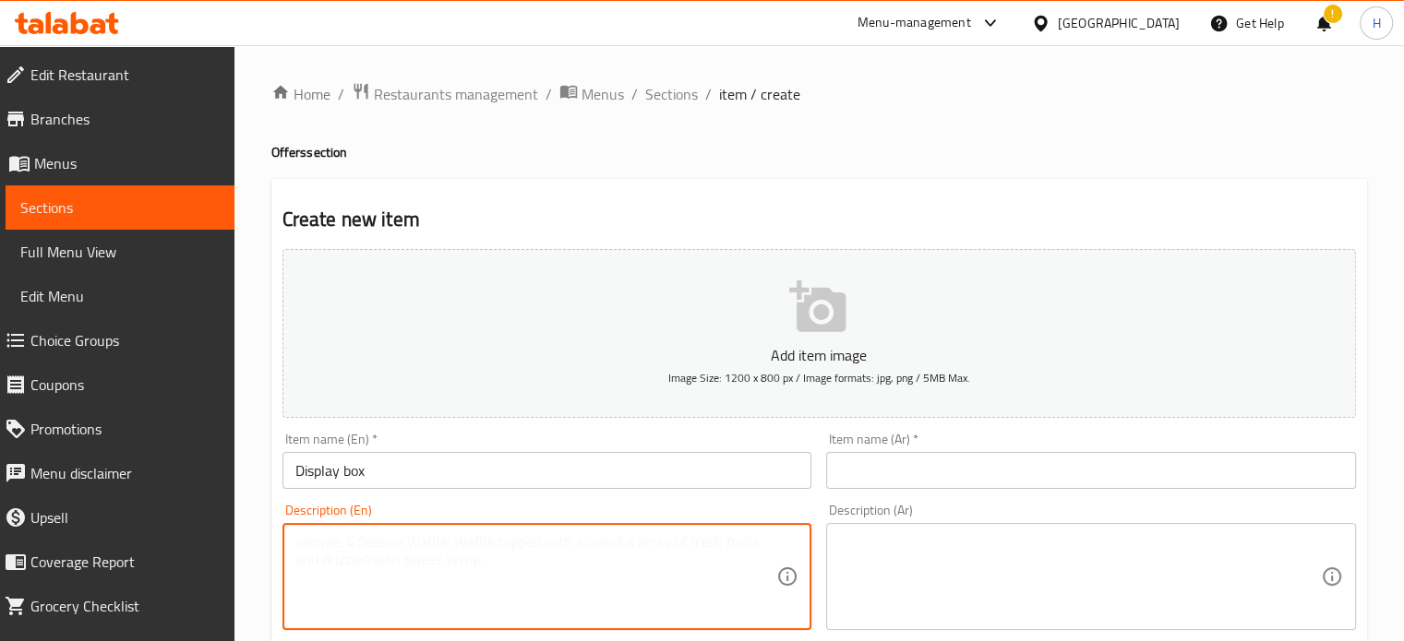
paste textarea "(4 sandwiches)"
type textarea "(4 sandwiches)"
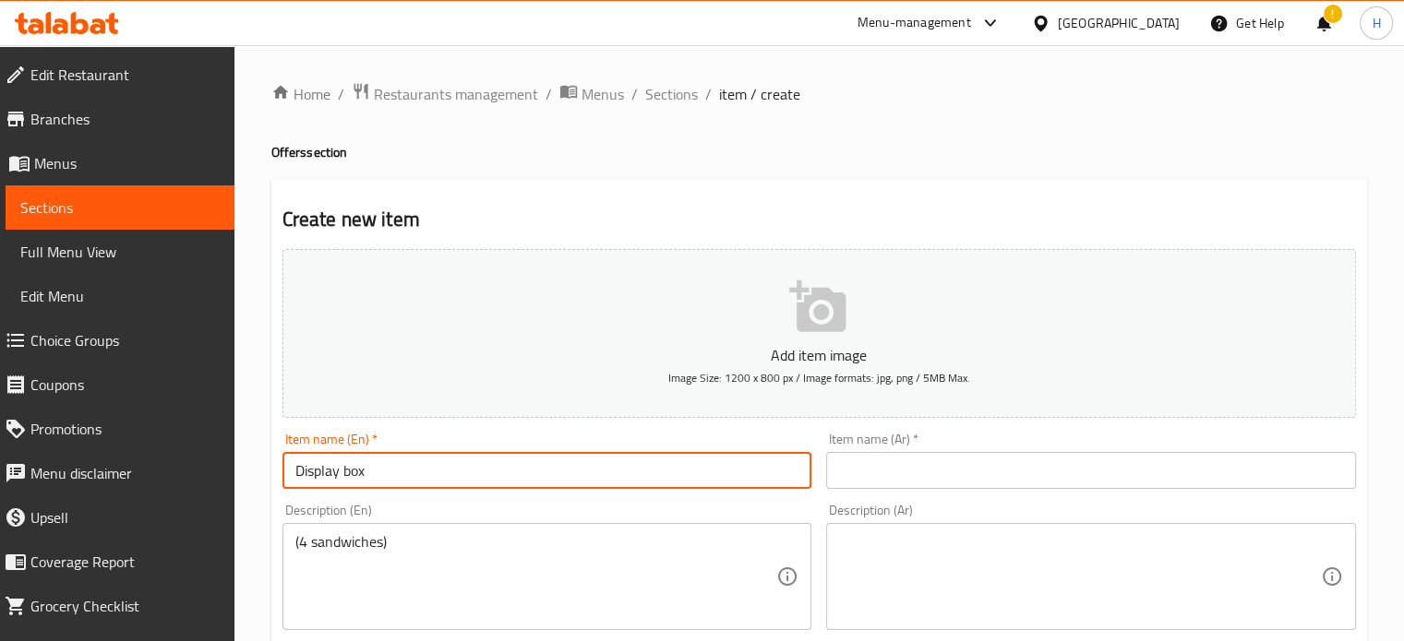
click at [399, 474] on input "Display box" at bounding box center [547, 470] width 530 height 37
type input "Display Box Offer"
click at [940, 486] on input "text" at bounding box center [1091, 470] width 530 height 37
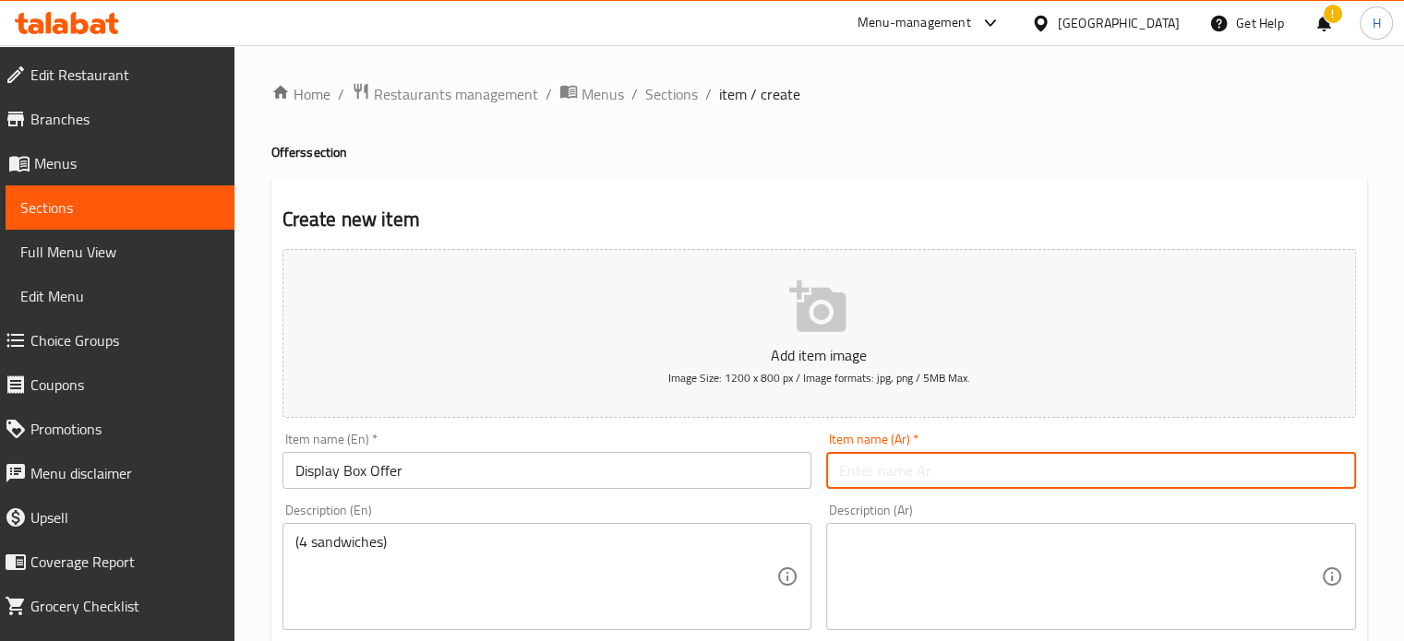
paste input "بوكس عرض ( 4 ساندوتشات )"
drag, startPoint x: 940, startPoint y: 470, endPoint x: 833, endPoint y: 475, distance: 106.3
click at [833, 475] on input "بوكس عرض ( 4 ساندوتشات )" at bounding box center [1091, 470] width 530 height 37
type input "بوكس عرض="
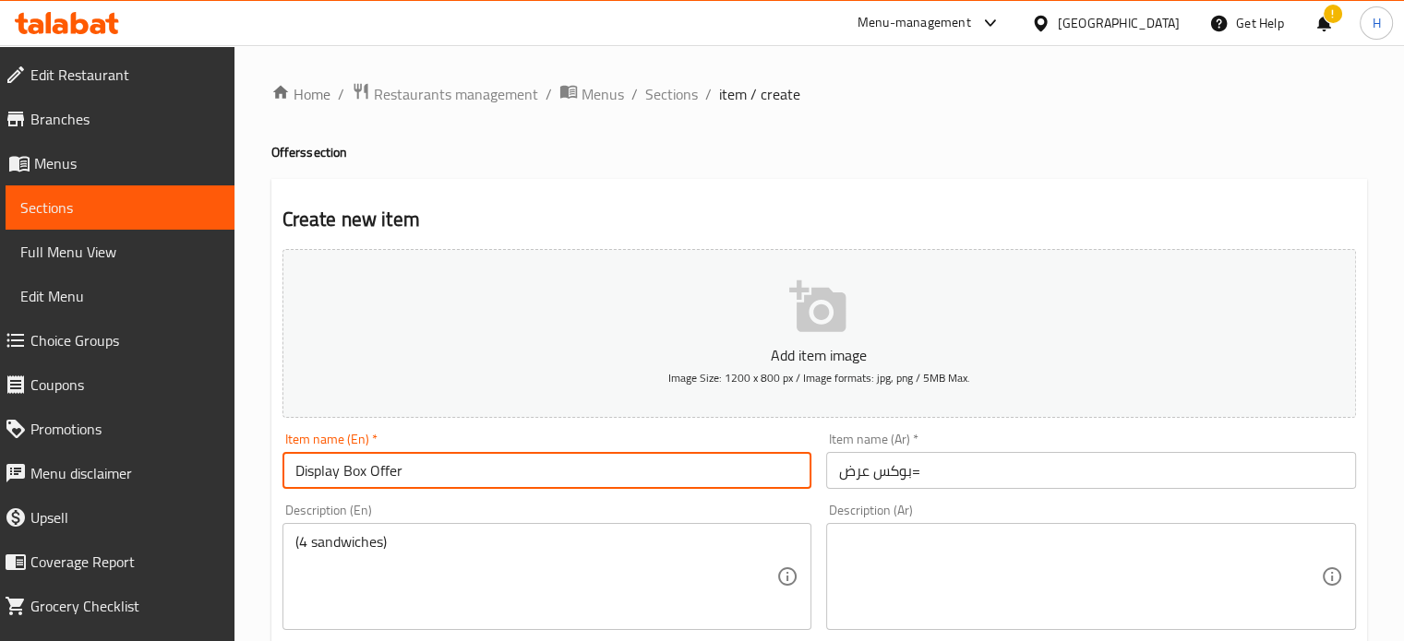
drag, startPoint x: 343, startPoint y: 470, endPoint x: 247, endPoint y: 472, distance: 96.0
type input "Box Offer"
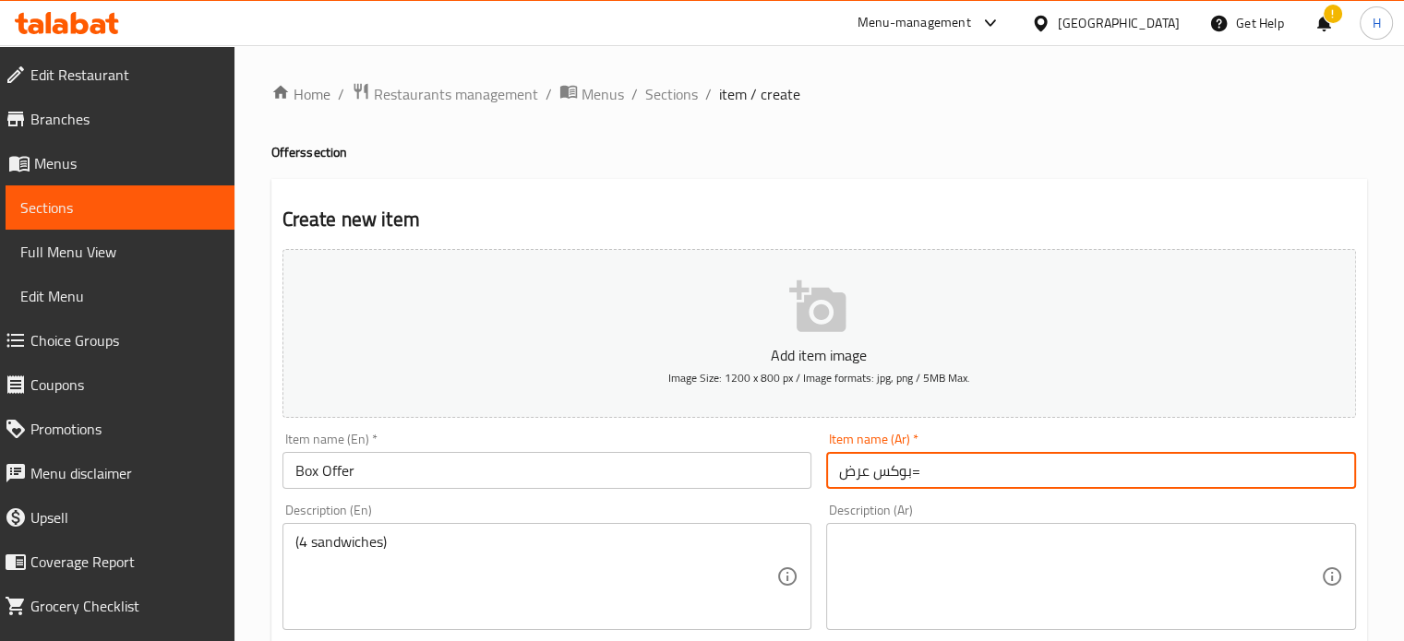
click at [915, 473] on input "بوكس عرض=" at bounding box center [1091, 470] width 530 height 37
click at [858, 473] on input "بوكس عرض" at bounding box center [1091, 470] width 530 height 37
click at [914, 477] on input "بوكس" at bounding box center [1091, 470] width 530 height 37
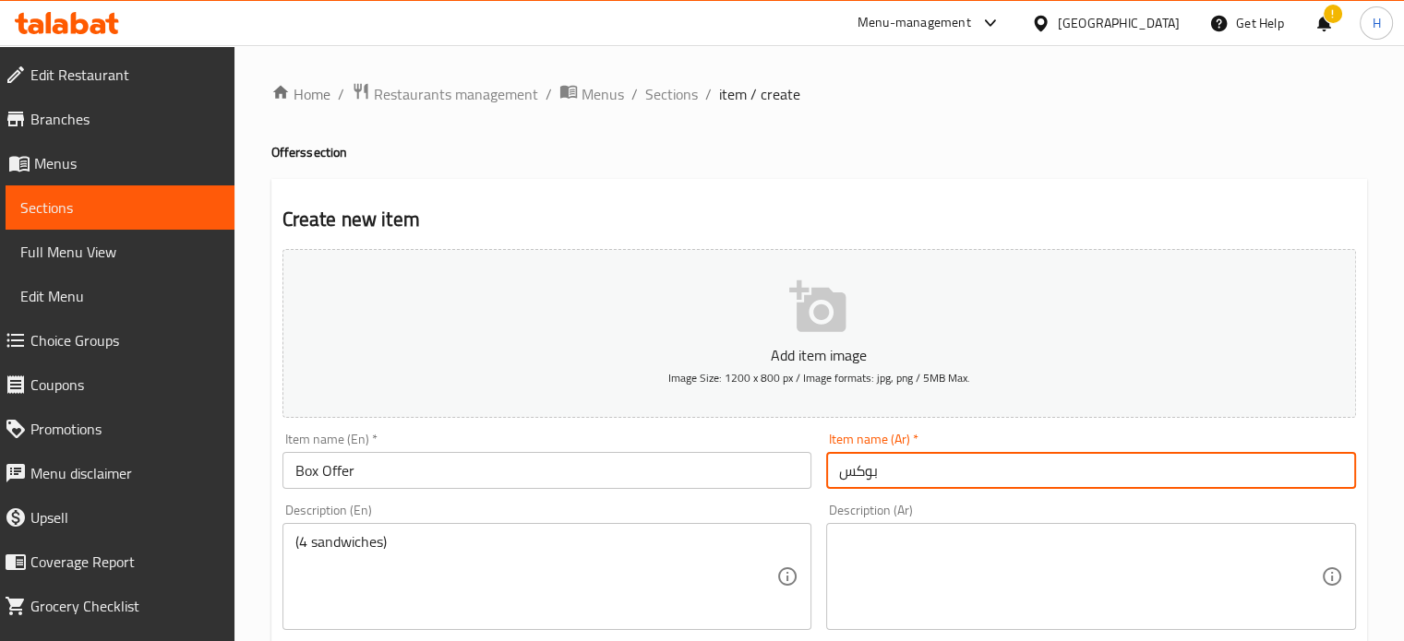
click at [840, 475] on input "بوكس" at bounding box center [1091, 470] width 530 height 37
paste input "عرض"
type input "عرض البوكس"
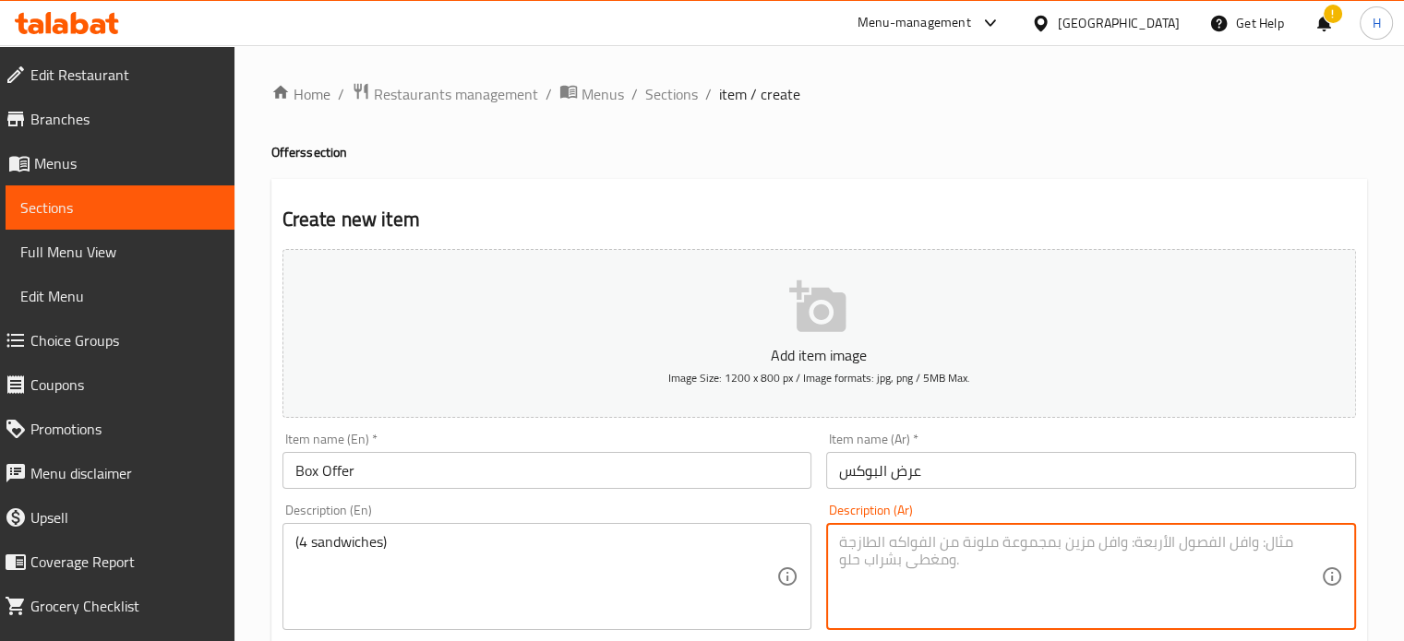
click at [906, 552] on textarea at bounding box center [1080, 577] width 482 height 88
paste textarea "العرض يحتوي علي 1ساندوتش شيش-1ساندوتش كبده -1ساندوتش سجق-1حواوشي -بطاطس مقلية -…"
drag, startPoint x: 1133, startPoint y: 545, endPoint x: 1233, endPoint y: 541, distance: 99.8
click at [1233, 541] on textarea "العرض يحتوي علي 1ساندوتش شيش-1ساندوتش كبده -1ساندوتش سجق-1حواوشي -بطاطس مقلية -…" at bounding box center [1080, 577] width 482 height 88
click at [1212, 551] on textarea "العرض يحتوي علي 1ساندوتش شيش-1ساندوتش كبده -1ساندوتش سجق-1حواوشي -بطاطس مقلية -…" at bounding box center [1080, 577] width 482 height 88
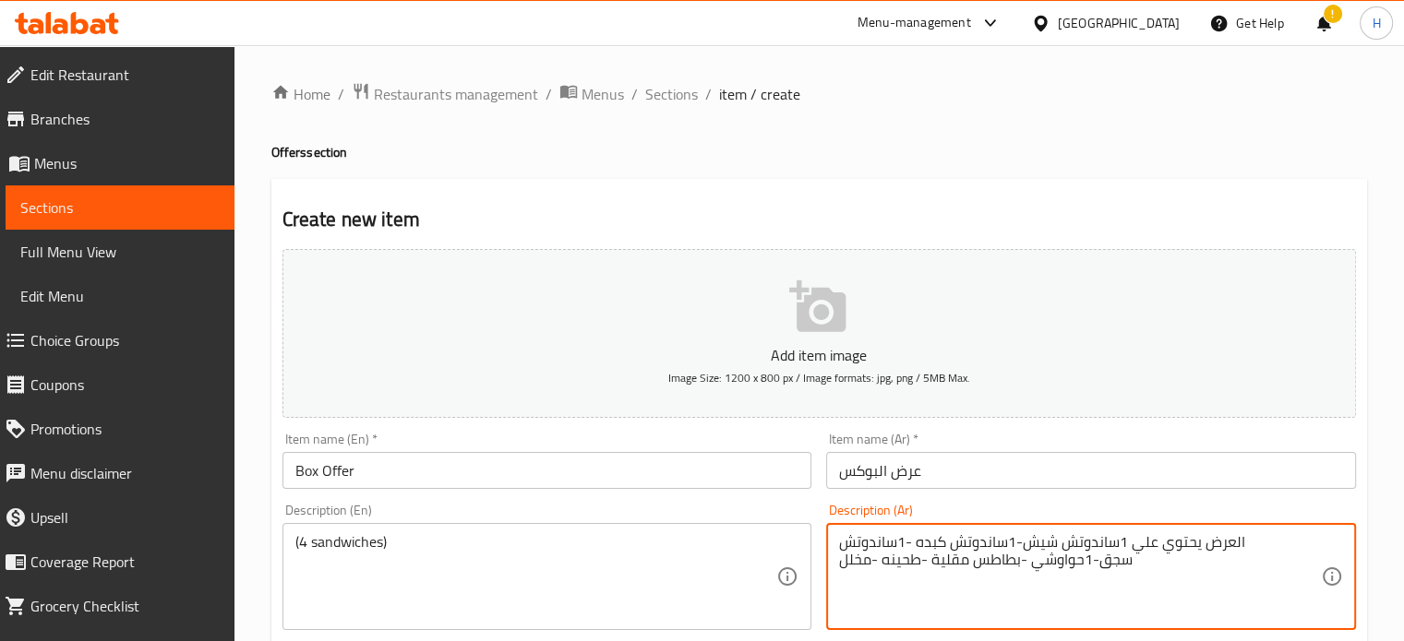
click at [1181, 545] on textarea "العرض يحتوي علي 1ساندوتش شيش-1ساندوتش كبده -1ساندوتش سجق-1حواوشي -بطاطس مقلية -…" at bounding box center [1080, 577] width 482 height 88
click at [1240, 548] on textarea "العرض علي 1ساندوتش شيش-1ساندوتش كبده -1ساندوتش سجق-1حواوشي -بطاطس مقلية -طحينه …" at bounding box center [1080, 577] width 482 height 88
click at [1248, 545] on textarea "العرض علي 1ساندوتش شيش-1ساندوتش كبده -1ساندوتش سجق-1حواوشي -بطاطس مقلية -طحينه …" at bounding box center [1080, 577] width 482 height 88
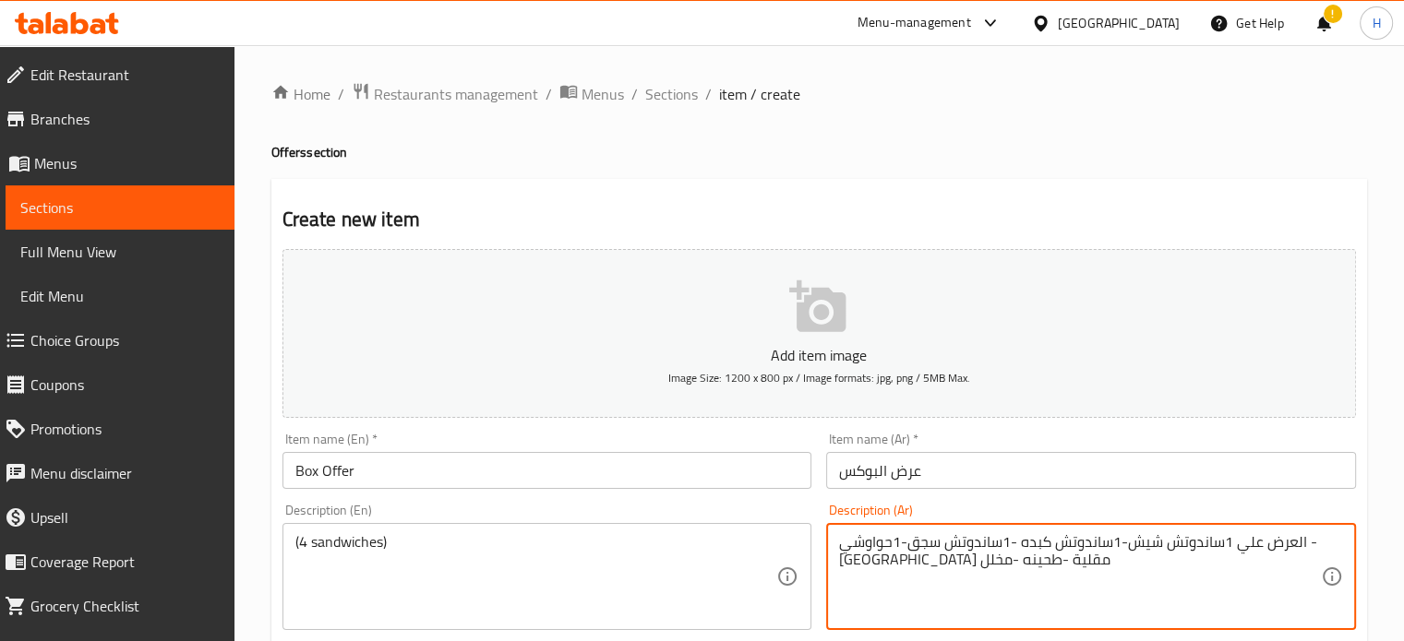
click at [1248, 545] on textarea "العرض علي 1ساندوتش شيش-1ساندوتش كبده -1ساندوتش سجق-1حواوشي -بطاطس مقلية -طحينه …" at bounding box center [1080, 577] width 482 height 88
click at [1254, 543] on textarea "العرض 1ساندوتش شيش-1ساندوتش كبده -1ساندوتش سجق-1حواوشي -بطاطس مقلية -طحينه -مخلل" at bounding box center [1080, 577] width 482 height 88
type textarea "1ساندوتش شيش-1ساندوتش كبده -1ساندوتش سجق-1حواوشي -بطاطس مقلية -طحينه -مخلل"
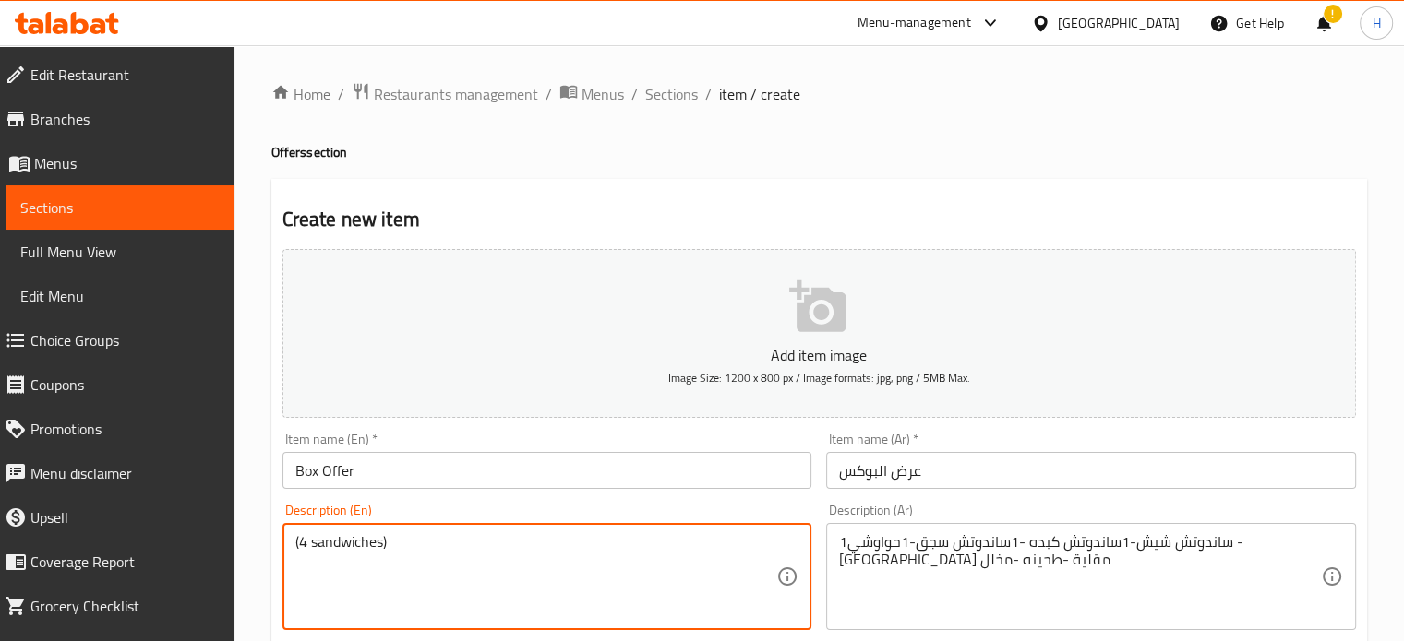
drag, startPoint x: 421, startPoint y: 545, endPoint x: 268, endPoint y: 545, distance: 153.2
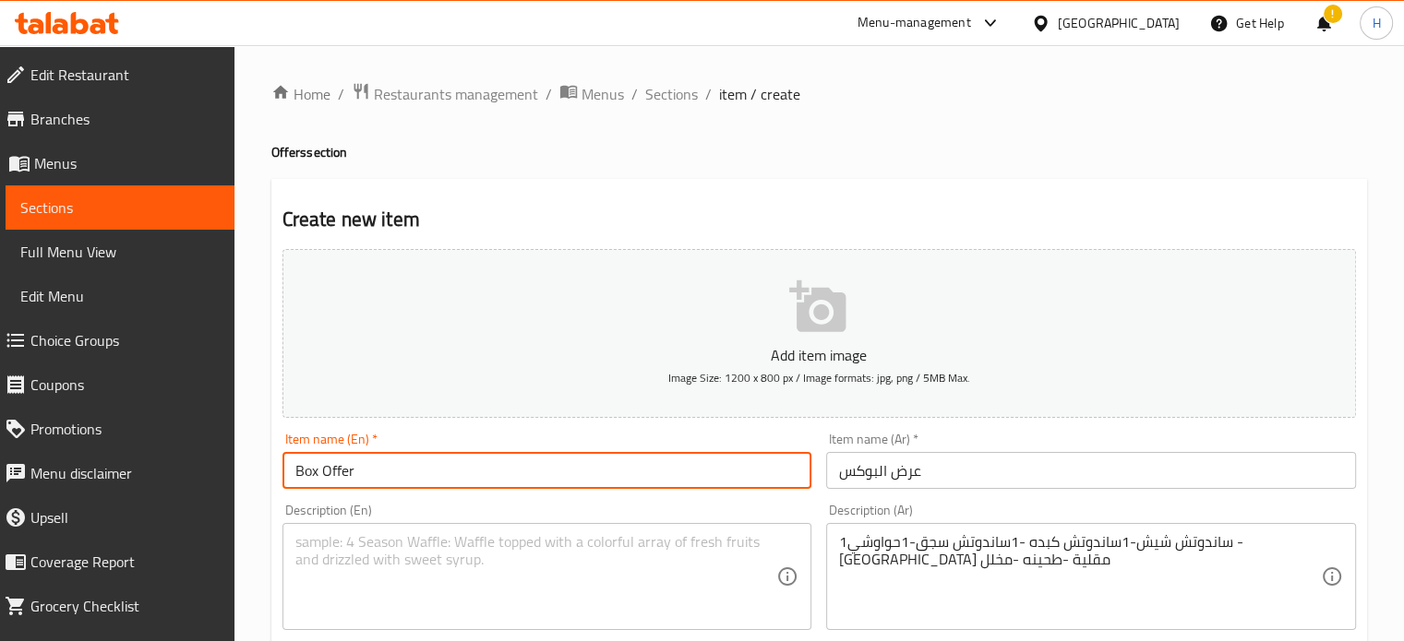
click at [403, 469] on input "Box Offer" at bounding box center [547, 470] width 530 height 37
paste input "(4 sandwiches)"
type input "Box Offer (4 sandwiches)"
click at [942, 472] on input "عرض البوكس" at bounding box center [1091, 470] width 530 height 37
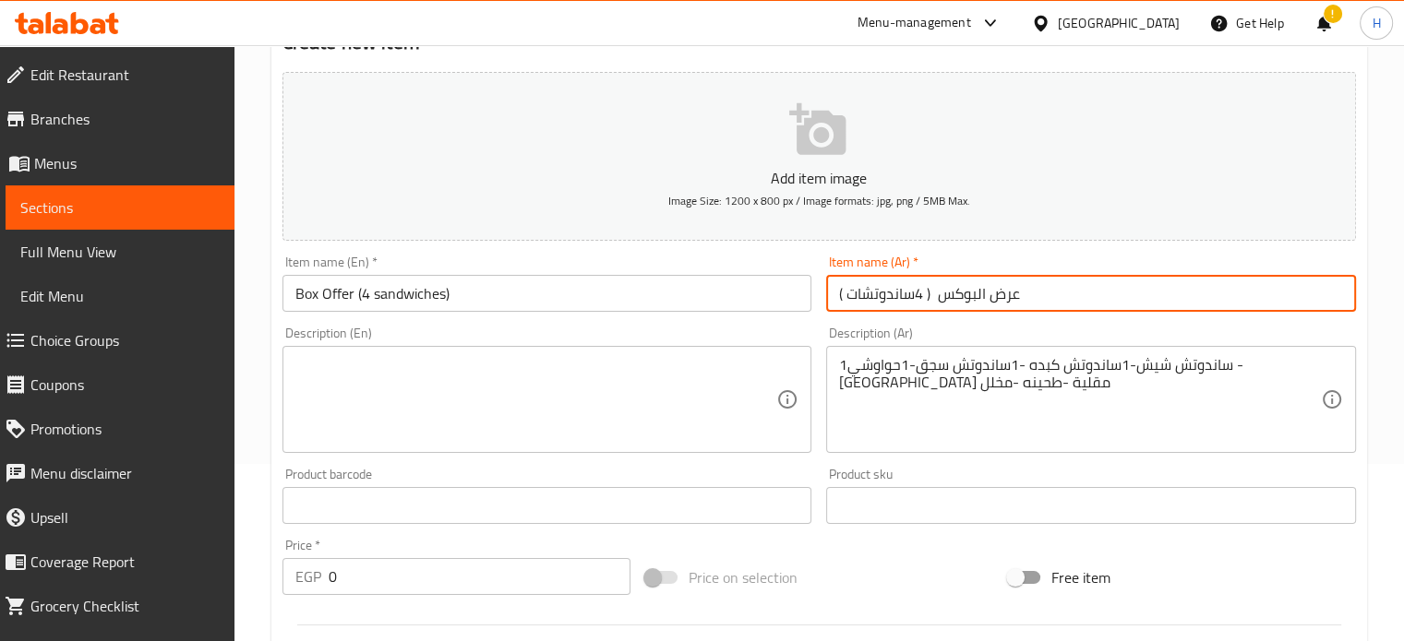
scroll to position [185, 0]
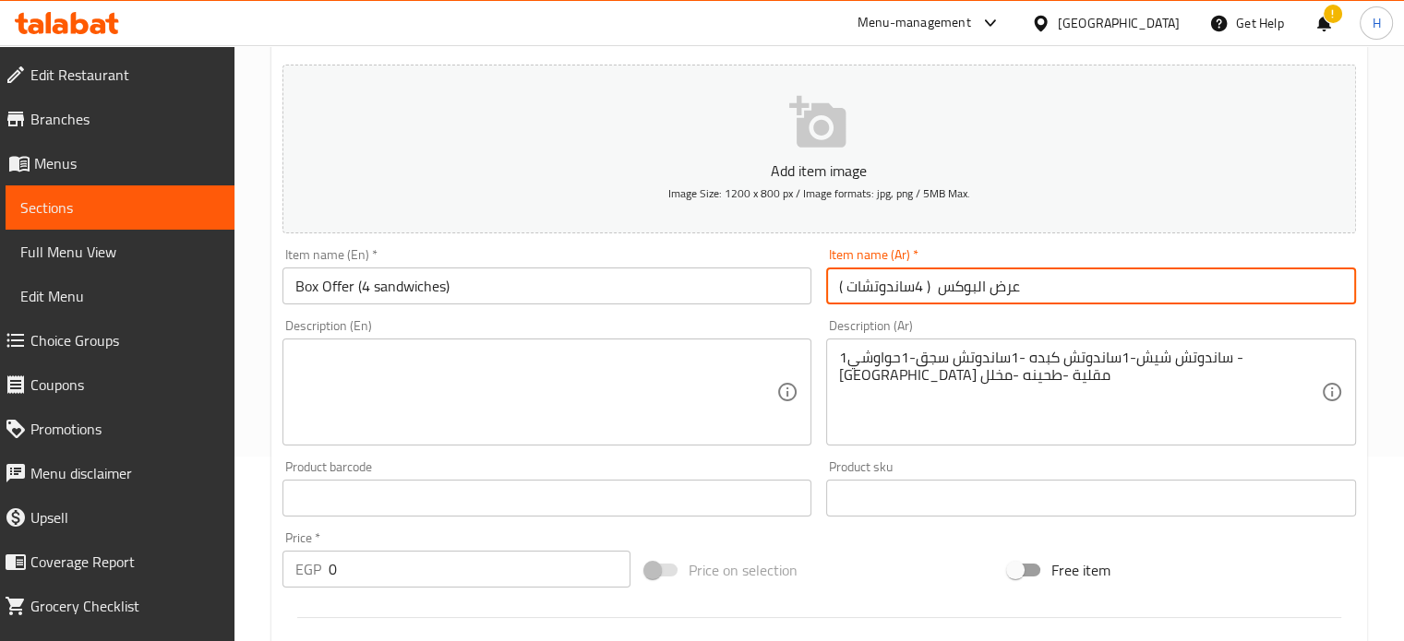
type input "عرض البوكس ( 4ساندوتشات )"
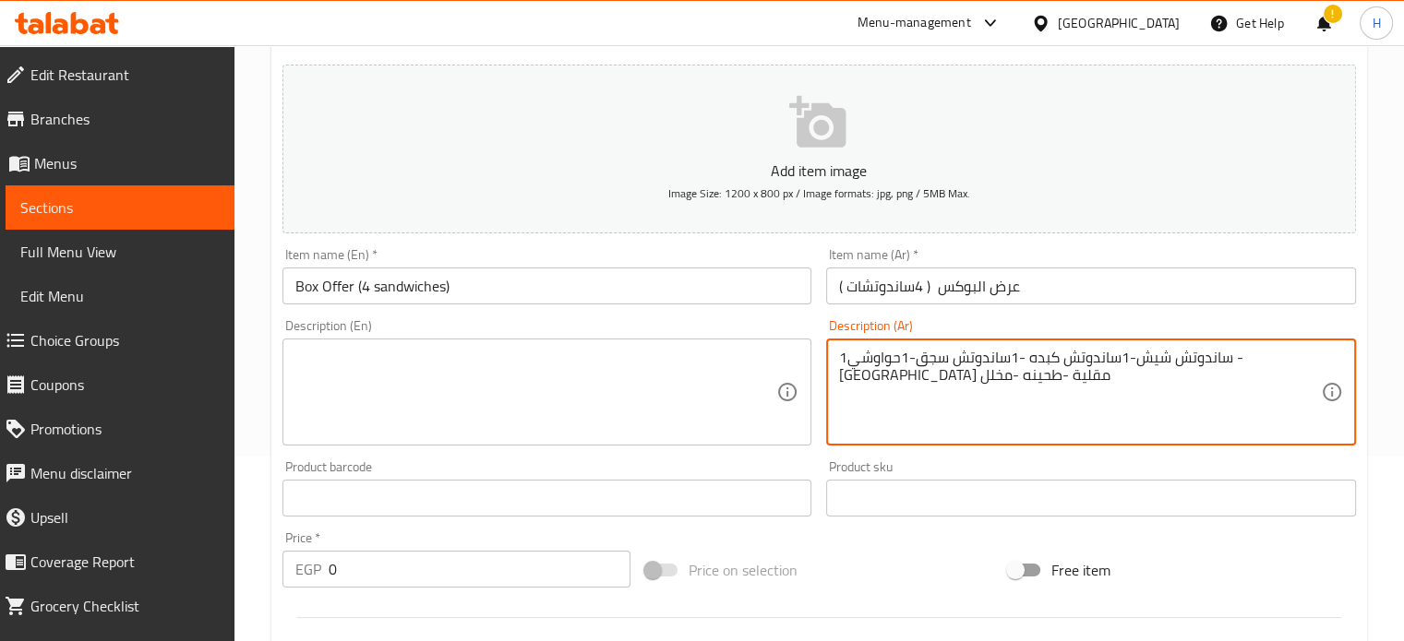
click at [984, 354] on textarea "1ساندوتش شيش-1ساندوتش كبده -1ساندوتش سجق-1حواوشي -بطاطس مقلية -طحينه -مخلل" at bounding box center [1080, 393] width 482 height 88
click at [562, 365] on textarea at bounding box center [536, 393] width 482 height 88
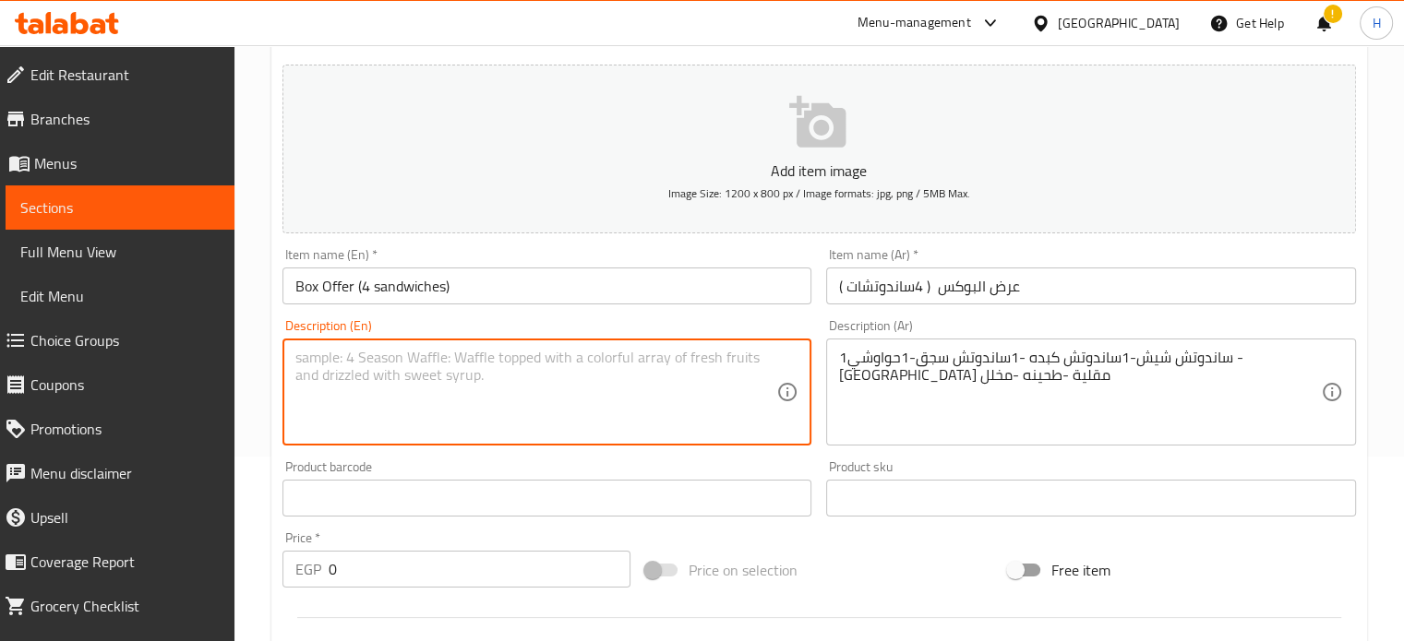
paste textarea "1 shish sandwich - 1 liver sandwich - 1 sausage sandwich - 1 hawawshi - French …"
type textarea "1 shish sandwich - 1 liver sandwich - 1 sausage sandwich - 1 hawawshi - French …"
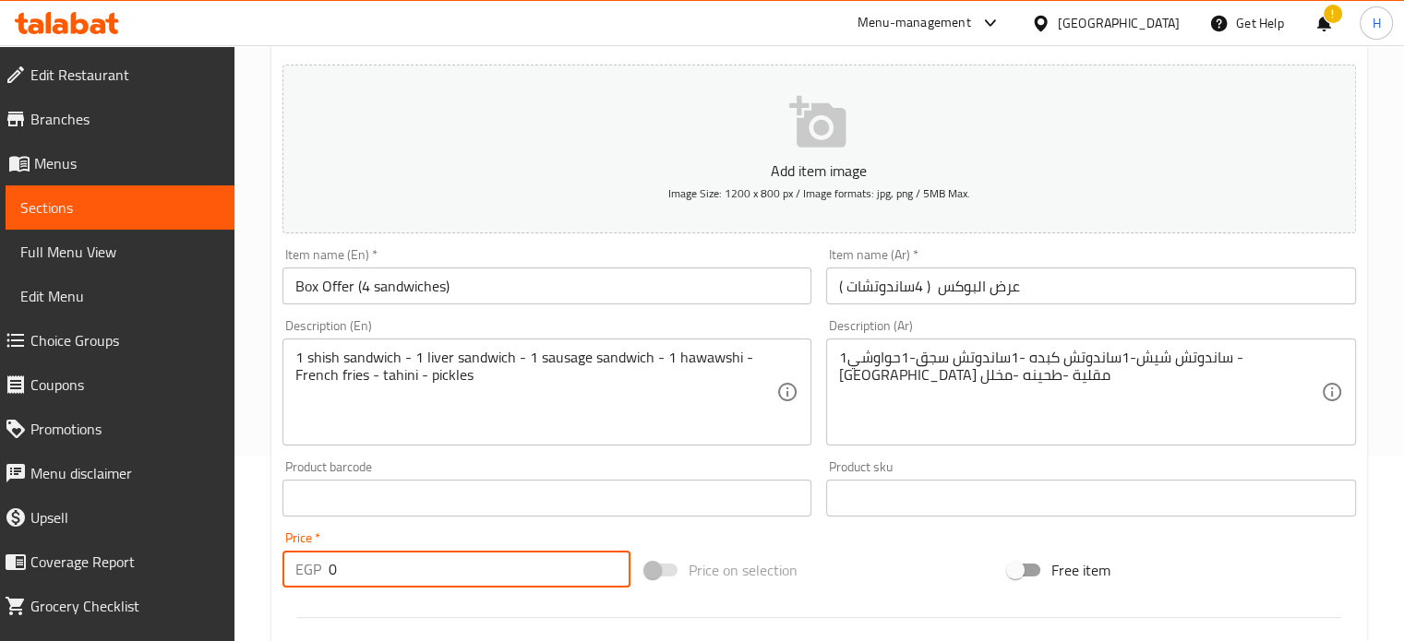
drag, startPoint x: 354, startPoint y: 582, endPoint x: 262, endPoint y: 574, distance: 92.7
click at [262, 574] on div "Home / Restaurants management / Menus / Sections / item / create Offers section…" at bounding box center [818, 490] width 1169 height 1259
paste input "22"
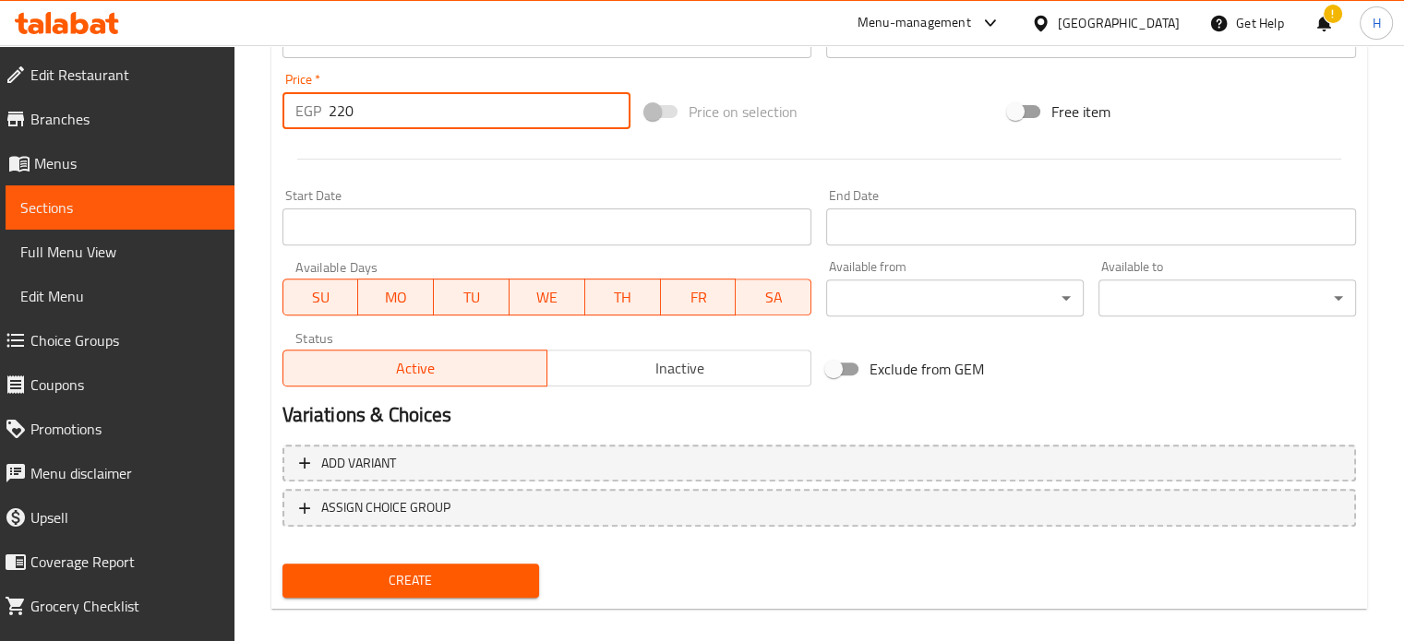
scroll to position [646, 0]
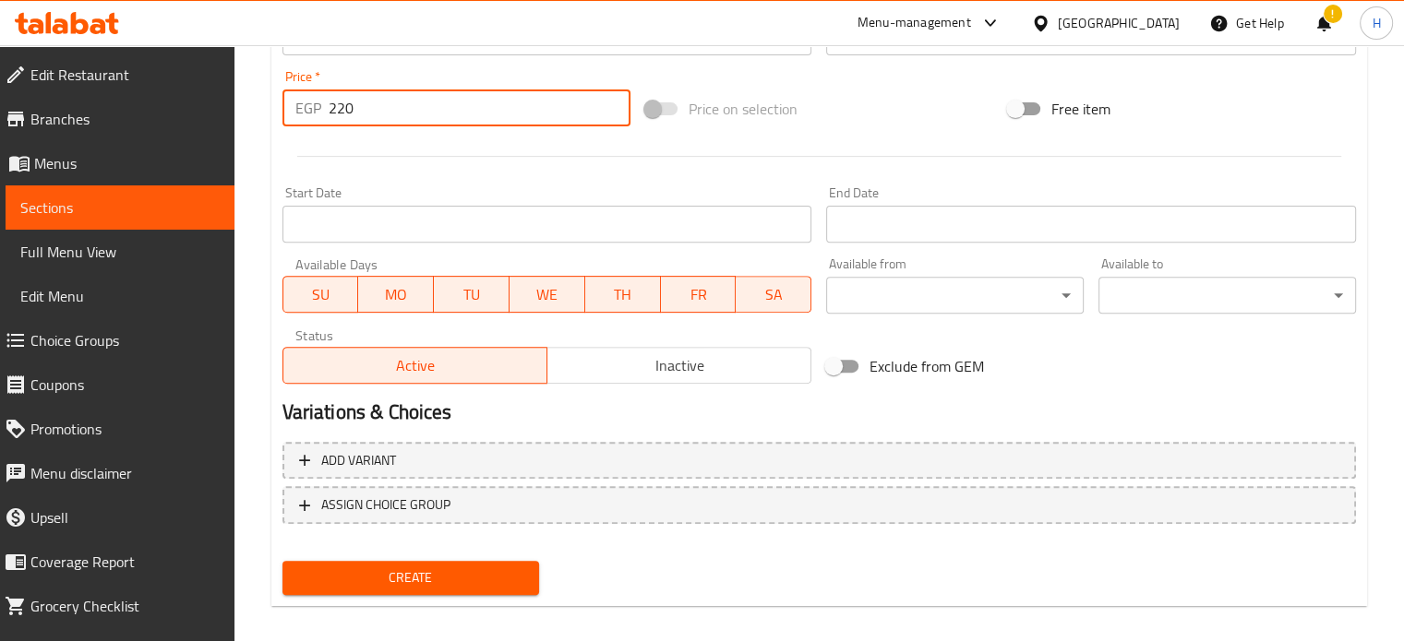
type input "220"
click at [441, 583] on span "Create" at bounding box center [411, 578] width 228 height 23
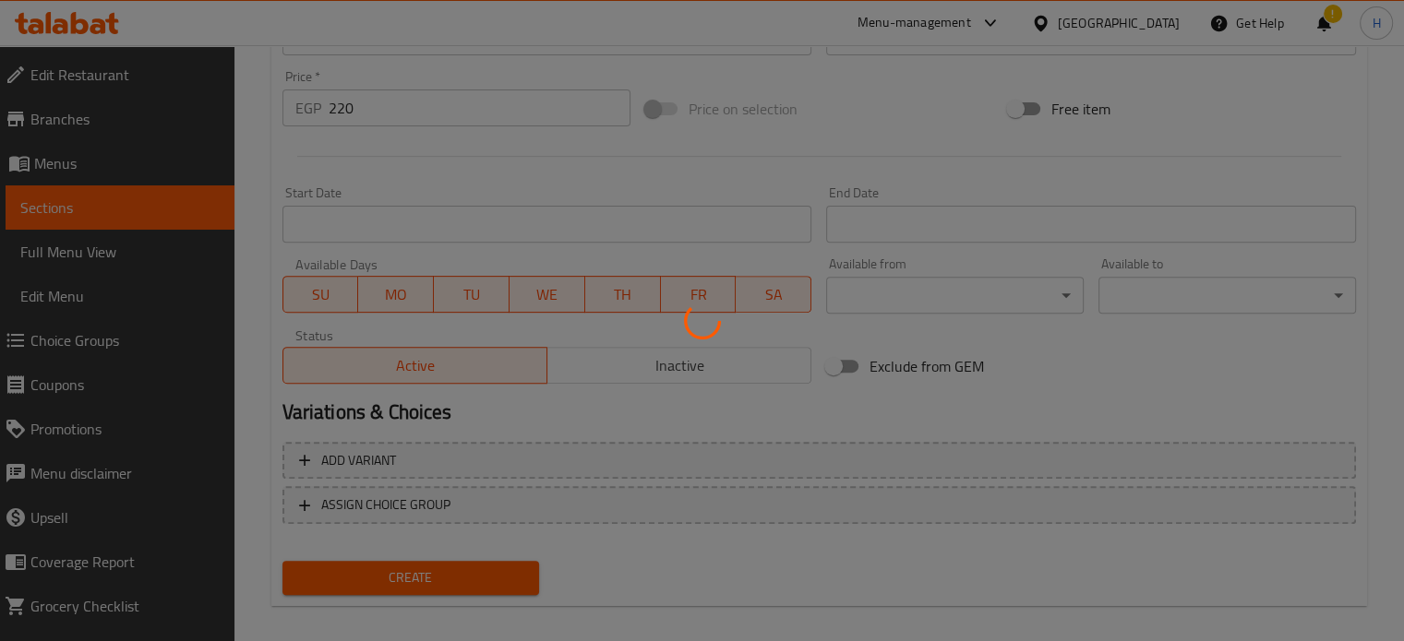
type input "0"
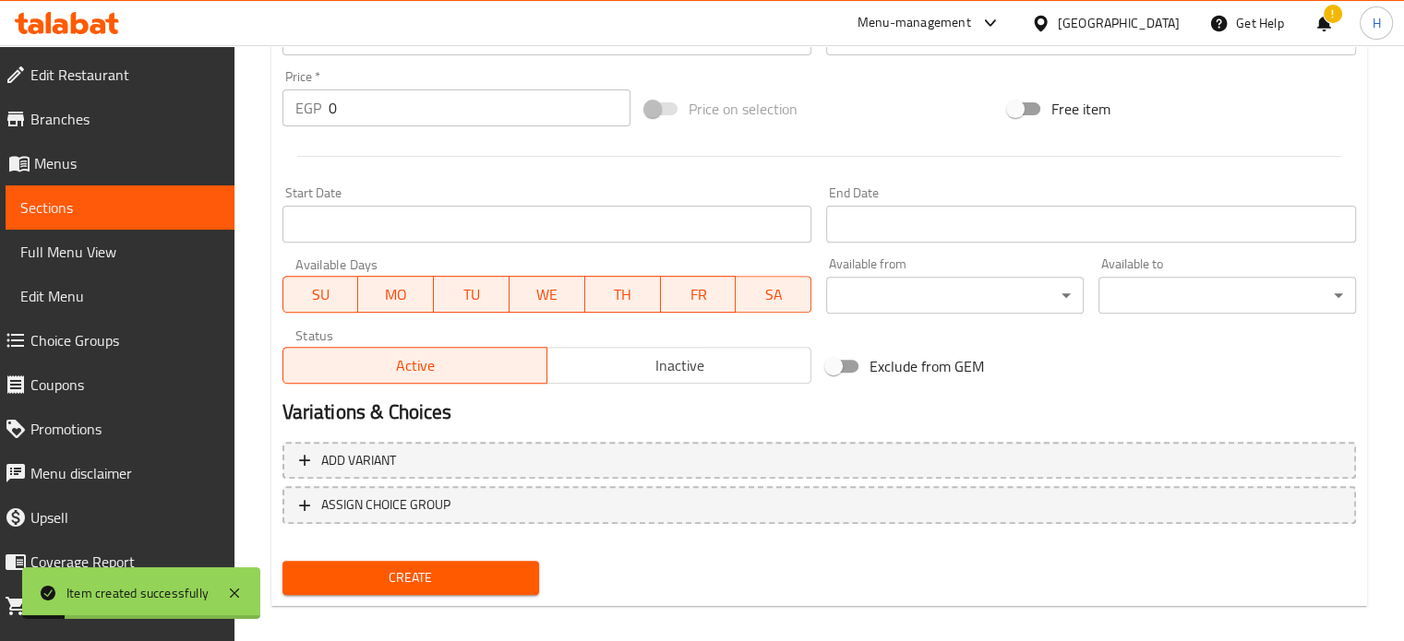
click at [56, 170] on span "Menus" at bounding box center [127, 163] width 186 height 22
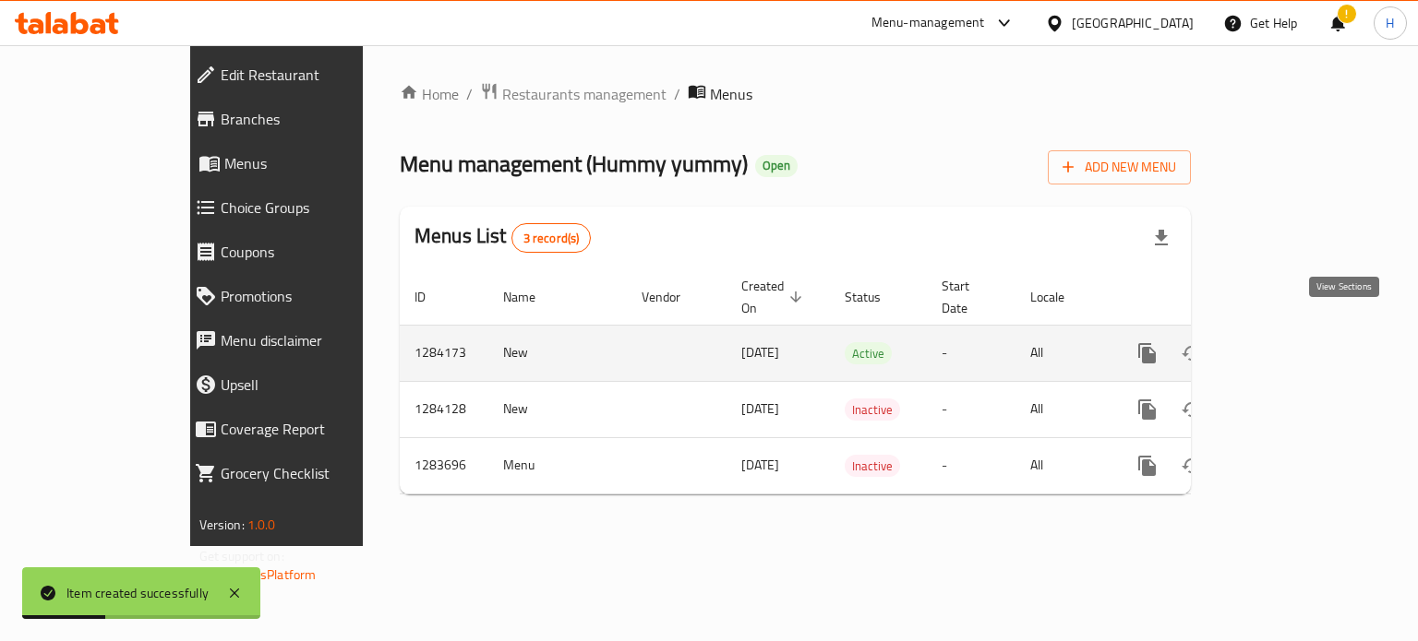
click at [1288, 345] on icon "enhanced table" at bounding box center [1280, 353] width 17 height 17
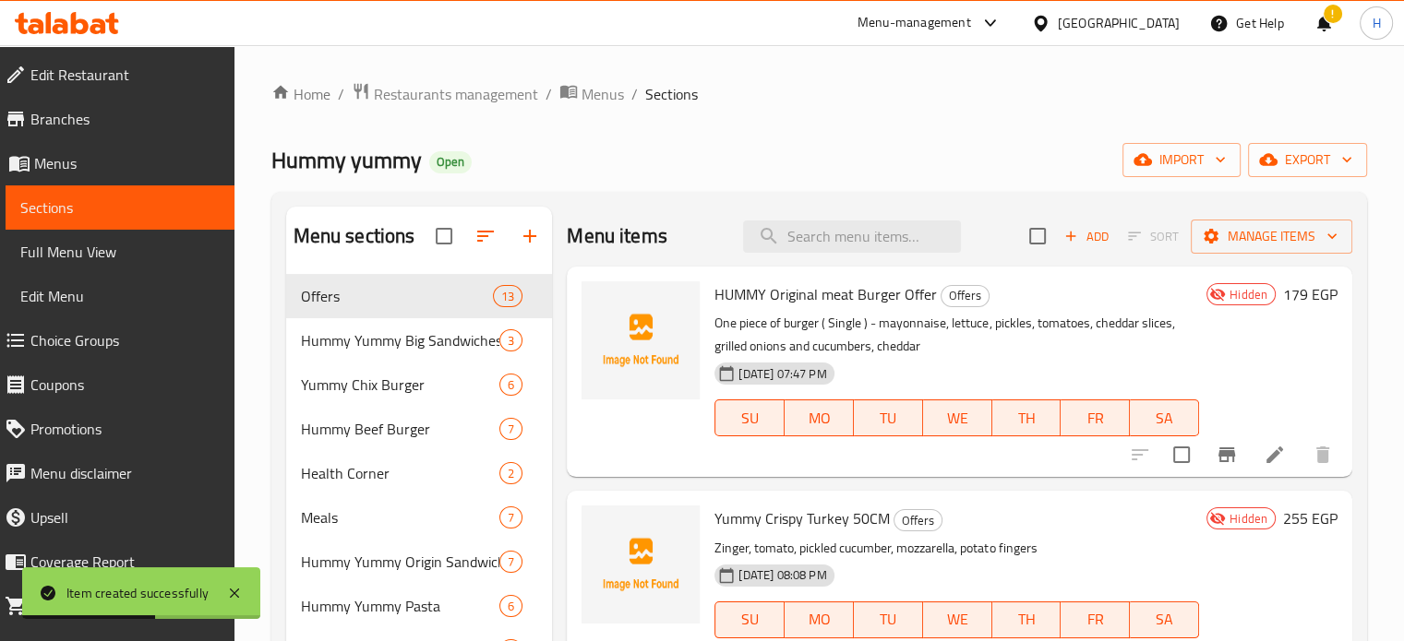
click at [1002, 379] on div "16-09-2025 07:47 PM SU MO TU WE TH FR SA" at bounding box center [956, 405] width 499 height 100
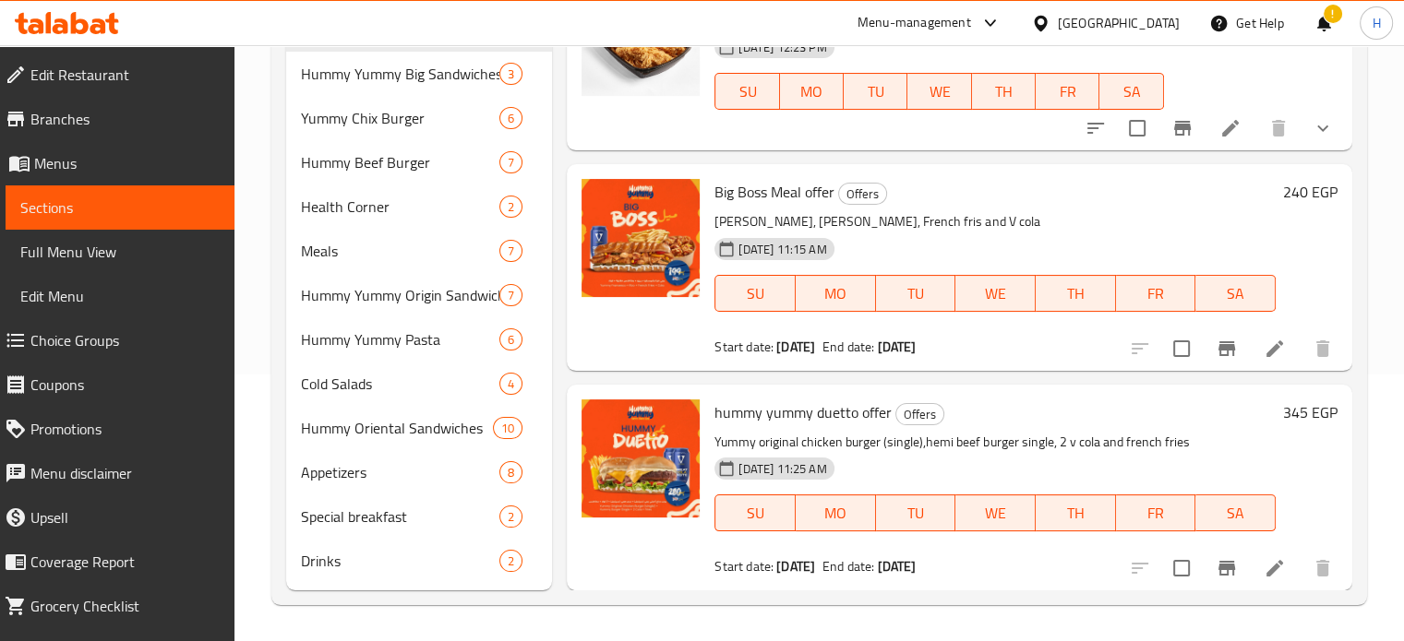
scroll to position [1628, 0]
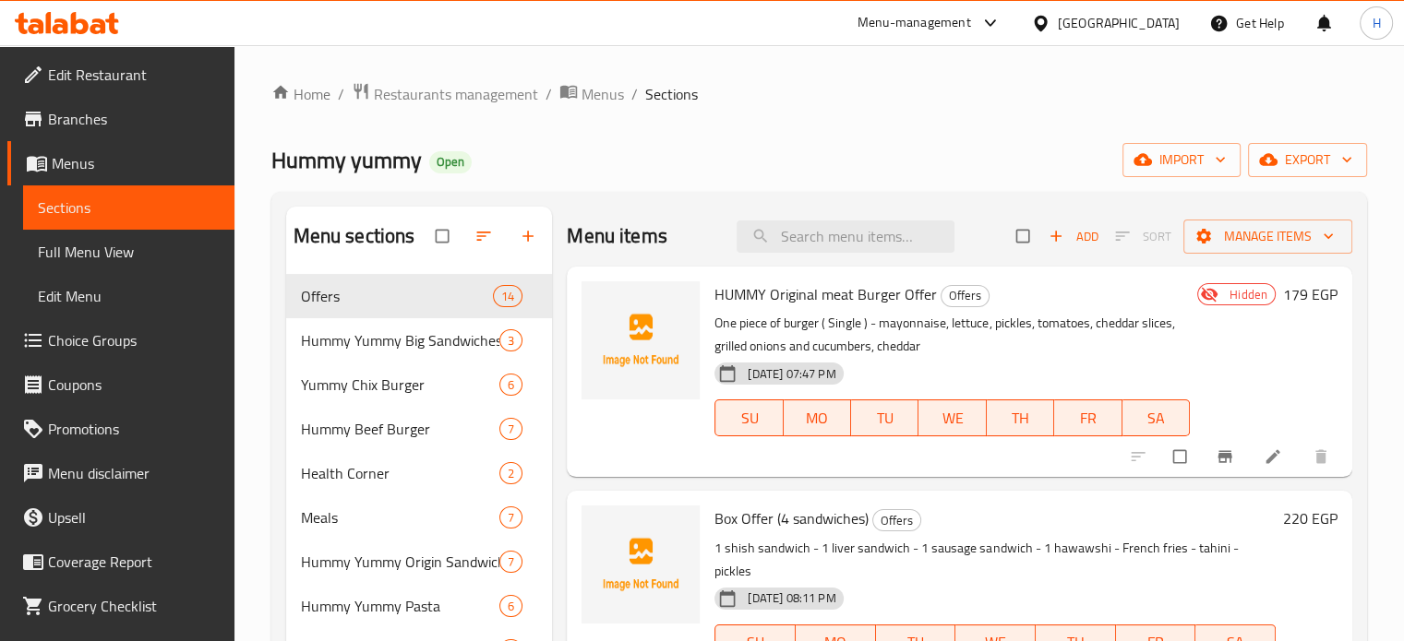
click at [968, 337] on p "One piece of burger ( Single ) - mayonnaise, lettuce, pickles, tomatoes, chedda…" at bounding box center [951, 335] width 475 height 46
click at [840, 293] on span "HUMMY Original meat Burger Offer" at bounding box center [825, 295] width 222 height 28
click at [816, 294] on span "HUMMY Original meat Burger Offer" at bounding box center [825, 295] width 222 height 28
click at [379, 330] on span "Hummy Yummy Big Sandwiches" at bounding box center [375, 341] width 148 height 22
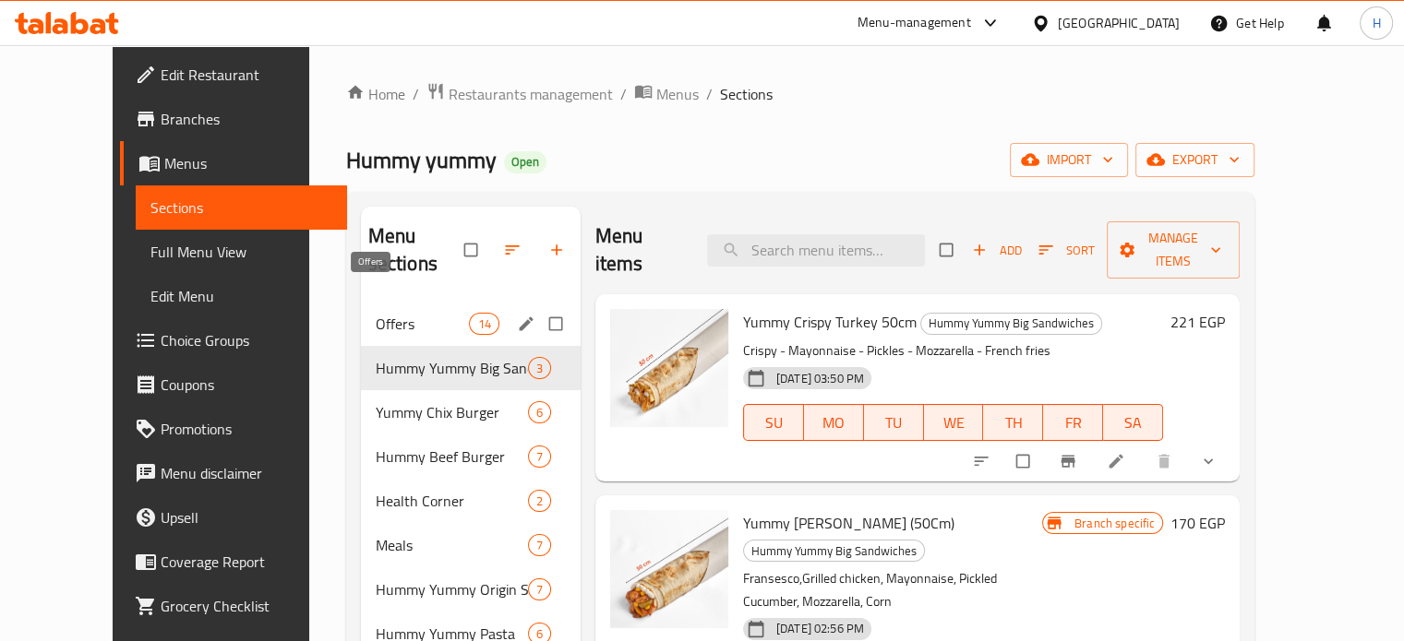
click at [376, 313] on span "Offers" at bounding box center [423, 324] width 94 height 22
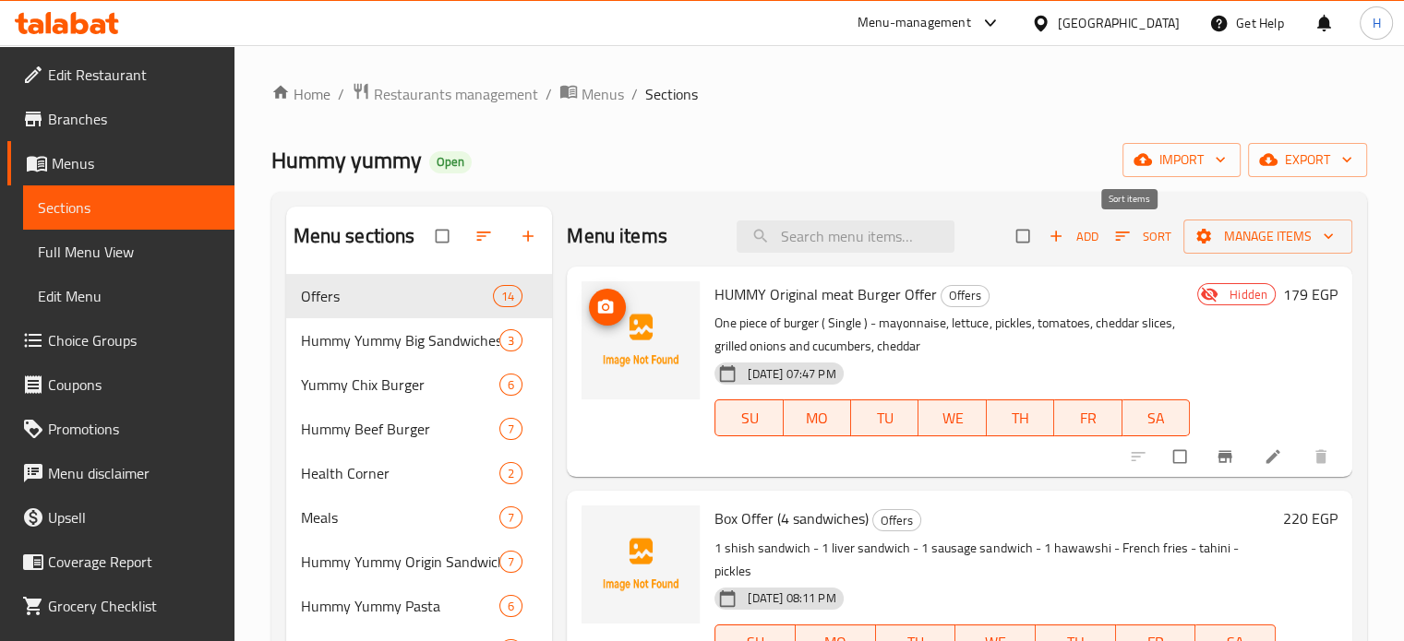
click at [1113, 243] on icon "button" at bounding box center [1122, 236] width 18 height 18
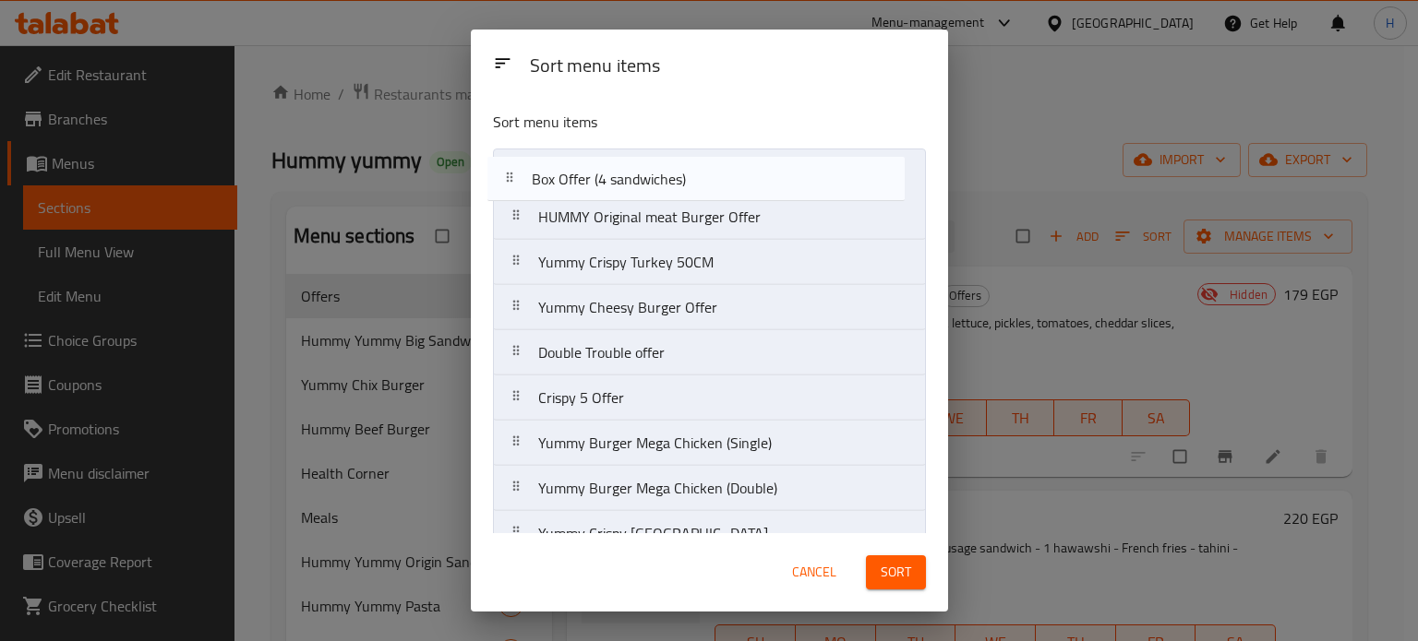
drag, startPoint x: 609, startPoint y: 222, endPoint x: 603, endPoint y: 179, distance: 43.9
click at [603, 179] on nav "HUMMY Original meat Burger Offer Box Offer (4 sandwiches) Yummy Crispy Turkey 5…" at bounding box center [709, 466] width 433 height 635
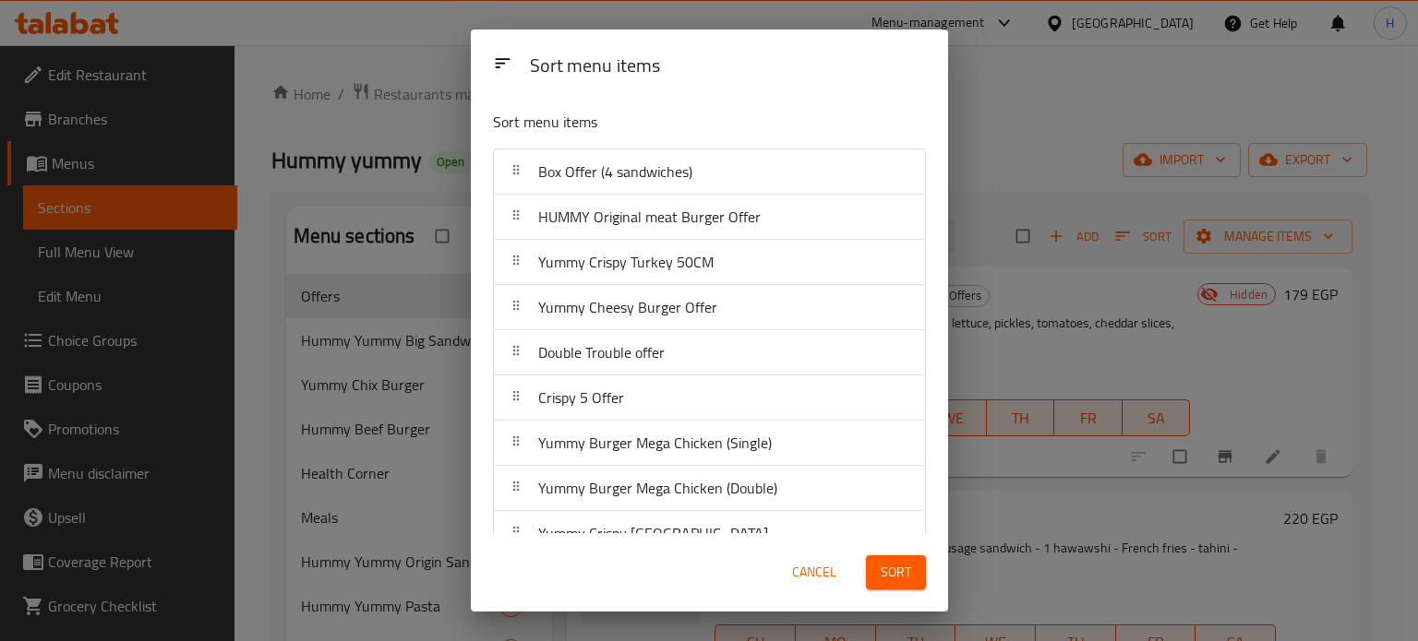
click at [896, 570] on span "Sort" at bounding box center [896, 572] width 30 height 23
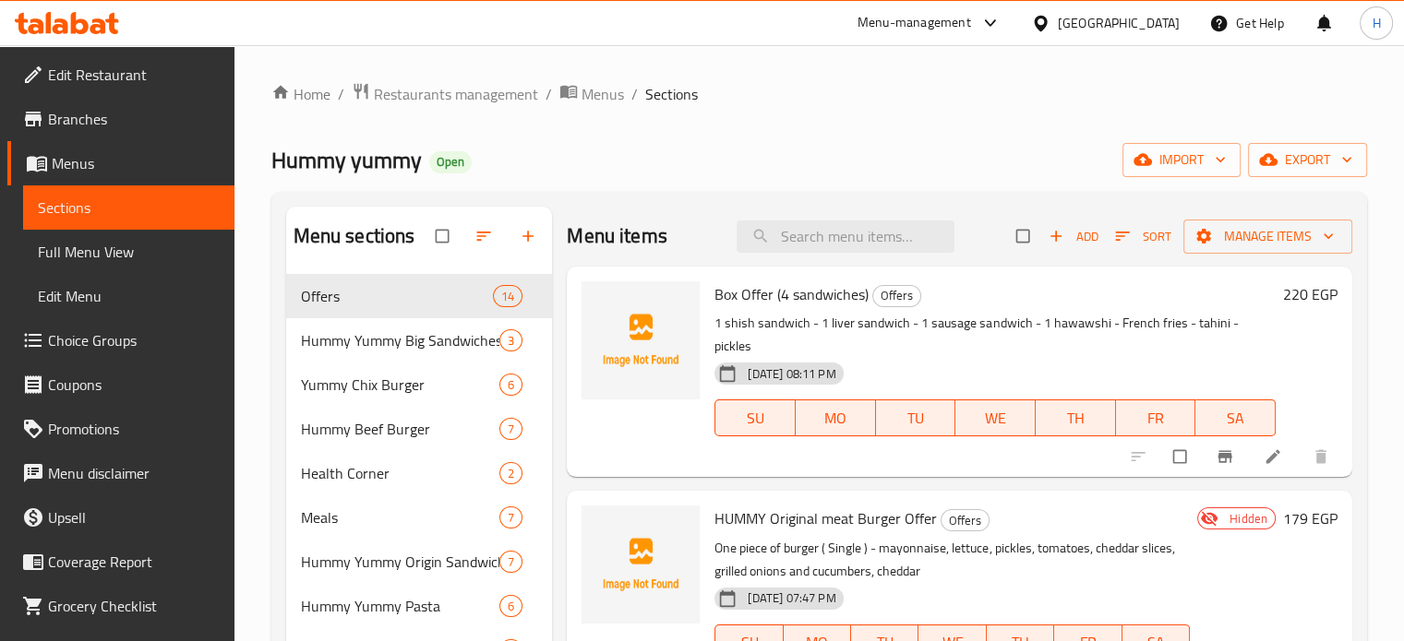
scroll to position [277, 0]
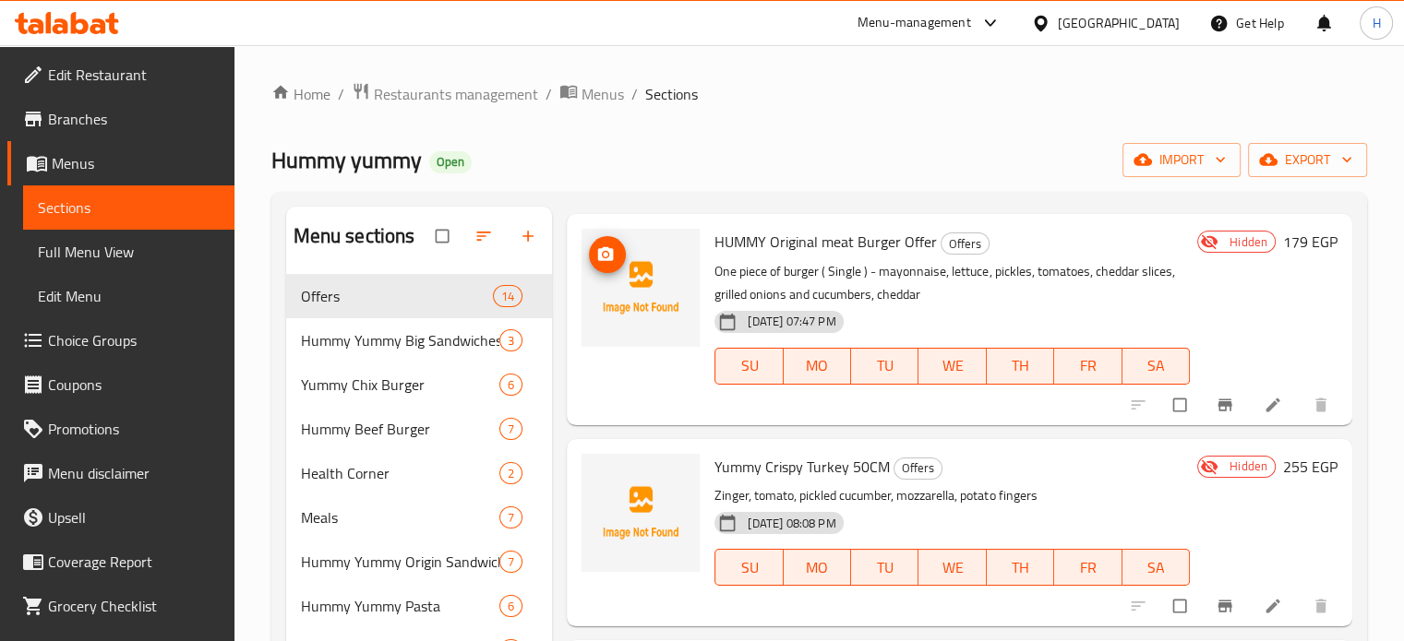
click at [609, 254] on icon "upload picture" at bounding box center [606, 254] width 16 height 14
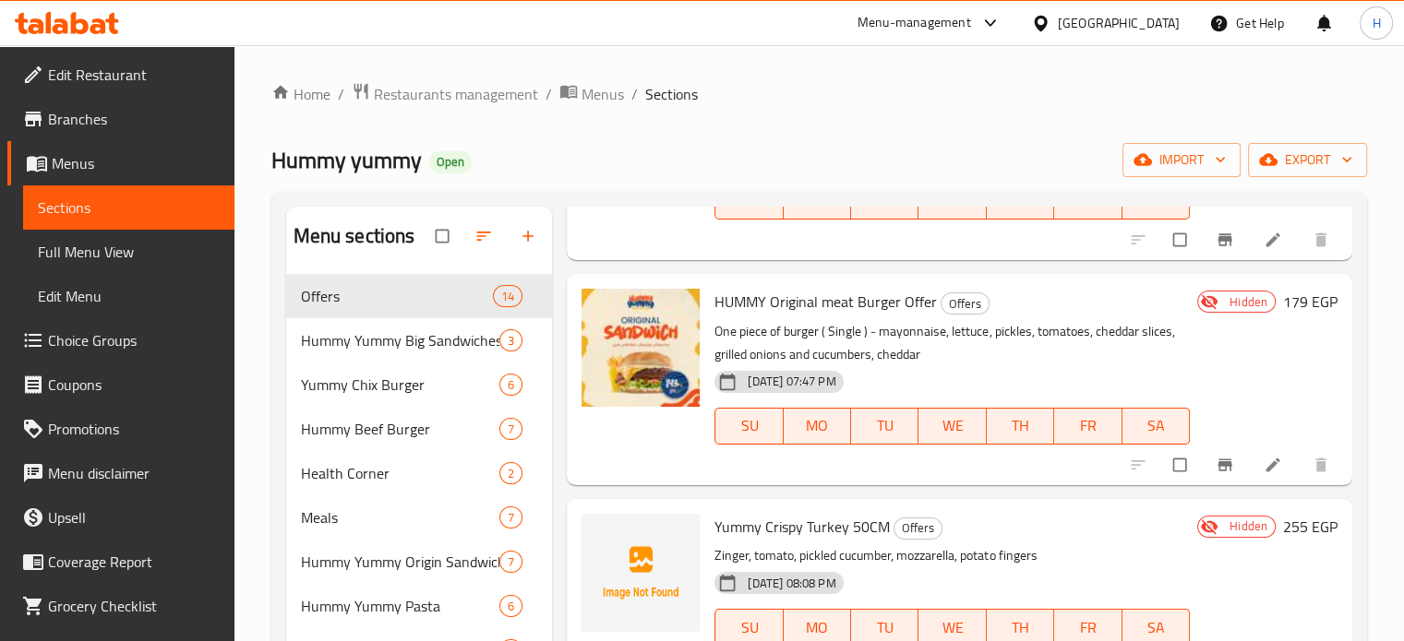
scroll to position [185, 0]
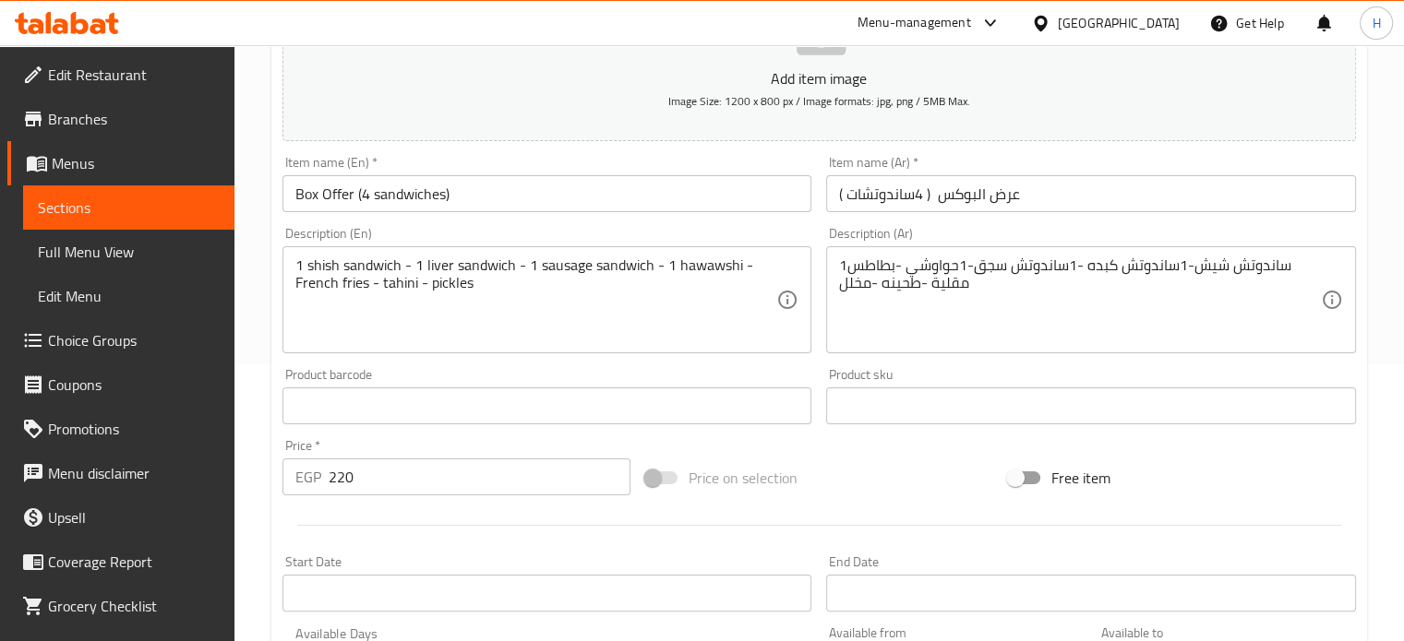
scroll to position [554, 0]
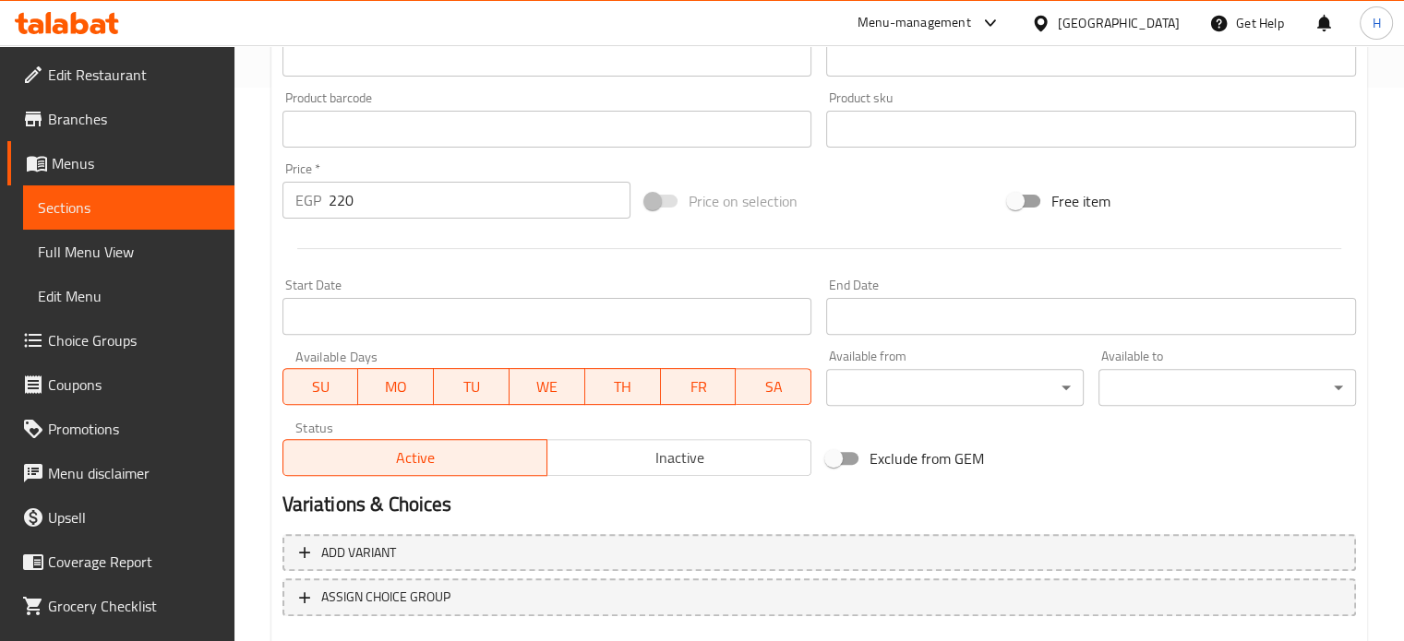
click at [610, 473] on button "Inactive" at bounding box center [678, 457] width 265 height 37
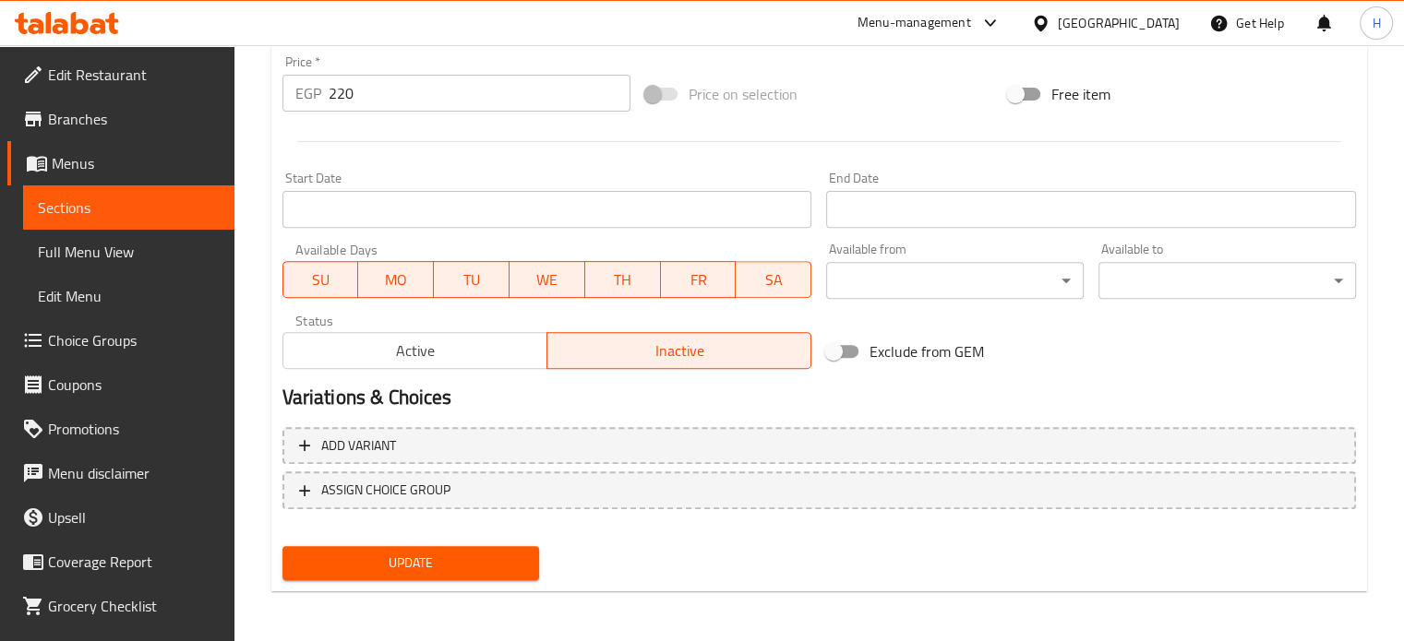
scroll to position [662, 0]
click at [504, 579] on div "Update" at bounding box center [411, 562] width 272 height 49
click at [500, 572] on span "Update" at bounding box center [411, 562] width 228 height 23
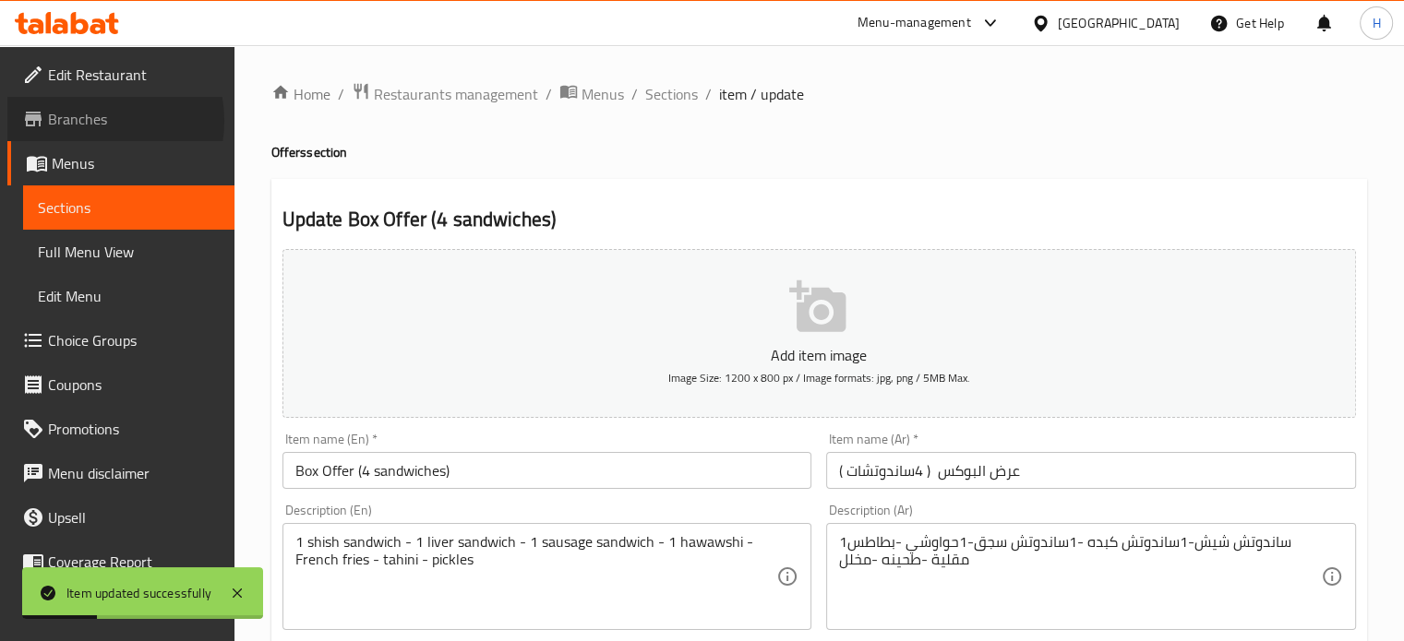
click at [92, 121] on span "Branches" at bounding box center [134, 119] width 172 height 22
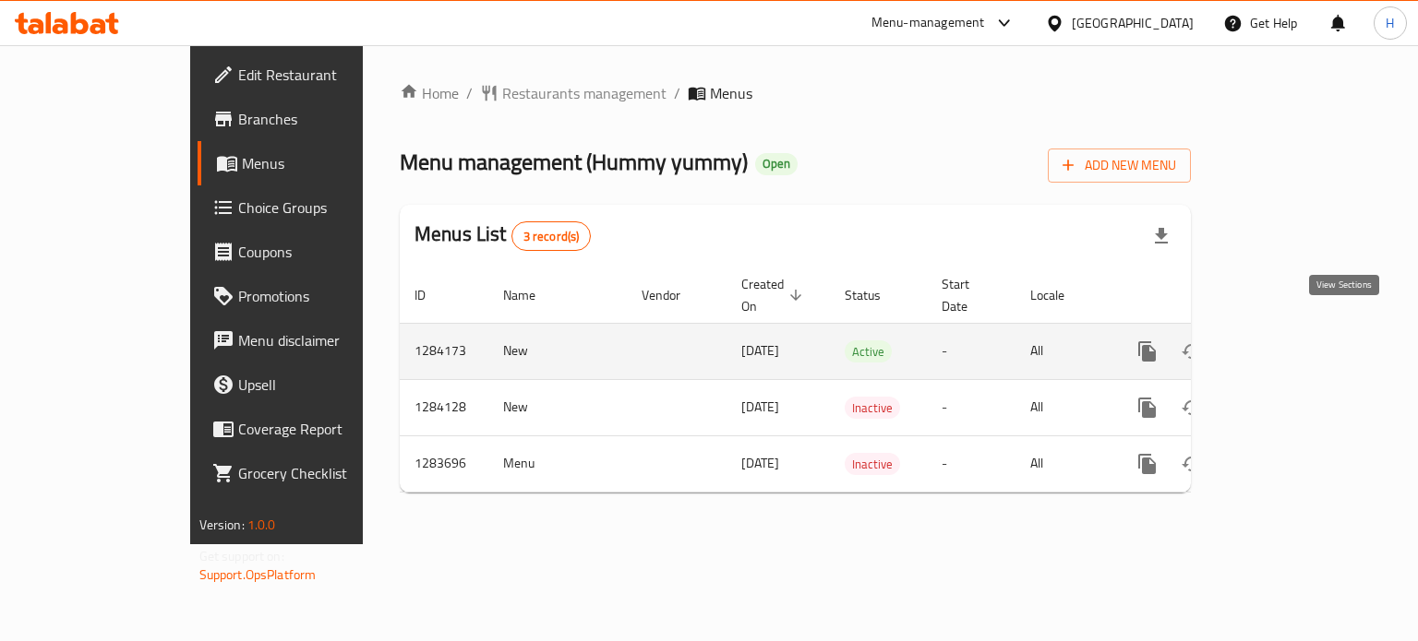
click at [1302, 331] on link "enhanced table" at bounding box center [1280, 352] width 44 height 44
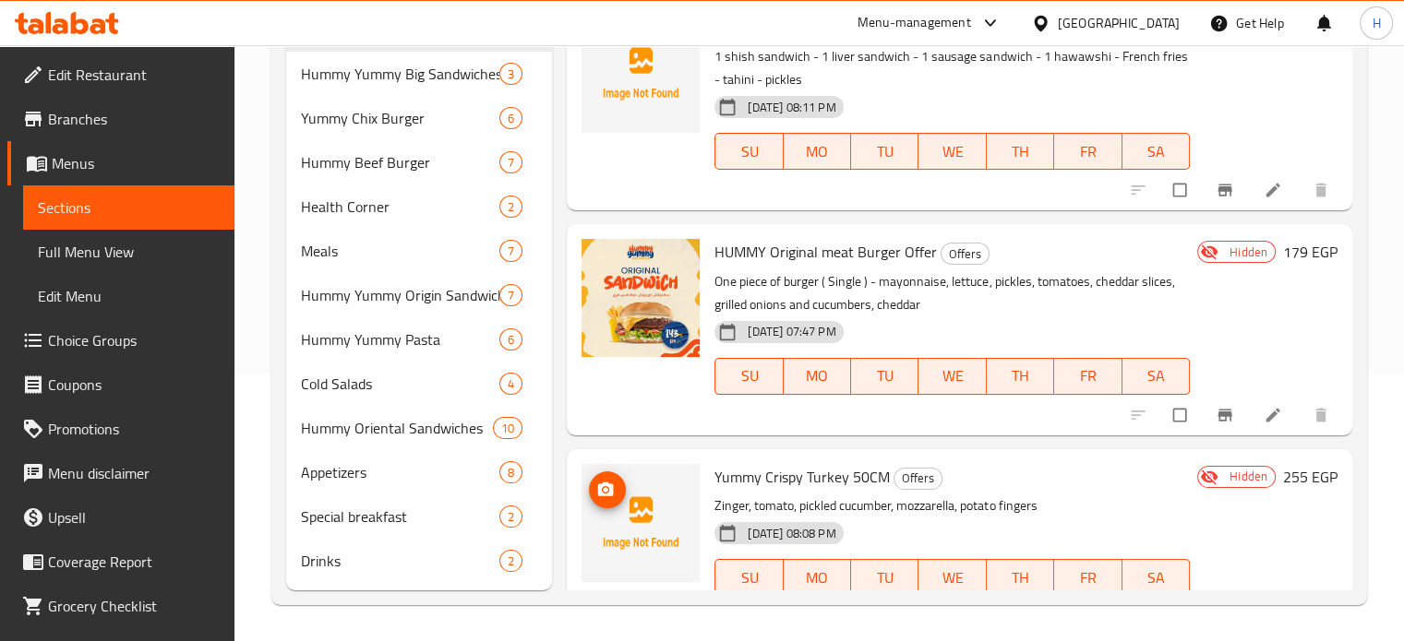
click at [600, 495] on icon "upload picture" at bounding box center [606, 489] width 16 height 14
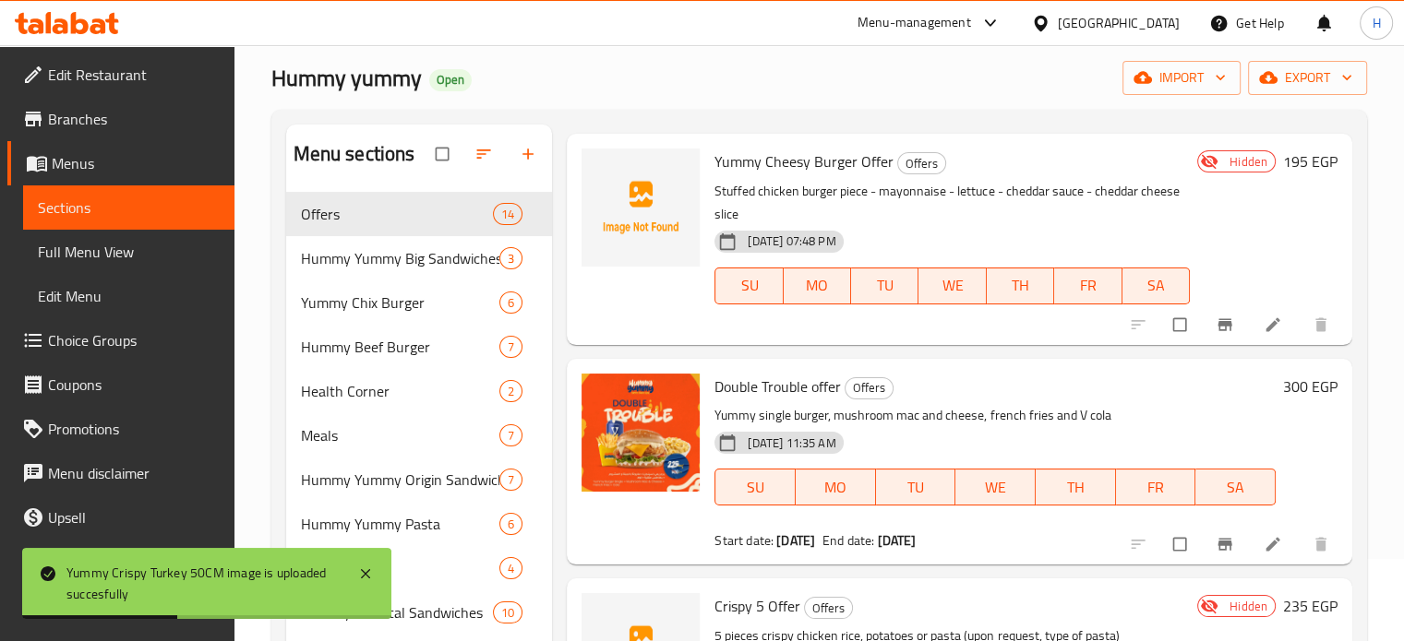
scroll to position [923, 0]
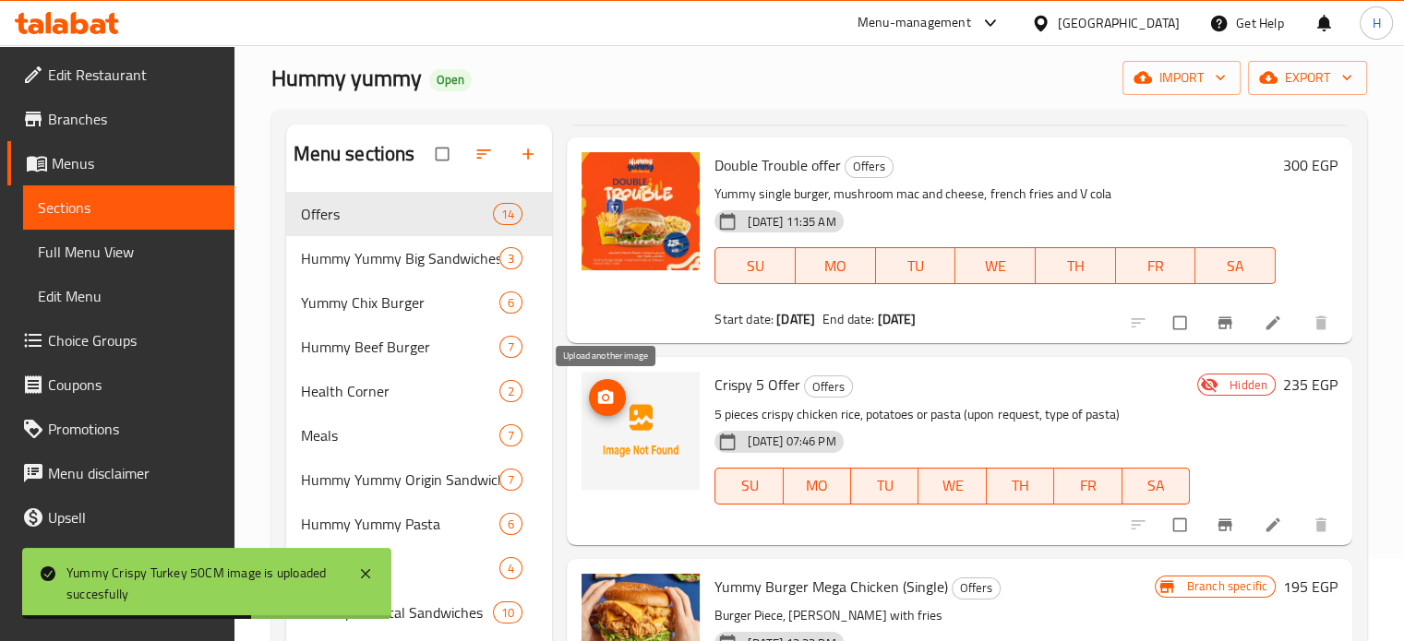
click at [613, 401] on icon "upload picture" at bounding box center [605, 398] width 18 height 18
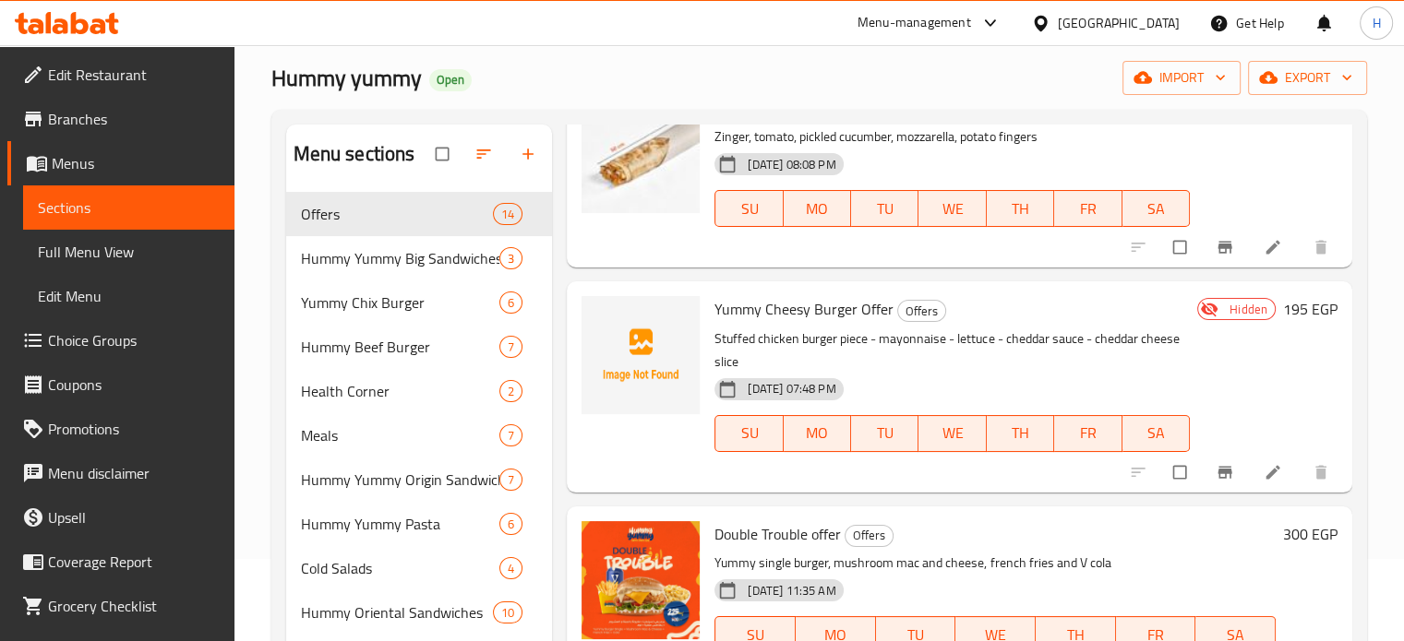
scroll to position [461, 0]
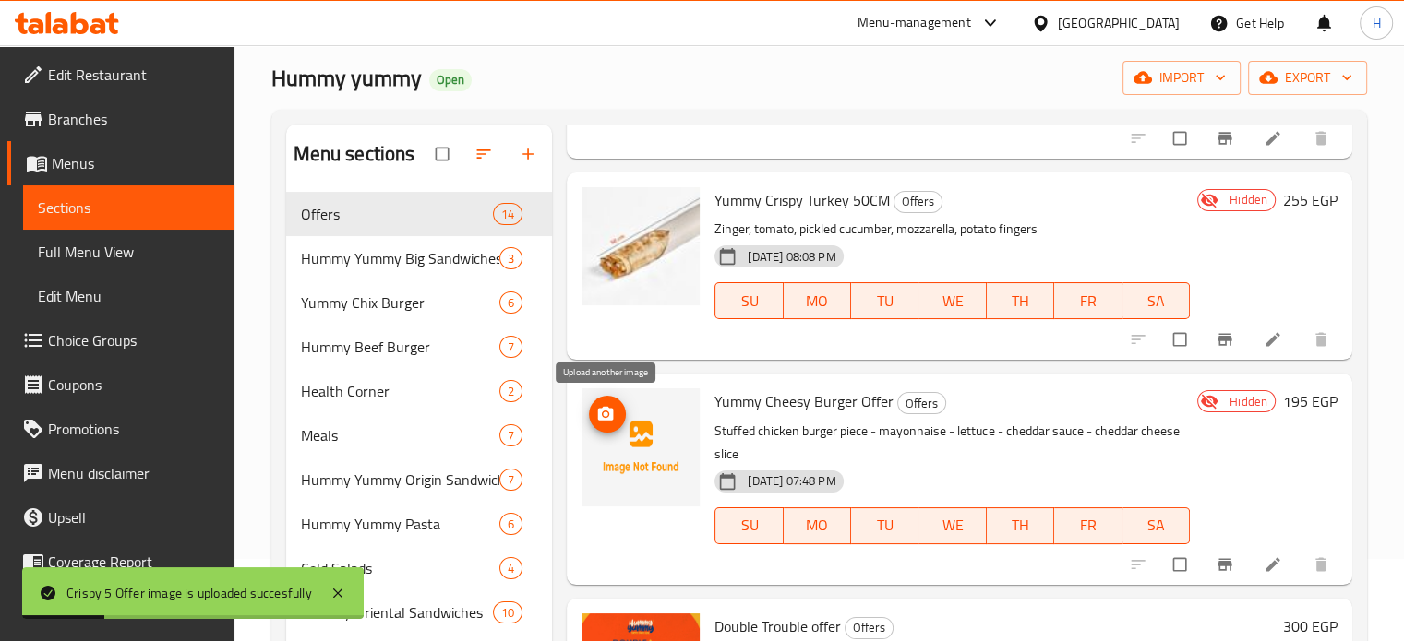
click at [615, 409] on span "upload picture" at bounding box center [607, 414] width 37 height 18
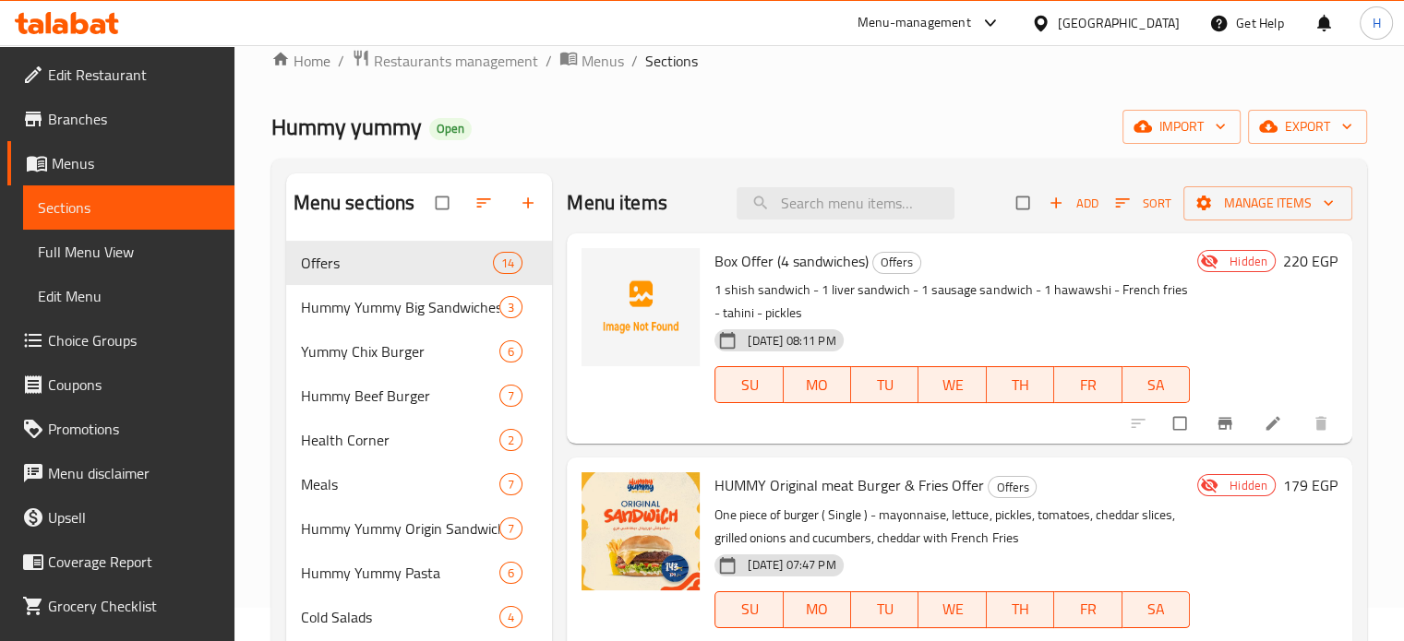
scroll to position [0, 0]
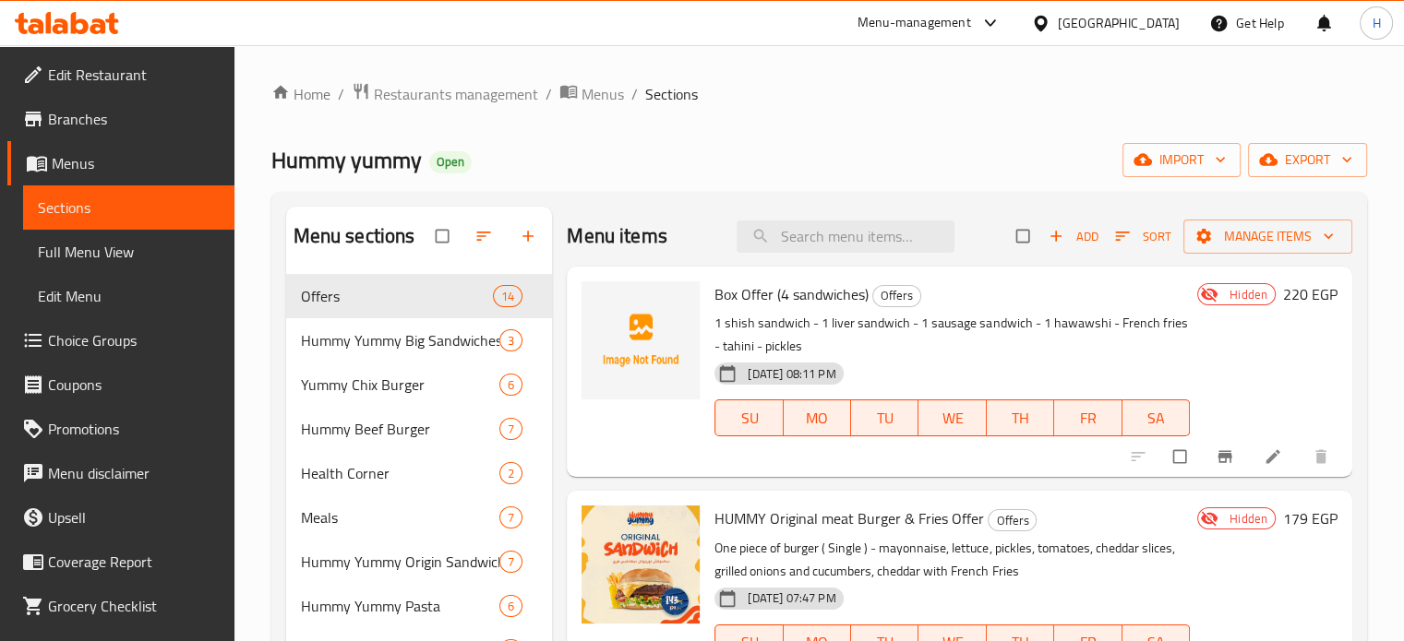
click at [727, 92] on ol "Home / Restaurants management / Menus / Sections" at bounding box center [819, 94] width 1096 height 24
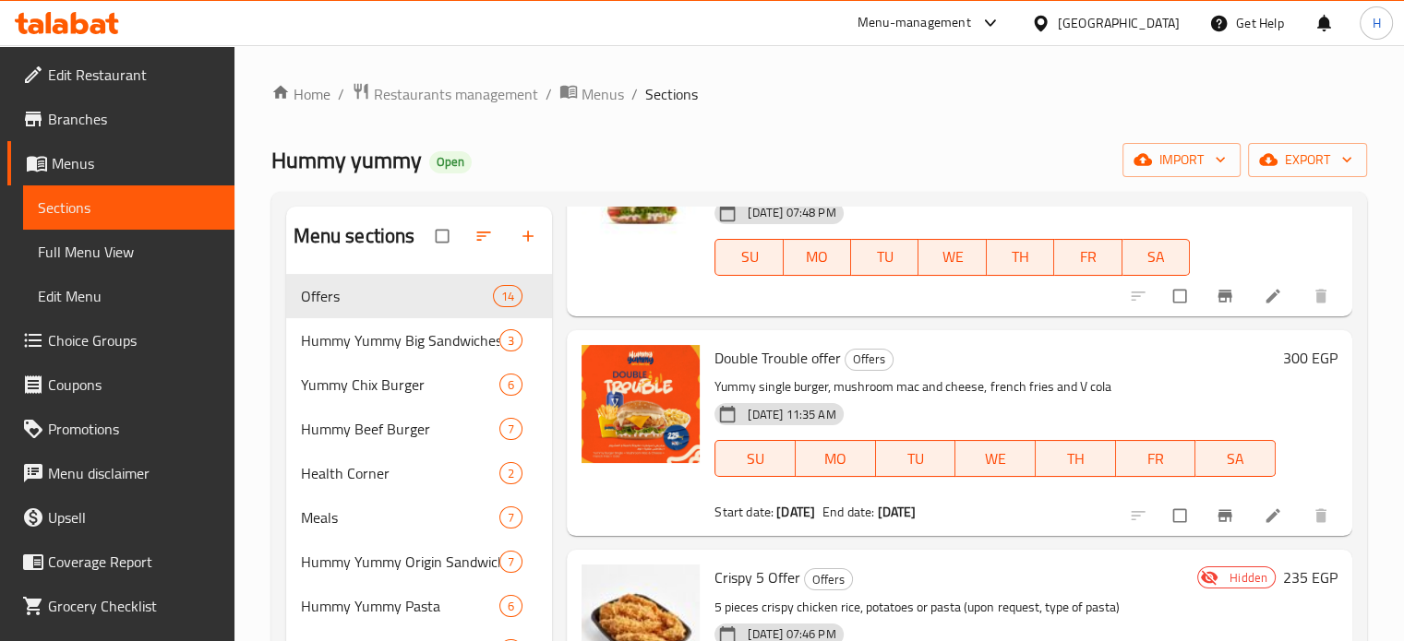
scroll to position [831, 0]
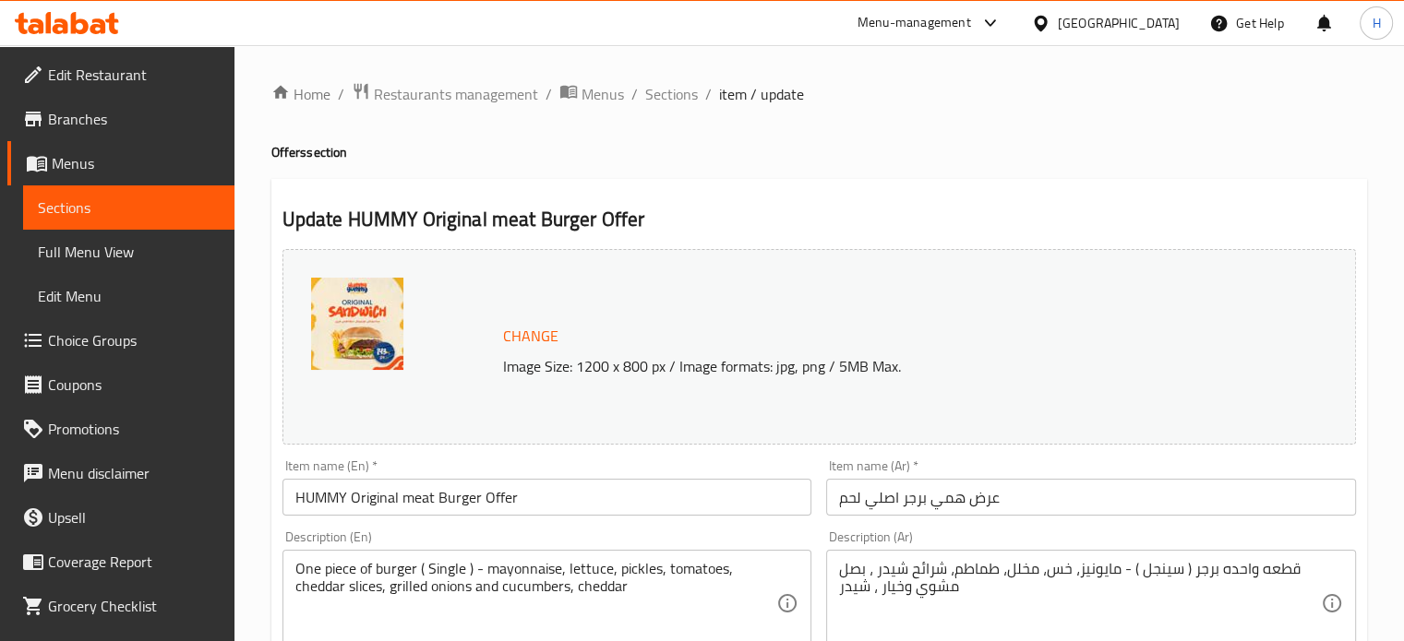
click at [836, 500] on input "عرض همي برجر اصلي لحم" at bounding box center [1091, 497] width 530 height 37
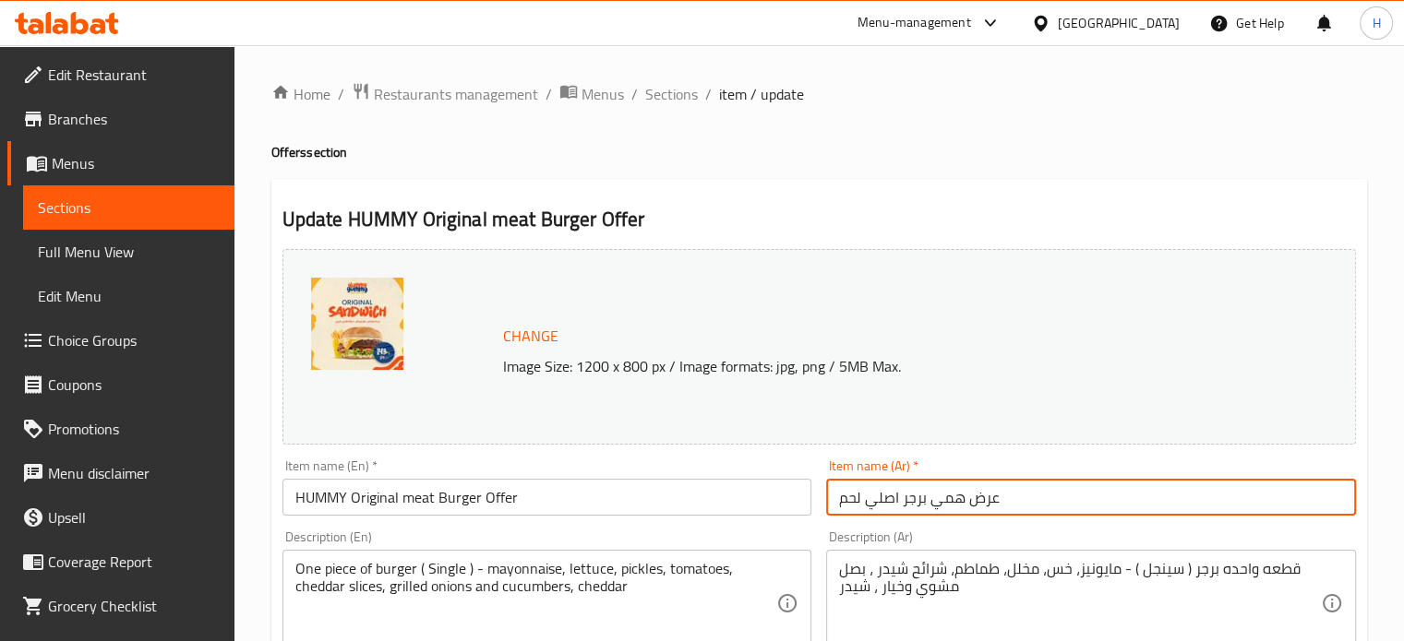
click at [1015, 499] on input "عرض همي برجر اصلي لحم" at bounding box center [1091, 497] width 530 height 37
type input "عرض همي برجر اصلي لحم وبطاطس"
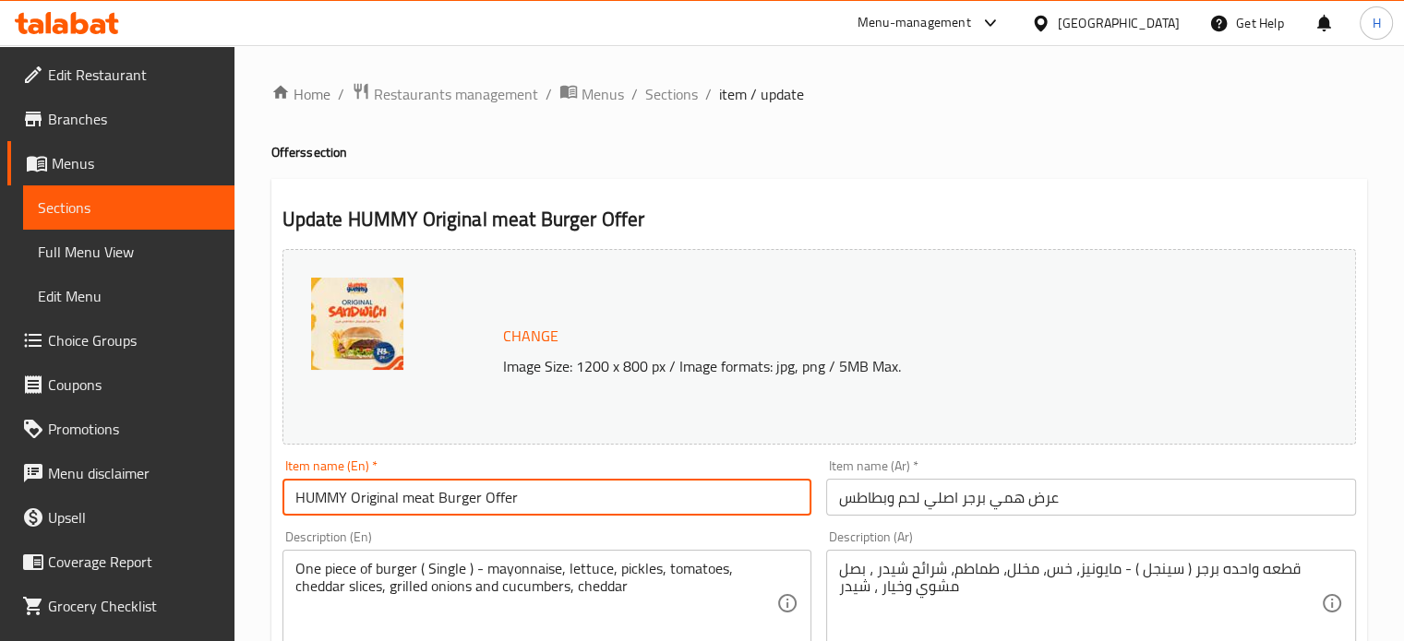
click at [483, 496] on input "HUMMY Original meat Burger Offer" at bounding box center [547, 497] width 530 height 37
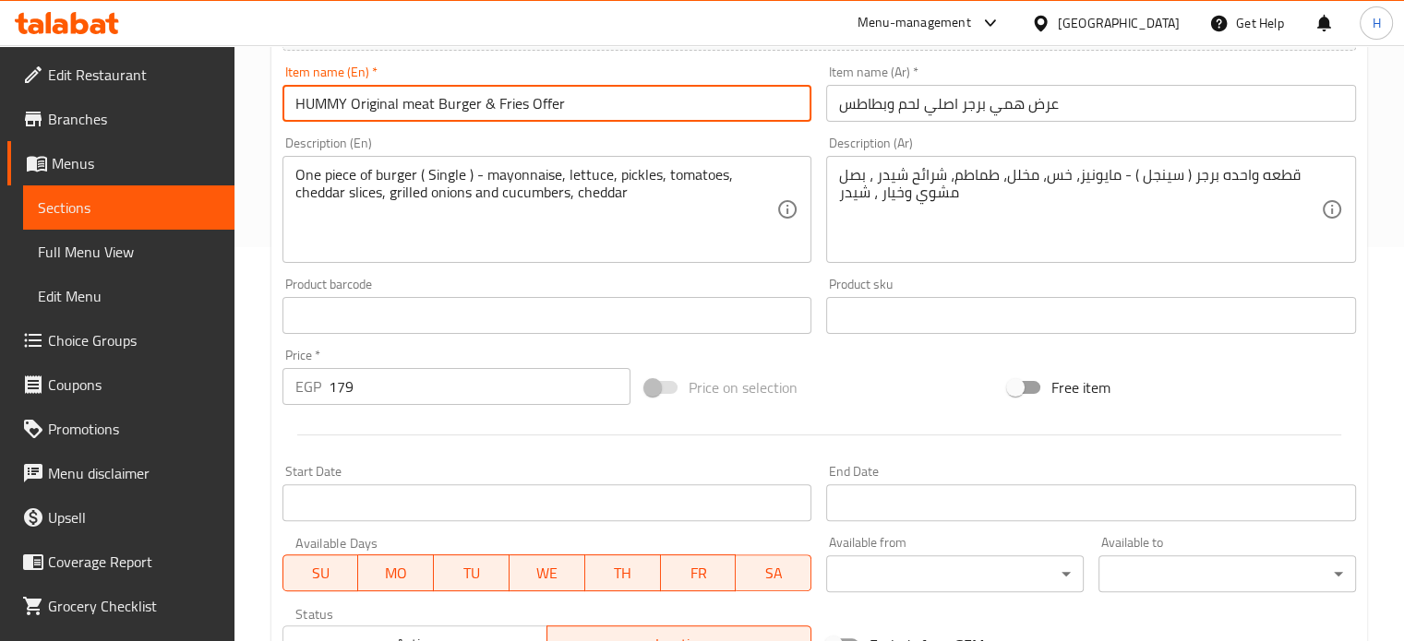
scroll to position [391, 0]
type input "HUMMY Original meat Burger & Fries Offer"
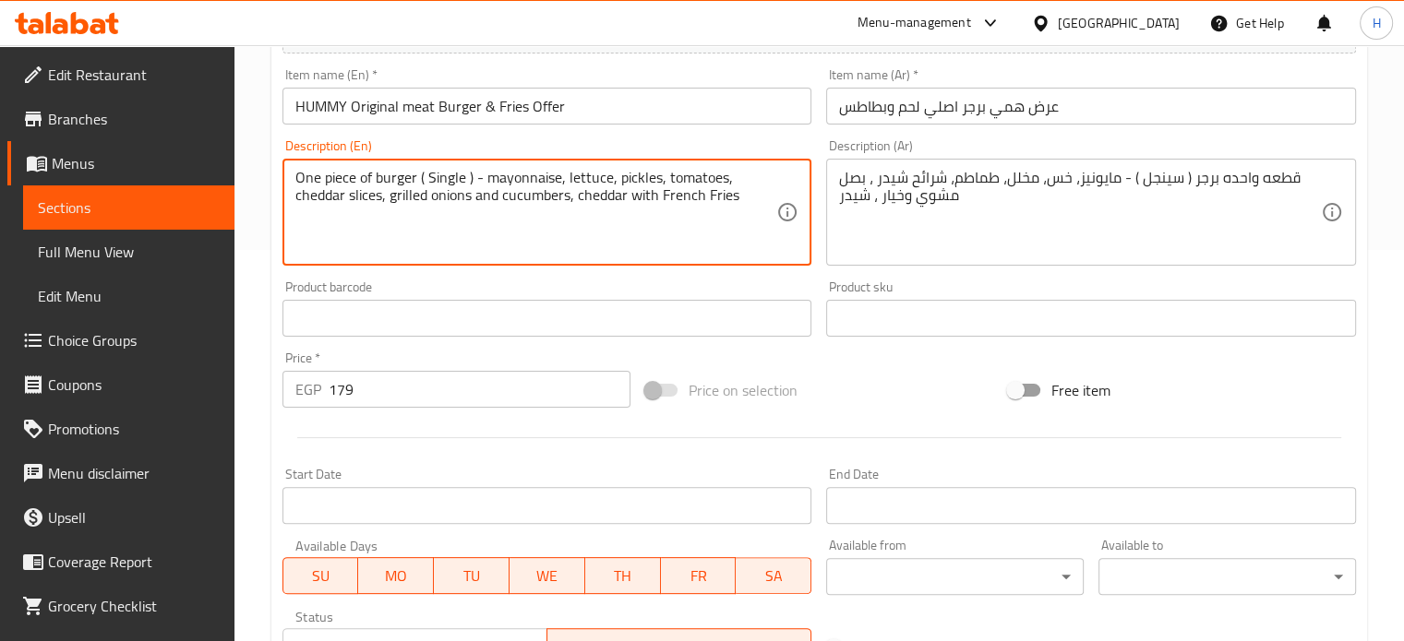
type textarea "One piece of burger ( Single ) - mayonnaise, lettuce, pickles, tomatoes, chedda…"
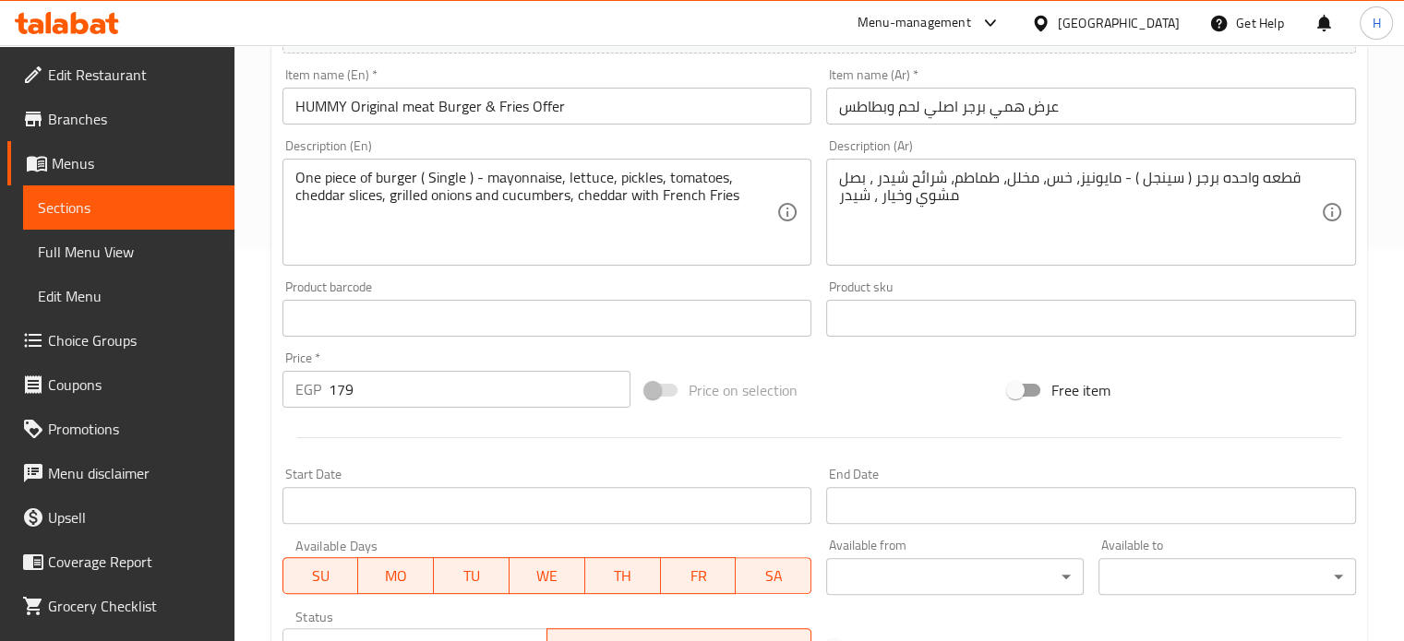
click at [1322, 174] on div "قطعه واحده برجر ( سينجل ) - مايونيز، خس، مخلل، طماطم، شرائح شيدر ، بصل مشوي وخي…" at bounding box center [1091, 212] width 530 height 107
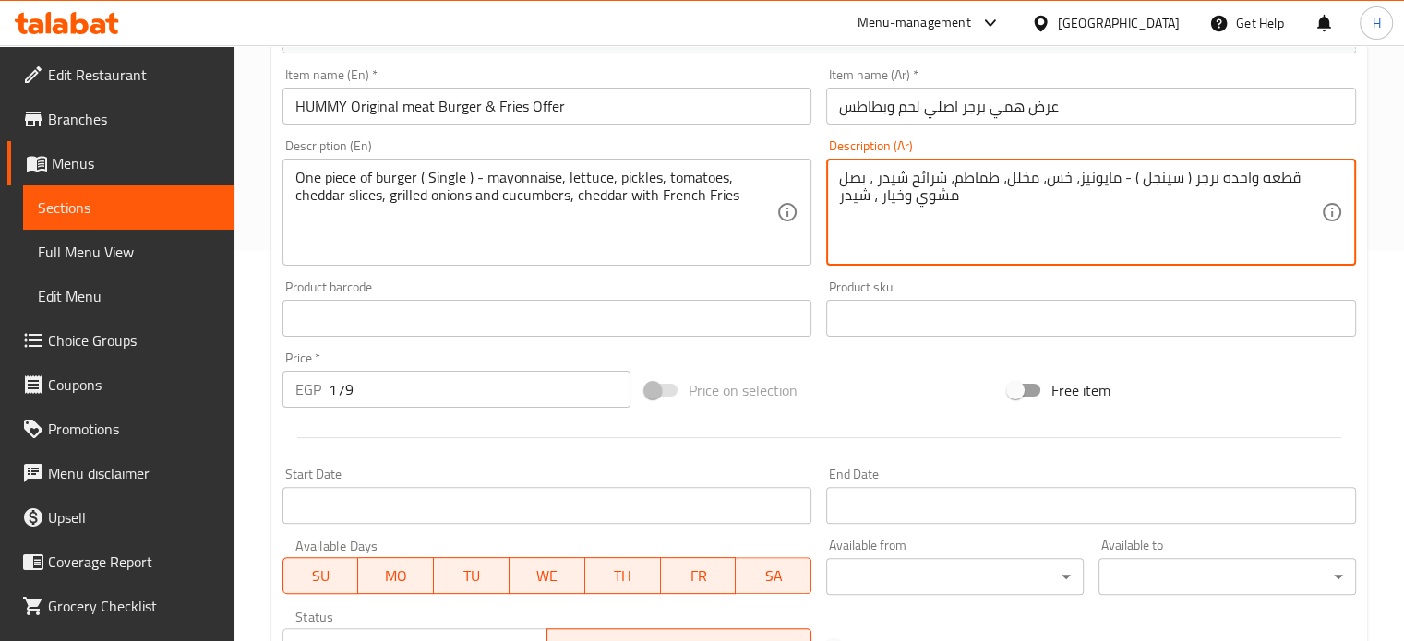
click at [1304, 172] on textarea "قطعه واحده برجر ( سينجل ) - مايونيز، خس، مخلل، طماطم، شرائح شيدر ، بصل مشوي وخي…" at bounding box center [1080, 213] width 482 height 88
click at [980, 197] on textarea "قطعه واحده برجر ( سينجل ) - مايونيز، خس، مخلل، طماطم، شرائح شيدر ، بصل مشوي وخي…" at bounding box center [1080, 213] width 482 height 88
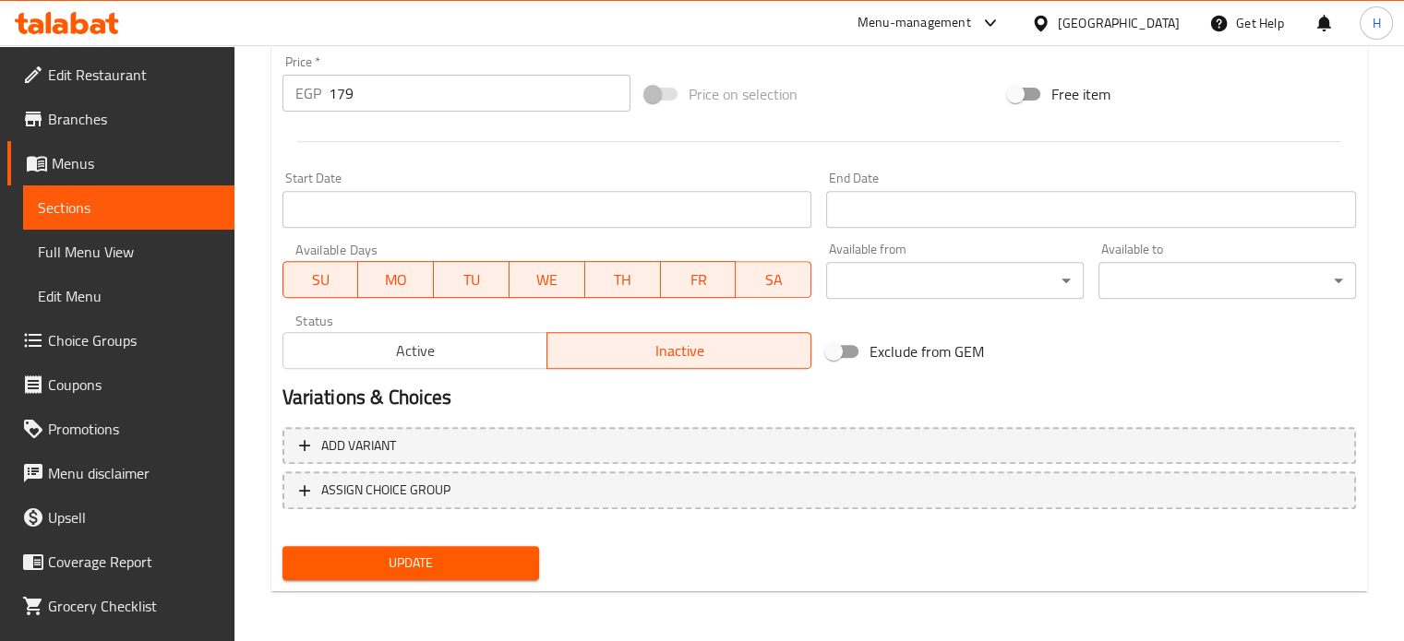
type textarea "قطعه واحده برجر ( سينجل ) - مايونيز، خس، مخلل، طماطم، شرائح شيدر ، بصل مشوي وخي…"
click at [429, 542] on div "Update" at bounding box center [411, 563] width 272 height 49
click at [436, 557] on span "Update" at bounding box center [411, 563] width 228 height 23
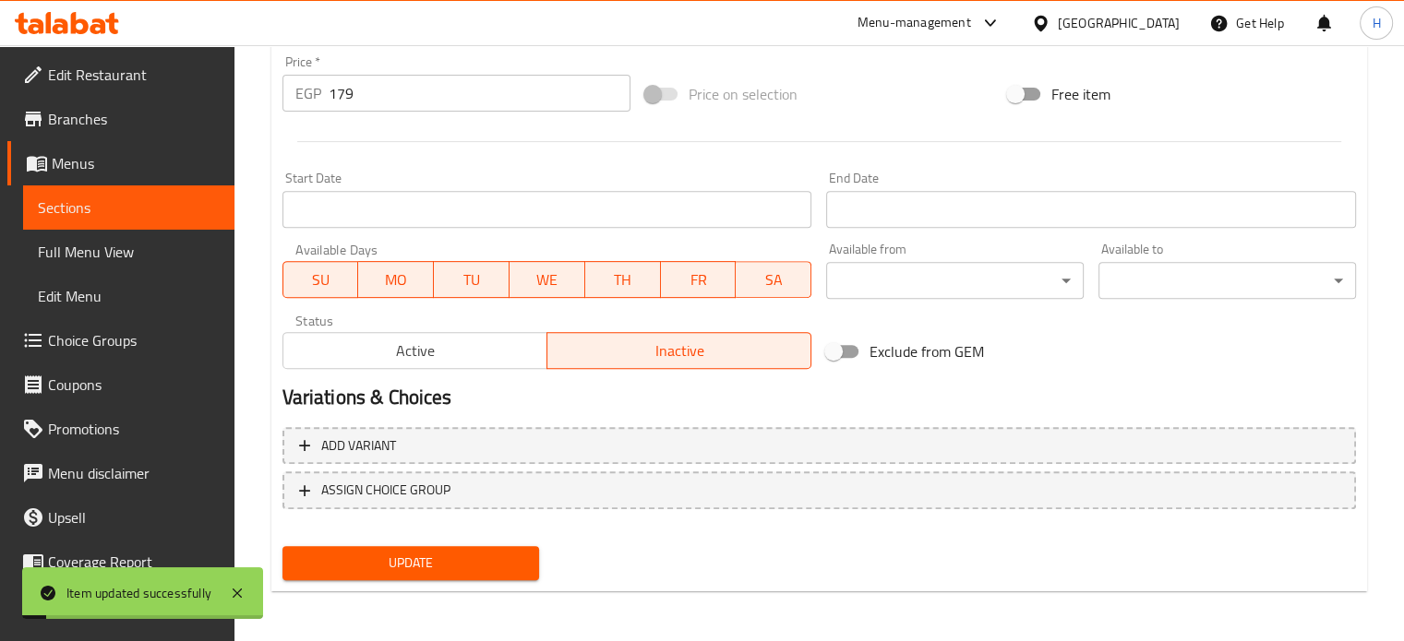
click at [66, 162] on span "Menus" at bounding box center [136, 163] width 168 height 22
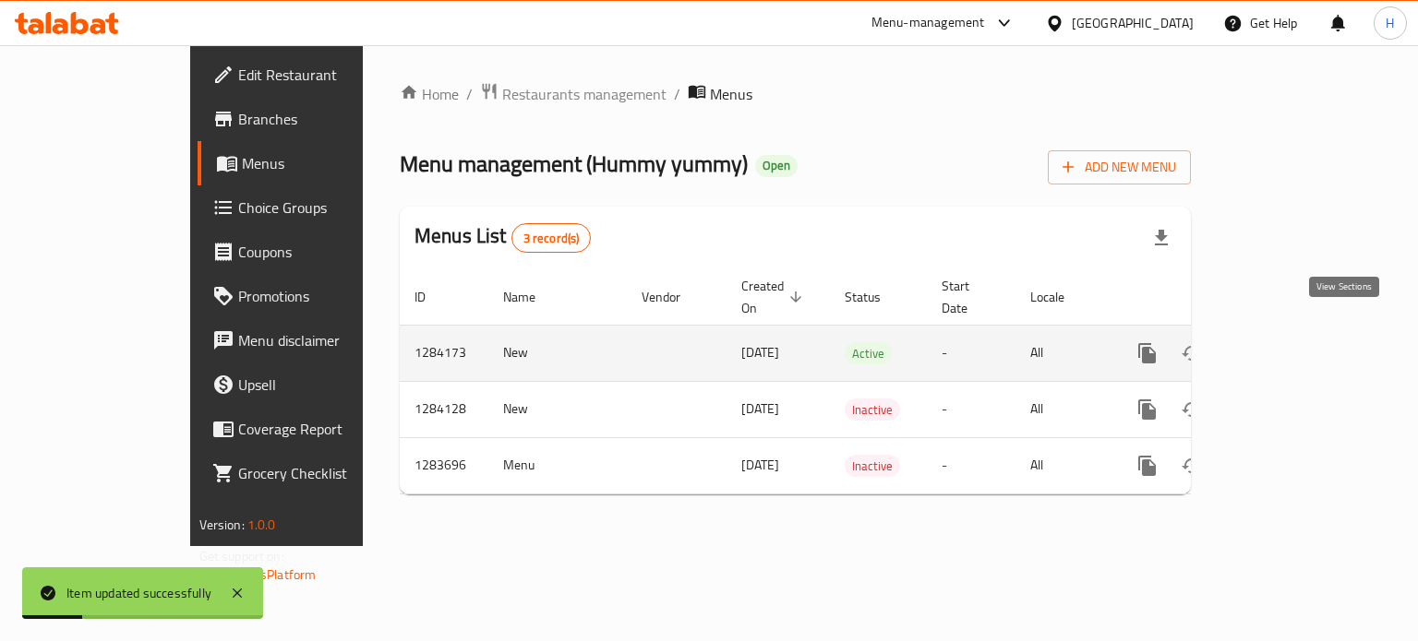
click at [1291, 342] on icon "enhanced table" at bounding box center [1280, 353] width 22 height 22
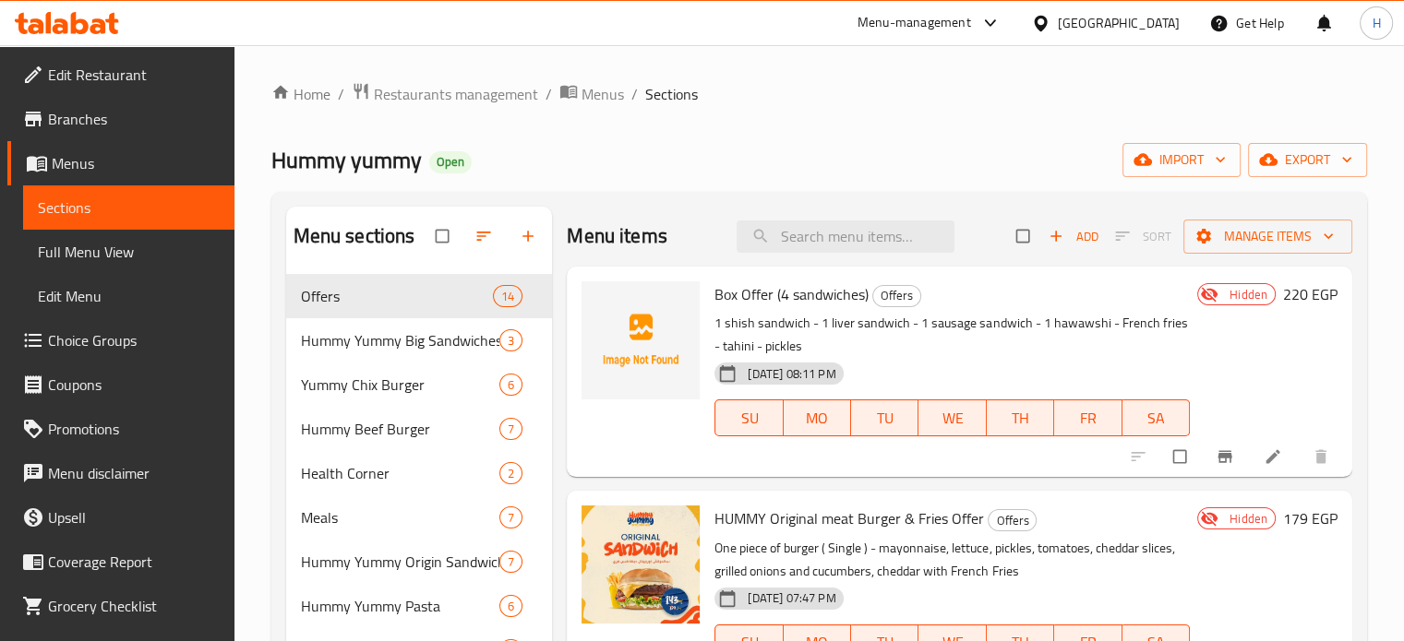
click at [61, 28] on icon at bounding box center [67, 23] width 104 height 22
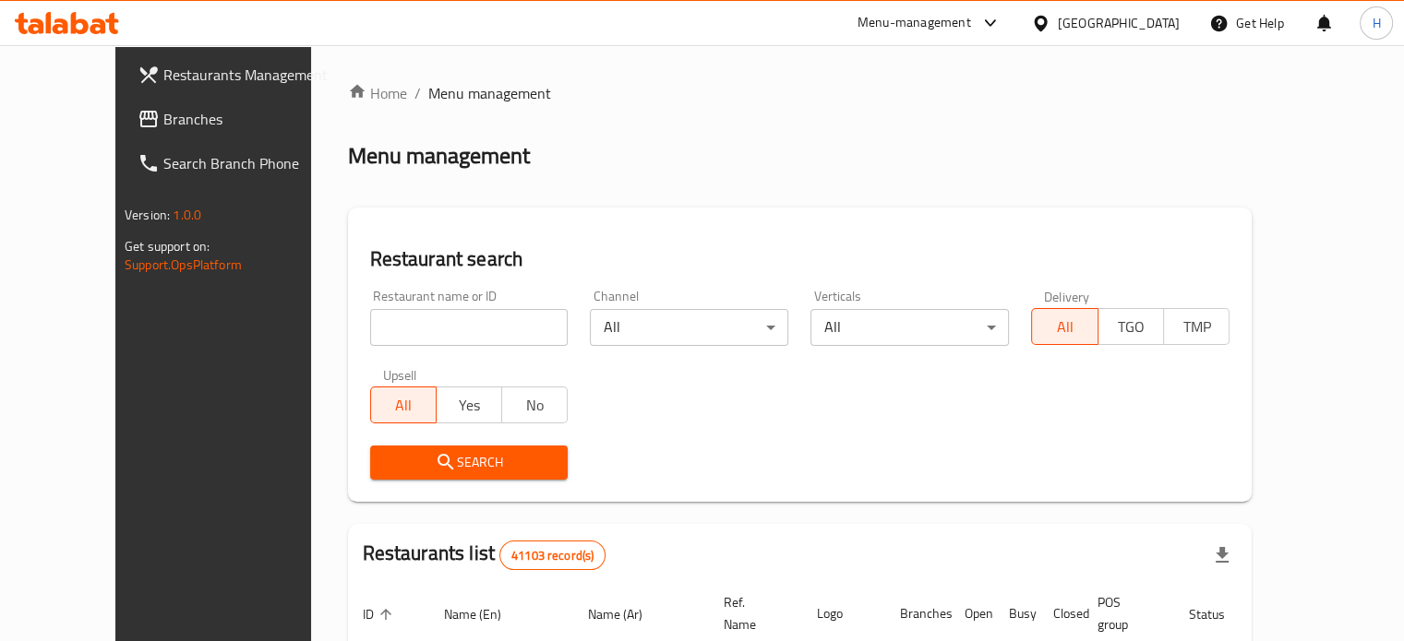
click at [402, 330] on input "search" at bounding box center [469, 327] width 198 height 37
type input "Hummy yummy"
click at [427, 469] on span "Search" at bounding box center [469, 462] width 169 height 23
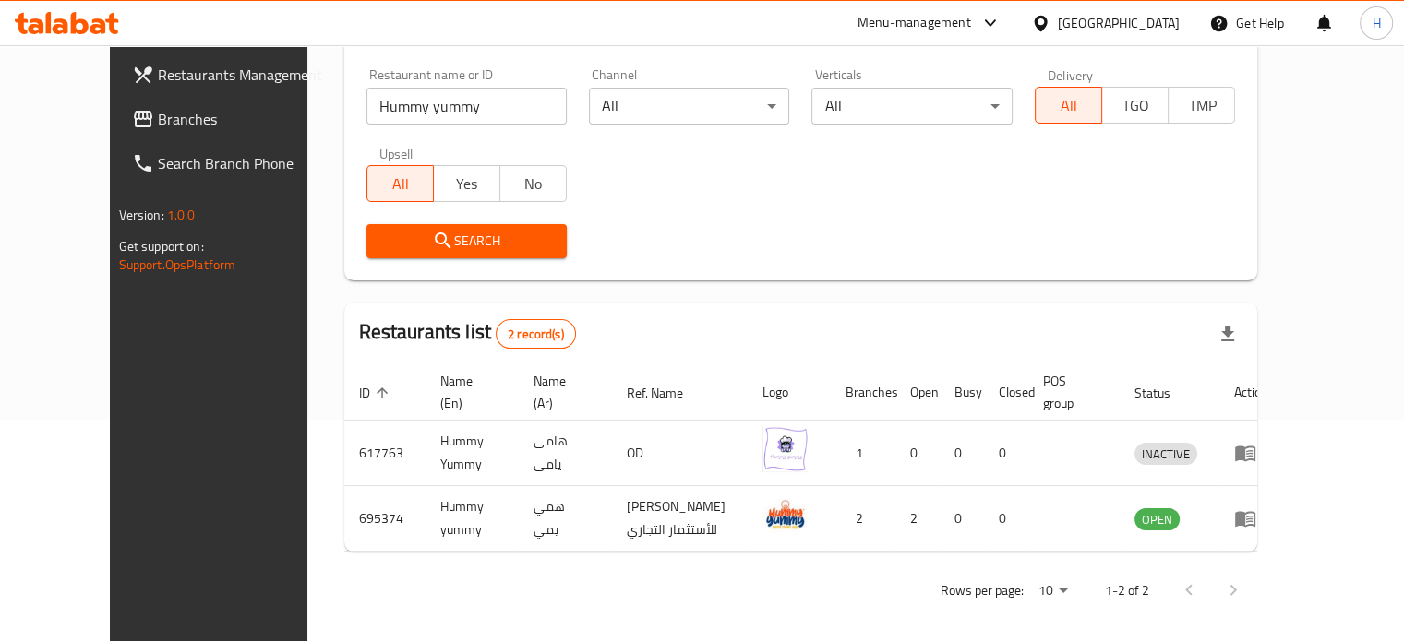
scroll to position [223, 0]
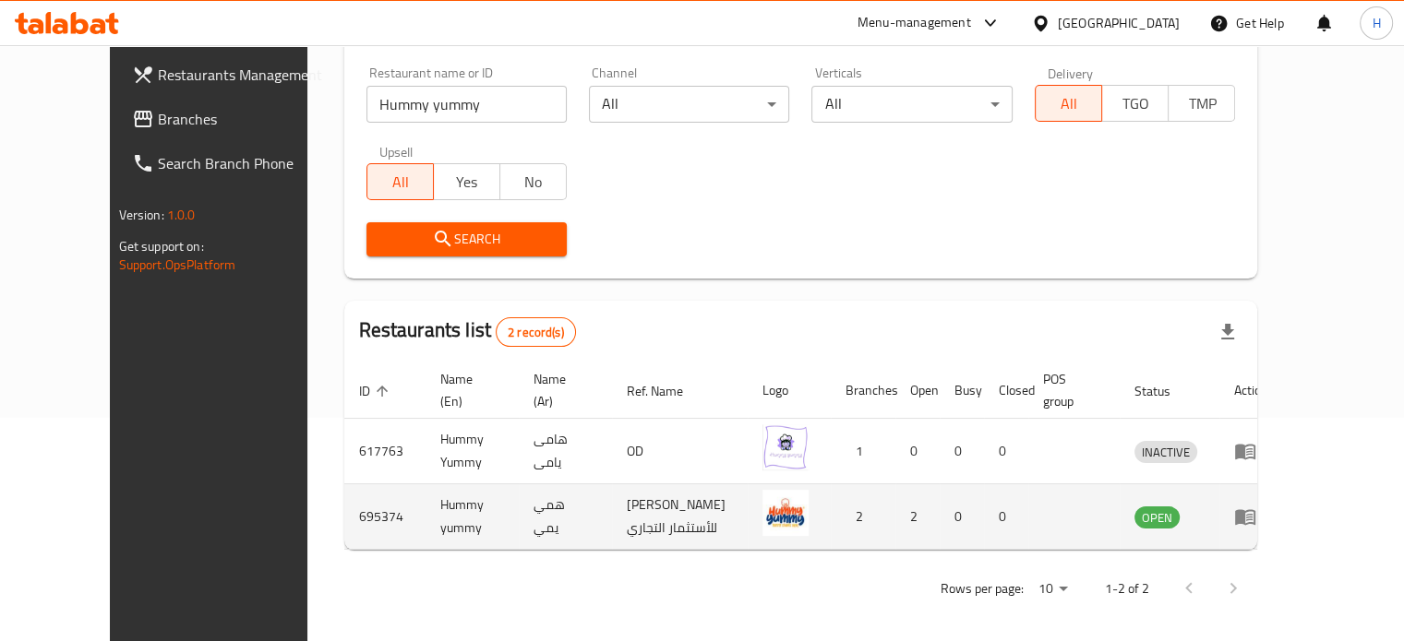
click at [1256, 526] on icon "enhanced table" at bounding box center [1245, 517] width 22 height 22
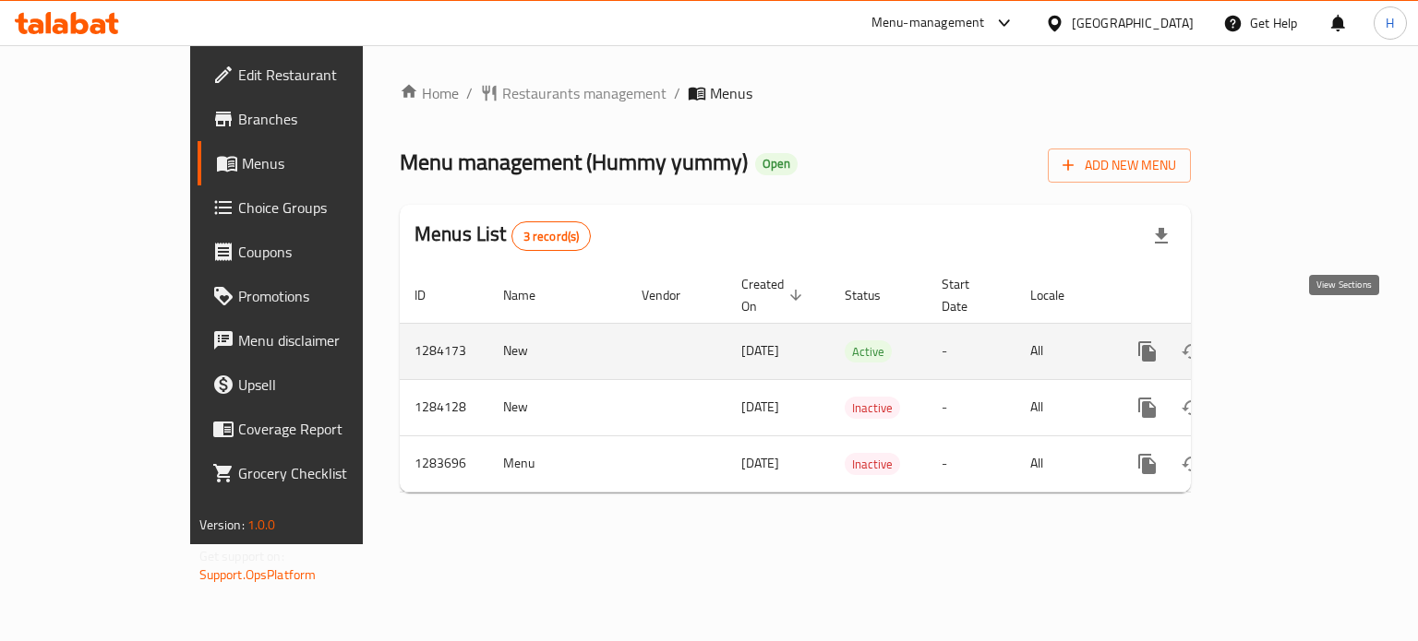
click at [1302, 332] on link "enhanced table" at bounding box center [1280, 352] width 44 height 44
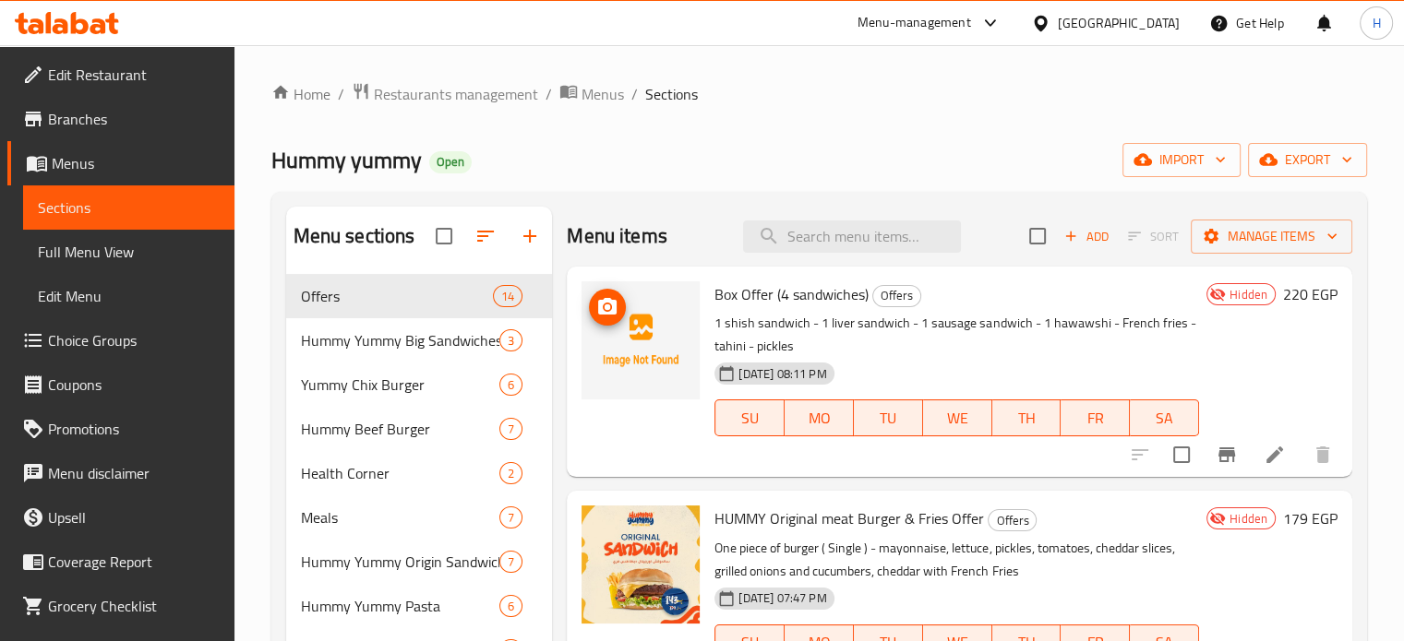
click at [619, 323] on img at bounding box center [640, 341] width 118 height 118
click at [609, 310] on icon "upload picture" at bounding box center [607, 307] width 22 height 22
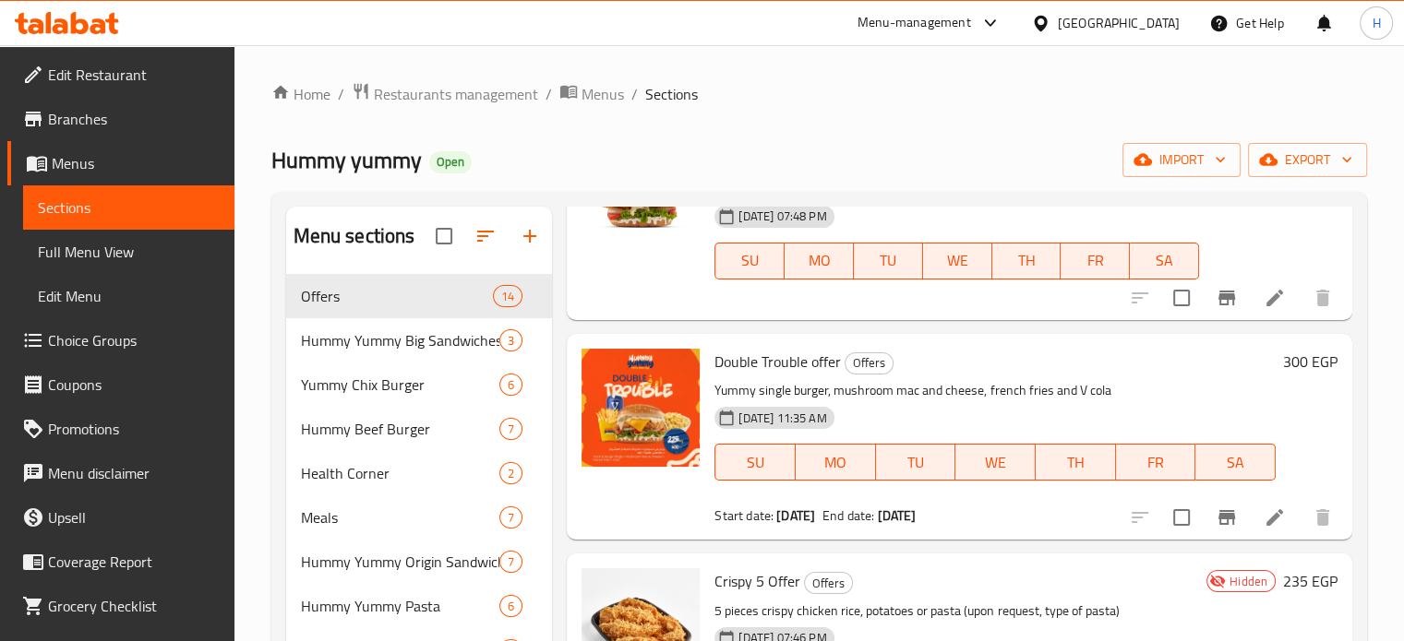
scroll to position [831, 0]
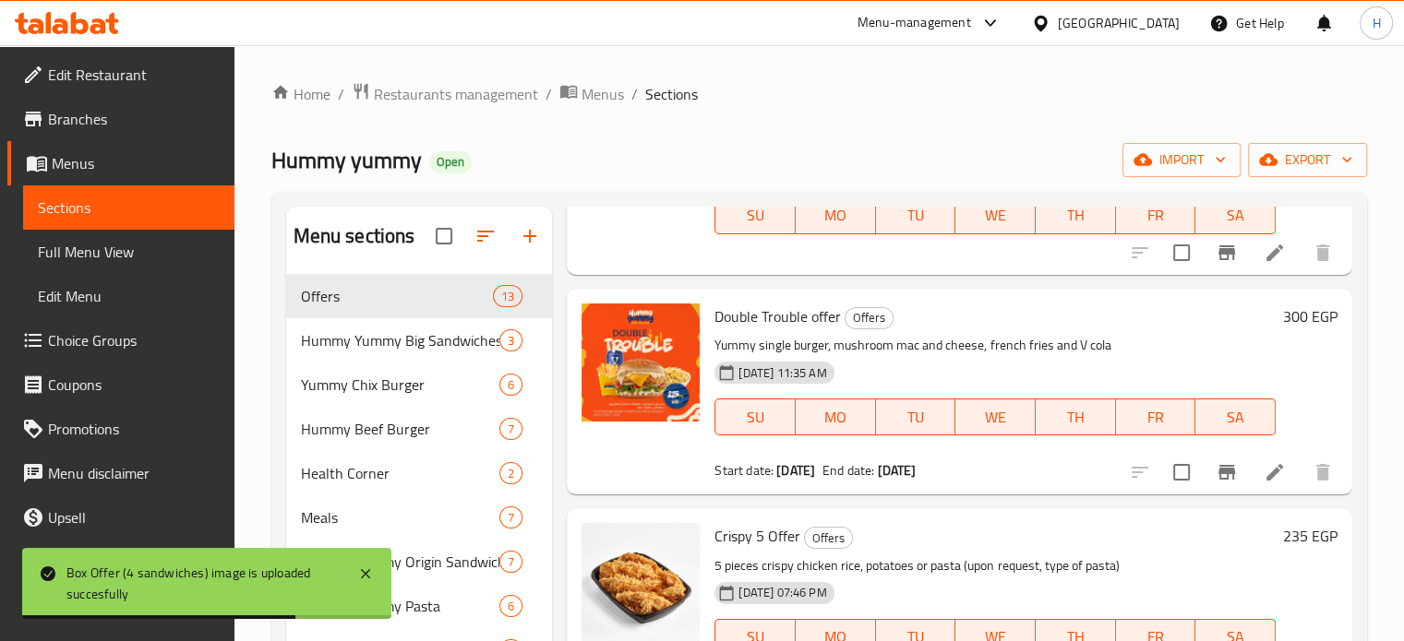
click at [761, 314] on span "Double Trouble offer" at bounding box center [777, 317] width 126 height 28
copy h6 "Double Trouble offer"
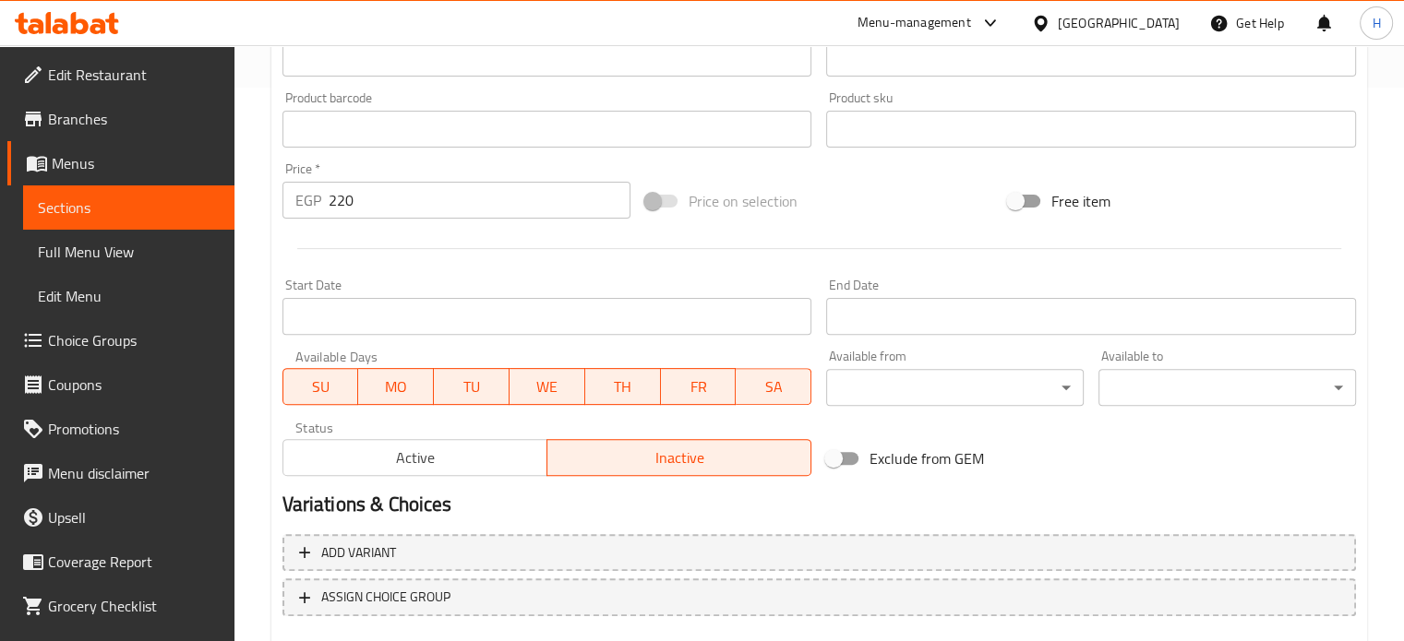
click at [463, 462] on span "Active" at bounding box center [415, 458] width 249 height 27
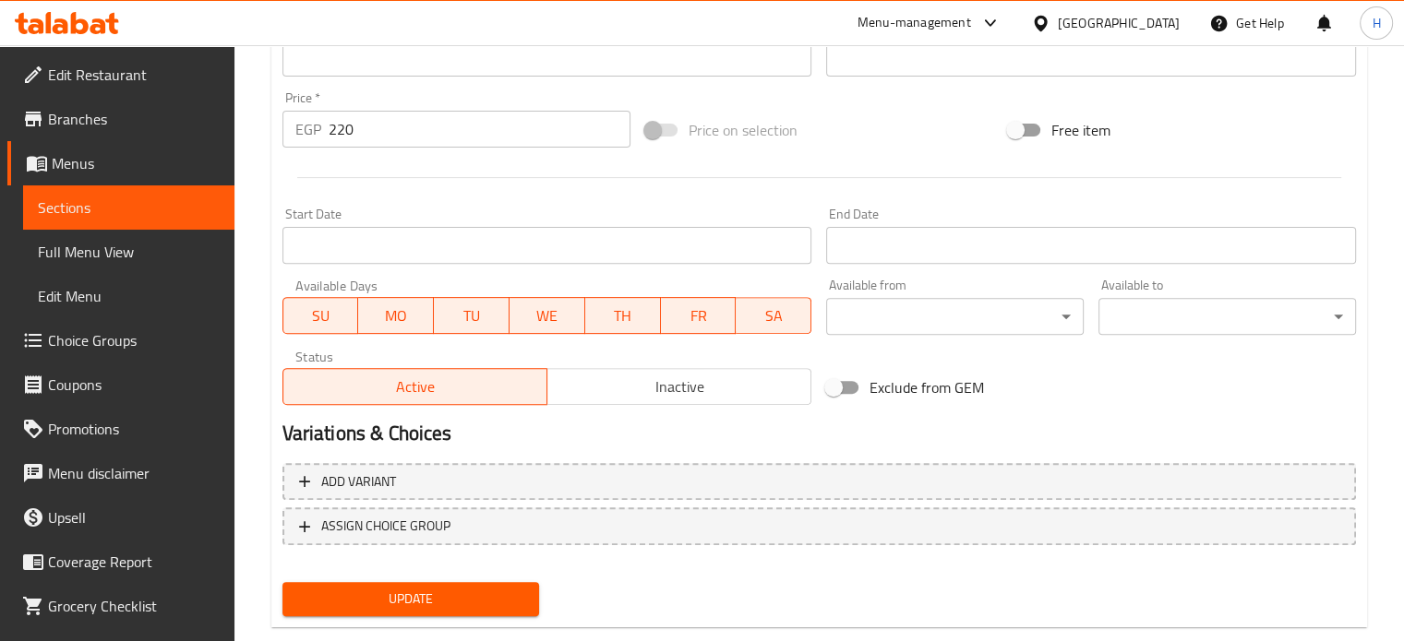
scroll to position [646, 0]
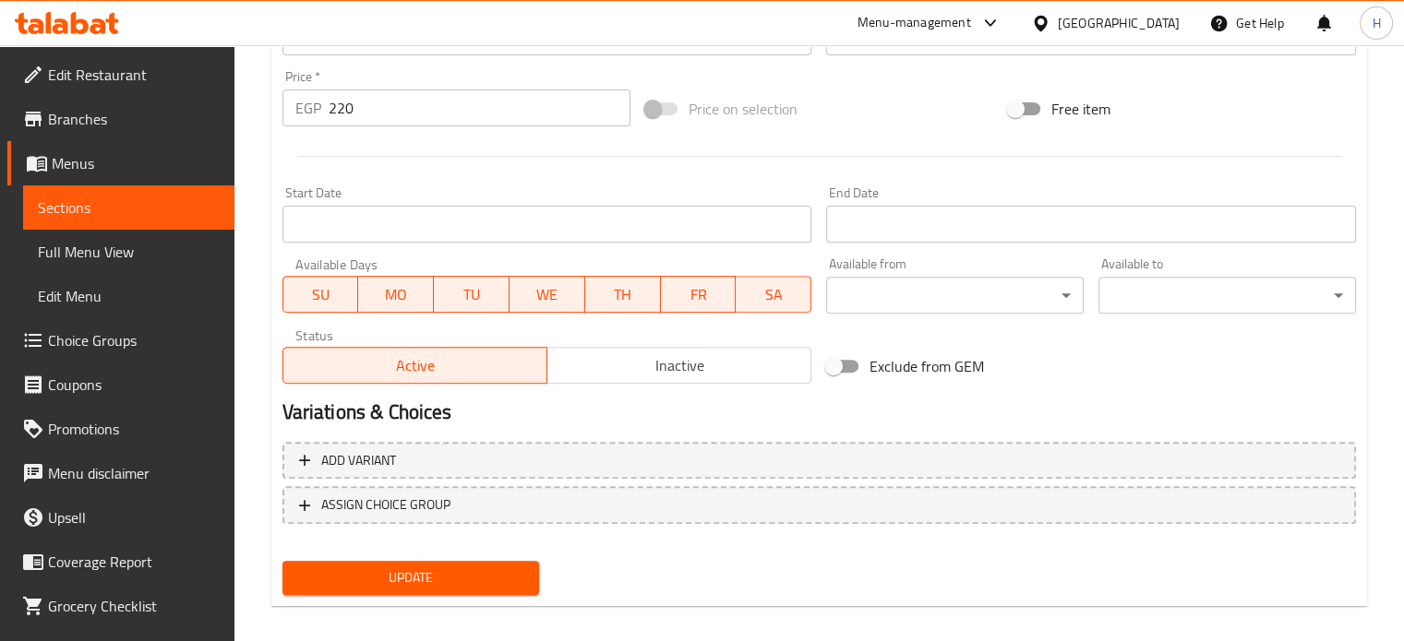
click at [497, 573] on span "Update" at bounding box center [411, 578] width 228 height 23
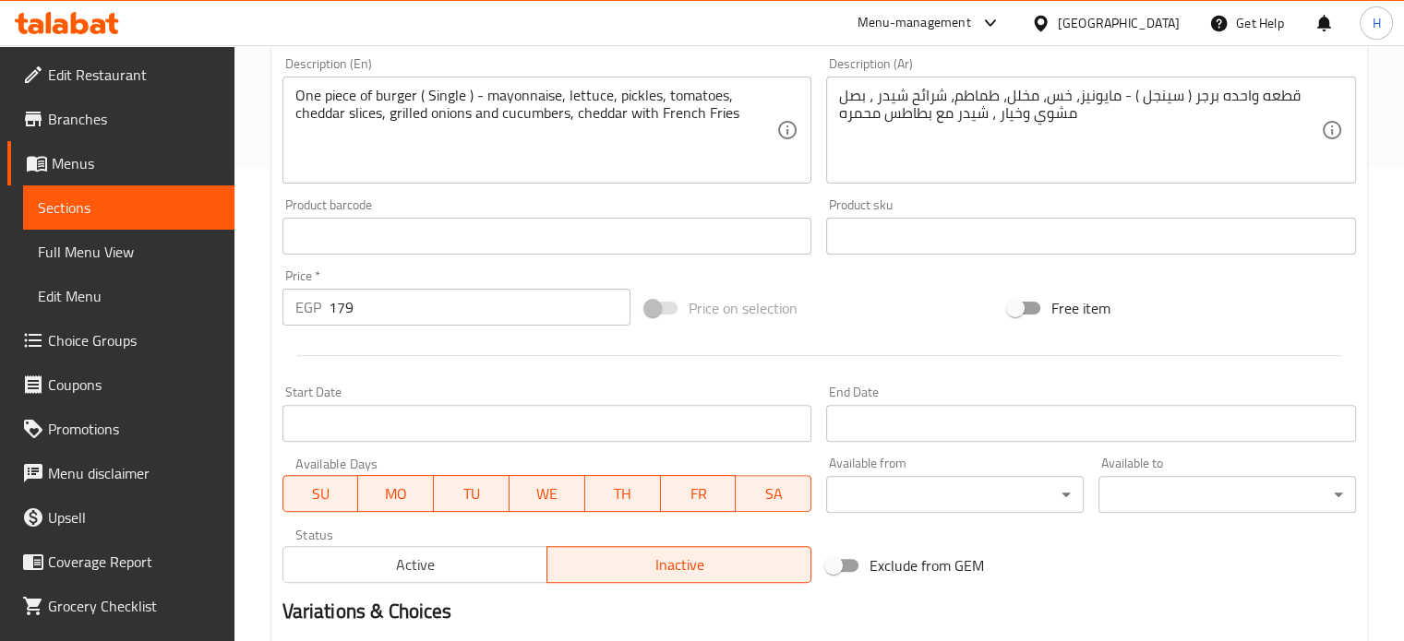
scroll to position [554, 0]
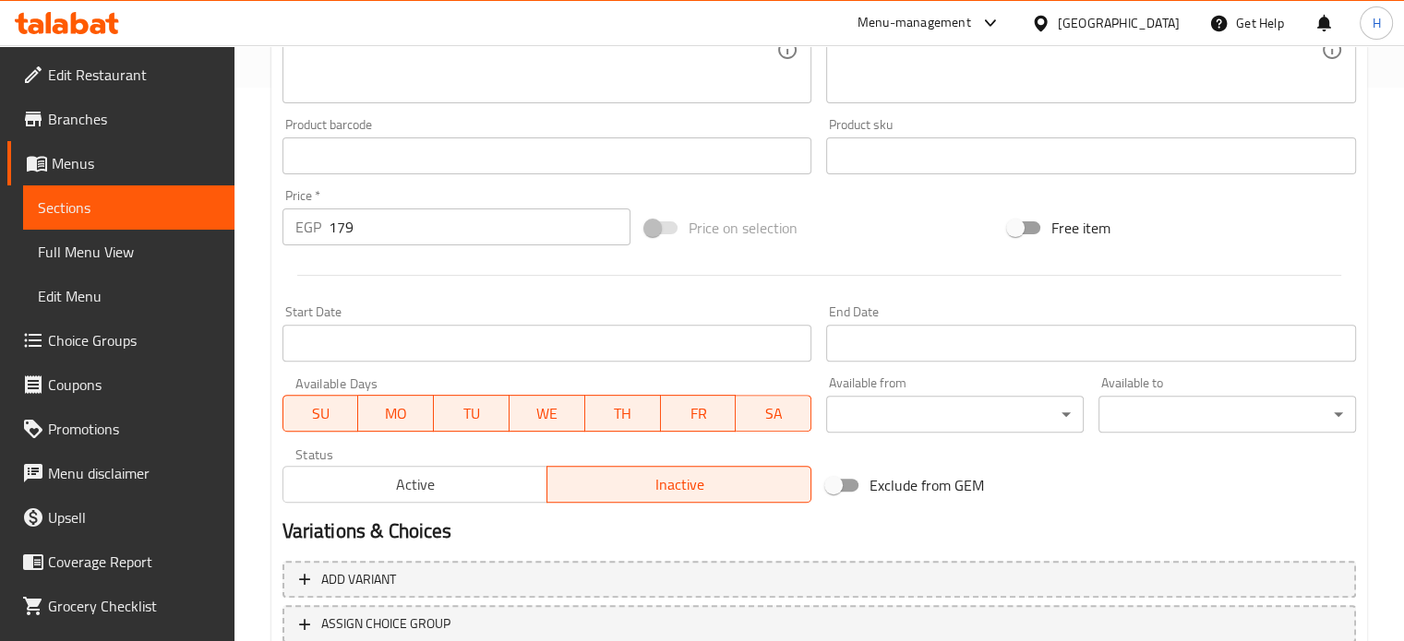
click at [410, 501] on button "Active" at bounding box center [414, 484] width 265 height 37
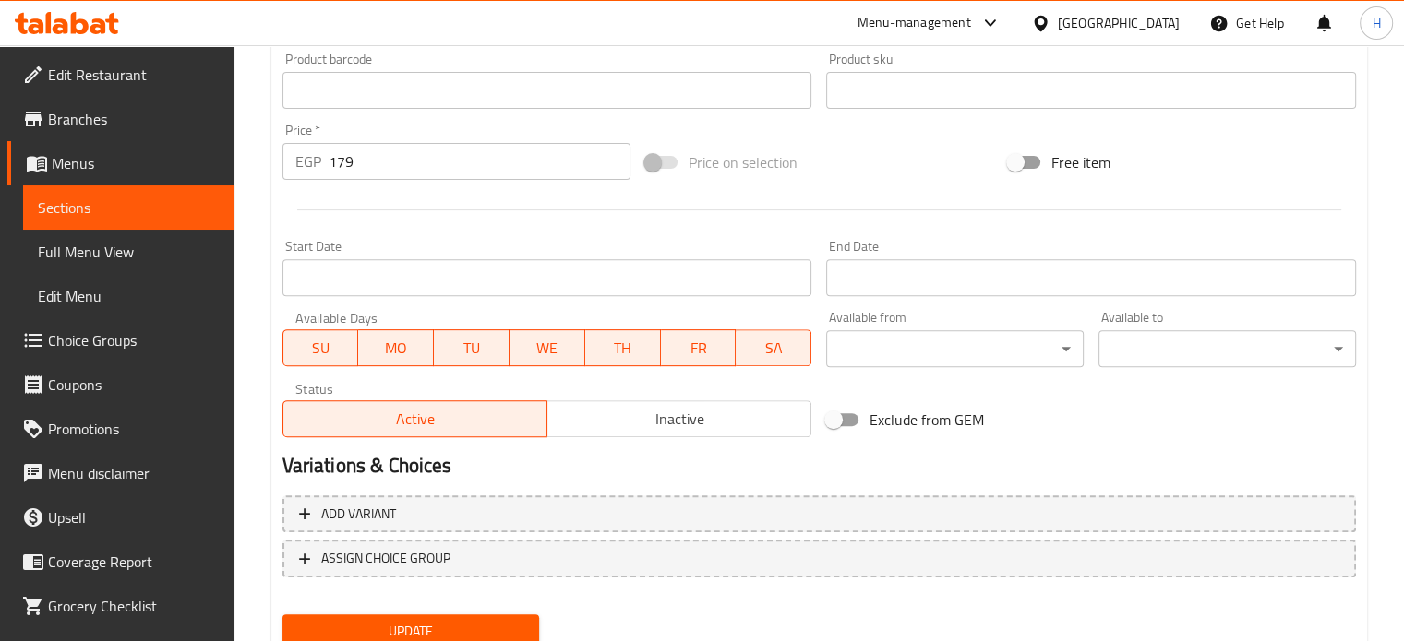
scroll to position [688, 0]
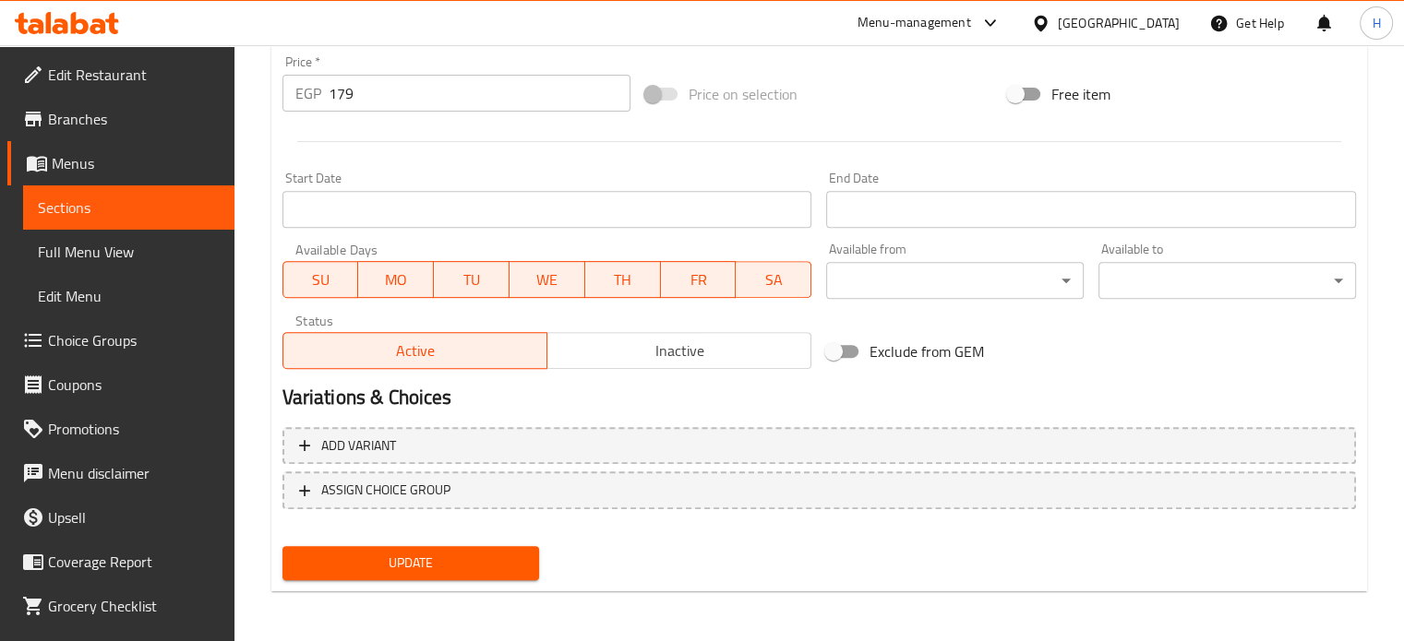
click at [434, 571] on span "Update" at bounding box center [411, 563] width 228 height 23
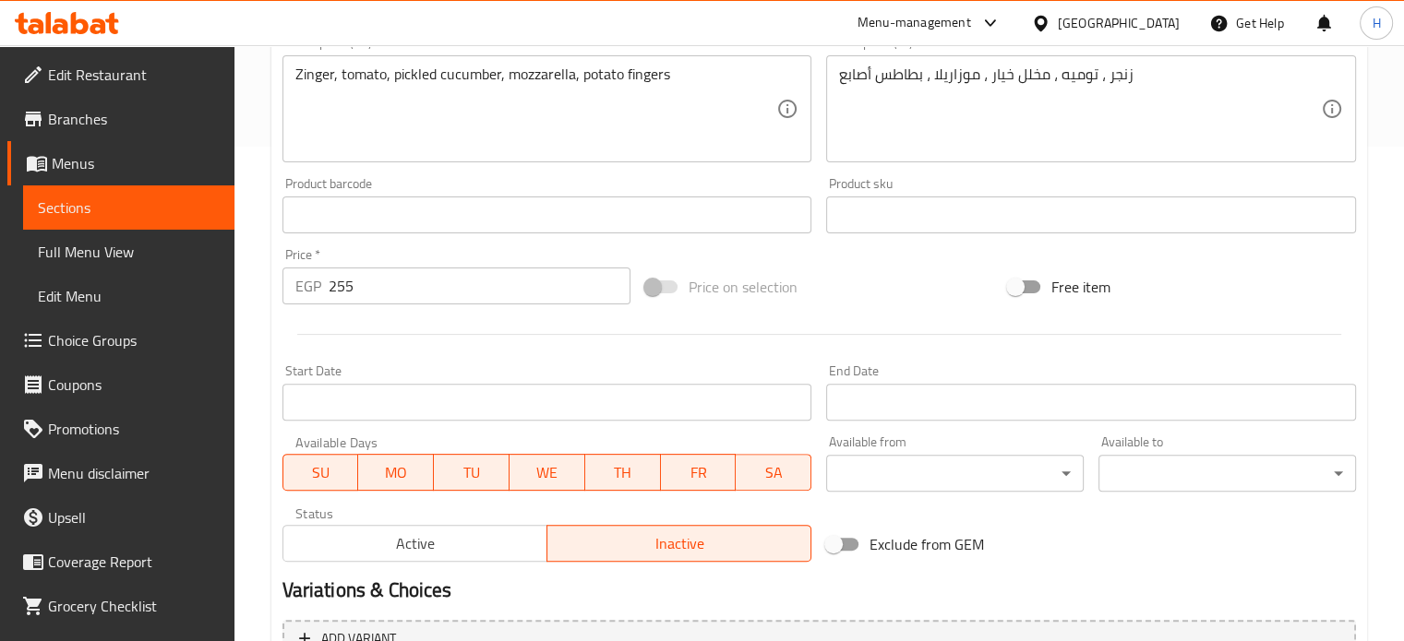
scroll to position [646, 0]
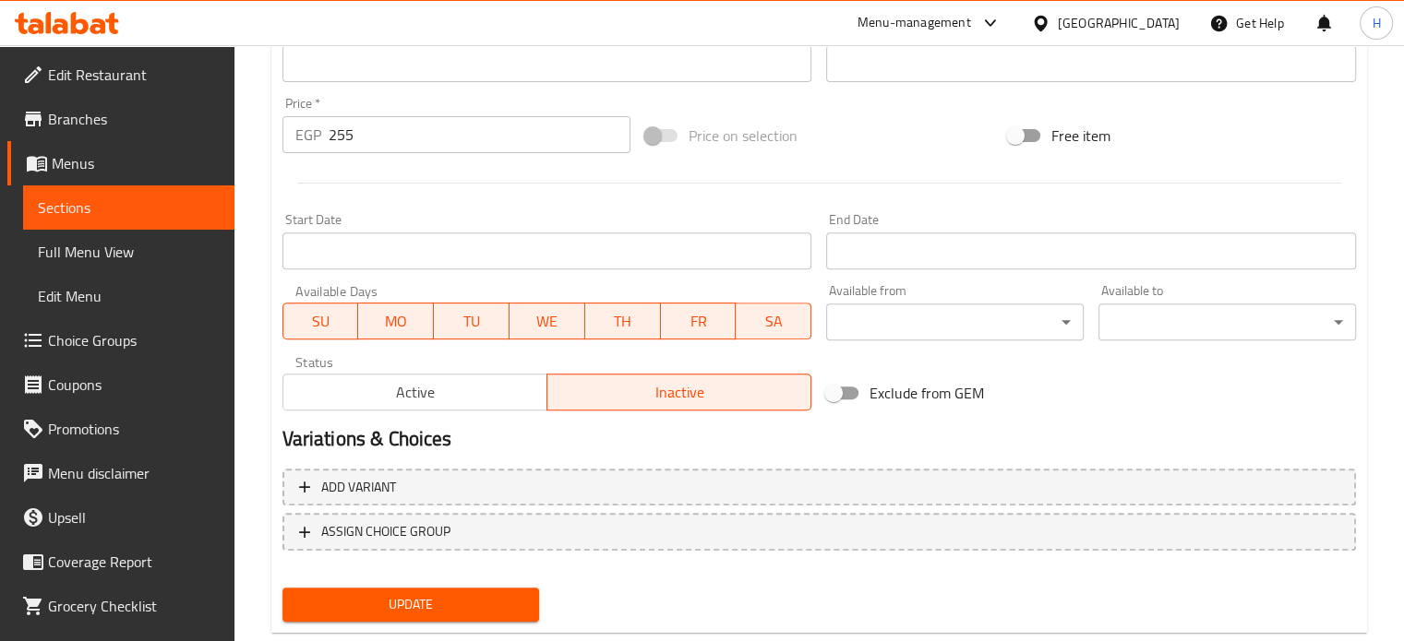
click at [395, 393] on span "Active" at bounding box center [415, 392] width 249 height 27
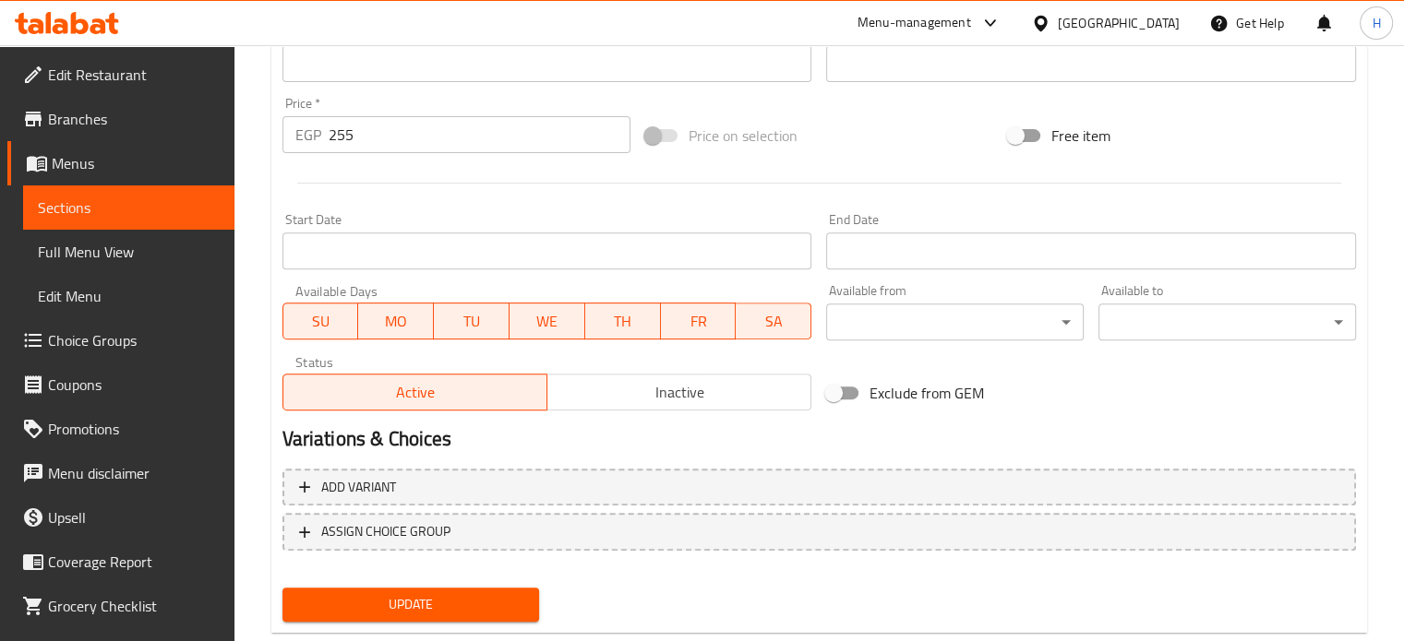
click at [388, 612] on span "Update" at bounding box center [411, 604] width 228 height 23
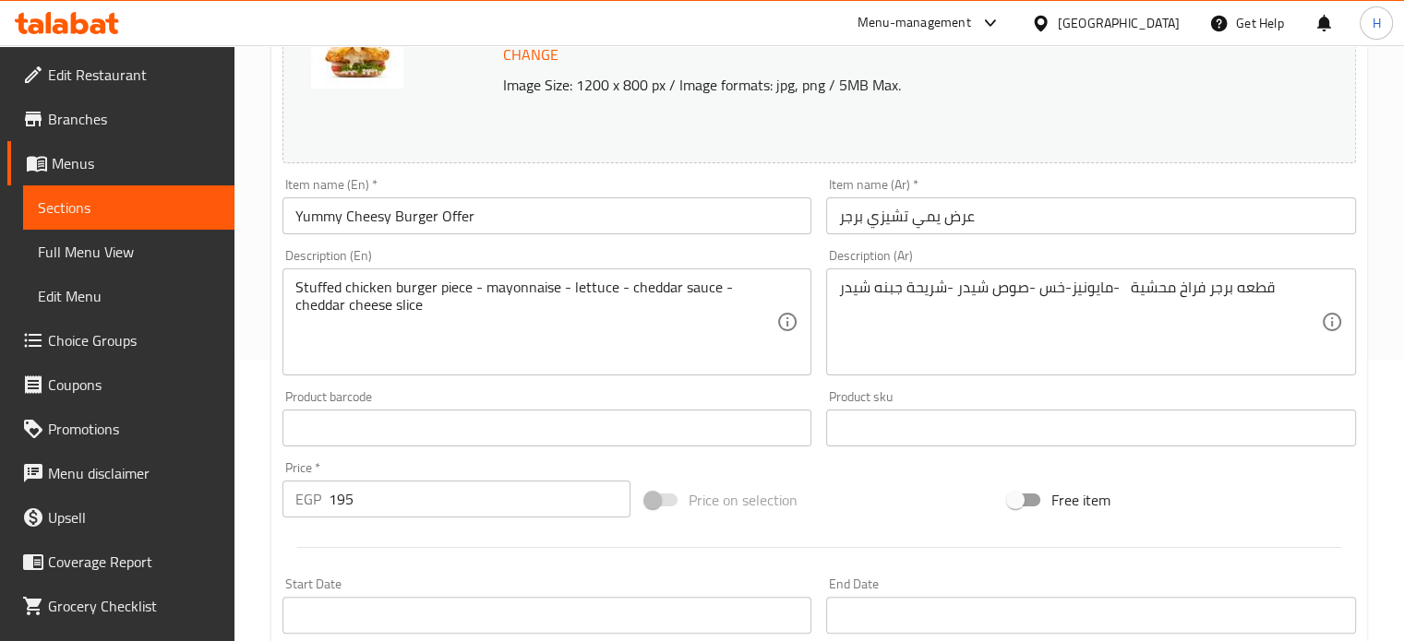
scroll to position [461, 0]
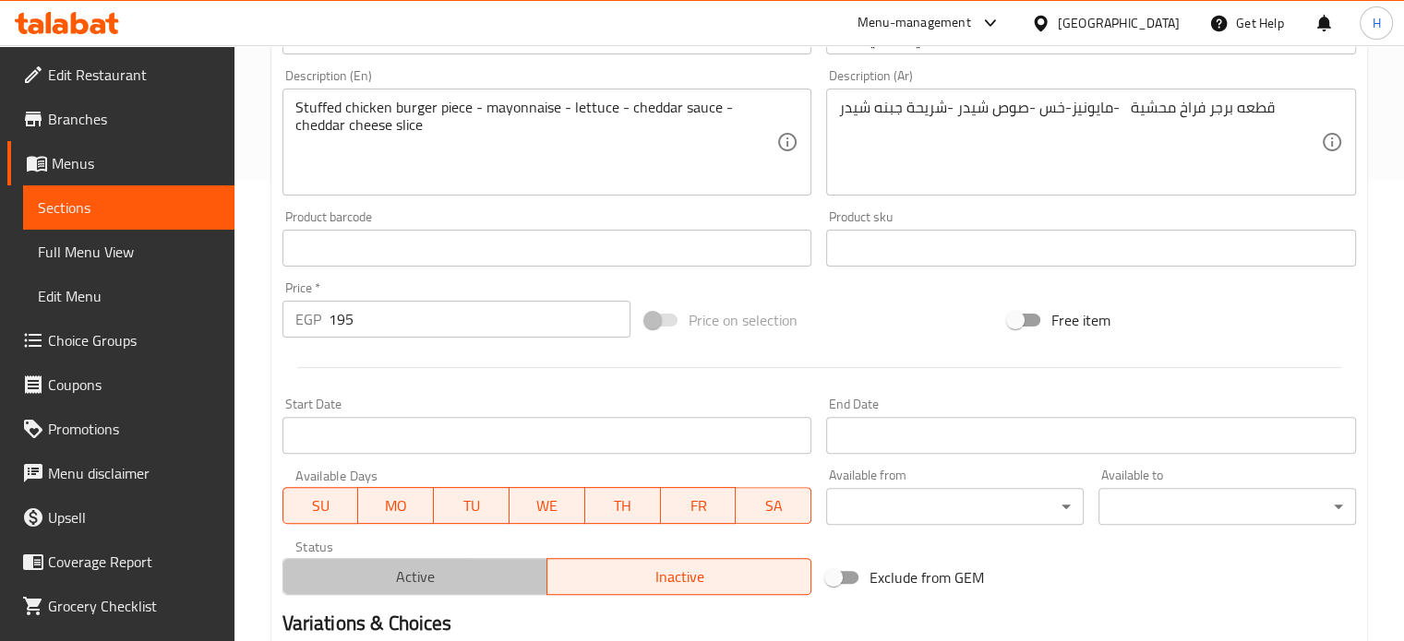
click at [416, 569] on span "Active" at bounding box center [415, 577] width 249 height 27
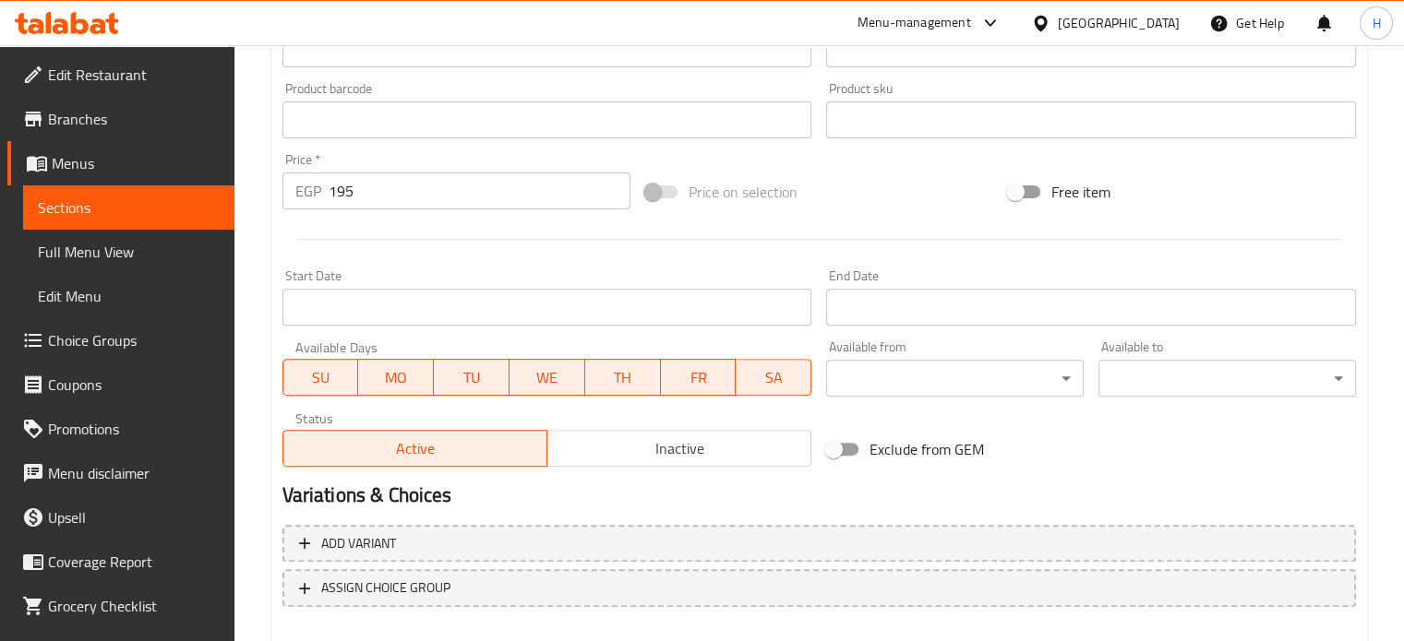
scroll to position [688, 0]
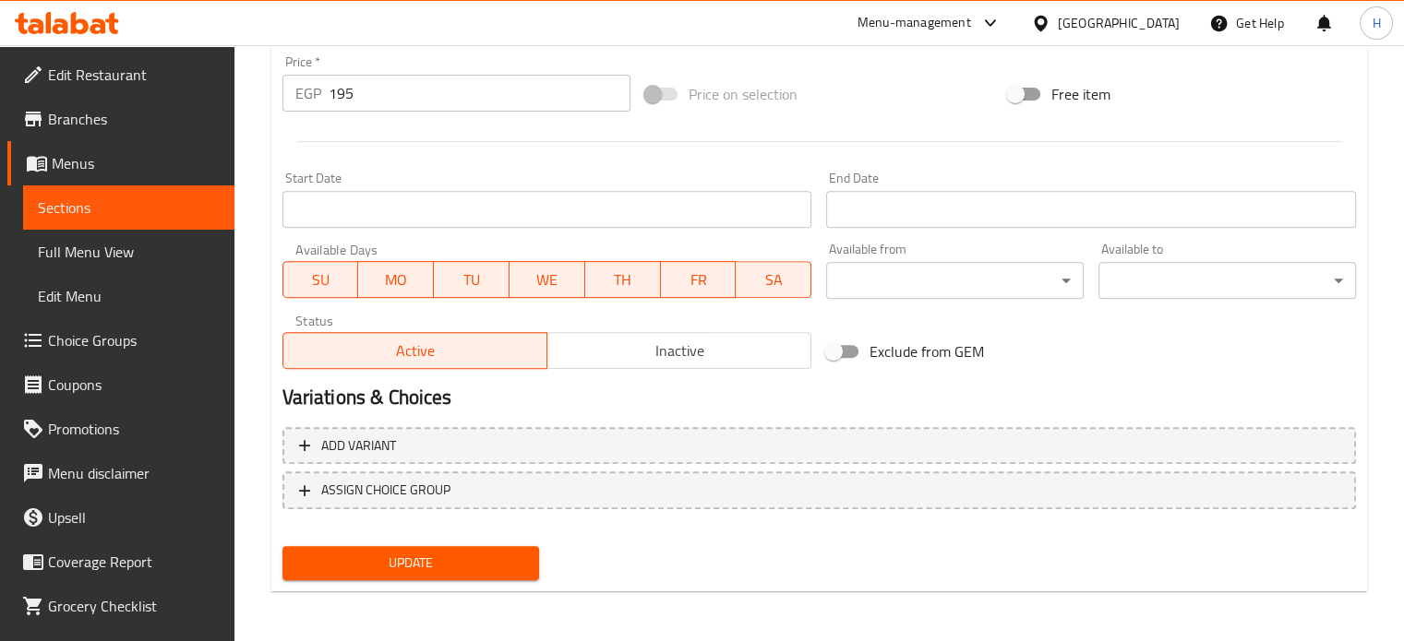
click at [439, 565] on span "Update" at bounding box center [411, 563] width 228 height 23
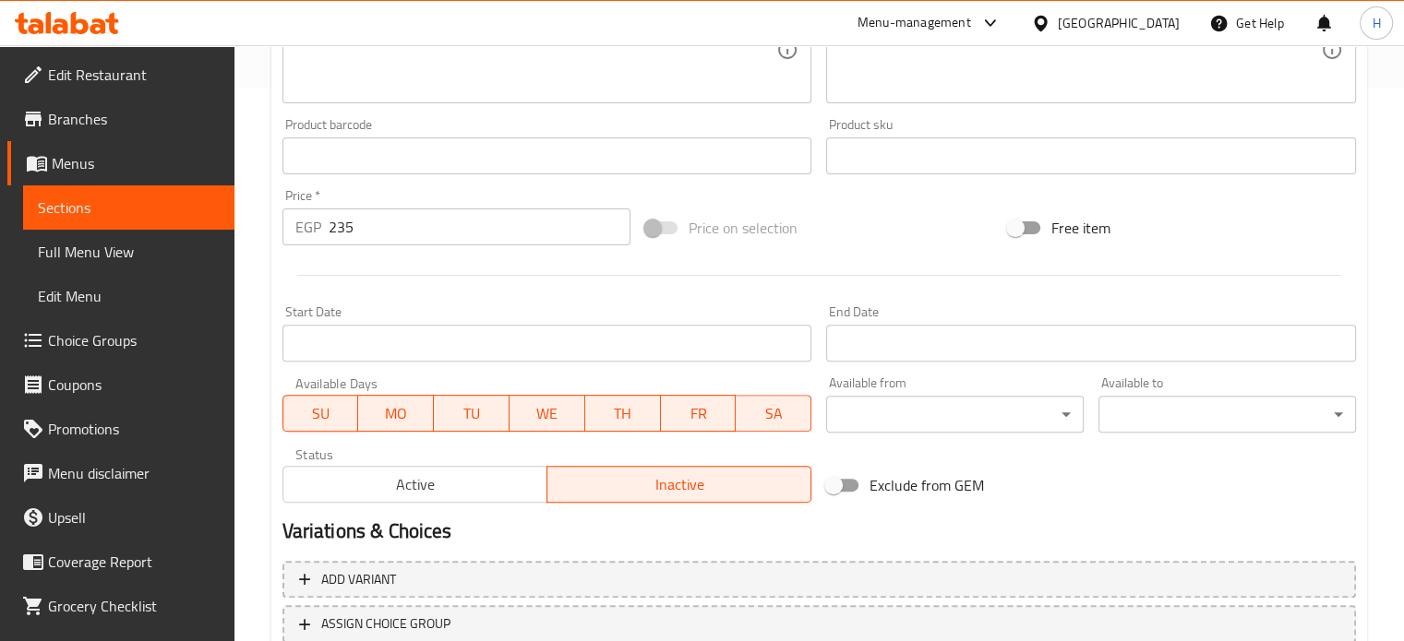
click at [439, 476] on span "Active" at bounding box center [415, 485] width 249 height 27
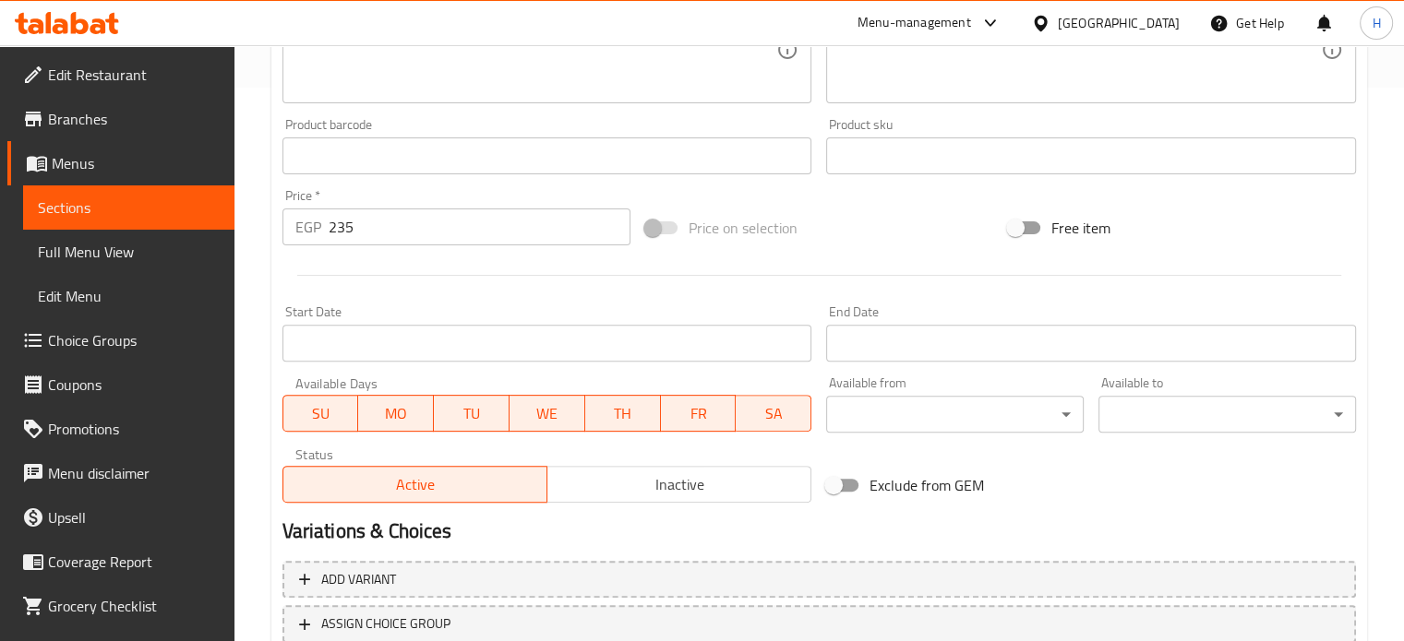
scroll to position [688, 0]
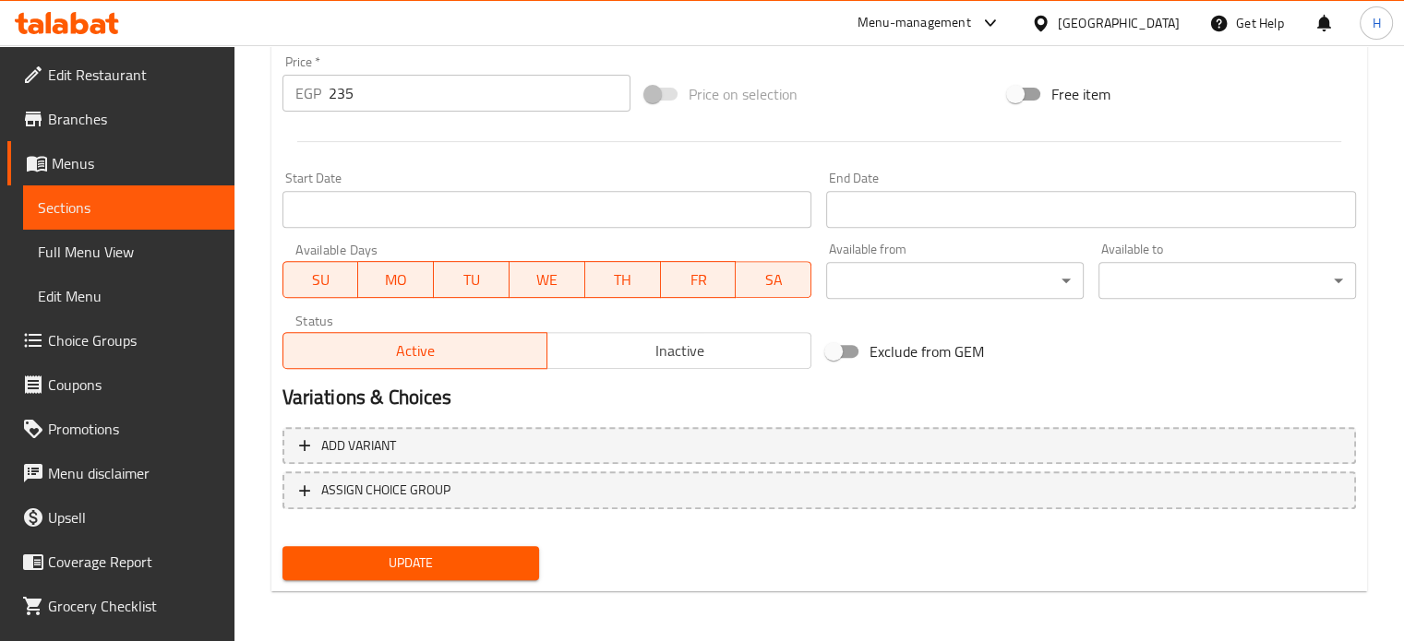
click at [455, 579] on div "Update" at bounding box center [411, 563] width 272 height 49
click at [451, 564] on span "Update" at bounding box center [411, 563] width 228 height 23
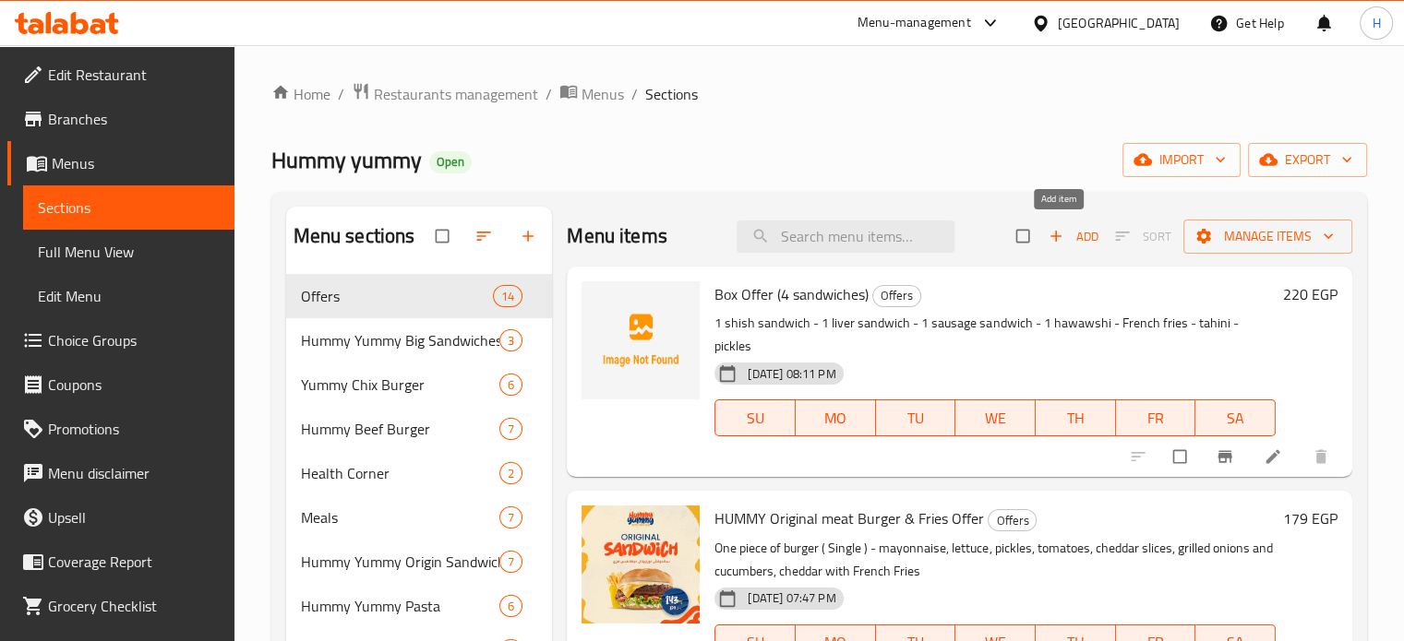
click at [1067, 234] on span "Add" at bounding box center [1074, 236] width 50 height 21
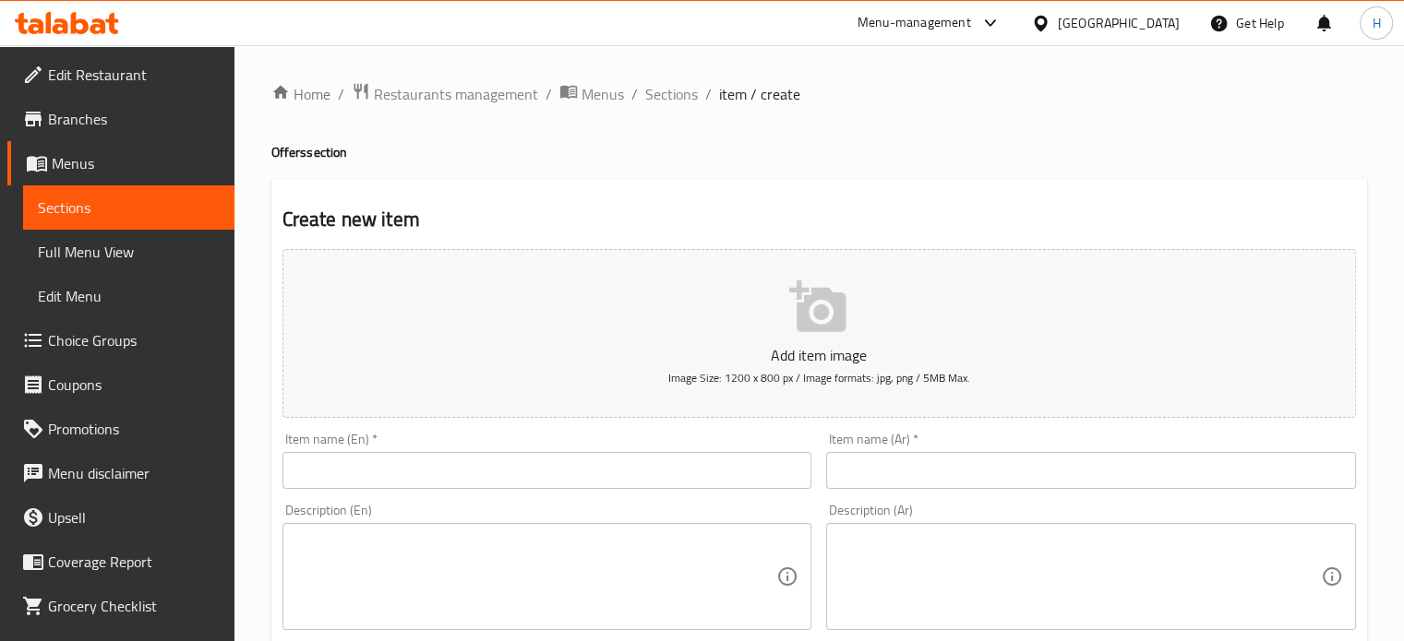
click at [606, 464] on input "text" at bounding box center [547, 470] width 530 height 37
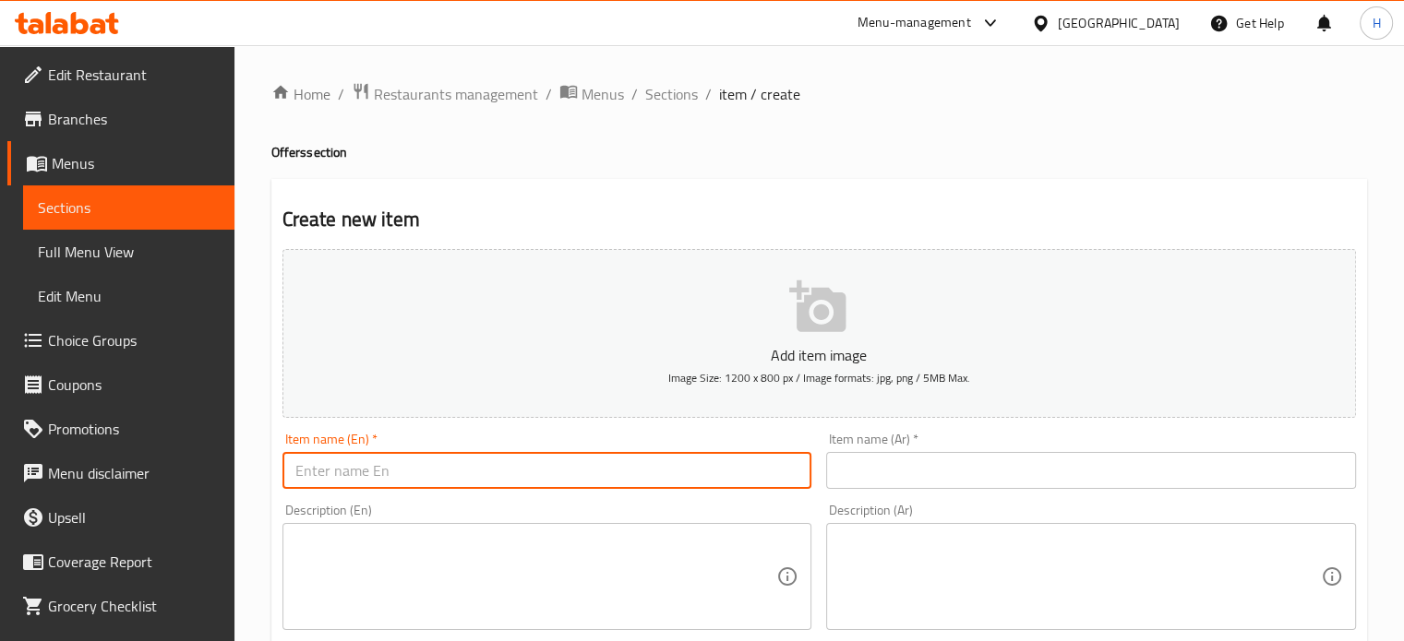
paste input "Double Trouble offer"
type input "Double Trouble offer"
click at [937, 484] on input "text" at bounding box center [1091, 470] width 530 height 37
paste input "عرض دوبل تربل"
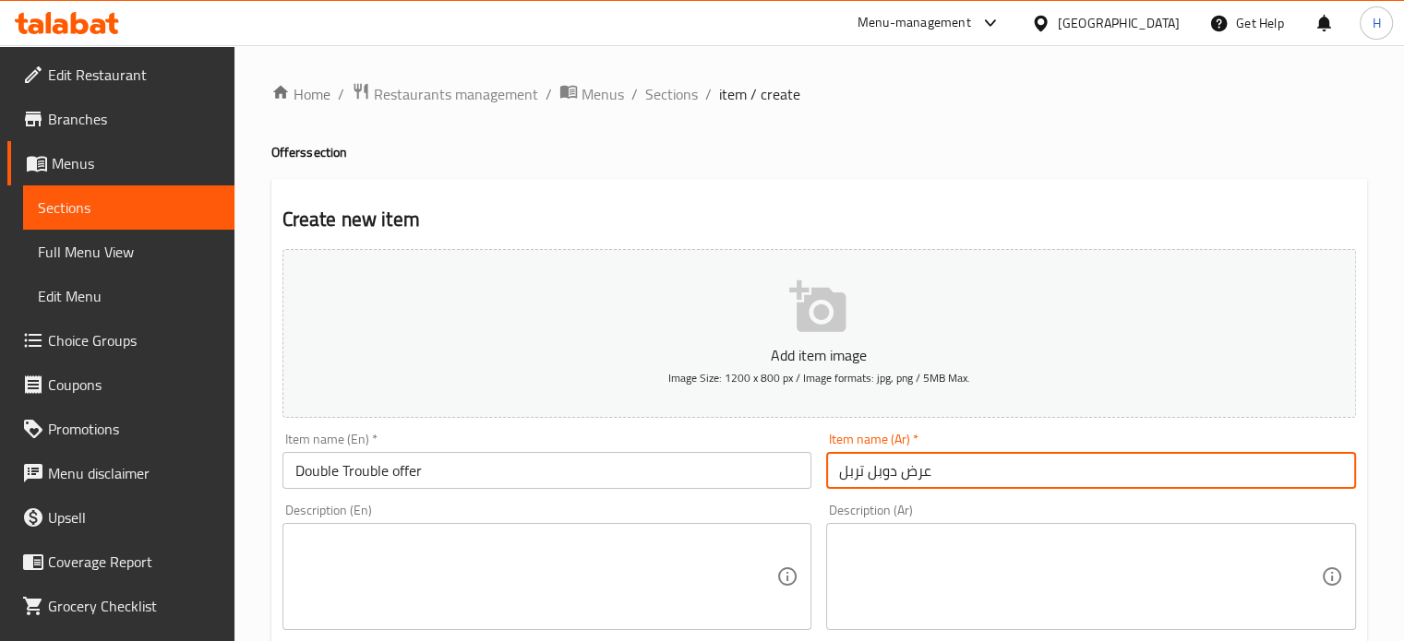
type input "عرض دوبل تربل"
click at [470, 582] on textarea at bounding box center [536, 577] width 482 height 88
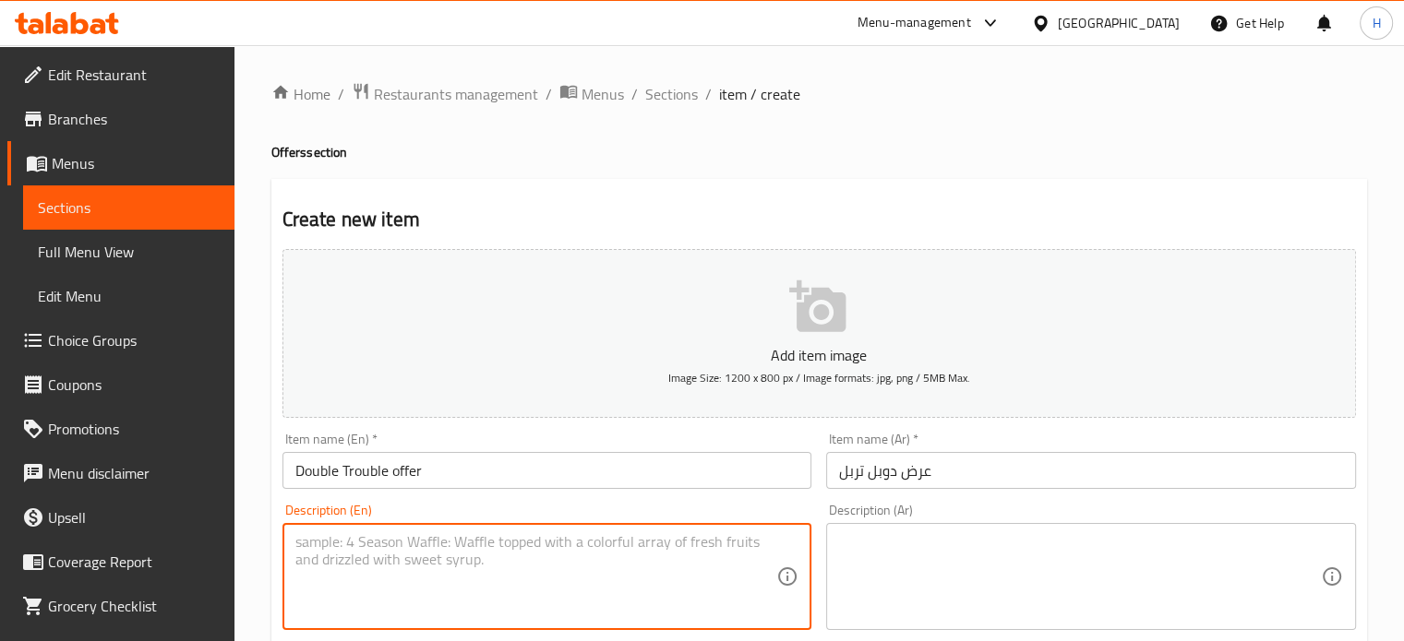
paste textarea "Yummy single burger, mushroom mac and cheese, french fries and V cola"
type textarea "Yummy single burger, mushroom mac and cheese, french fries and V cola"
click at [881, 557] on textarea at bounding box center [1080, 577] width 482 height 88
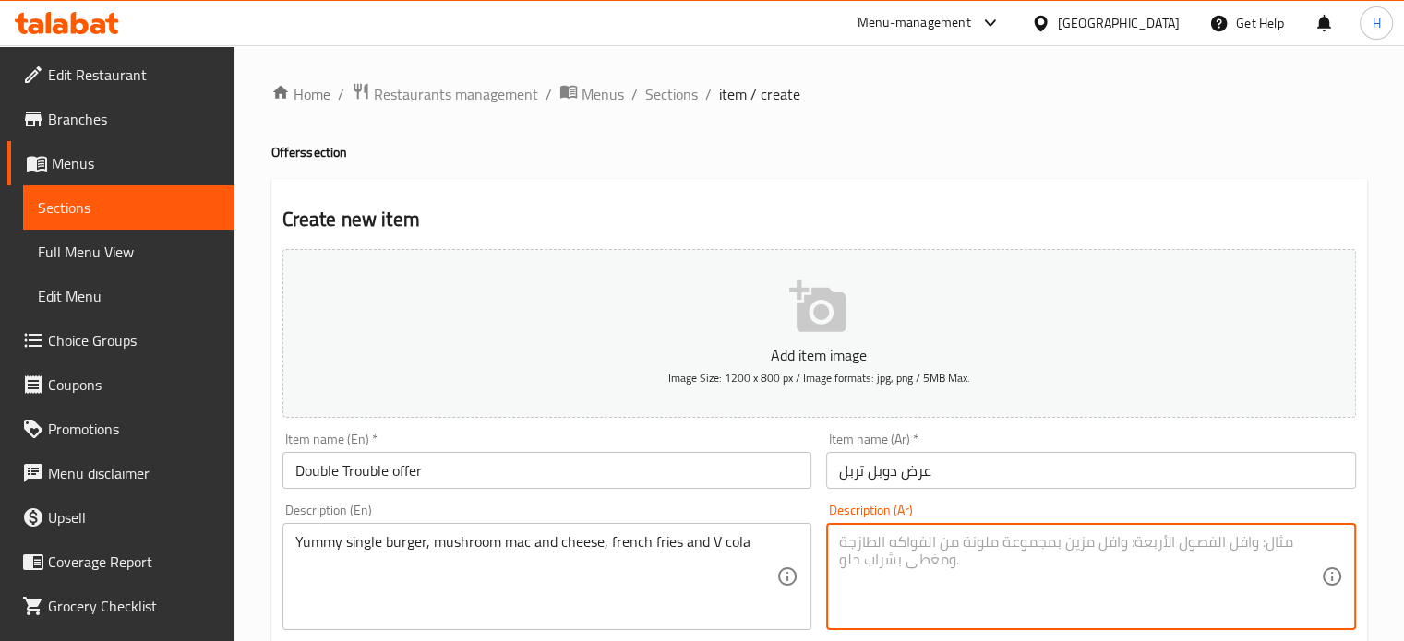
paste textarea "برجر يمي سينجل ، ماك اند تشيز مشروم،و في كولا بطاطس مقلية"
type textarea "برجر يمي سينجل ، ماك اند تشيز مشروم،و في كولا بطاطس مقلية"
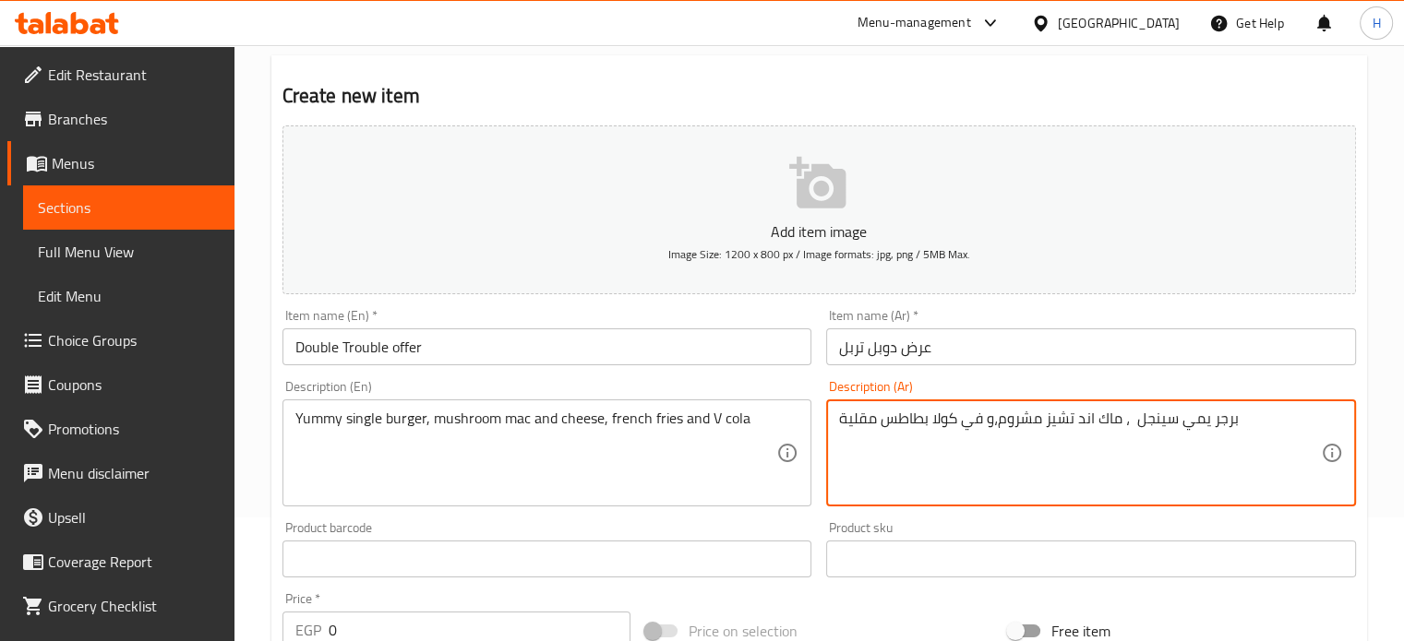
scroll to position [277, 0]
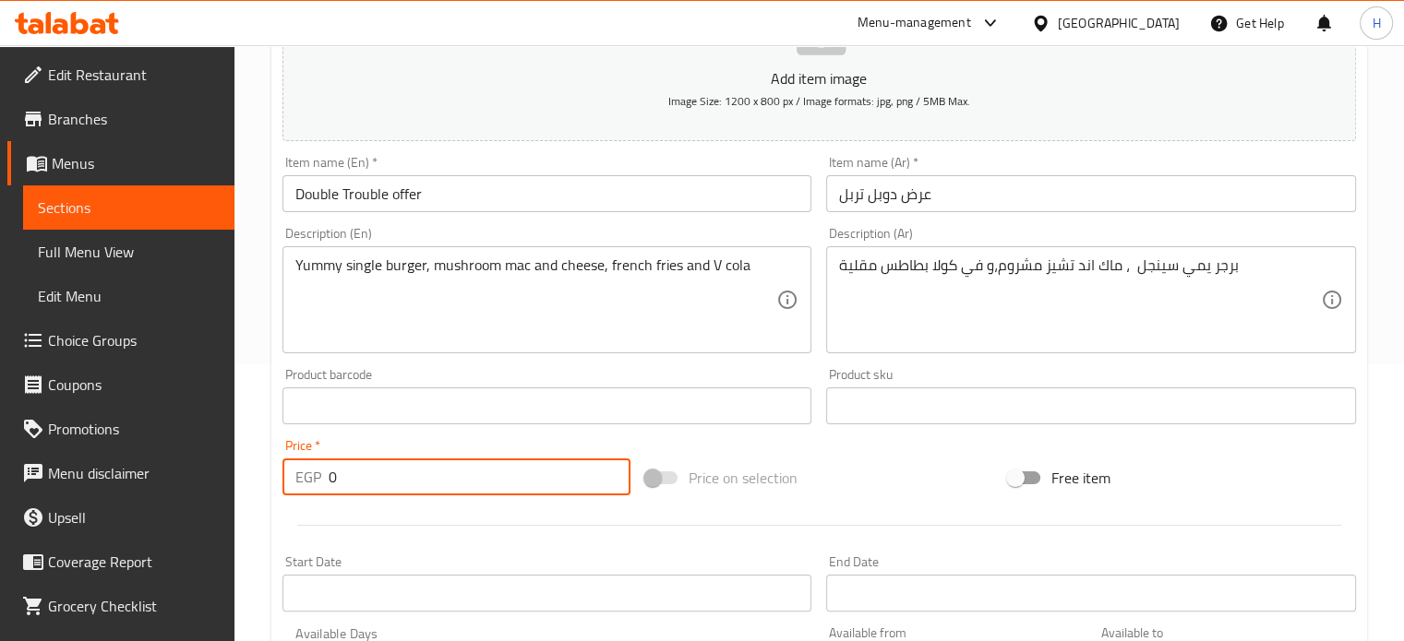
drag, startPoint x: 370, startPoint y: 484, endPoint x: 328, endPoint y: 478, distance: 42.8
click at [329, 478] on input "0" at bounding box center [480, 477] width 302 height 37
paste input "30"
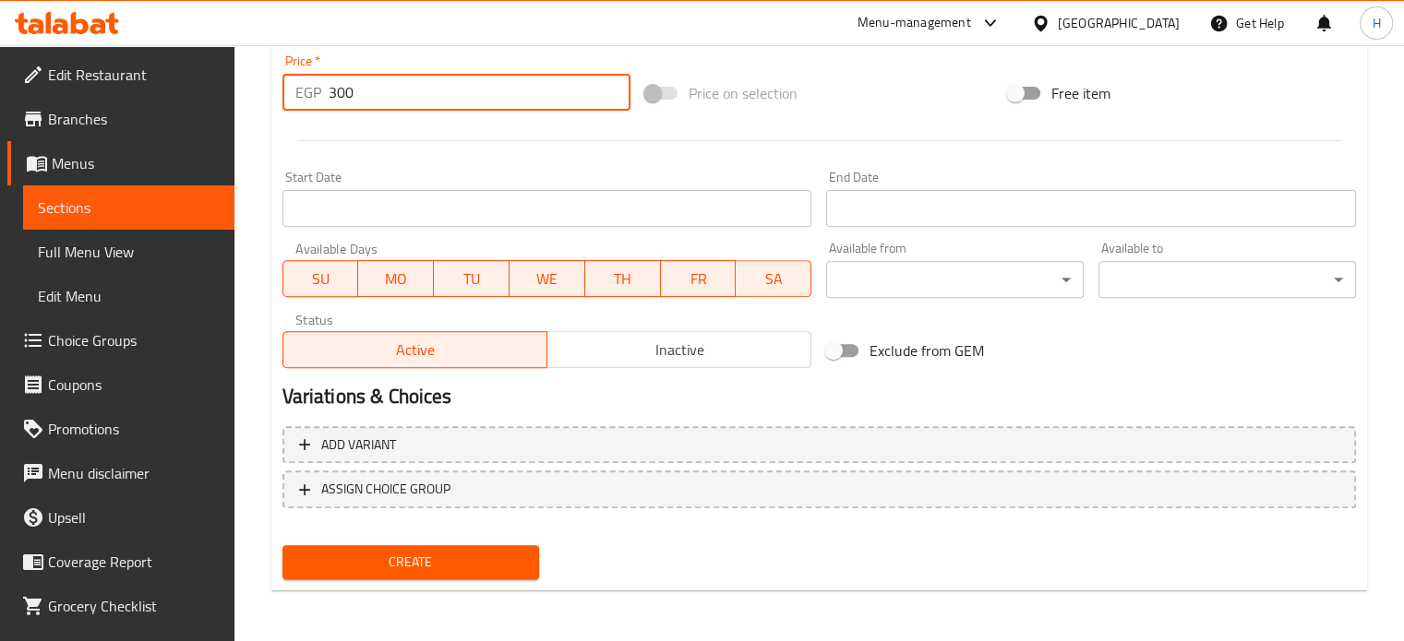
type input "300"
click at [476, 572] on span "Create" at bounding box center [411, 562] width 228 height 23
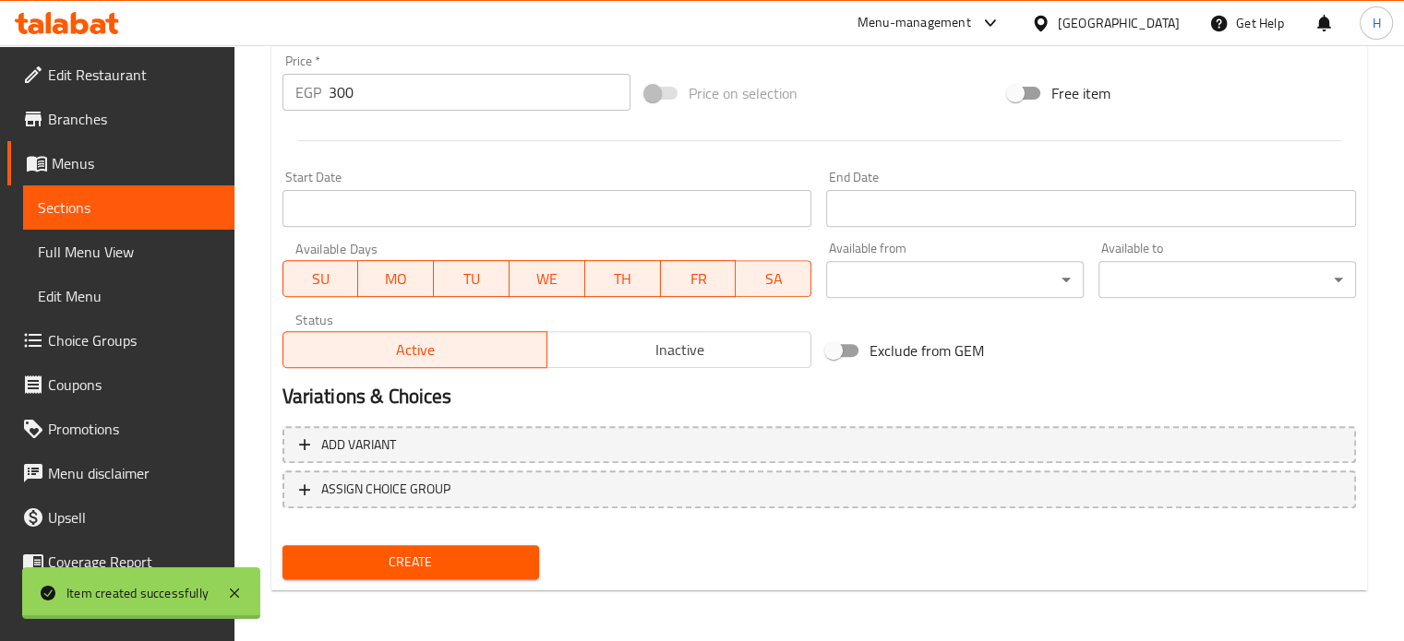
type input "0"
click at [73, 154] on span "Menus" at bounding box center [136, 163] width 168 height 22
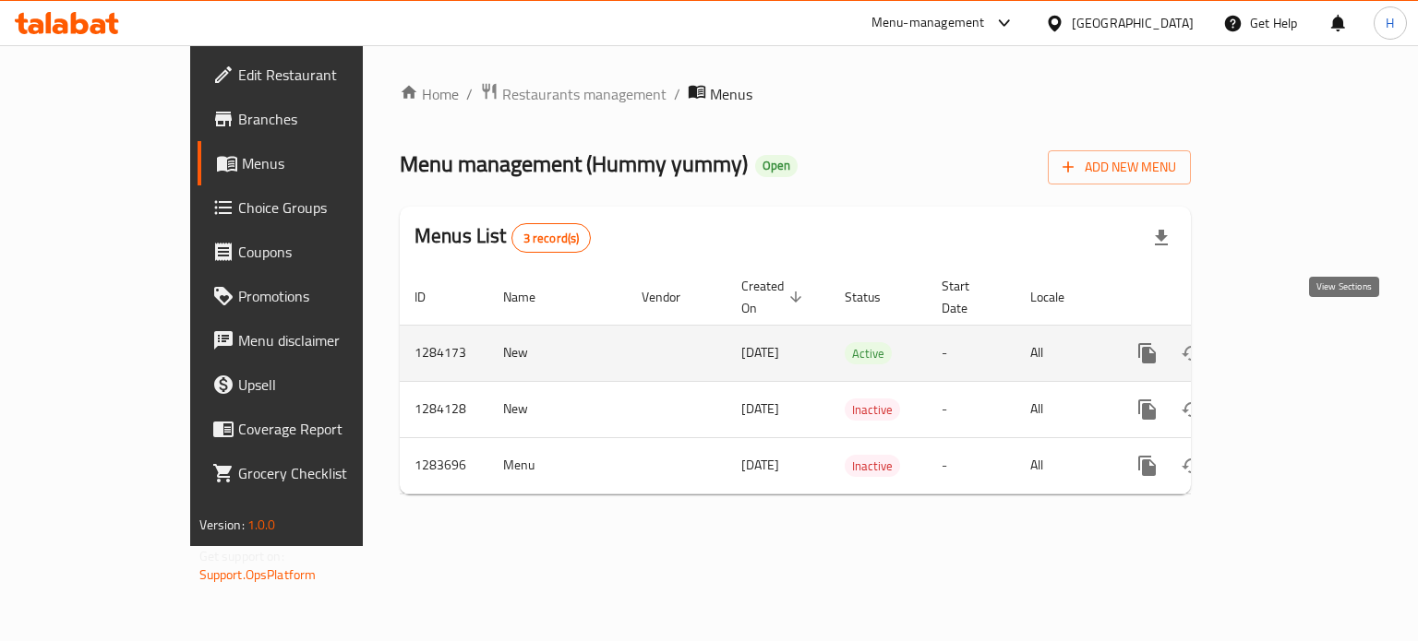
click at [1291, 342] on icon "enhanced table" at bounding box center [1280, 353] width 22 height 22
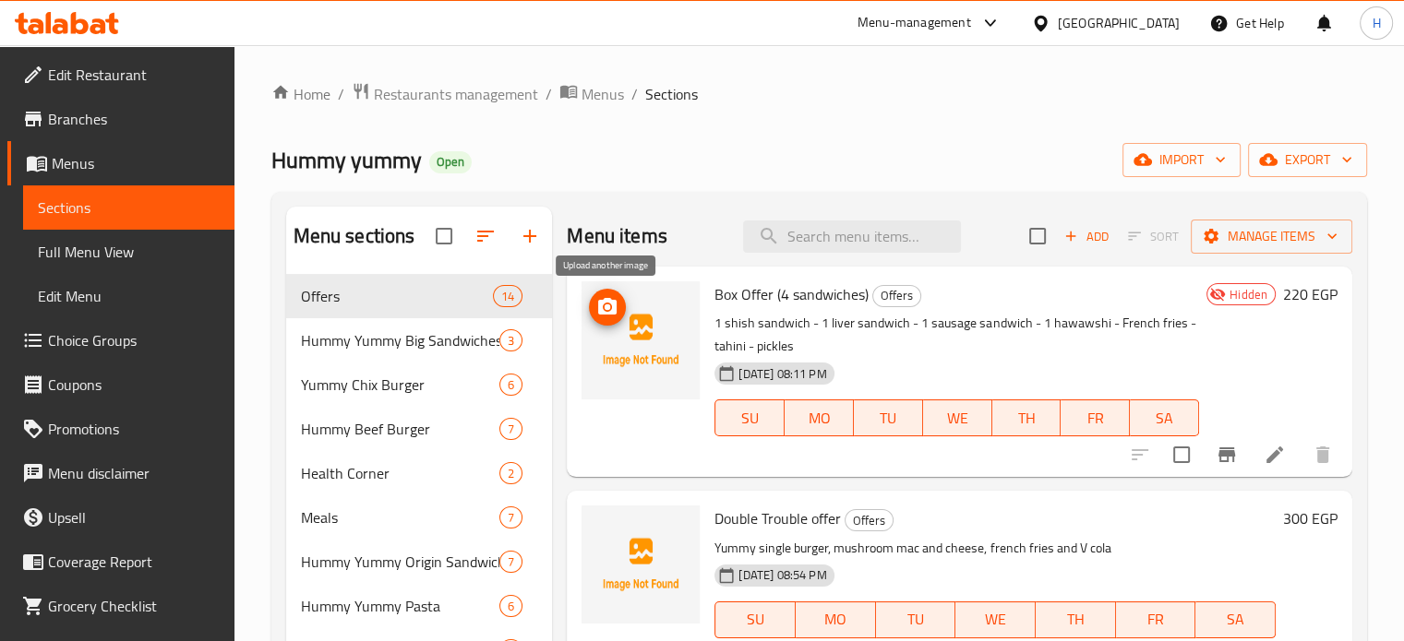
click at [613, 308] on icon "upload picture" at bounding box center [607, 306] width 18 height 17
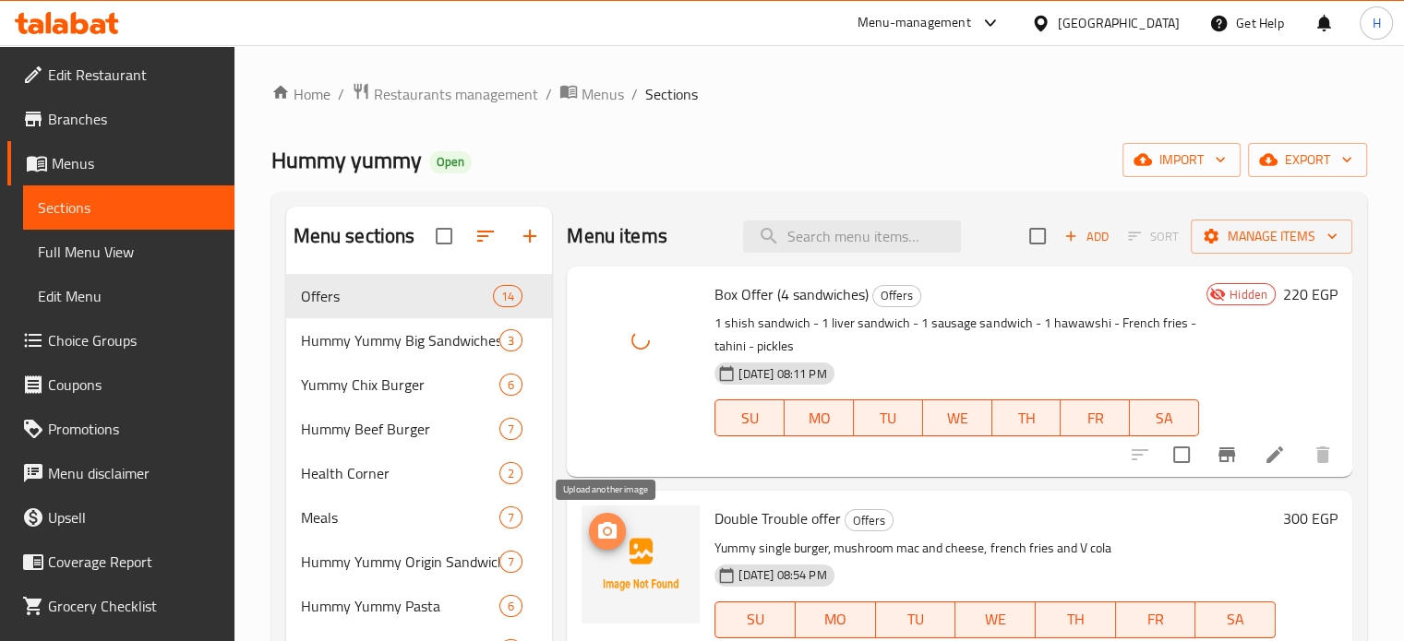
click at [613, 536] on icon "upload picture" at bounding box center [607, 530] width 18 height 17
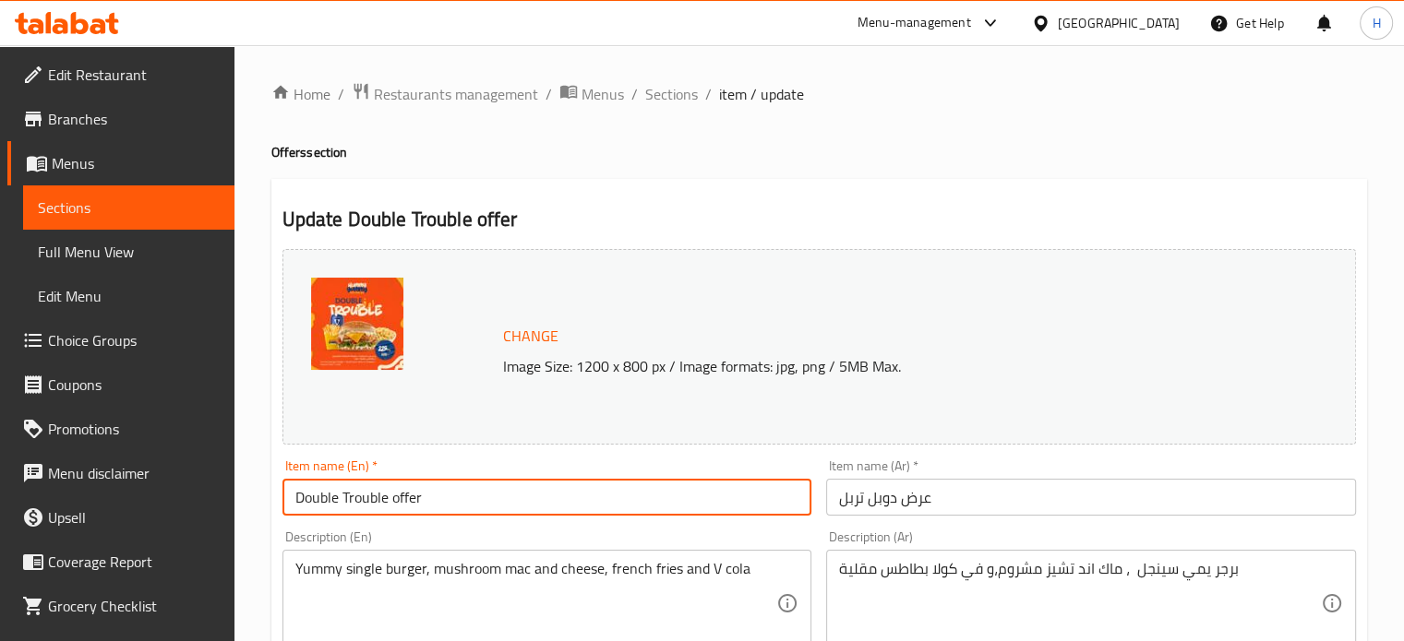
drag, startPoint x: 493, startPoint y: 500, endPoint x: 250, endPoint y: 479, distance: 243.7
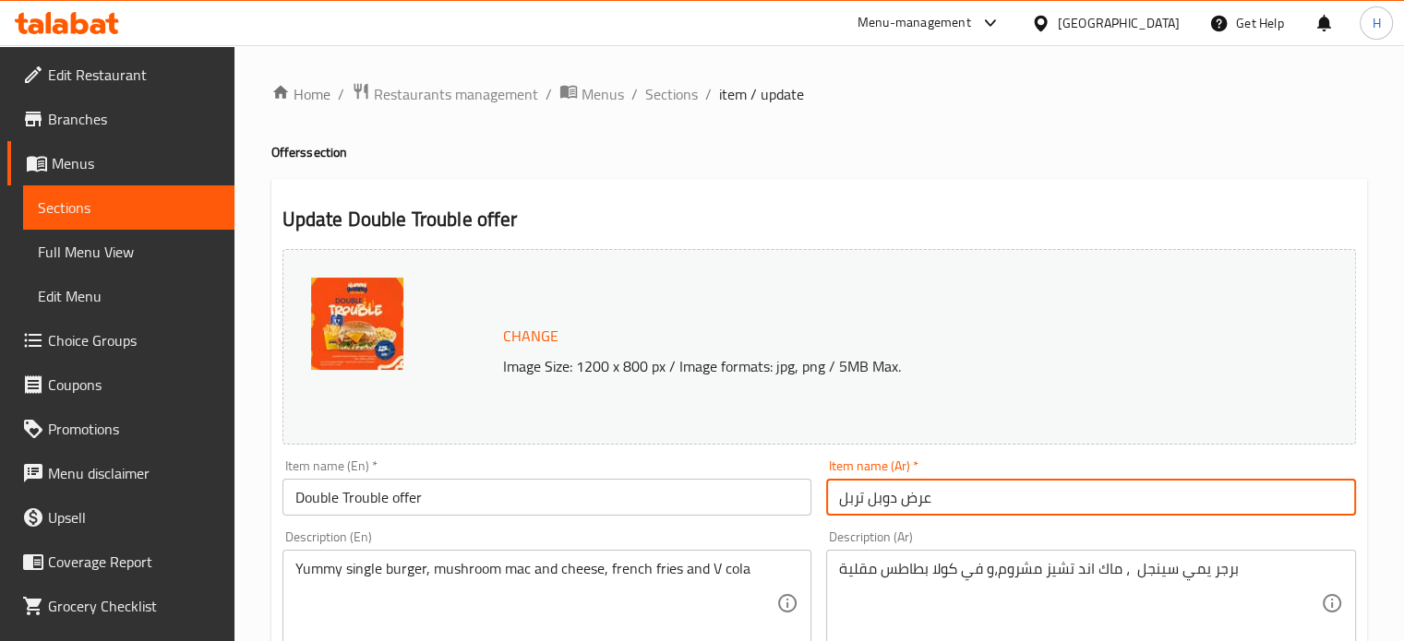
drag, startPoint x: 966, startPoint y: 504, endPoint x: 758, endPoint y: 489, distance: 209.1
click at [758, 489] on div "Change Image Size: 1200 x 800 px / Image formats: jpg, png / 5MB Max. Item name…" at bounding box center [819, 653] width 1088 height 822
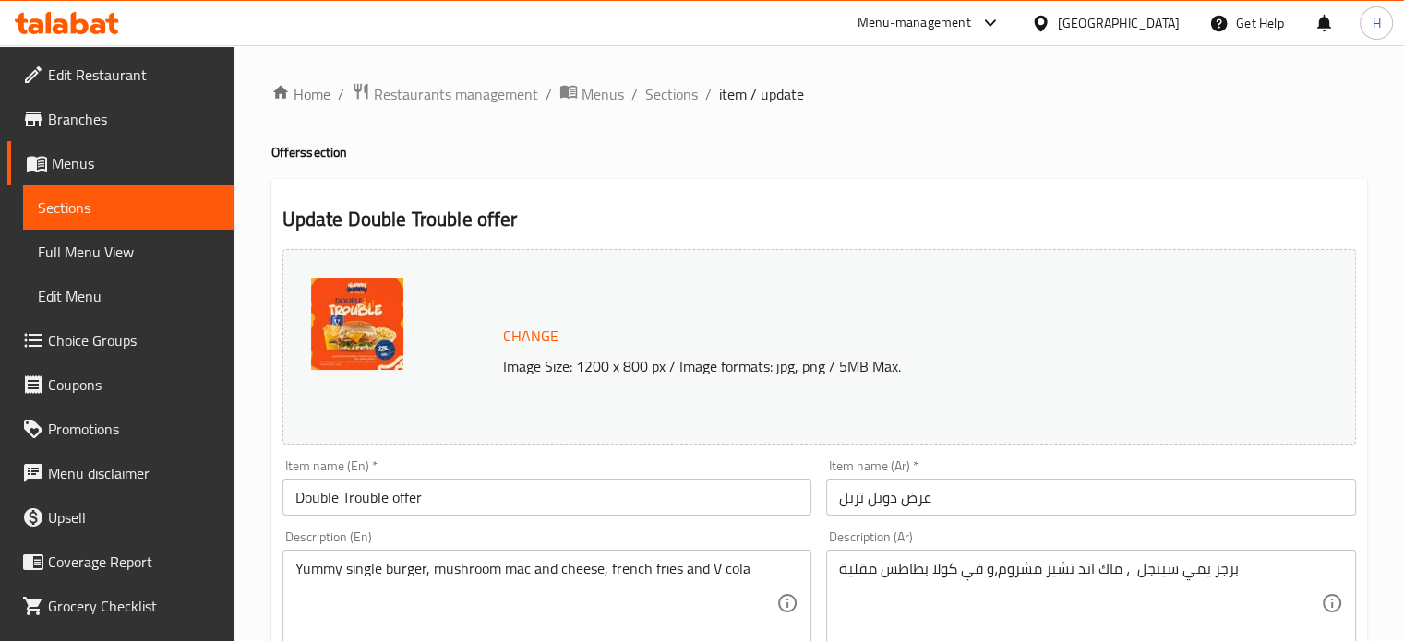
click at [652, 559] on div "Yummy single burger, mushroom mac and cheese, french fries and V cola Descripti…" at bounding box center [547, 603] width 530 height 107
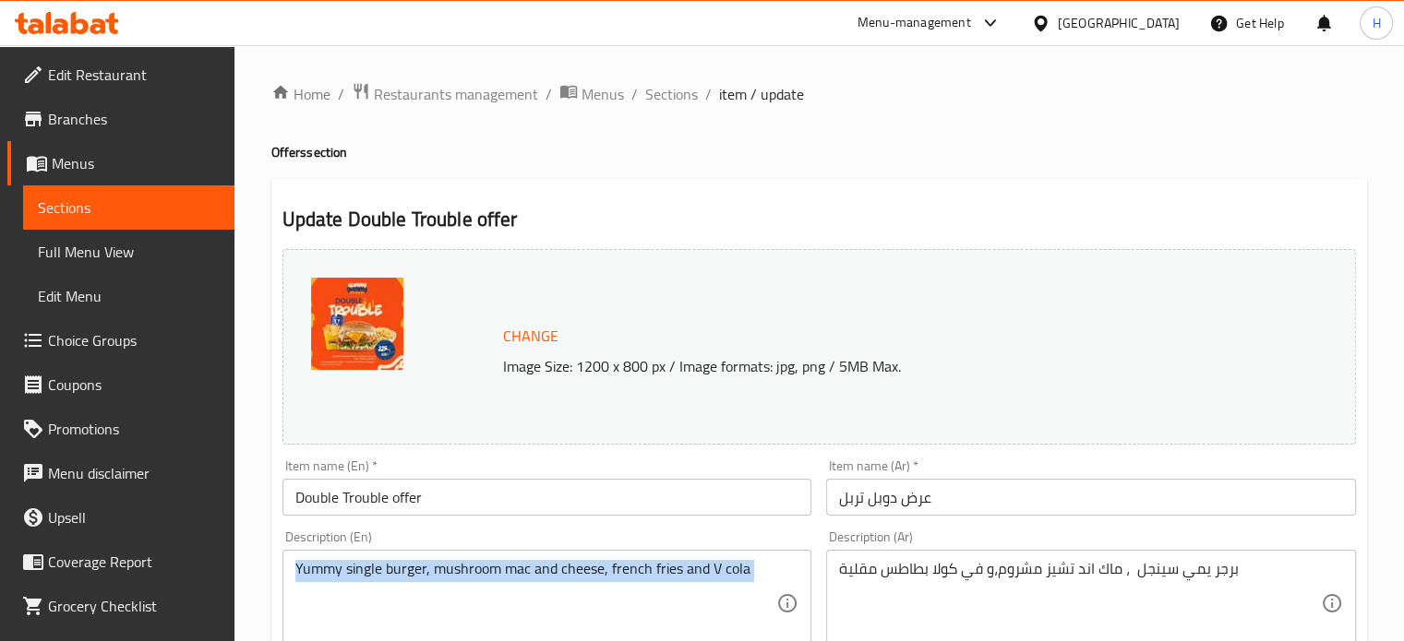
click at [652, 559] on div "Yummy single burger, mushroom mac and cheese, french fries and V cola Descripti…" at bounding box center [547, 603] width 530 height 107
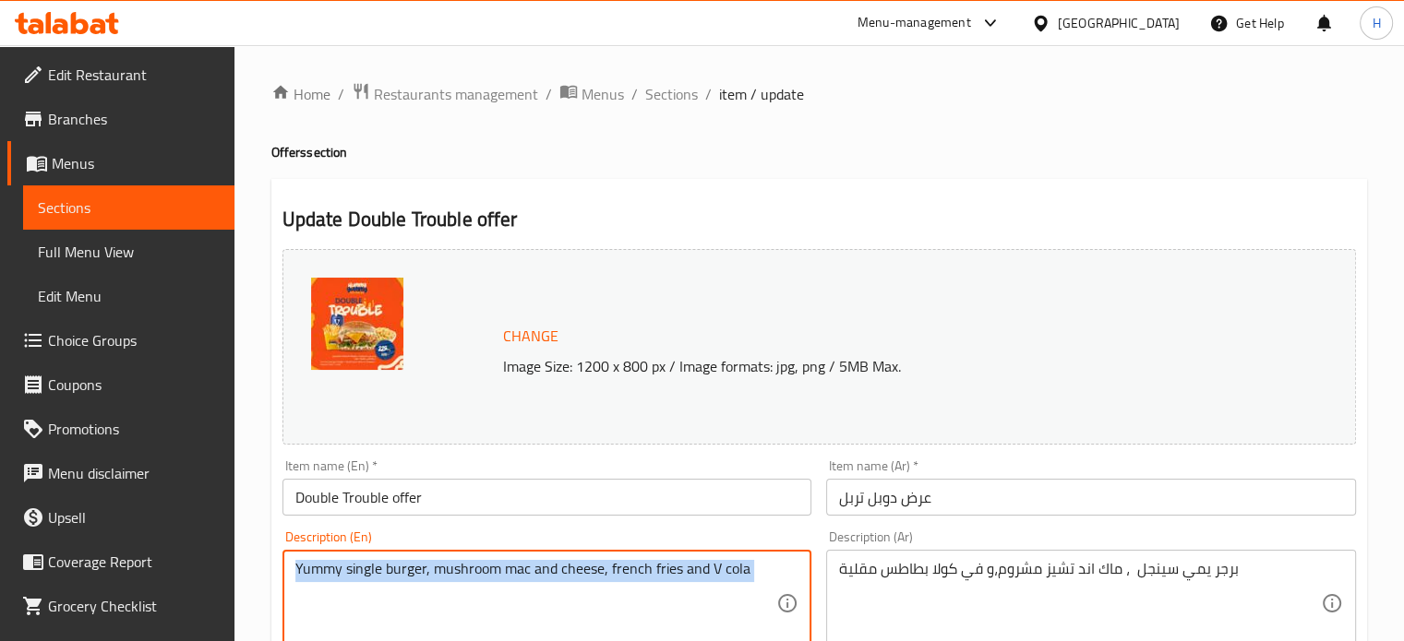
click at [652, 559] on div "Yummy single burger, mushroom mac and cheese, french fries and V cola Descripti…" at bounding box center [547, 603] width 530 height 107
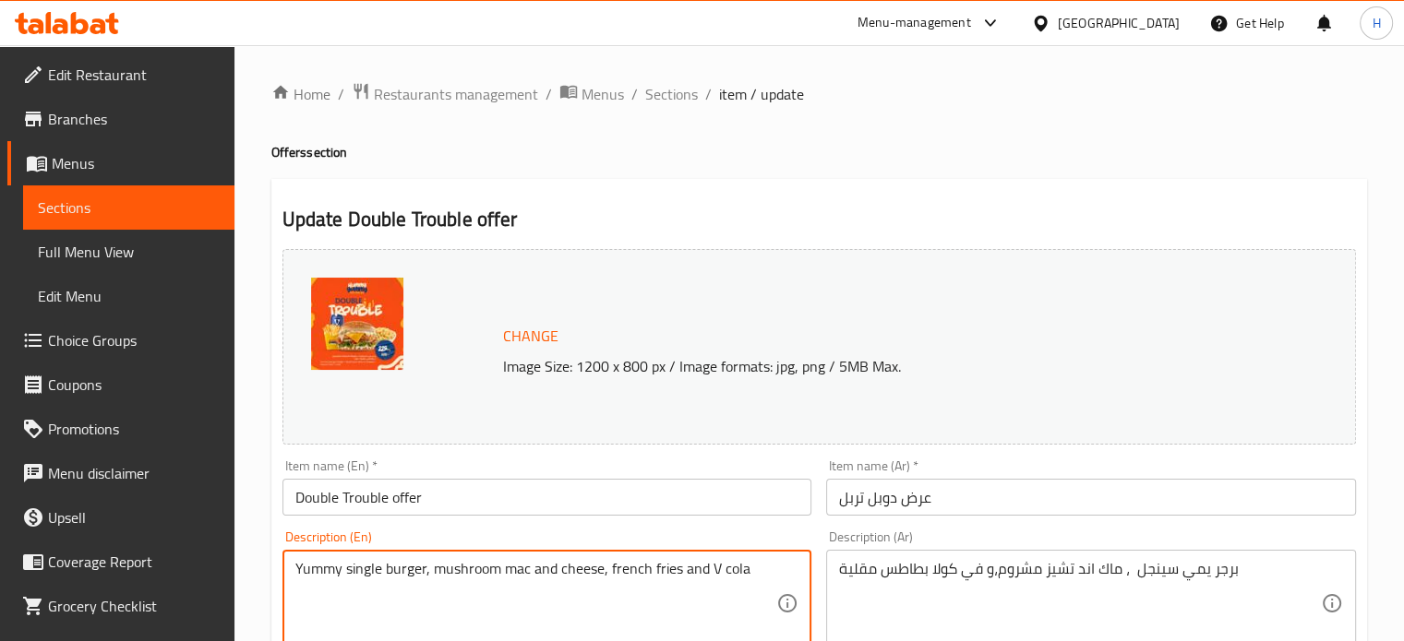
click at [627, 563] on textarea "Yummy single burger, mushroom mac and cheese, french fries and V cola" at bounding box center [536, 604] width 482 height 88
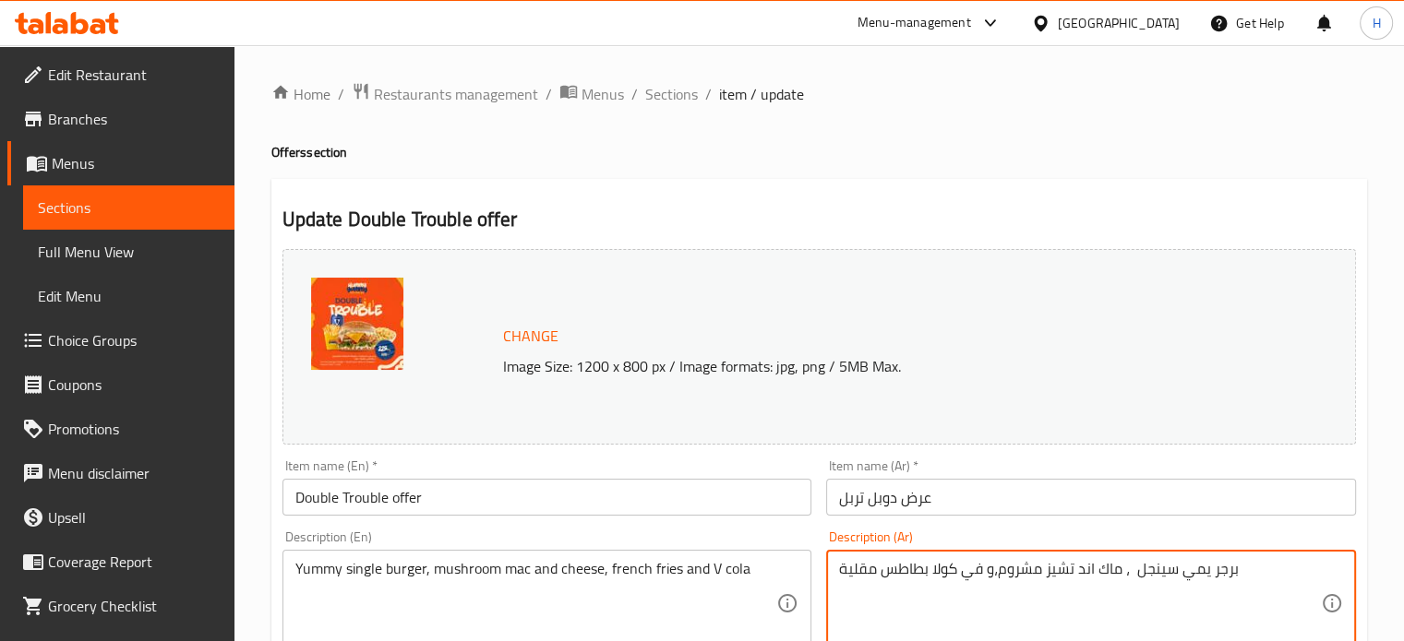
click at [897, 579] on textarea "برجر يمي سينجل ، ماك اند تشيز مشروم،و في كولا بطاطس مقلية" at bounding box center [1080, 604] width 482 height 88
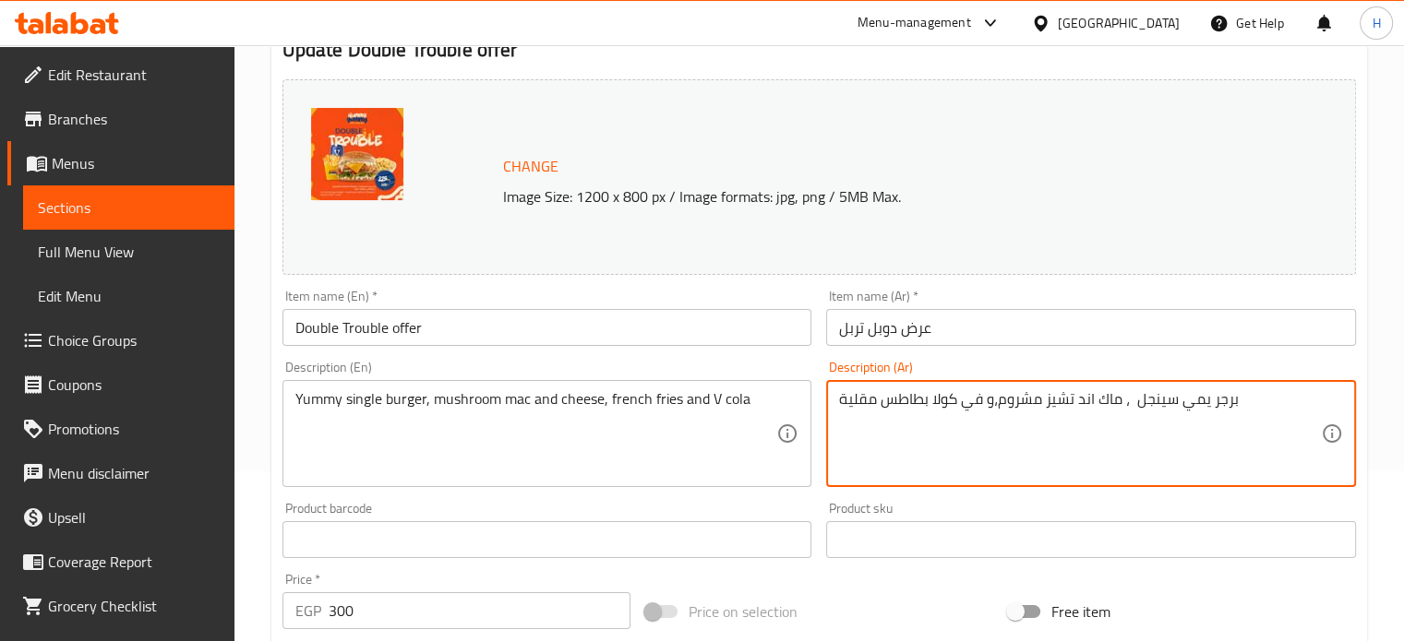
scroll to position [277, 0]
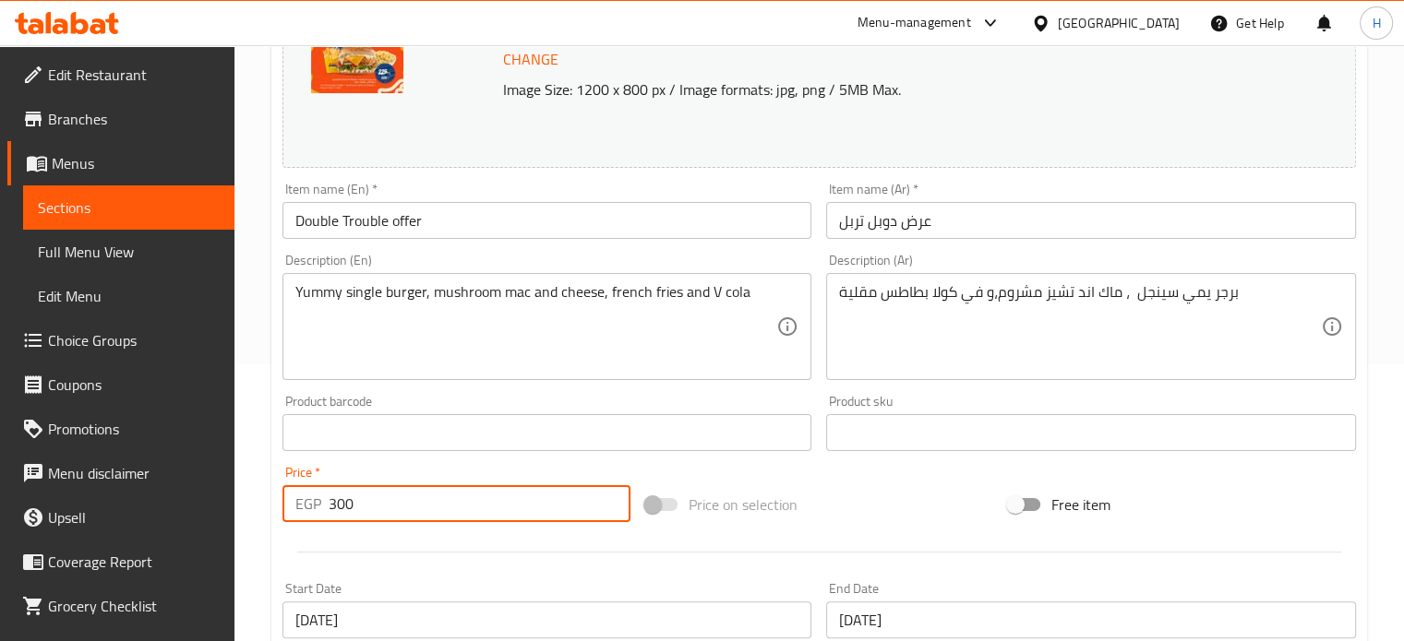
drag, startPoint x: 399, startPoint y: 512, endPoint x: 314, endPoint y: 512, distance: 84.9
click at [314, 512] on div "EGP 300 Price *" at bounding box center [456, 503] width 348 height 37
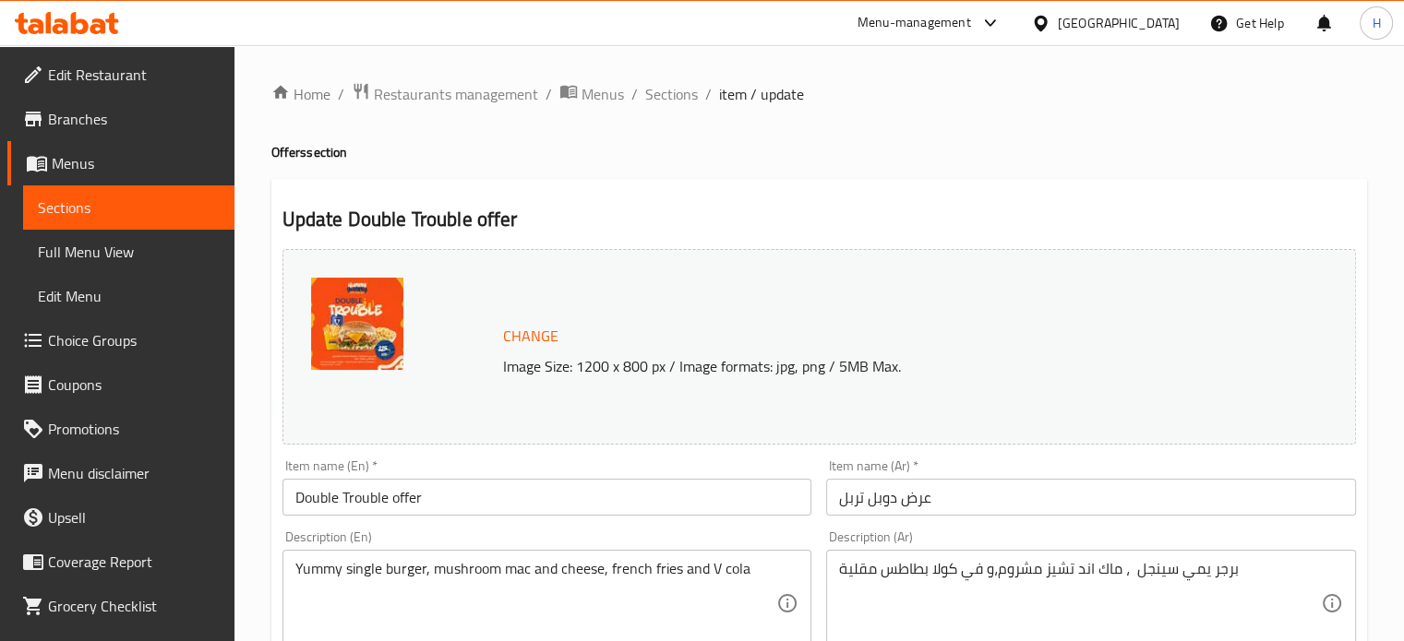
click at [78, 166] on span "Menus" at bounding box center [136, 163] width 168 height 22
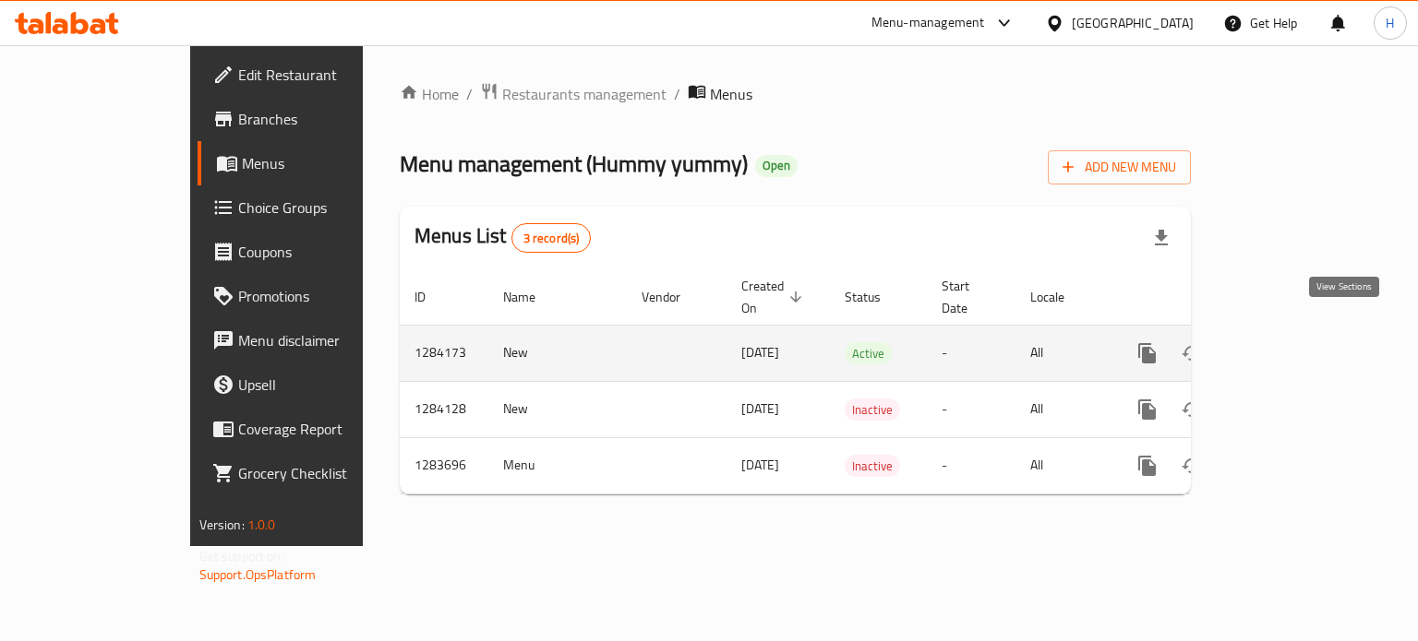
click at [1288, 345] on icon "enhanced table" at bounding box center [1280, 353] width 17 height 17
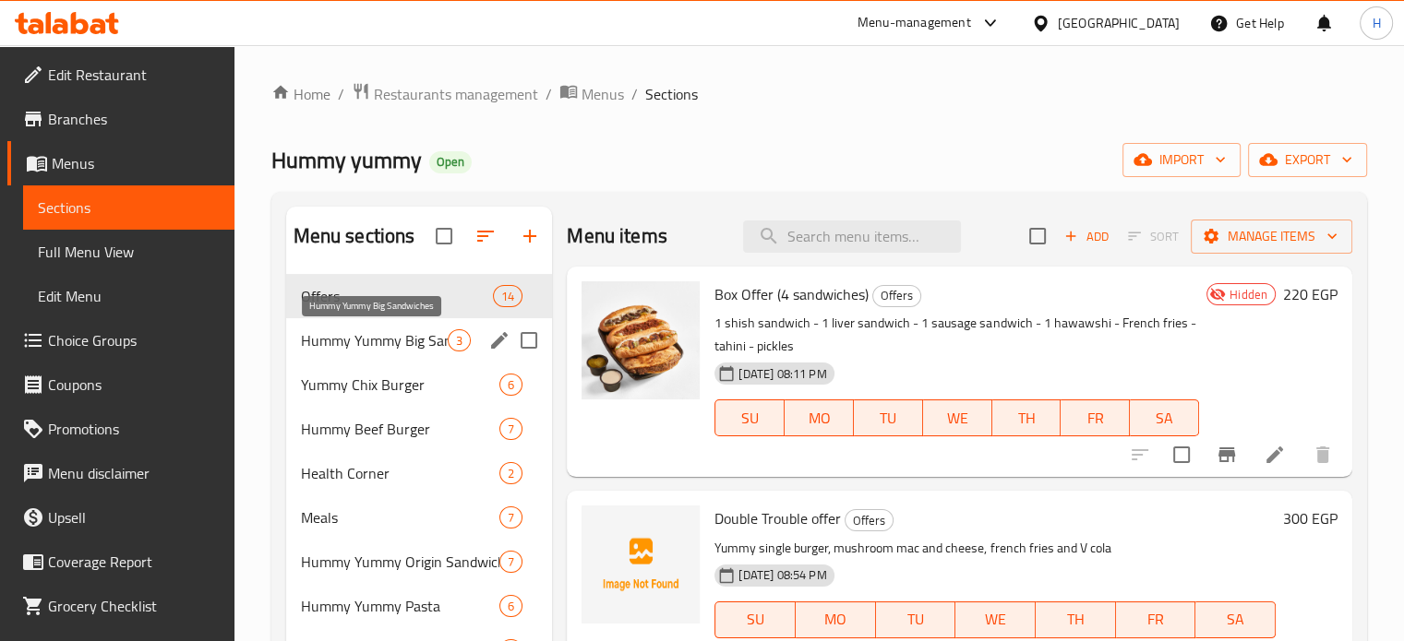
click at [373, 342] on span "Hummy Yummy Big Sandwiches" at bounding box center [375, 341] width 148 height 22
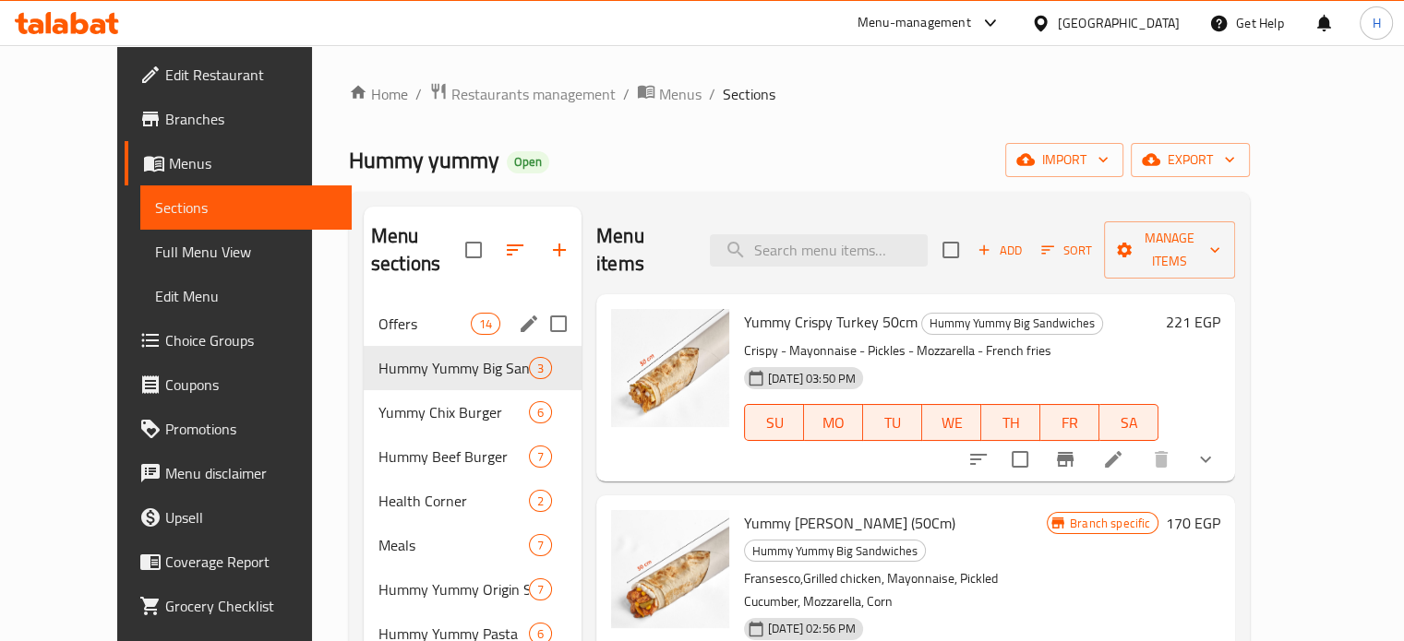
click at [378, 313] on span "Offers" at bounding box center [424, 324] width 92 height 22
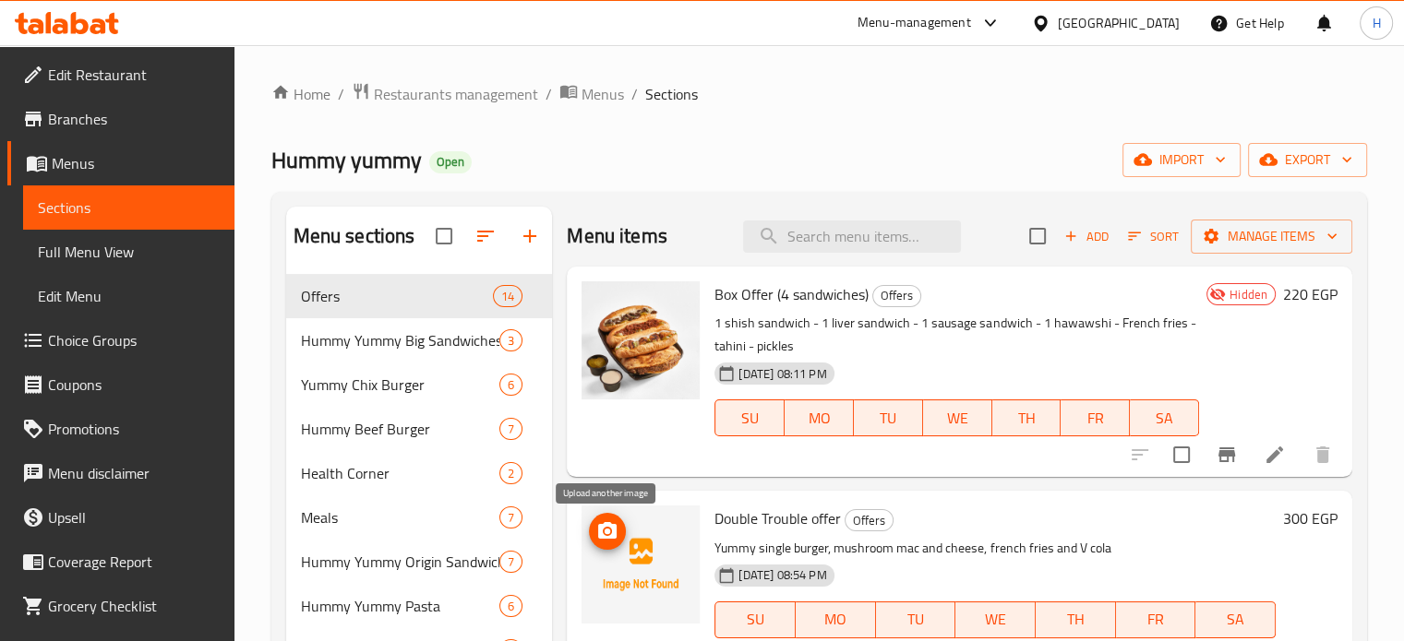
click at [605, 531] on circle "upload picture" at bounding box center [608, 532] width 6 height 6
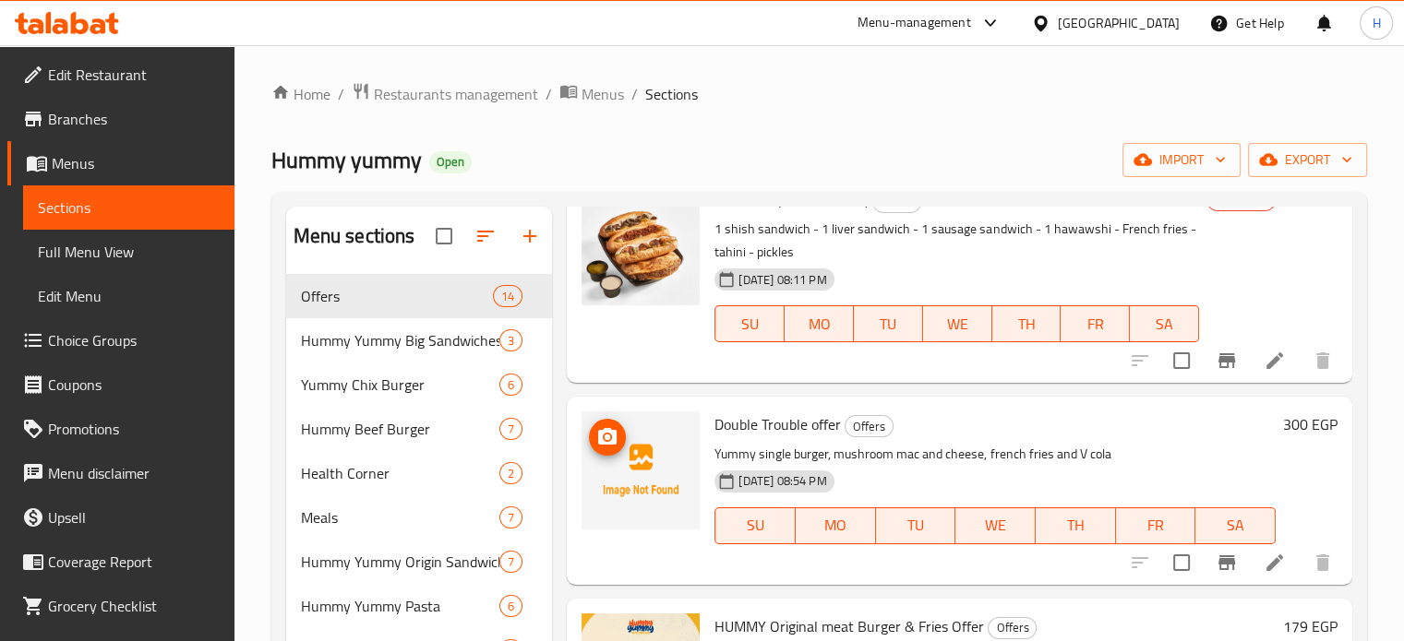
scroll to position [92, 0]
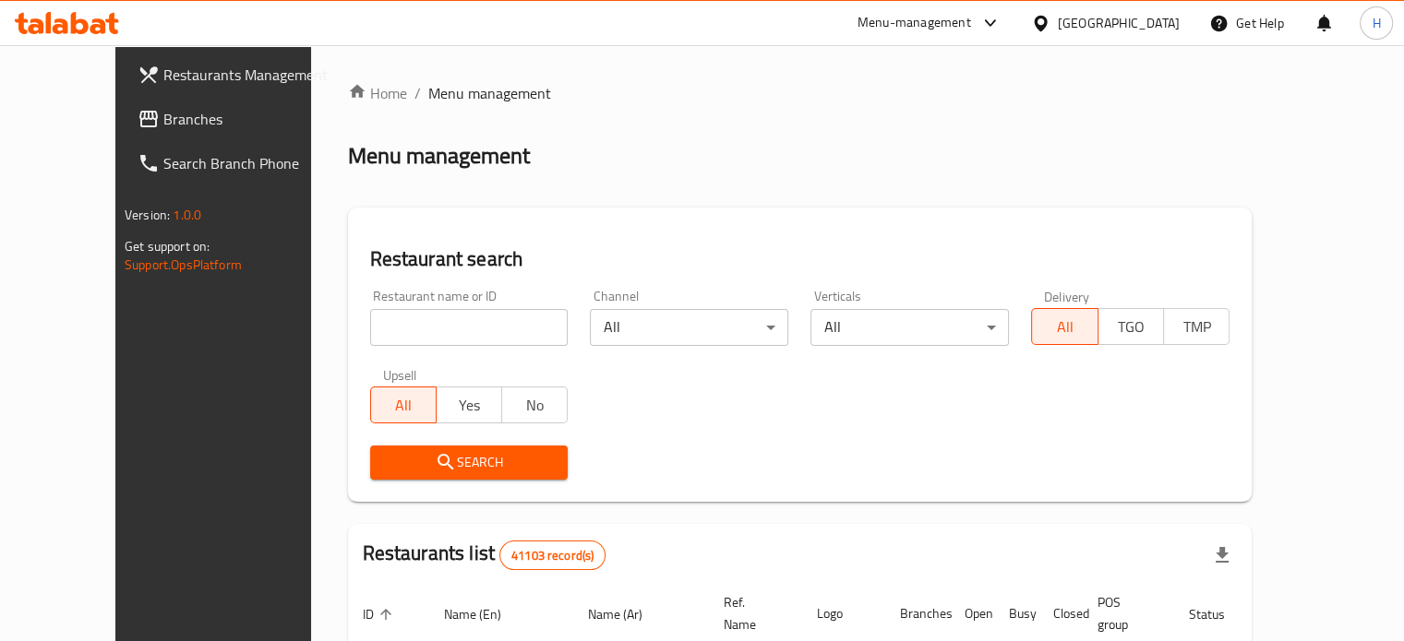
click at [456, 321] on input "search" at bounding box center [469, 327] width 198 height 37
type input "Hummy yummy"
click at [432, 461] on span "Search" at bounding box center [469, 462] width 169 height 23
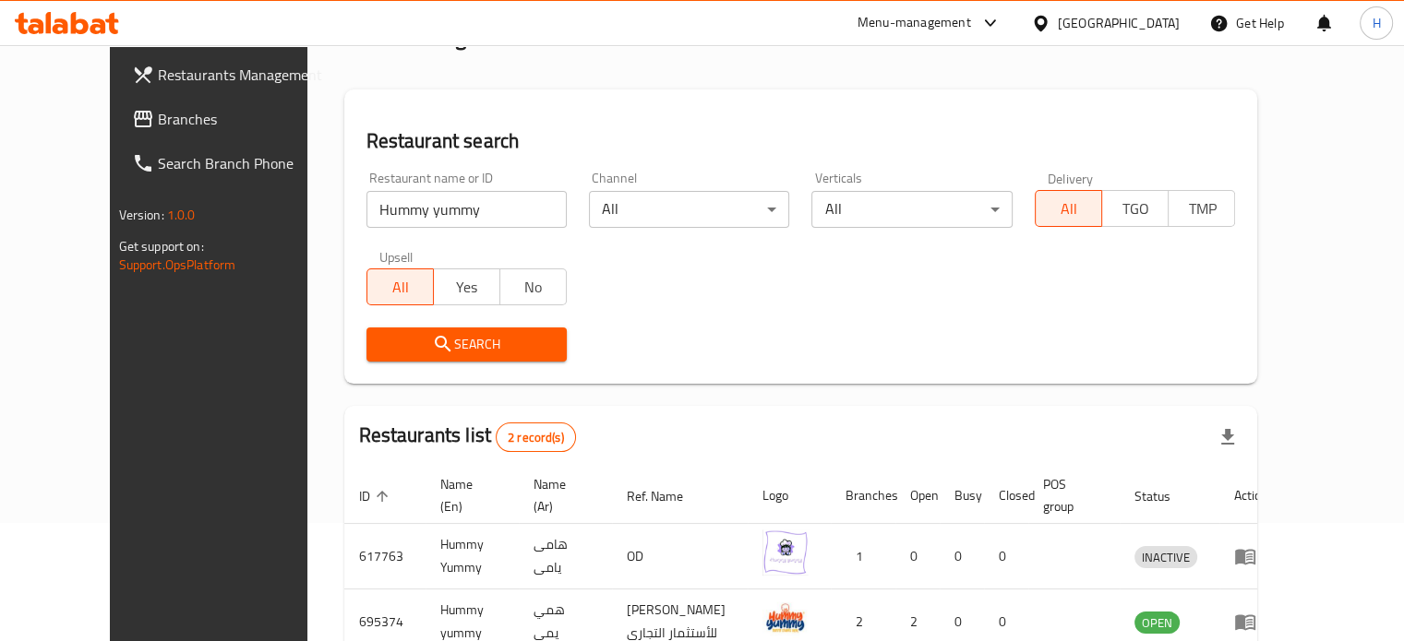
scroll to position [185, 0]
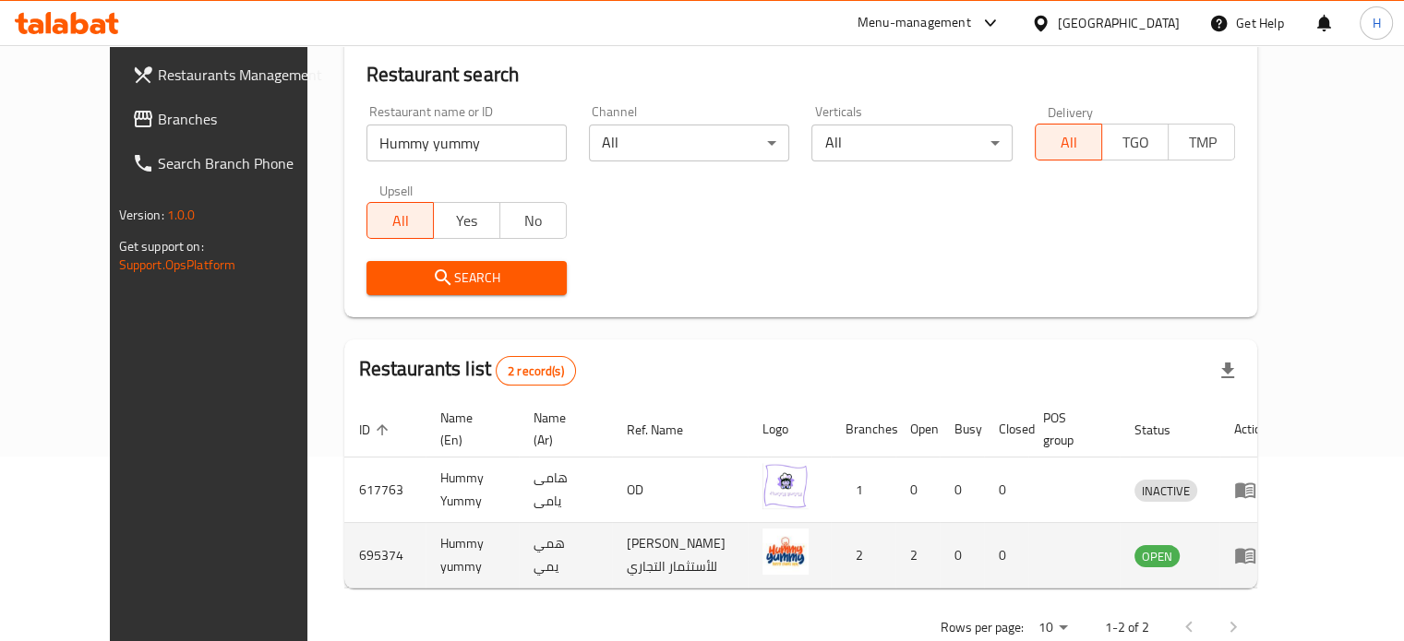
click at [1252, 557] on icon "enhanced table" at bounding box center [1249, 556] width 6 height 7
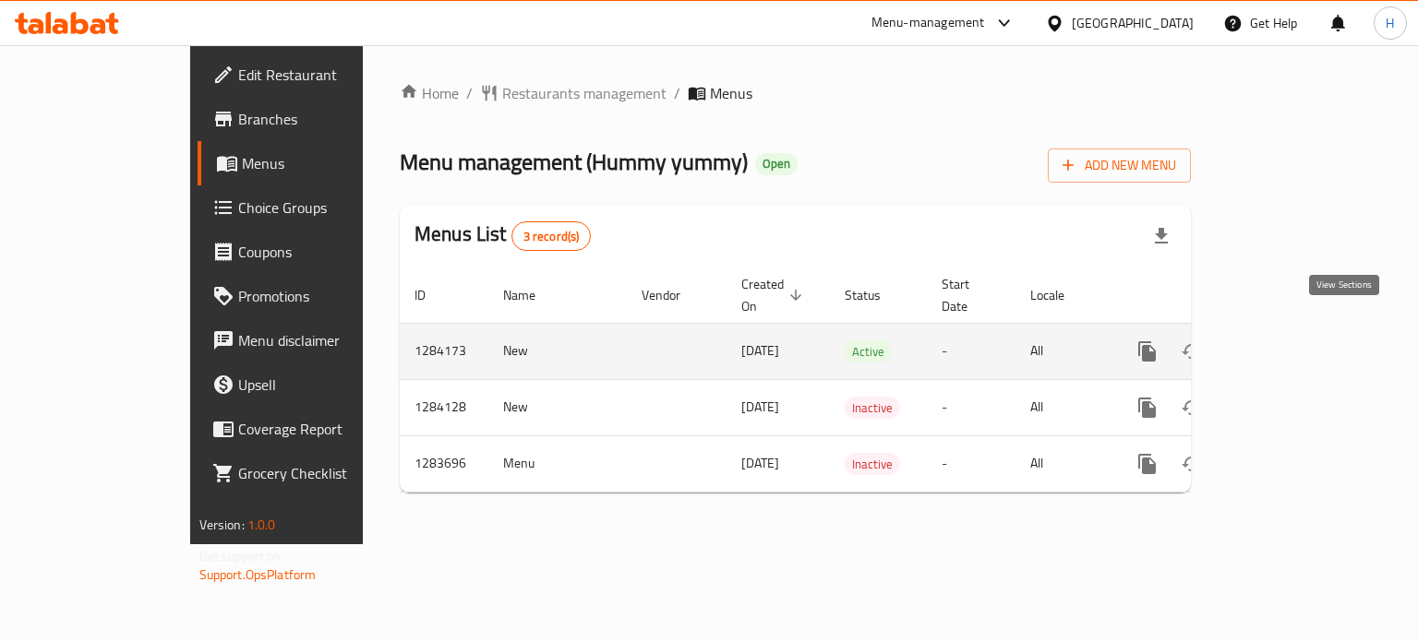
click at [1291, 341] on icon "enhanced table" at bounding box center [1280, 352] width 22 height 22
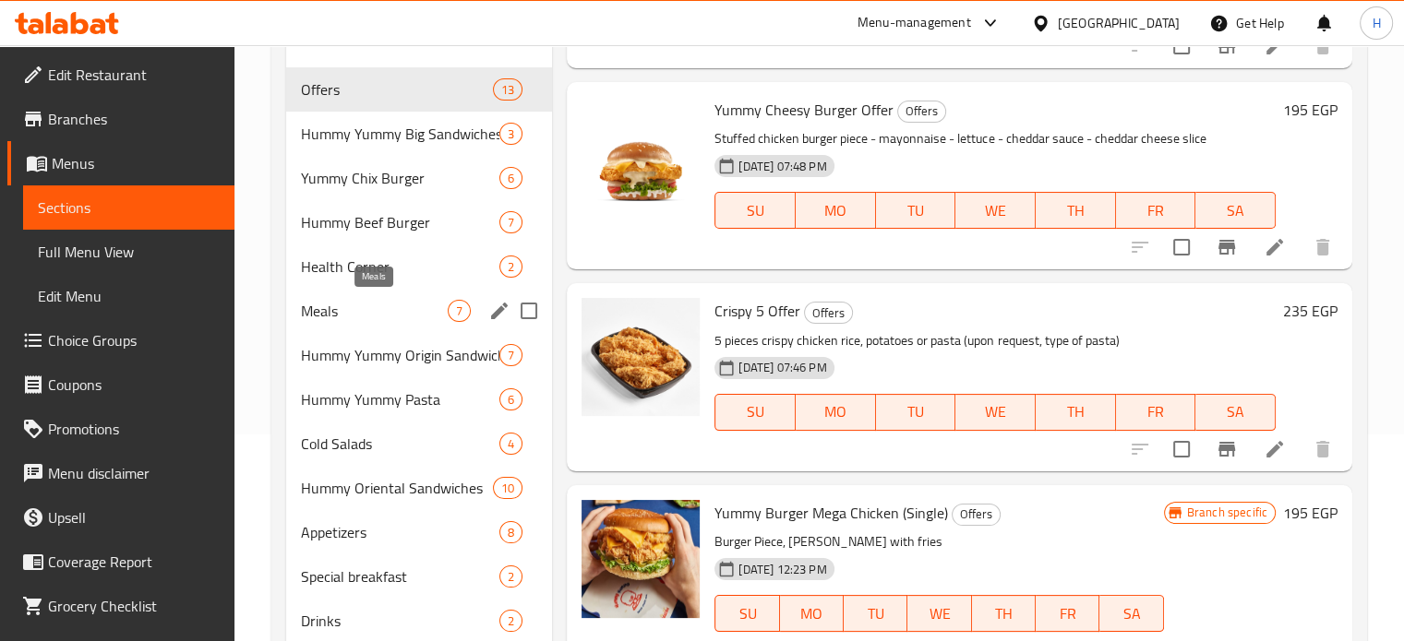
scroll to position [174, 0]
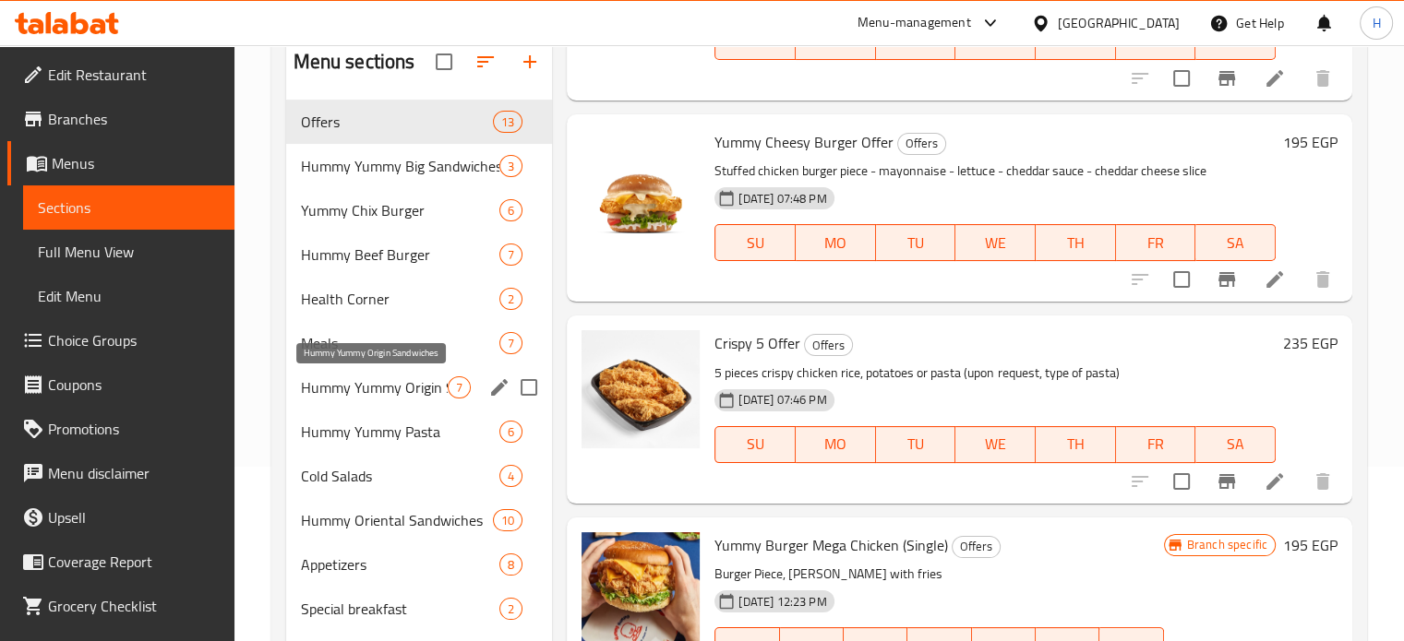
click at [380, 385] on span "Hummy Yummy Origin Sandwiches" at bounding box center [375, 388] width 148 height 22
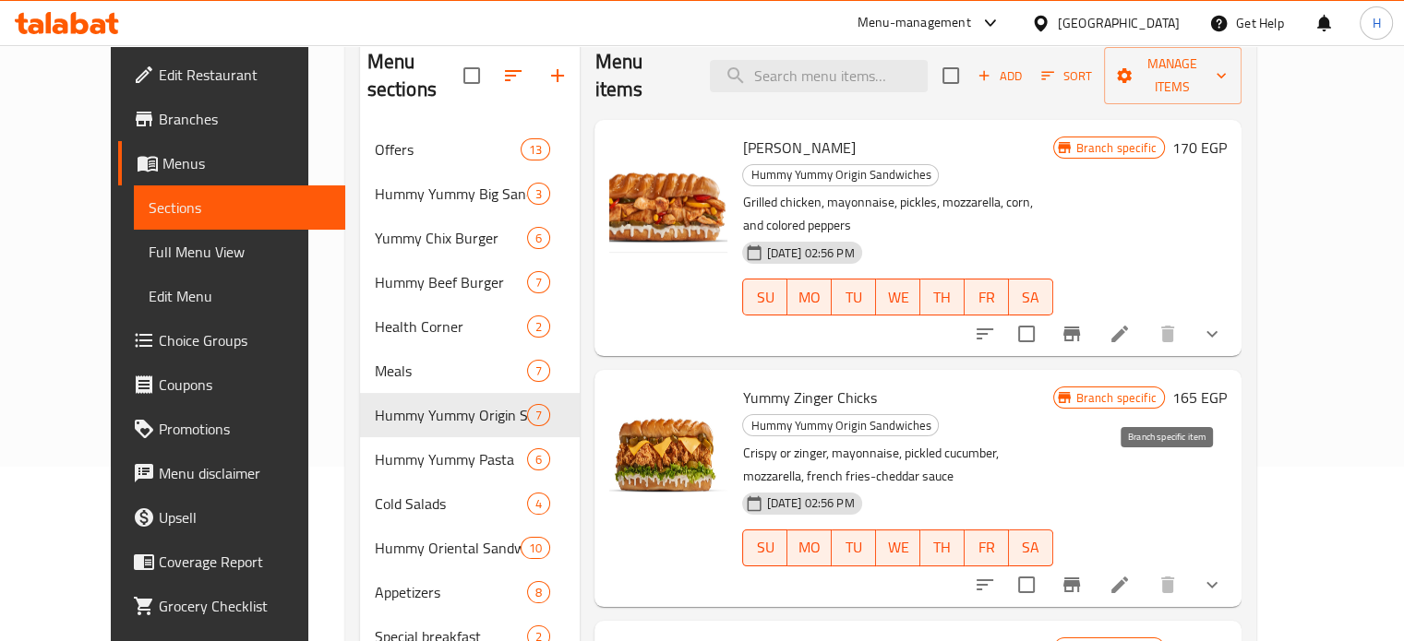
click at [1080, 578] on icon "Branch-specific-item" at bounding box center [1071, 585] width 17 height 15
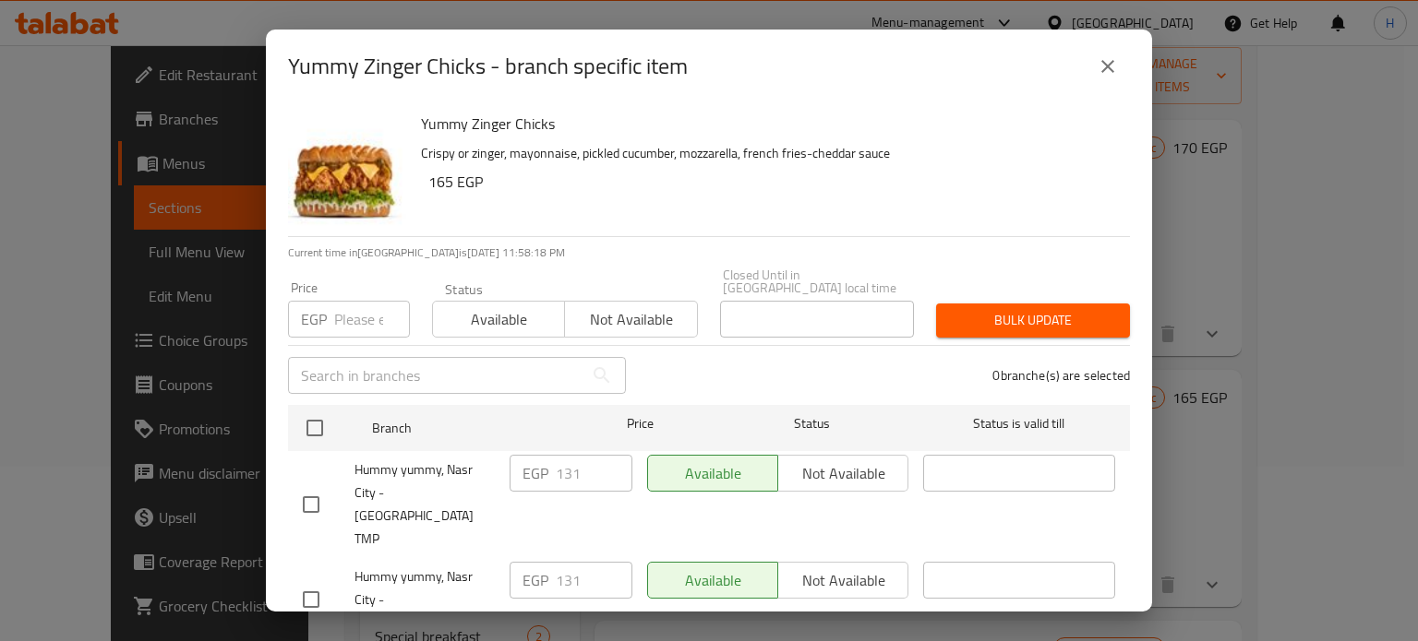
click at [1111, 69] on icon "close" at bounding box center [1108, 66] width 22 height 22
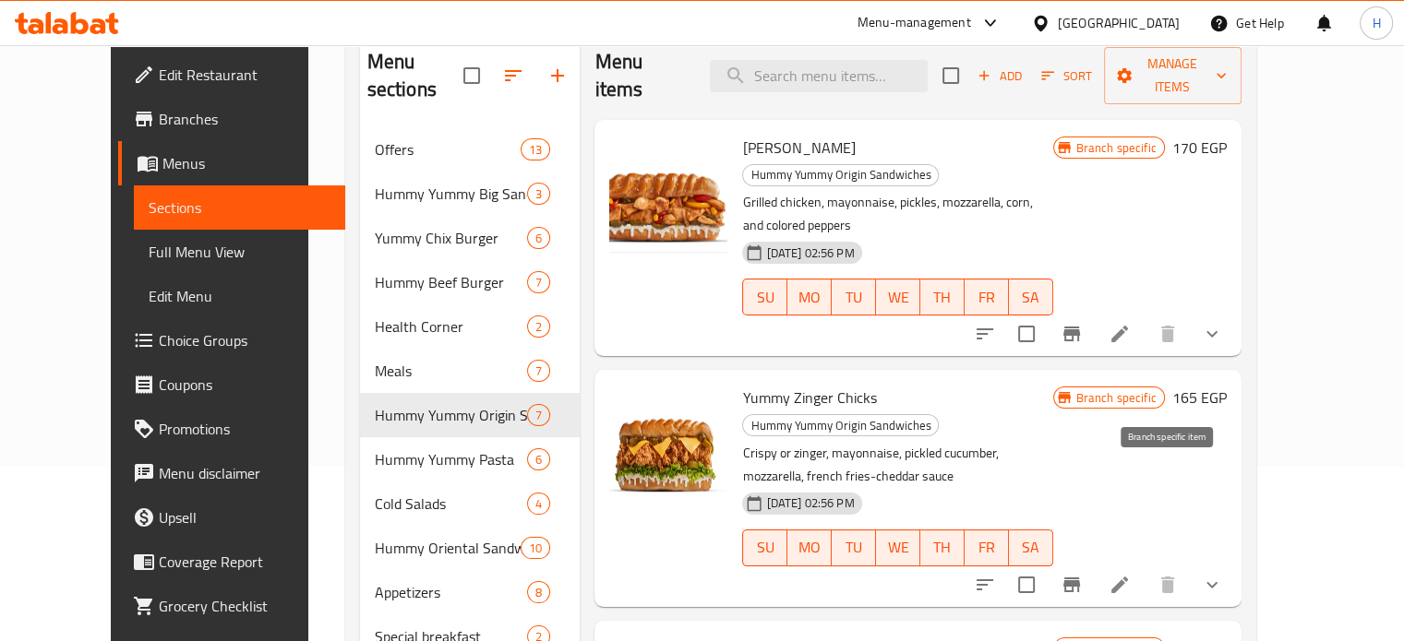
click at [1083, 574] on icon "Branch-specific-item" at bounding box center [1072, 585] width 22 height 22
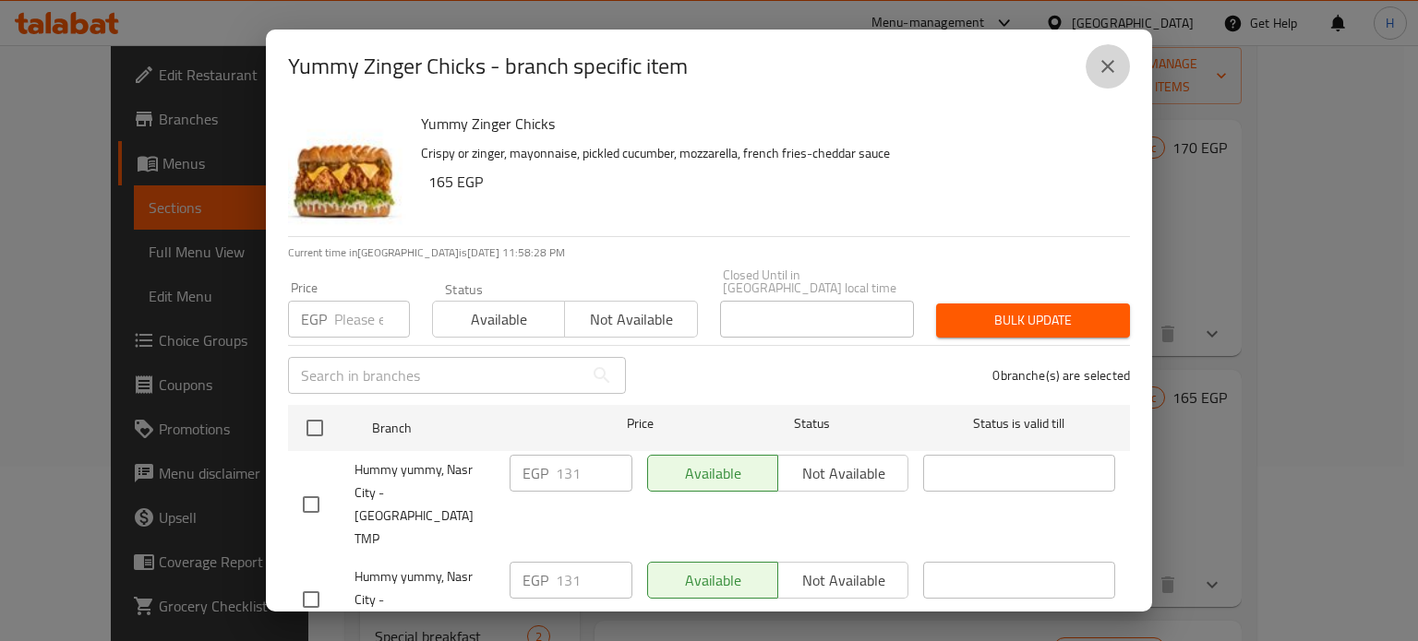
click at [1101, 66] on icon "close" at bounding box center [1108, 66] width 22 height 22
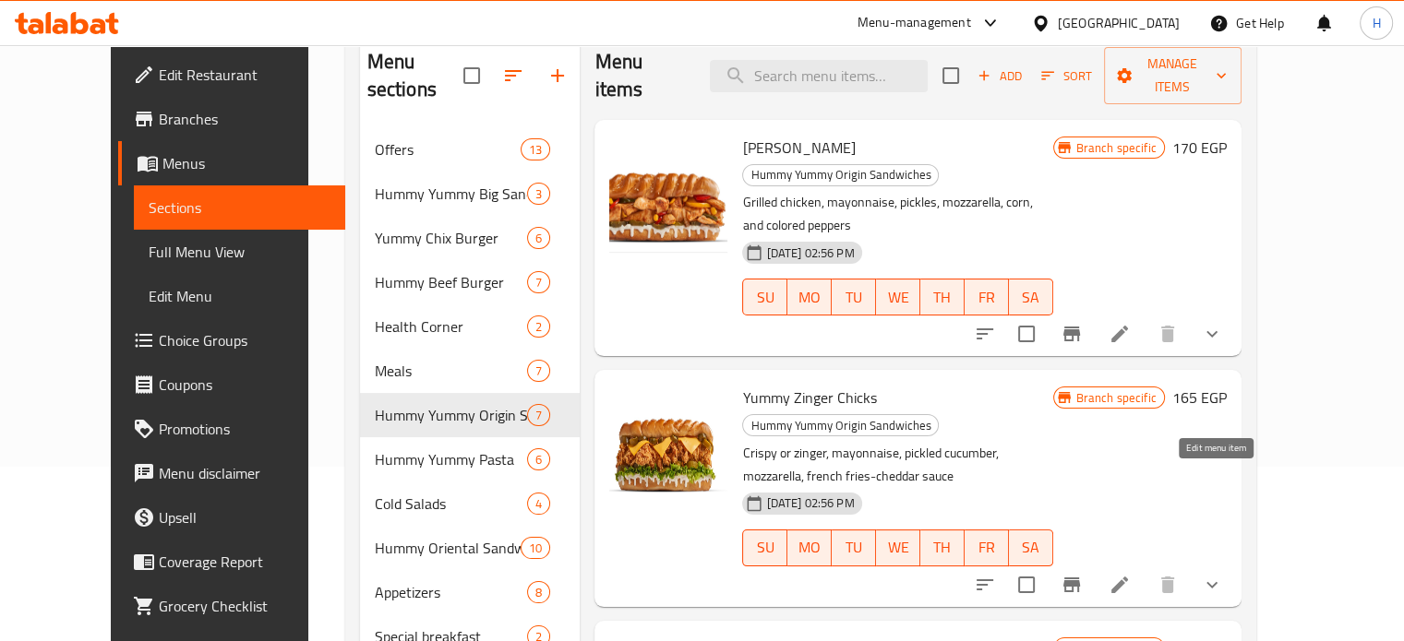
click at [1131, 574] on icon at bounding box center [1120, 585] width 22 height 22
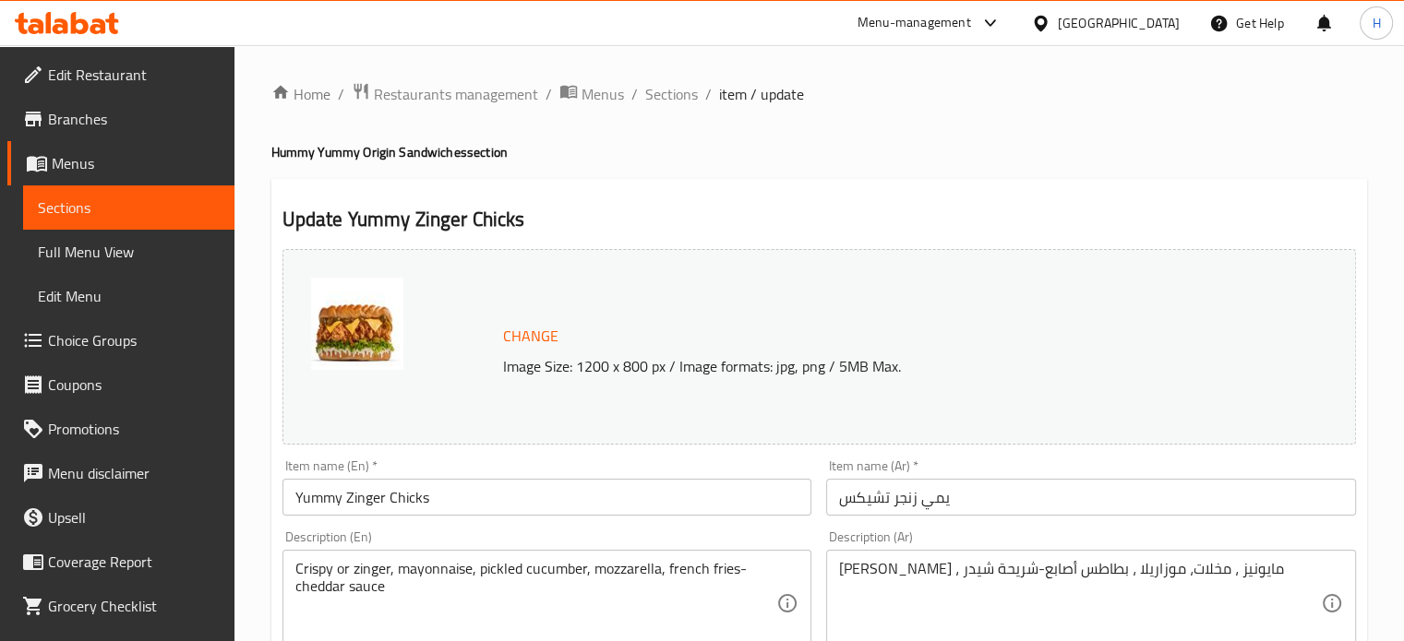
click at [367, 486] on input "Yummy Zinger Chicks" at bounding box center [547, 497] width 530 height 37
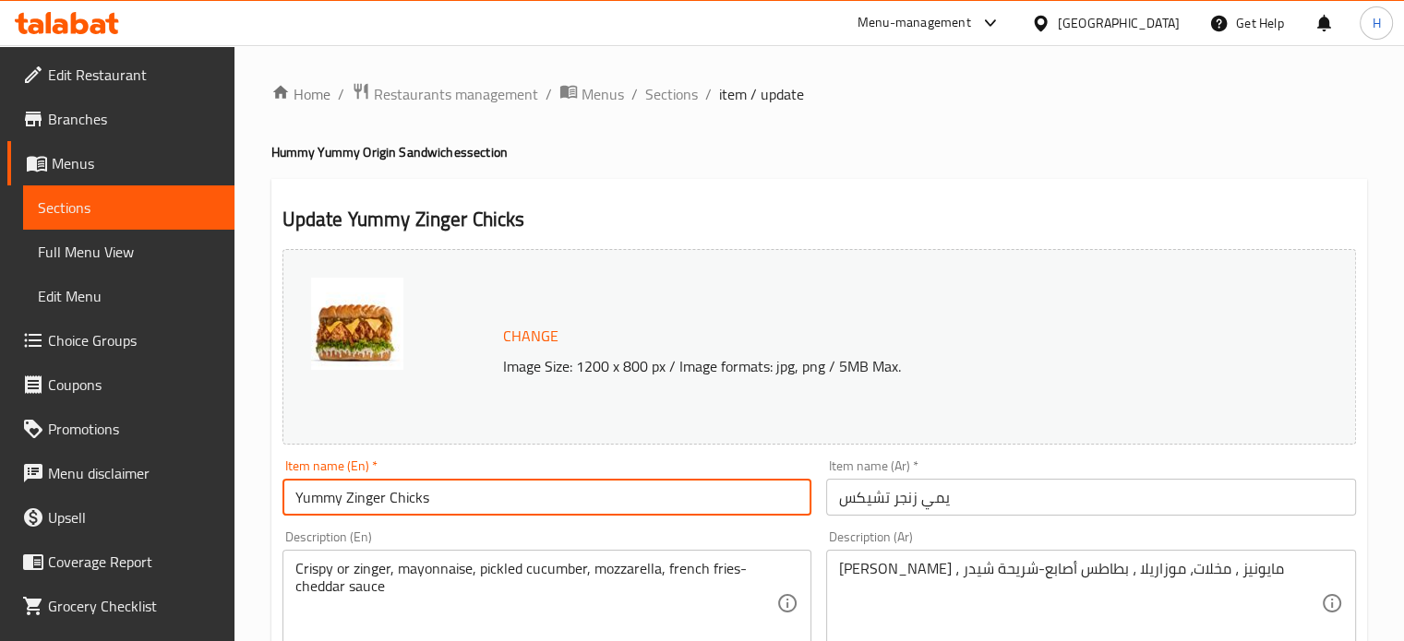
click at [367, 486] on input "Yummy Zinger Chicks" at bounding box center [547, 497] width 530 height 37
type input "Yummy Chilly Chicks"
click at [905, 494] on input "يمي زنجر تشيكس" at bounding box center [1091, 497] width 530 height 37
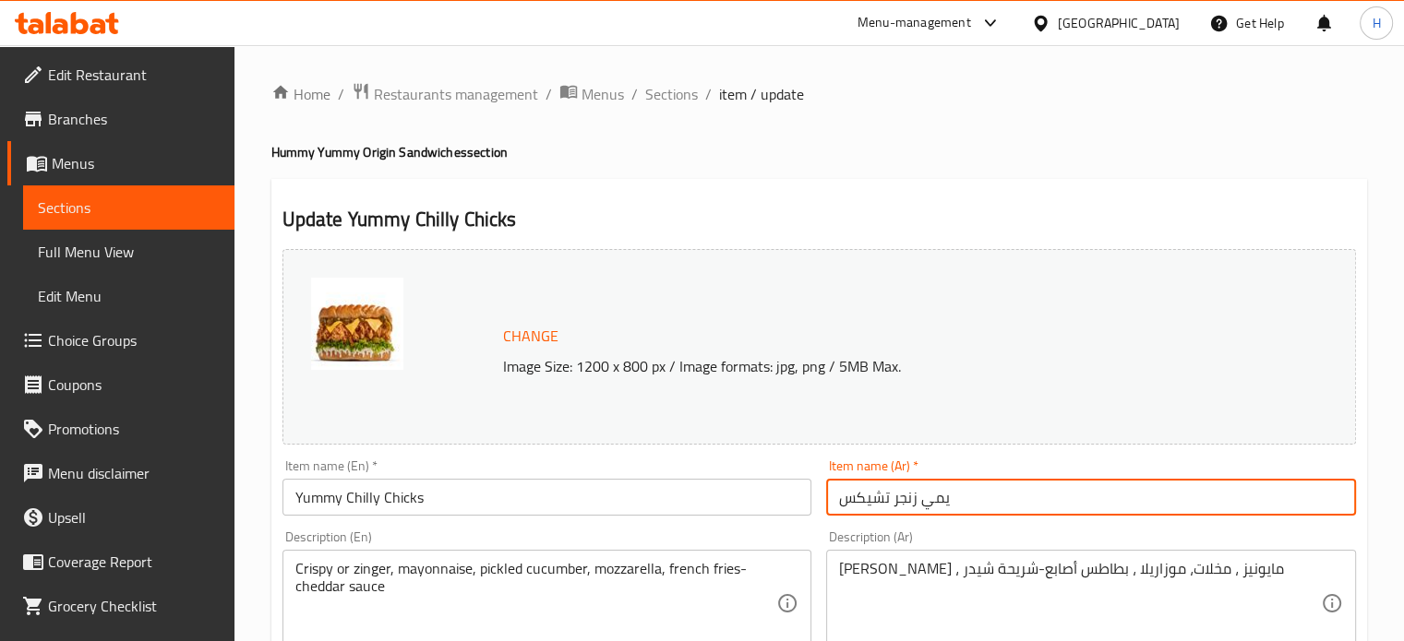
click at [905, 494] on input "يمي زنجر تشيكس" at bounding box center [1091, 497] width 530 height 37
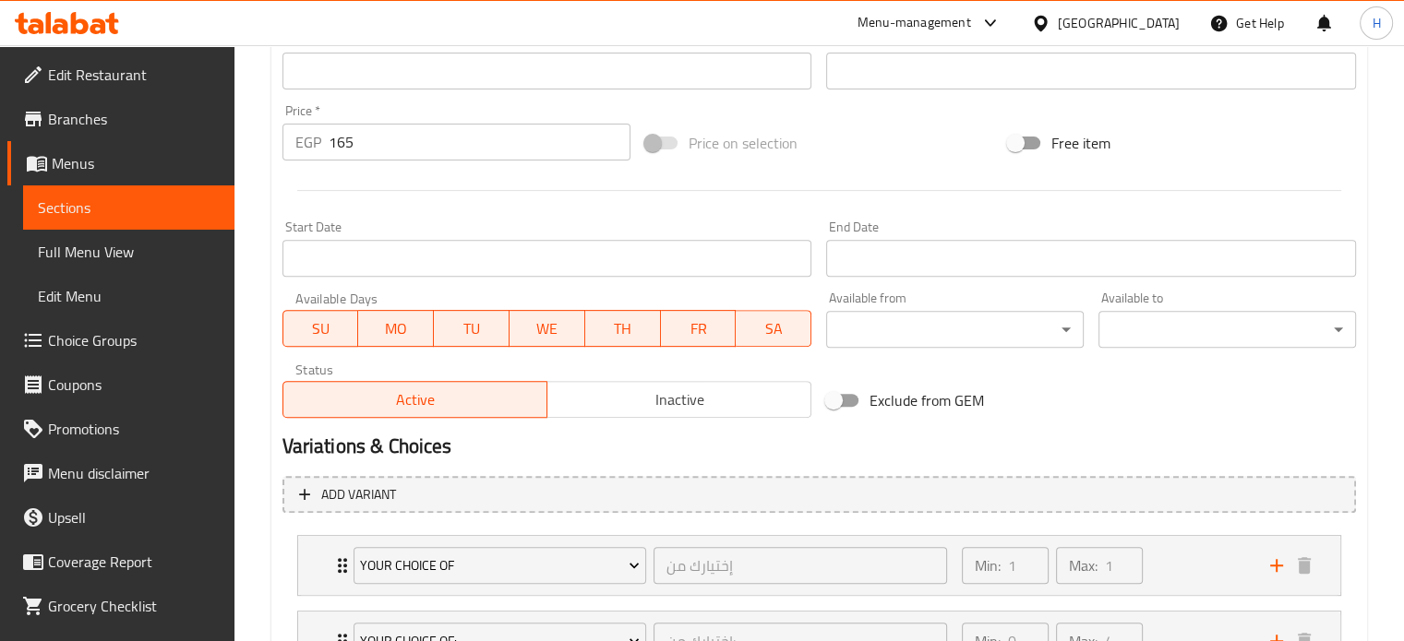
scroll to position [869, 0]
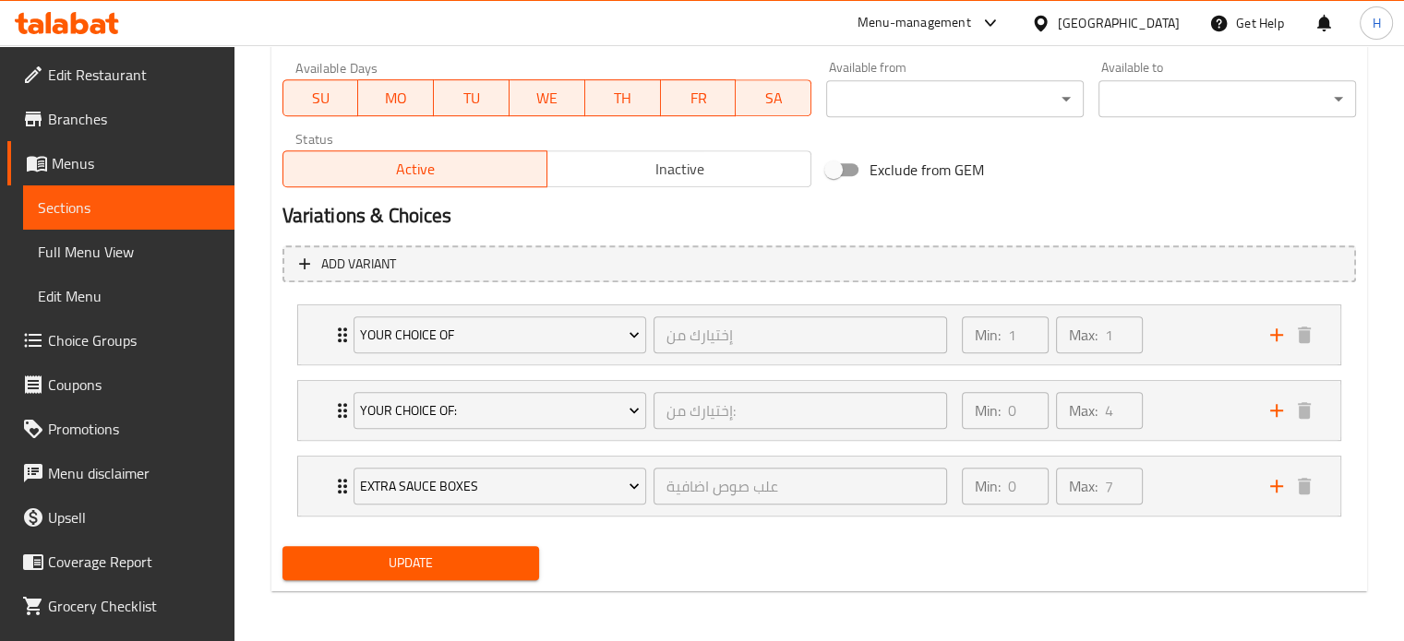
type input "[PERSON_NAME] تشيكس"
click at [358, 552] on span "Update" at bounding box center [411, 563] width 228 height 23
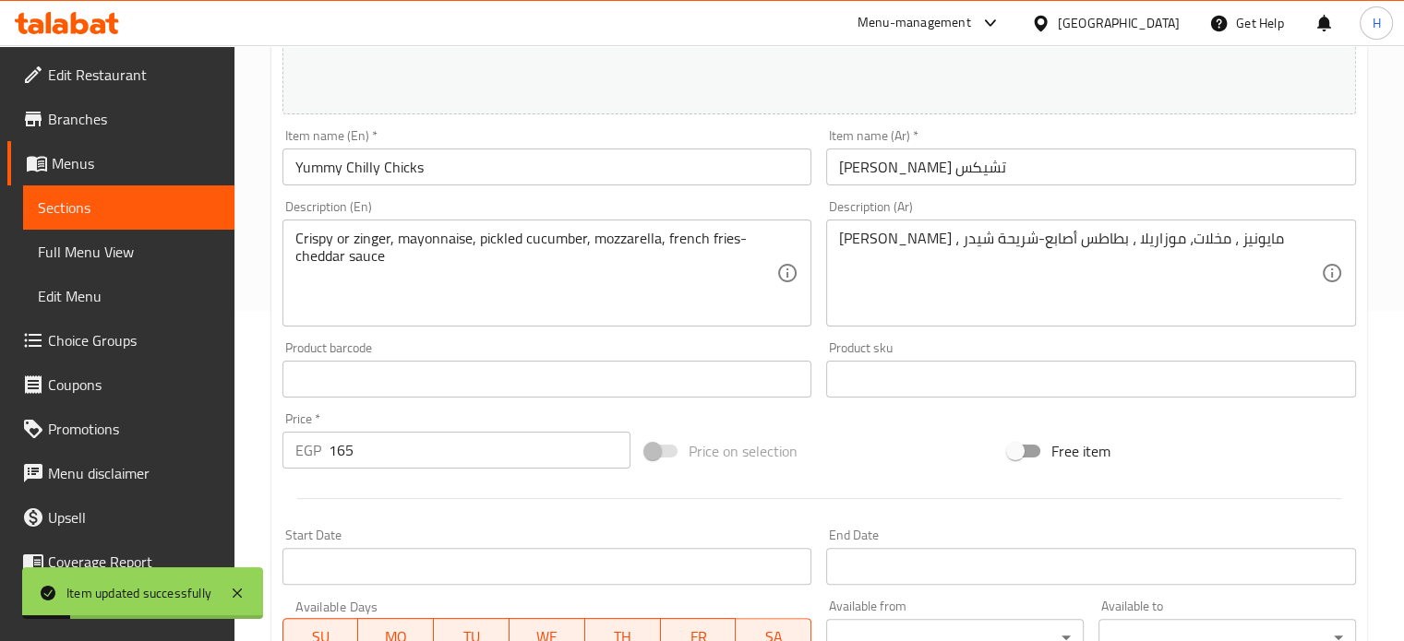
scroll to position [316, 0]
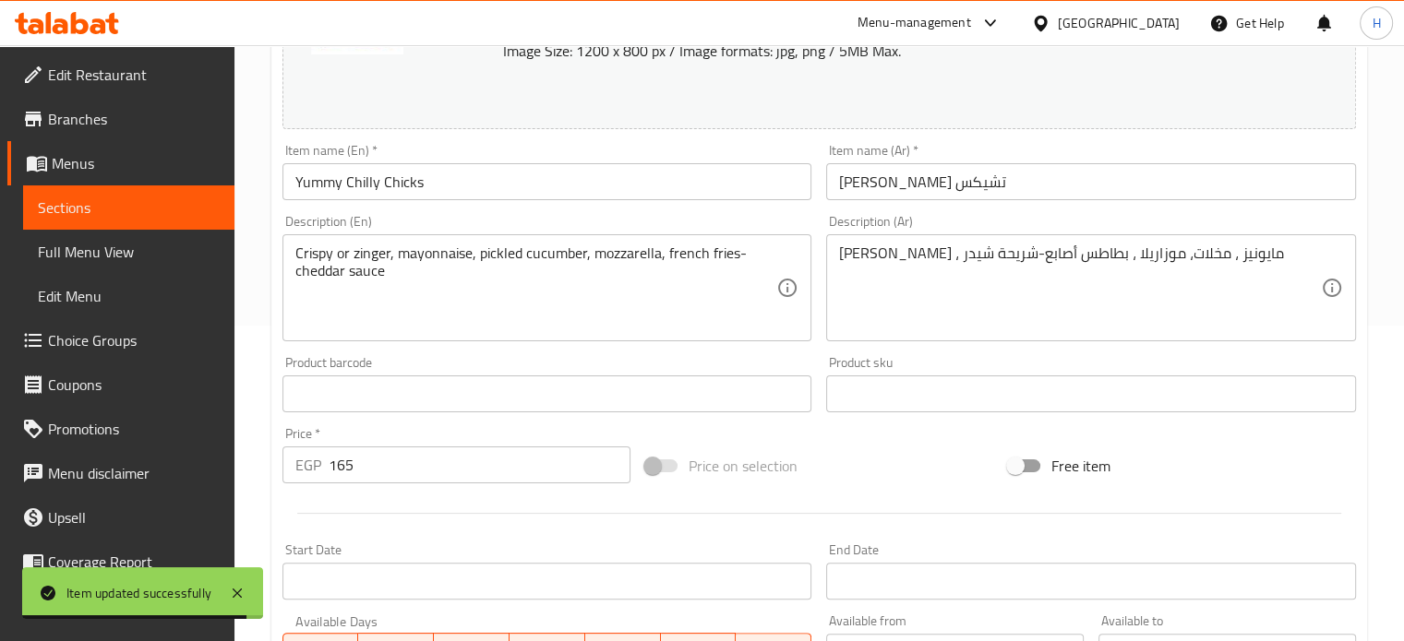
click at [80, 340] on span "Choice Groups" at bounding box center [134, 341] width 172 height 22
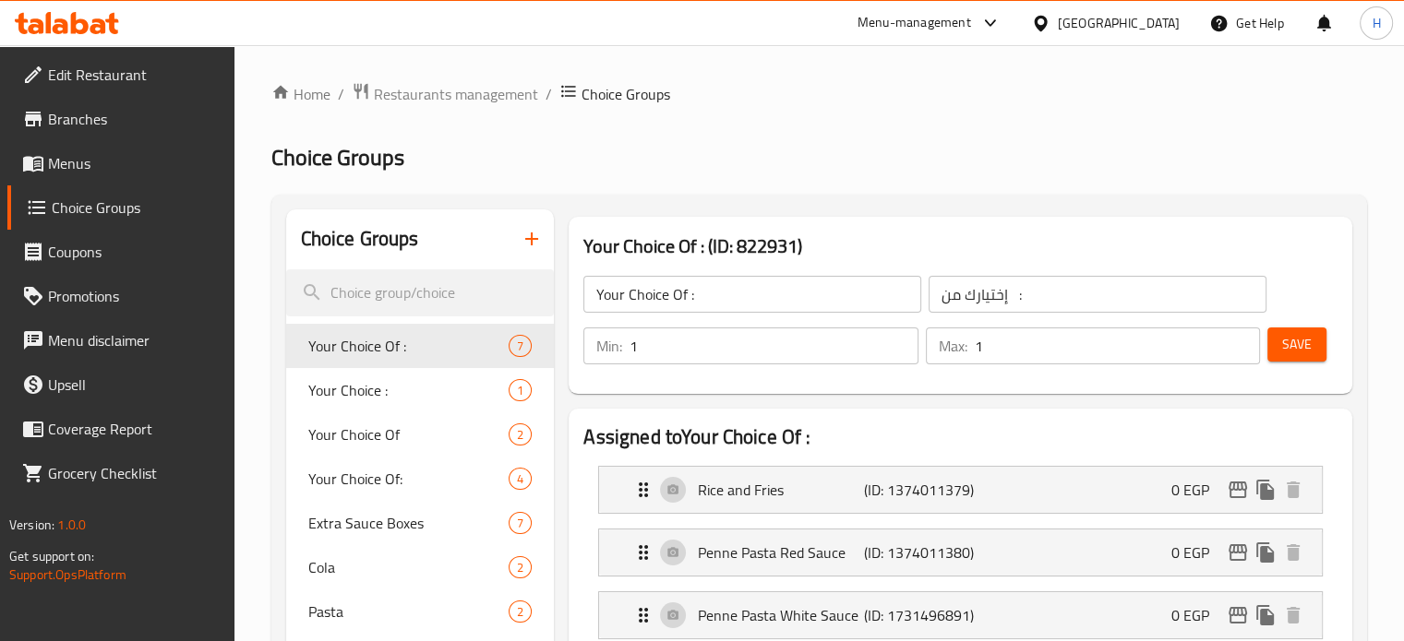
click at [536, 239] on icon "button" at bounding box center [531, 239] width 13 height 13
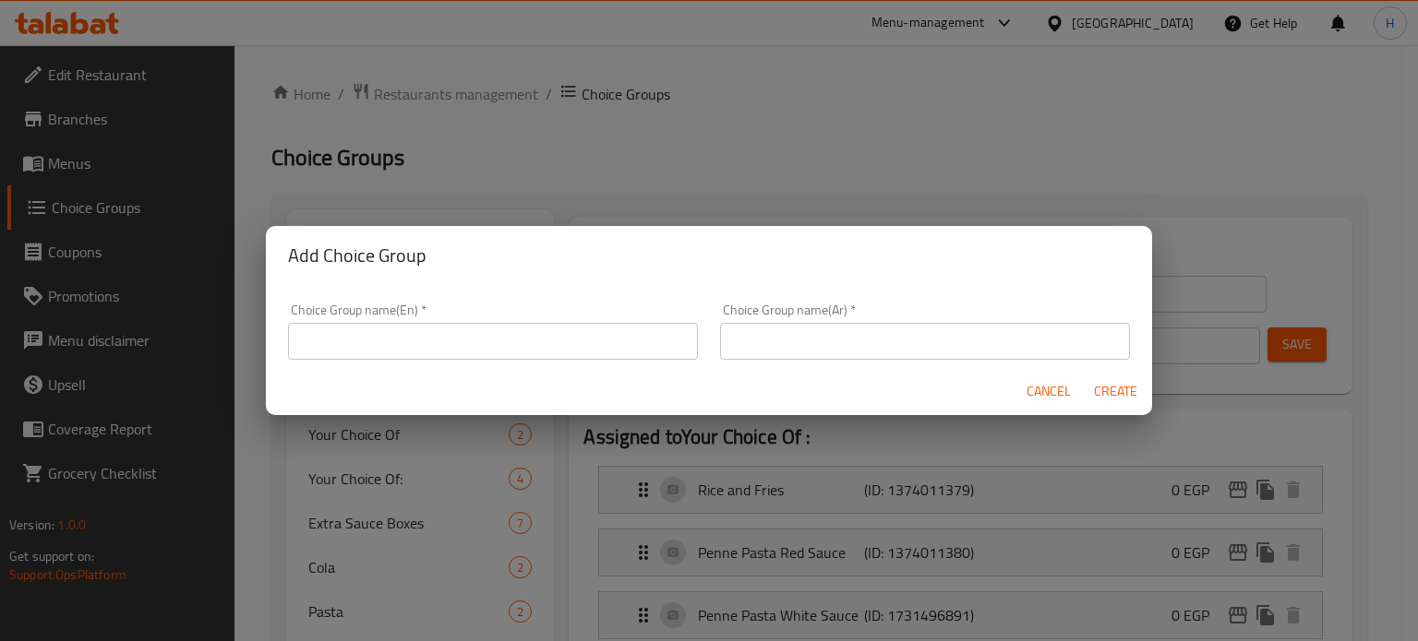
click at [654, 335] on input "text" at bounding box center [493, 341] width 410 height 37
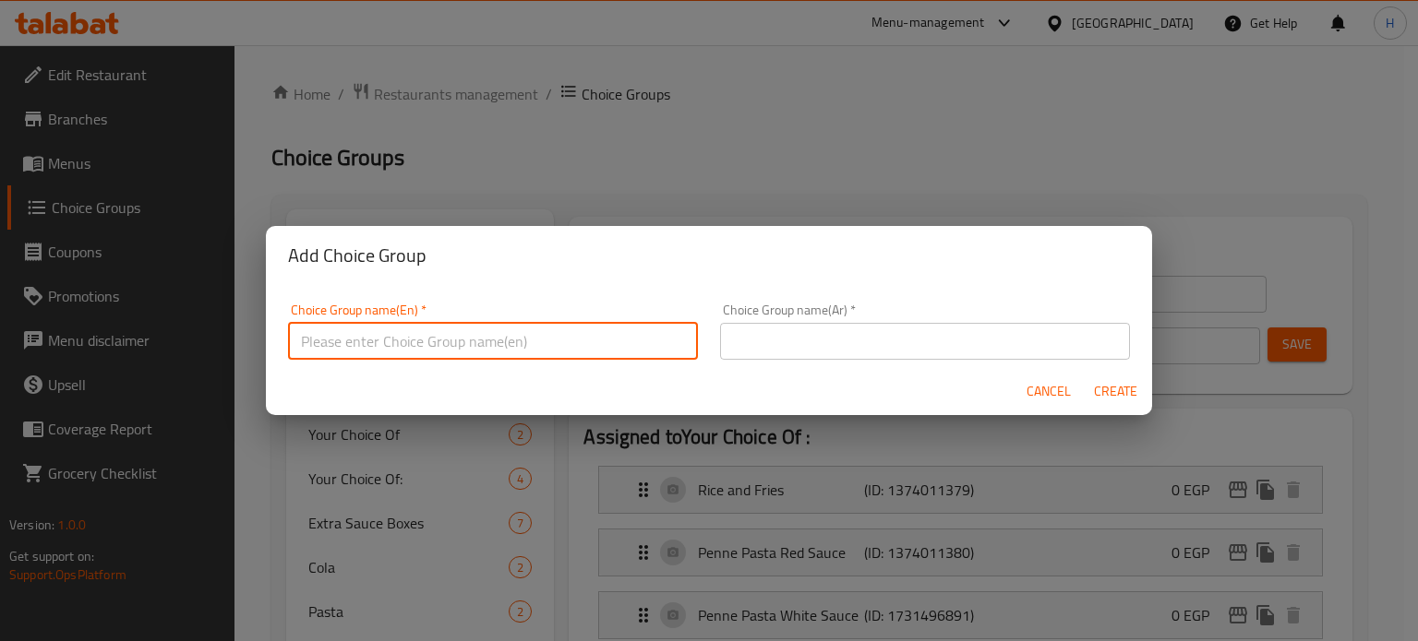
type input "إ"
type input "Your Choice Of Bread:"
click at [734, 335] on input "text" at bounding box center [925, 341] width 410 height 37
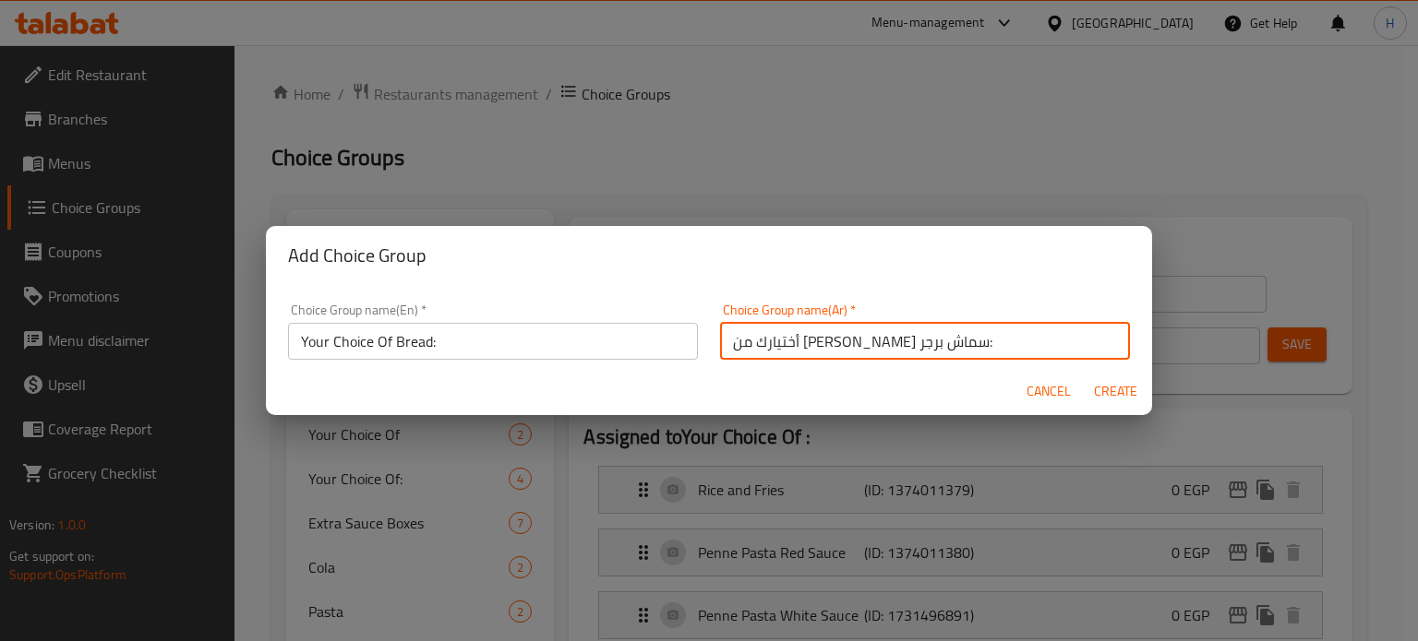
click at [952, 339] on input "أختيارك من [PERSON_NAME] سماش برجر:" at bounding box center [925, 341] width 410 height 37
drag, startPoint x: 953, startPoint y: 340, endPoint x: 711, endPoint y: 335, distance: 242.8
click at [711, 335] on div "Choice Group name(Ar)   * أختيارك من [PERSON_NAME] سماش برجر: Choice Group name…" at bounding box center [925, 332] width 432 height 78
type input "أختيارك من نوع الخبز:"
click at [1111, 394] on span "Create" at bounding box center [1115, 391] width 44 height 23
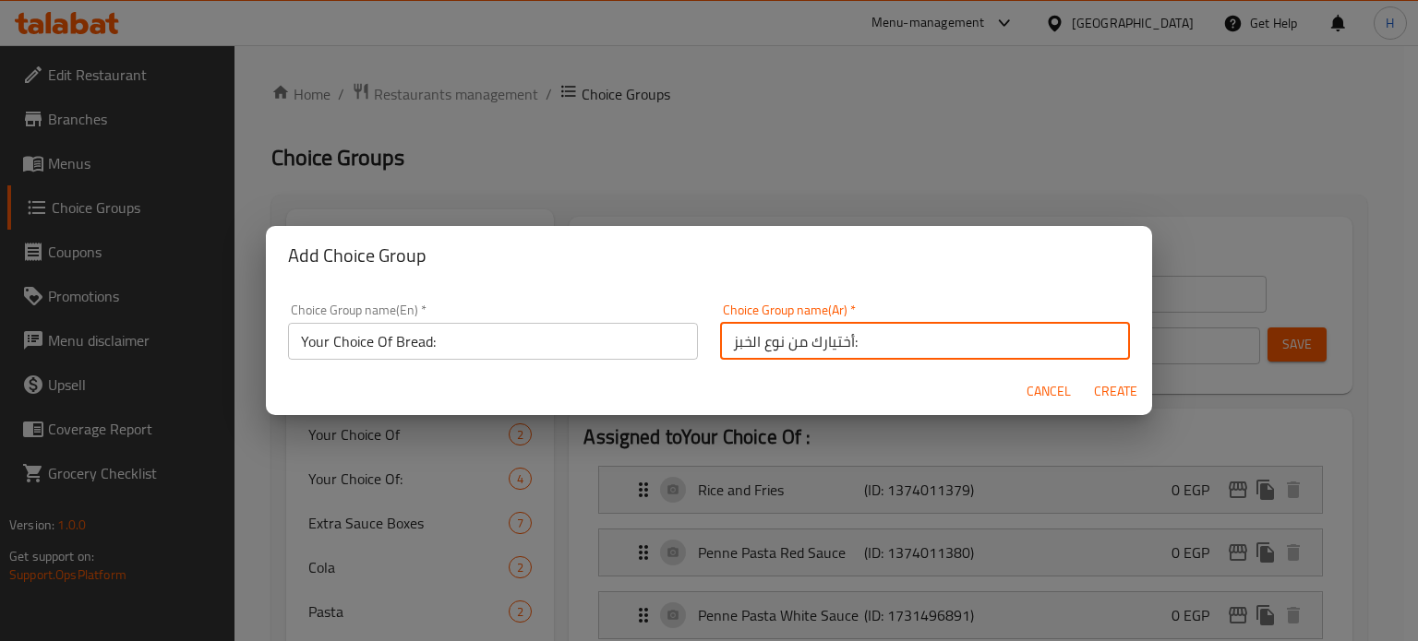
type input "Your Choice Of Bread:"
type input "أختيارك من نوع الخبز:"
type input "0"
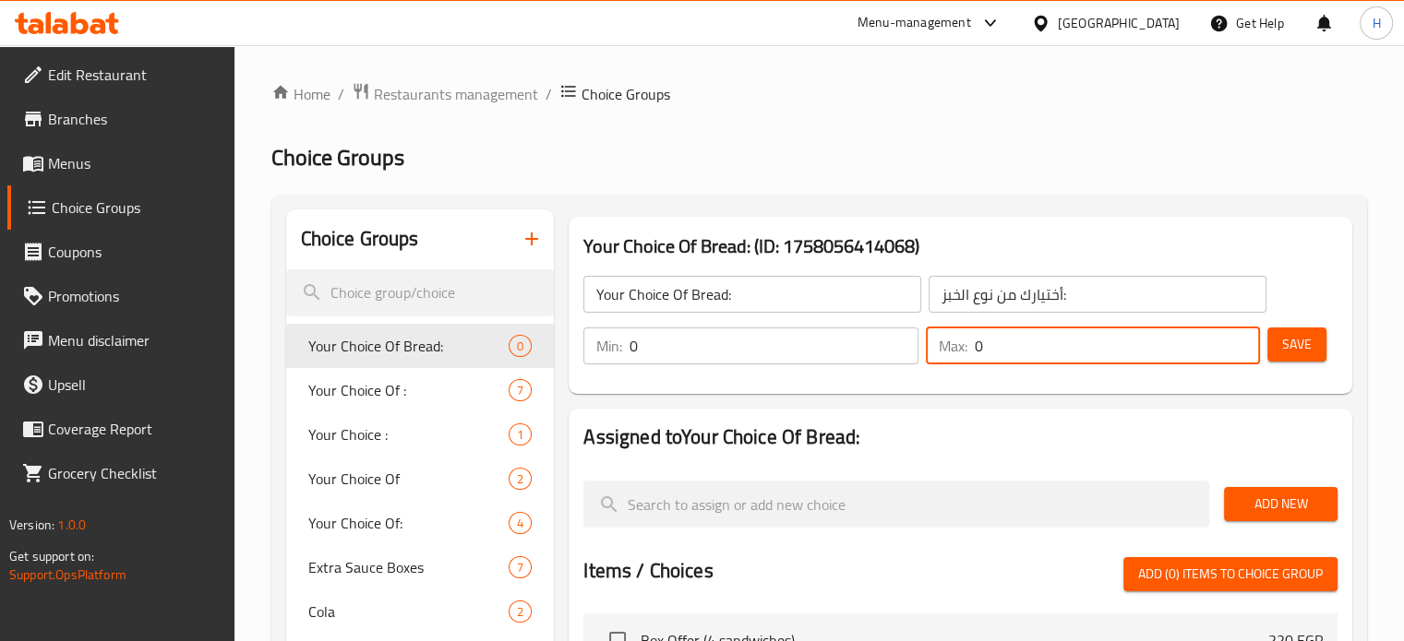
drag, startPoint x: 992, startPoint y: 342, endPoint x: 966, endPoint y: 339, distance: 26.0
click at [966, 339] on div "Max: 0 ​" at bounding box center [1093, 346] width 334 height 37
type input "1"
click at [1263, 500] on span "Add New" at bounding box center [1281, 504] width 84 height 23
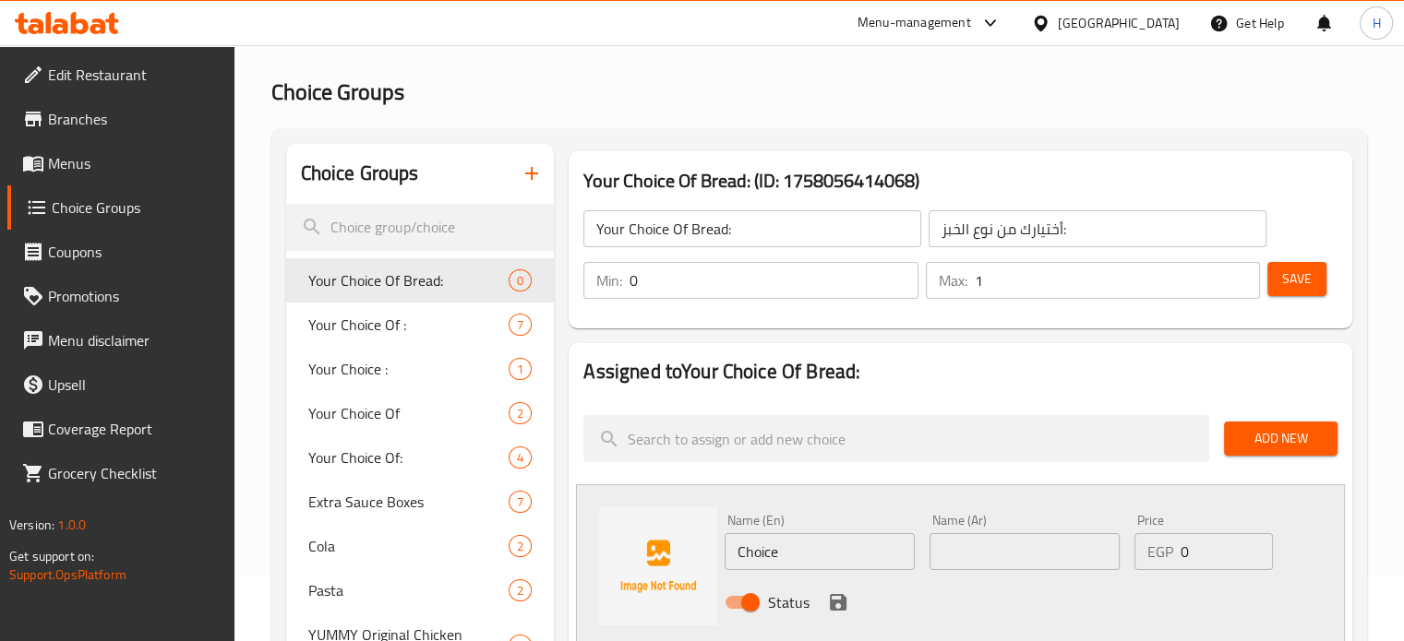
scroll to position [185, 0]
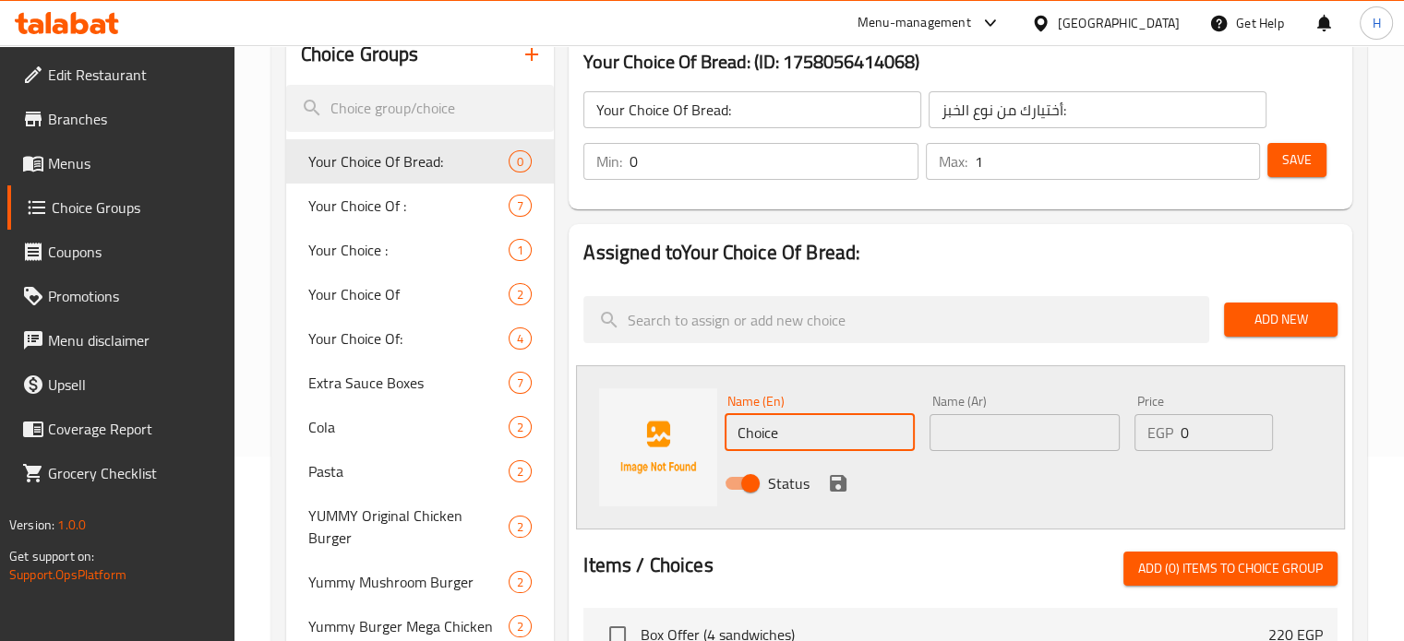
drag, startPoint x: 803, startPoint y: 437, endPoint x: 694, endPoint y: 426, distance: 109.5
click at [694, 426] on div "Name (En) Choice Name (En) Name (Ar) Name (Ar) Price EGP 0 Price Status" at bounding box center [960, 448] width 769 height 164
type input "Fino"
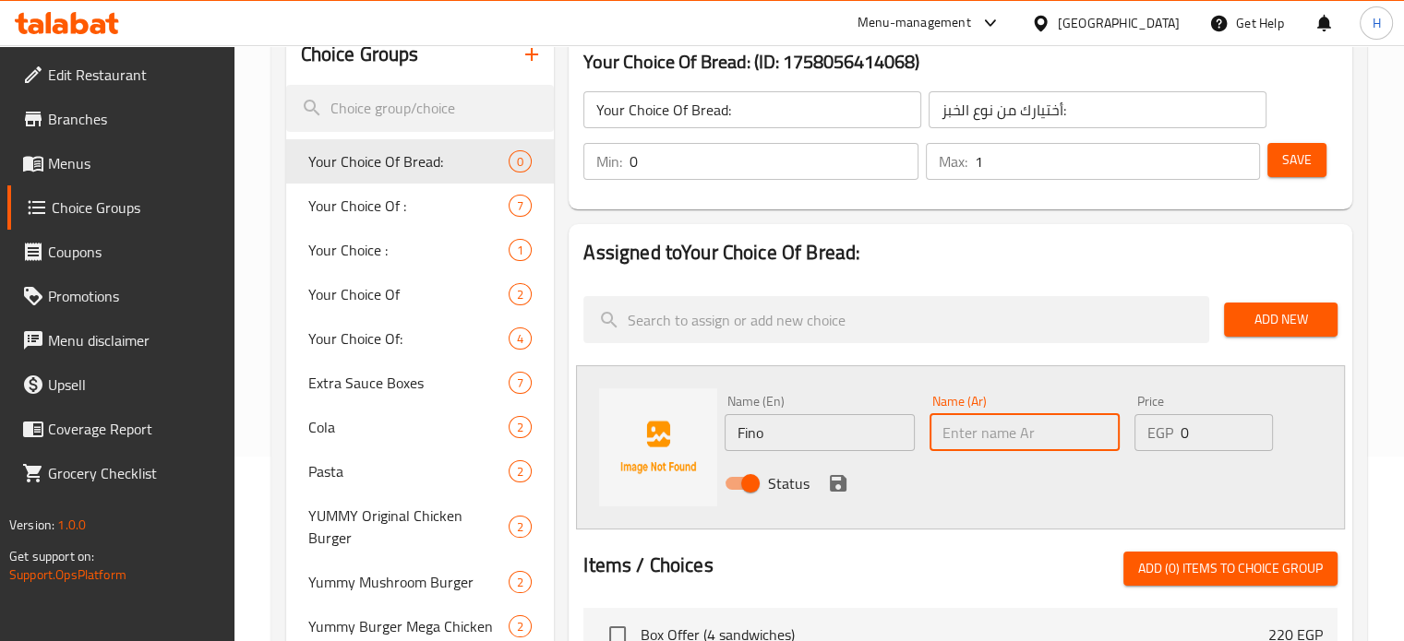
click at [959, 418] on input "text" at bounding box center [1024, 432] width 190 height 37
type input "فينو"
click at [831, 484] on icon "save" at bounding box center [838, 483] width 17 height 17
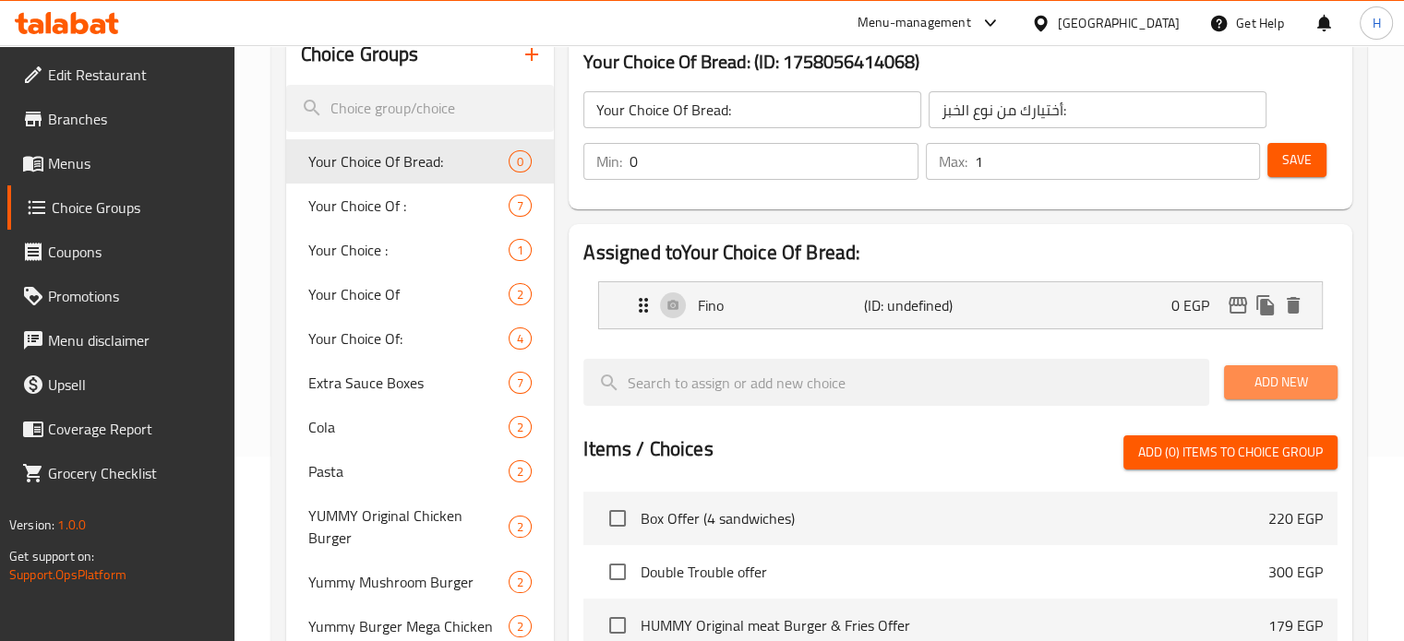
click at [1264, 386] on span "Add New" at bounding box center [1281, 382] width 84 height 23
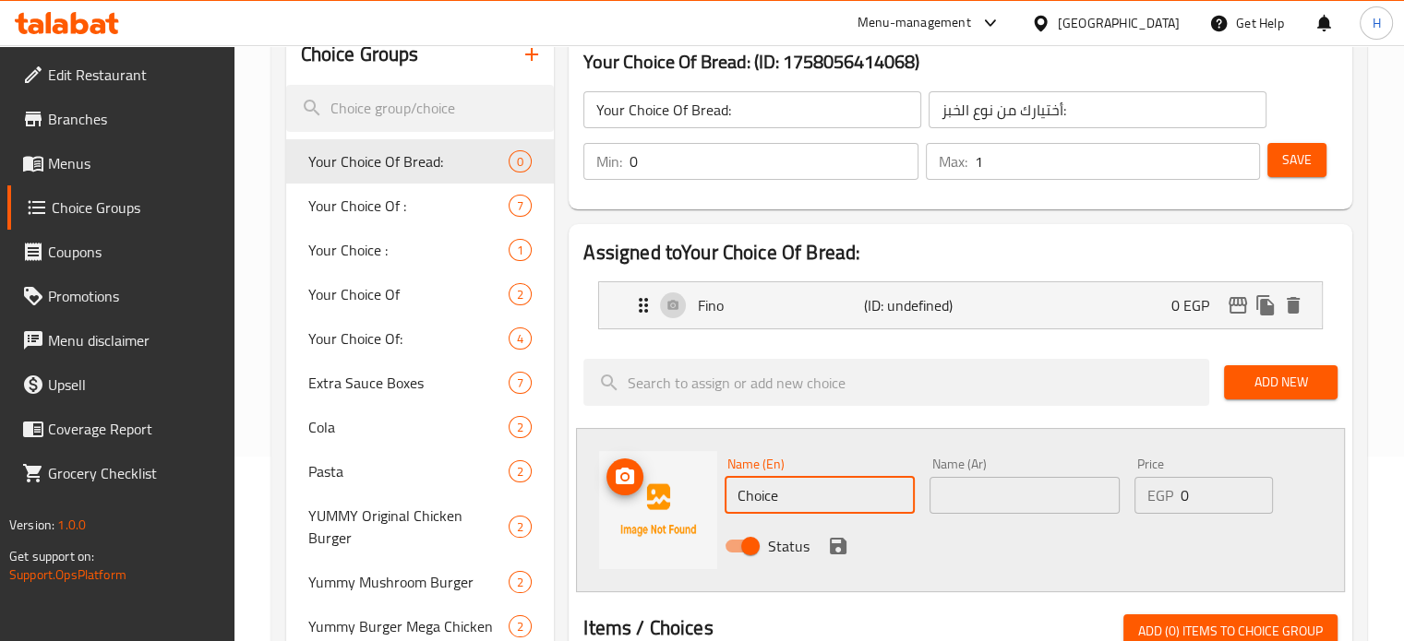
drag, startPoint x: 715, startPoint y: 489, endPoint x: 674, endPoint y: 490, distance: 41.5
click at [677, 489] on div "Name (En) Choice Name (En) Name (Ar) Name (Ar) Price EGP 0 Price Status" at bounding box center [960, 510] width 769 height 164
click at [1008, 494] on input "text" at bounding box center [1024, 495] width 190 height 37
click at [769, 498] on input "Saj" at bounding box center [820, 495] width 190 height 37
type input "Saj Bread"
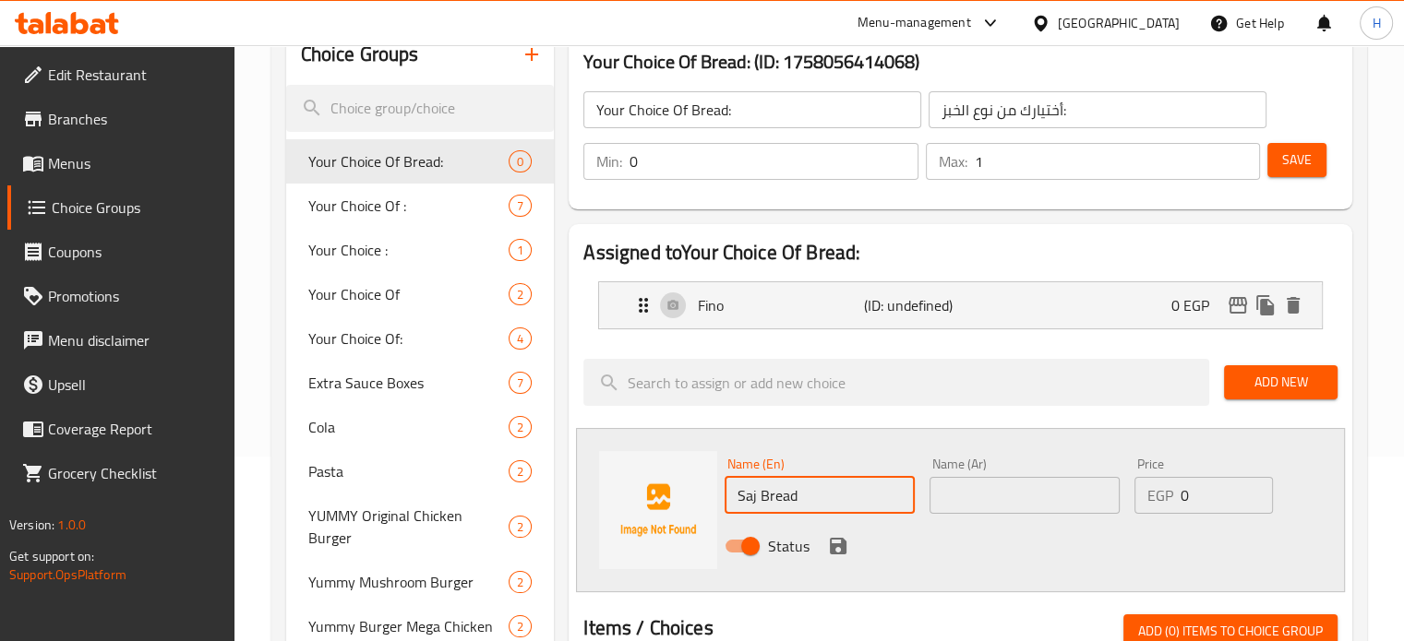
click at [1013, 486] on input "text" at bounding box center [1024, 495] width 190 height 37
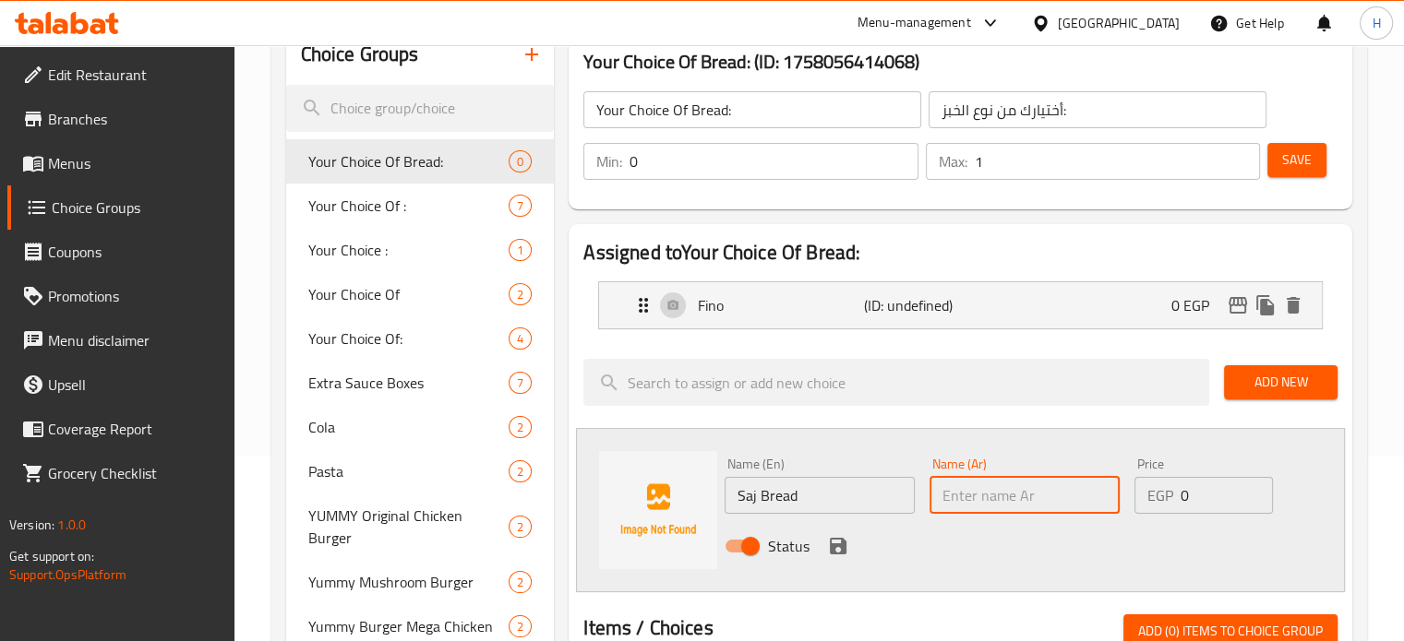
type input "ص"
click at [726, 302] on p "Fino" at bounding box center [780, 305] width 165 height 22
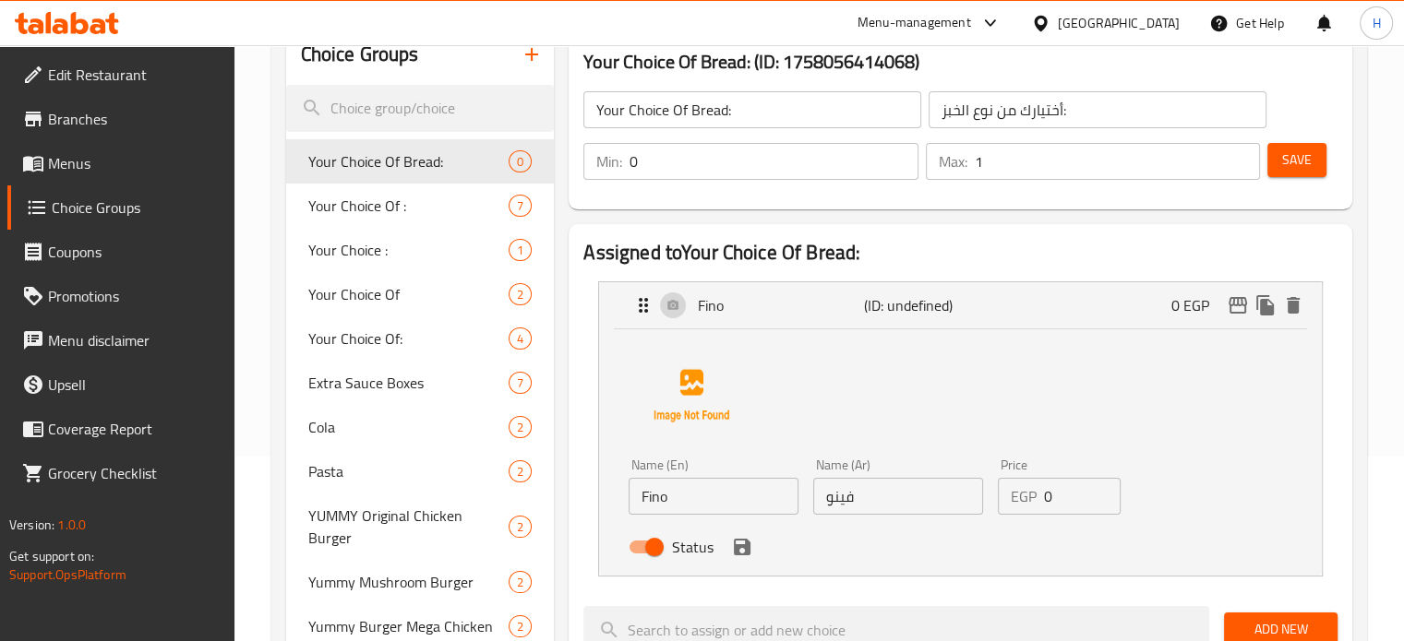
scroll to position [369, 0]
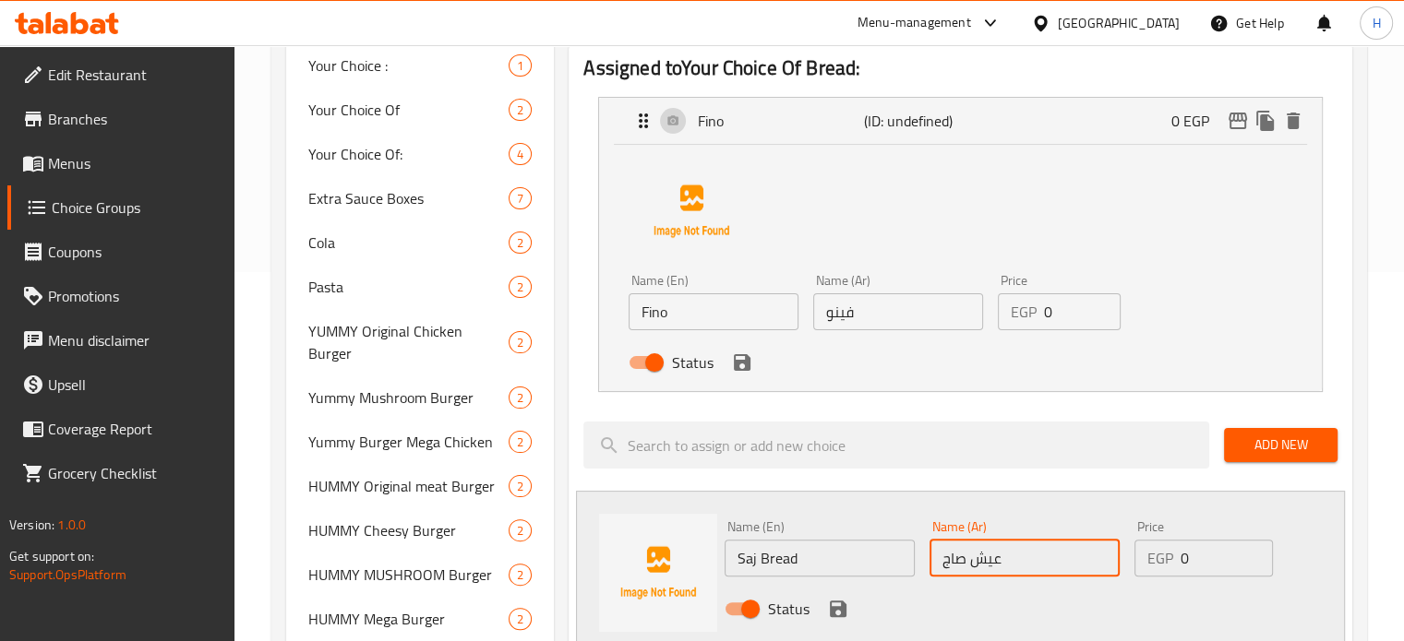
type input "عيش صاج"
click at [782, 562] on input "Saj Bread" at bounding box center [820, 558] width 190 height 37
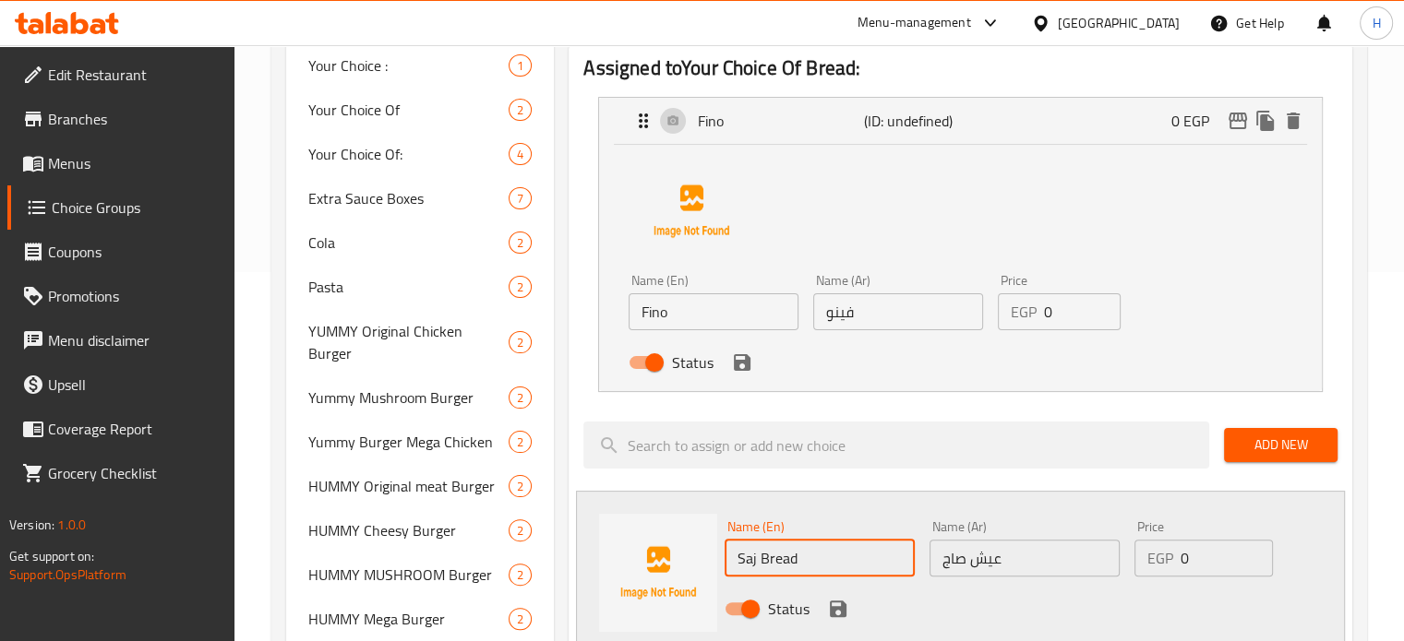
click at [782, 562] on input "Saj Bread" at bounding box center [820, 558] width 190 height 37
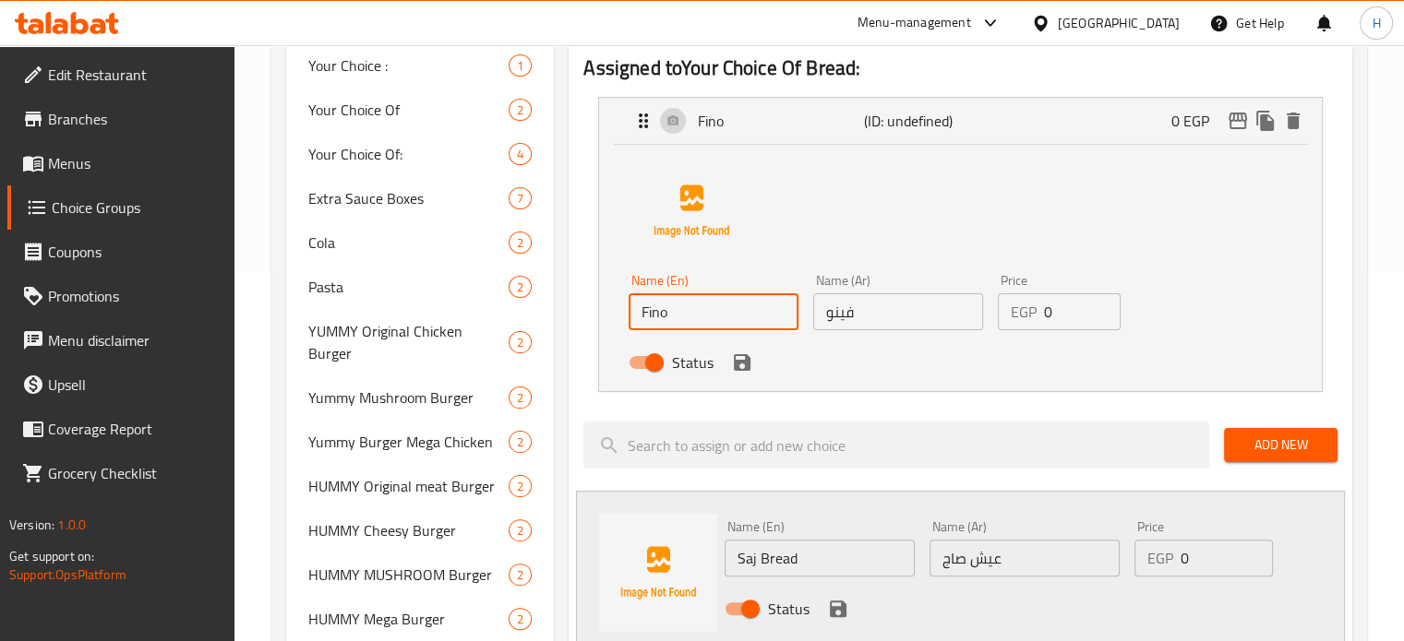
click at [688, 308] on input "Fino" at bounding box center [714, 312] width 170 height 37
paste input "Bread"
type input "Fino Bread"
click at [955, 561] on input "عيش صاج" at bounding box center [1024, 558] width 190 height 37
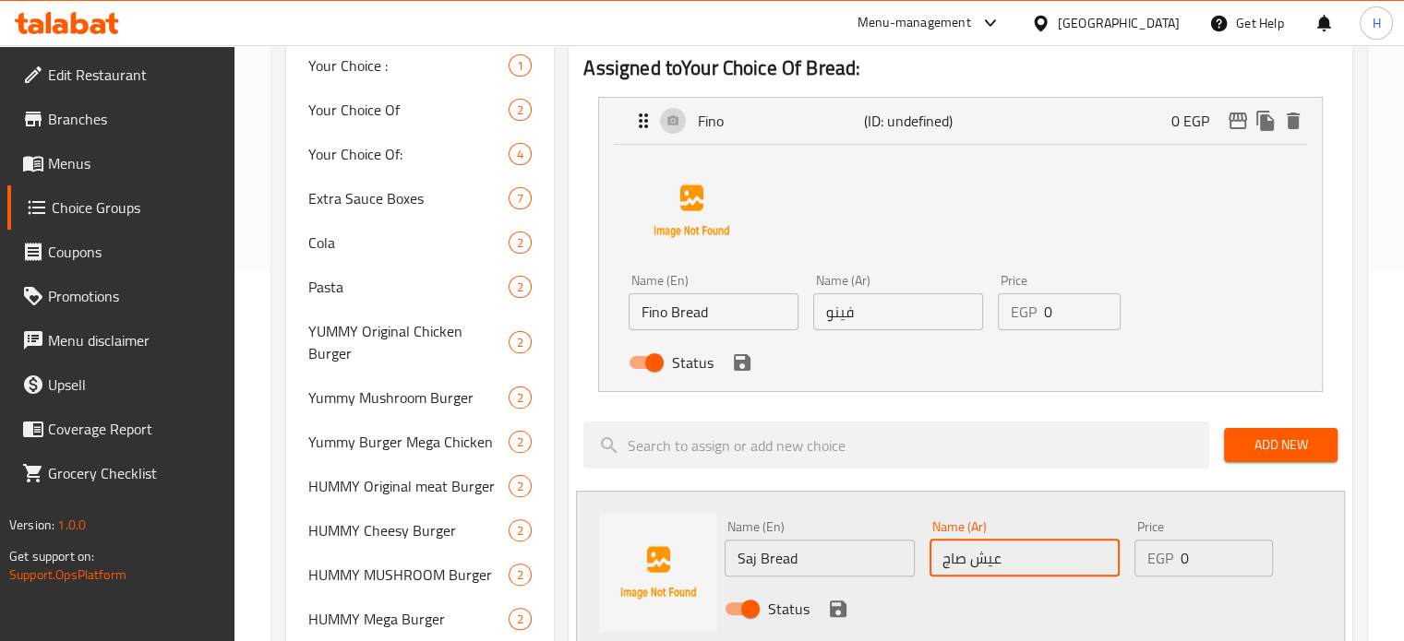
click at [984, 558] on input "عيش صاج" at bounding box center [1024, 558] width 190 height 37
click at [823, 317] on input "فينو" at bounding box center [898, 312] width 170 height 37
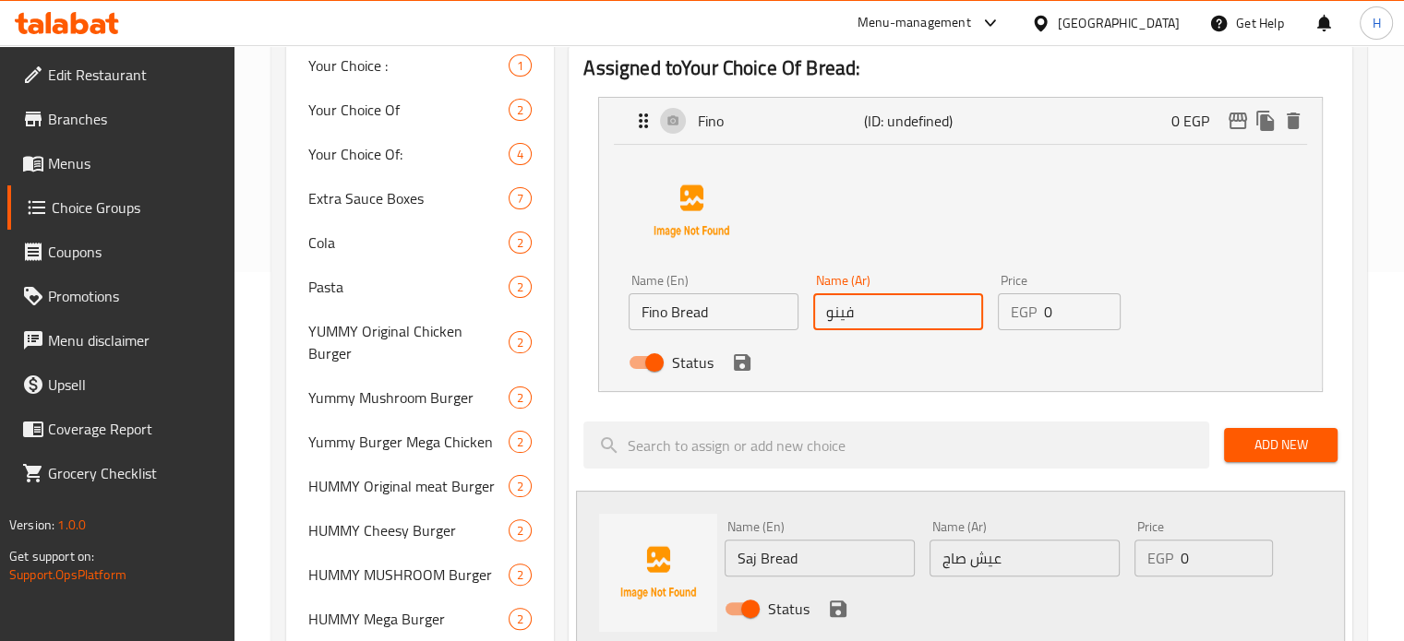
paste input "عيش"
click at [741, 358] on icon "save" at bounding box center [742, 363] width 22 height 22
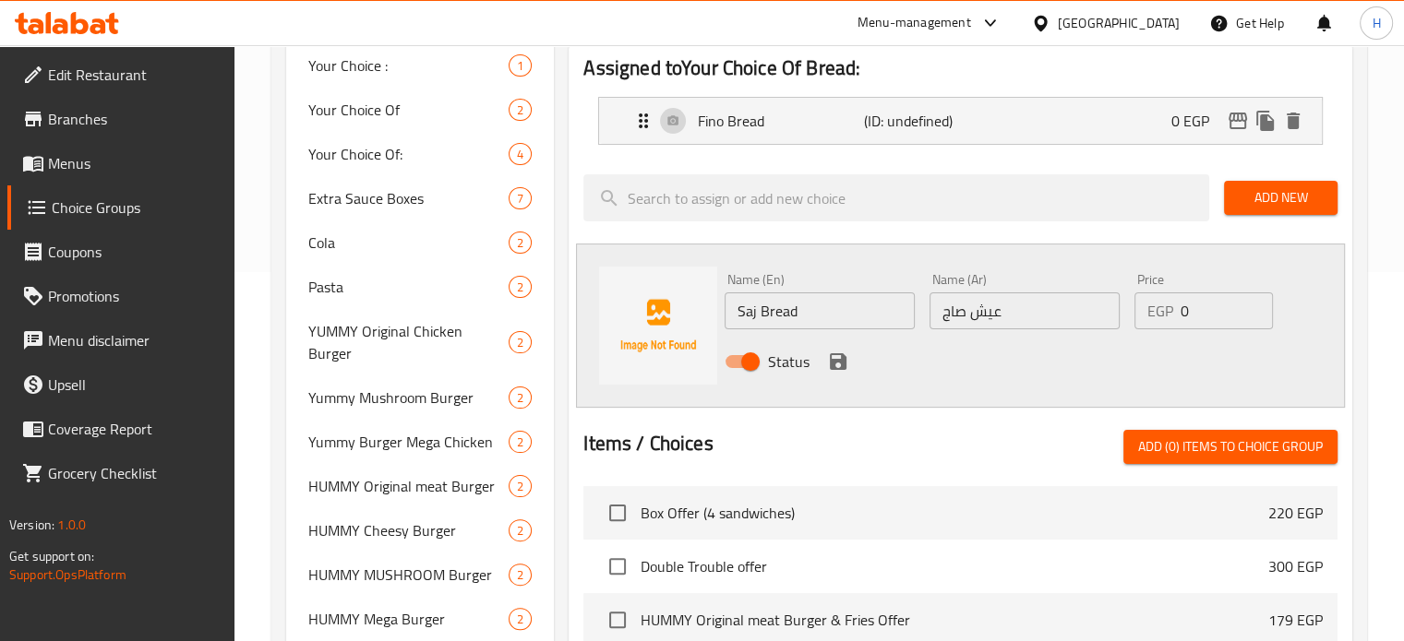
type input "عيش فينو"
click at [833, 353] on icon "save" at bounding box center [838, 362] width 22 height 22
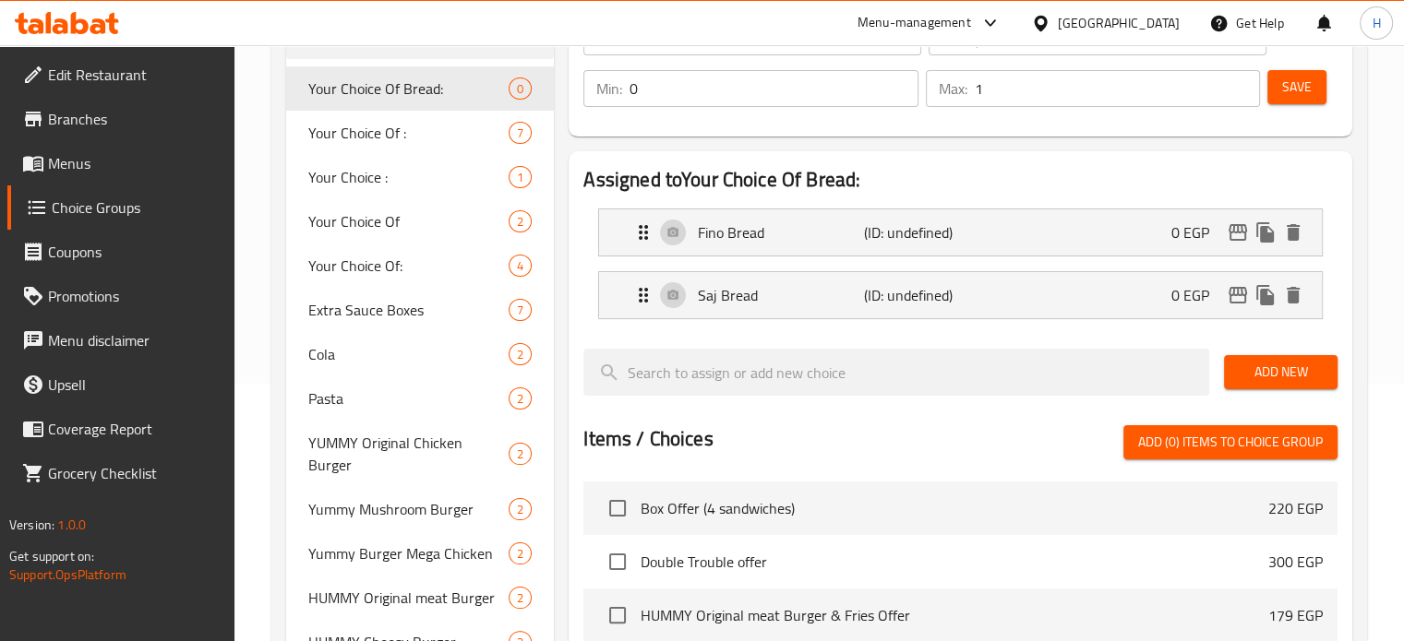
scroll to position [185, 0]
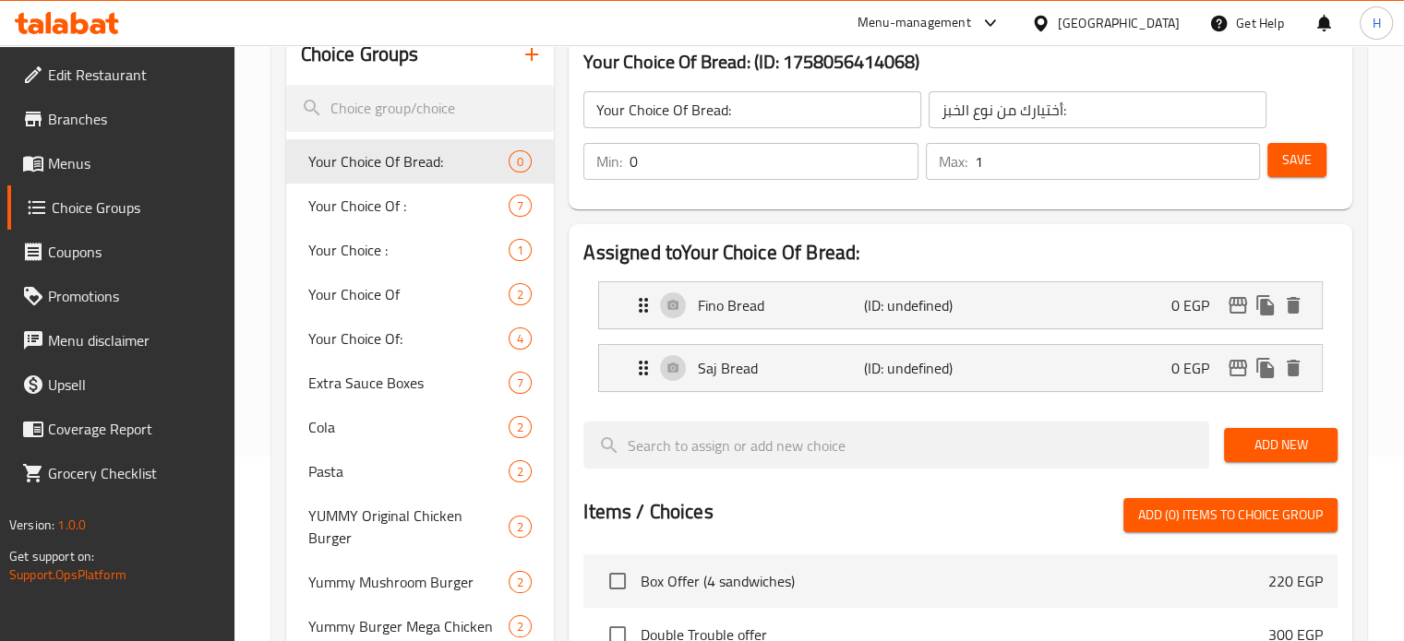
click at [1288, 171] on span "Save" at bounding box center [1297, 160] width 30 height 23
